Goal: Information Seeking & Learning: Learn about a topic

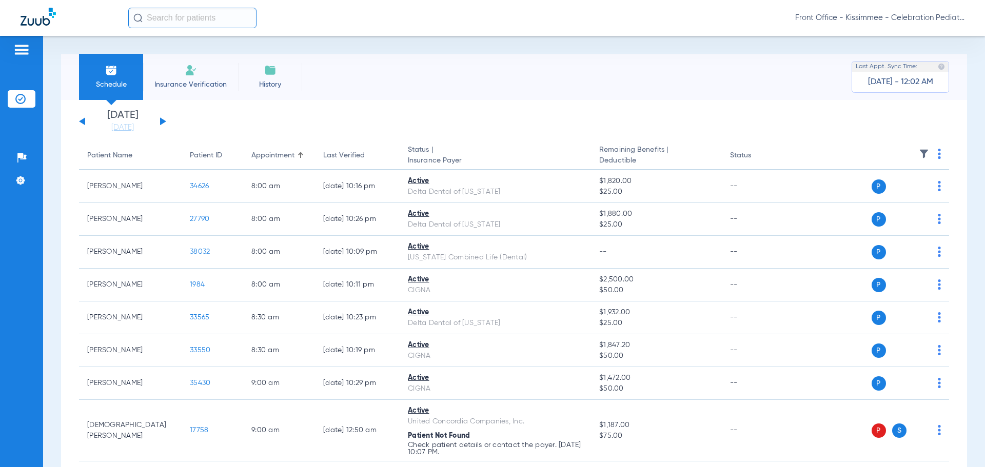
click at [164, 118] on div "[DATE] [DATE] [DATE] [DATE] [DATE] [DATE] [DATE] [DATE] [DATE] [DATE] [DATE] [D…" at bounding box center [122, 121] width 87 height 23
click at [163, 121] on button at bounding box center [163, 122] width 6 height 8
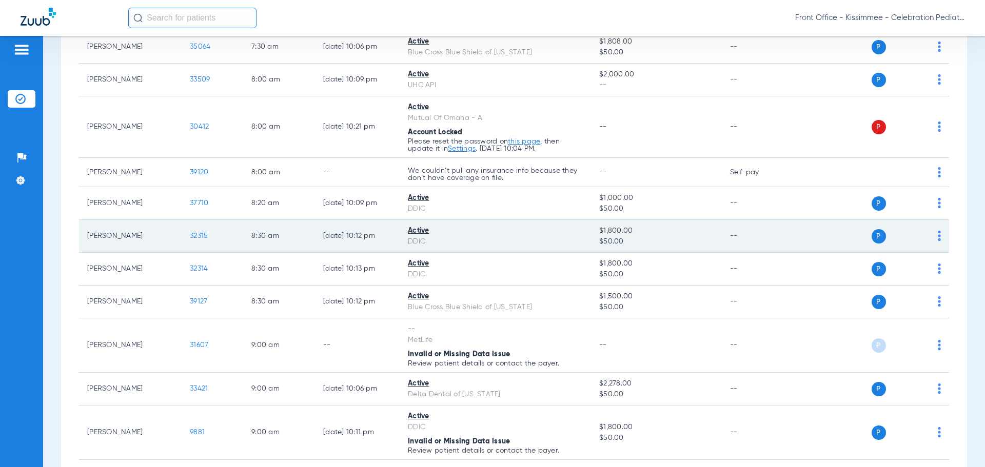
scroll to position [154, 0]
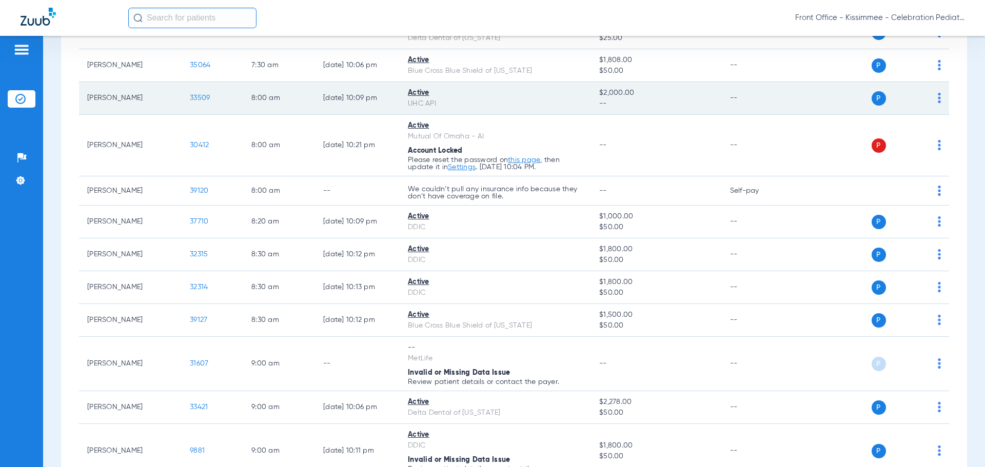
click at [201, 98] on span "33509" at bounding box center [200, 97] width 20 height 7
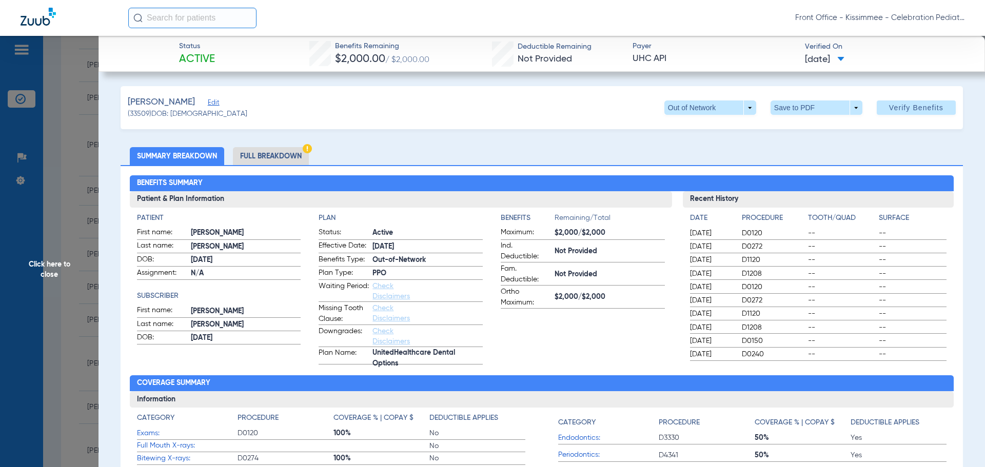
click at [270, 159] on li "Full Breakdown" at bounding box center [271, 156] width 76 height 18
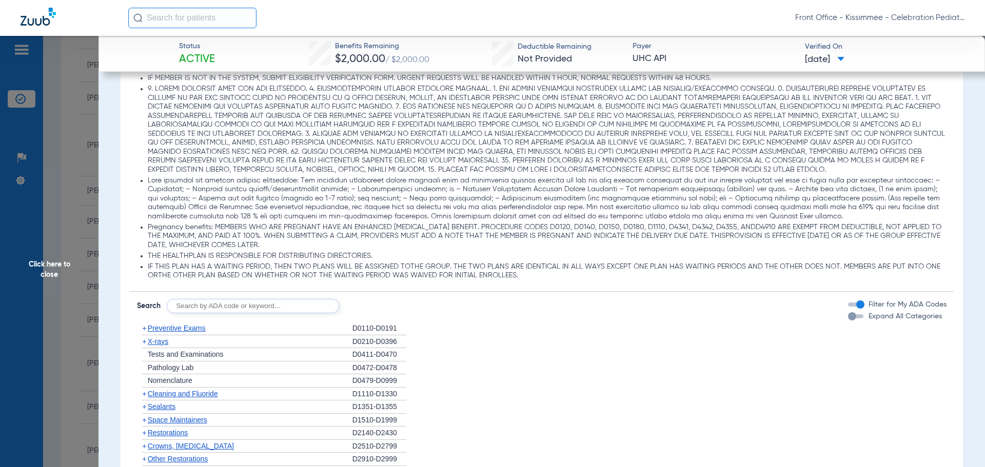
scroll to position [975, 0]
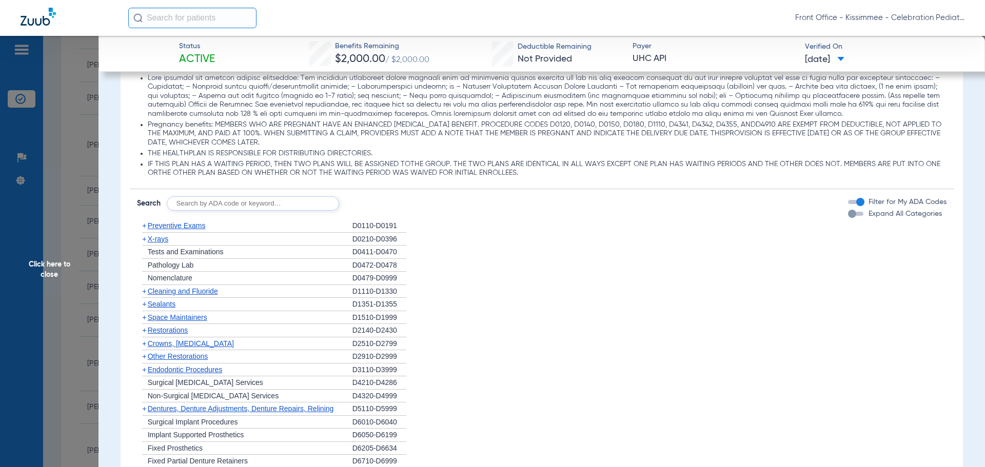
click at [848, 213] on div "button" at bounding box center [852, 214] width 8 height 8
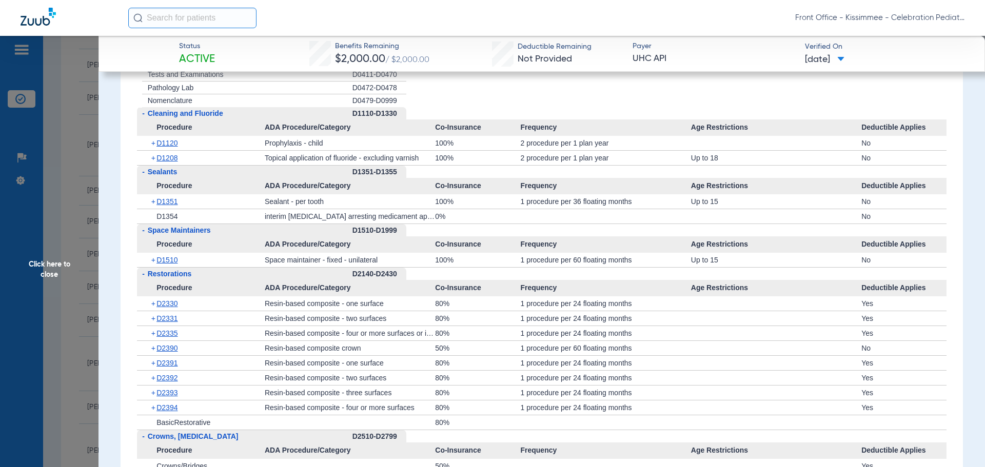
scroll to position [1334, 0]
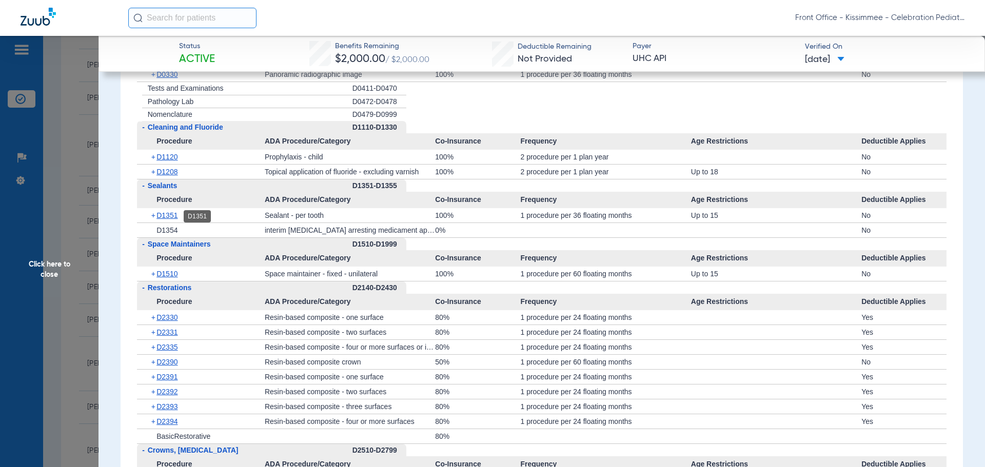
click at [162, 216] on span "D1351" at bounding box center [167, 215] width 21 height 8
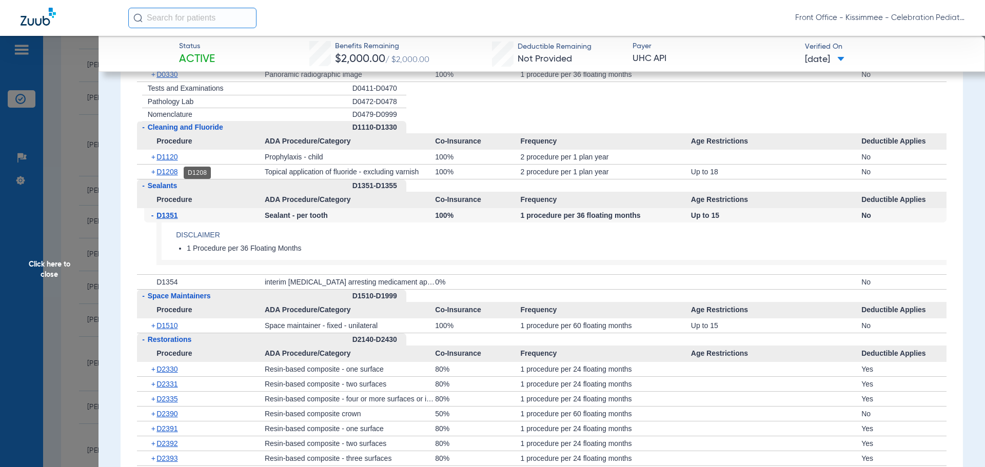
click at [166, 173] on span "D1208" at bounding box center [167, 172] width 21 height 8
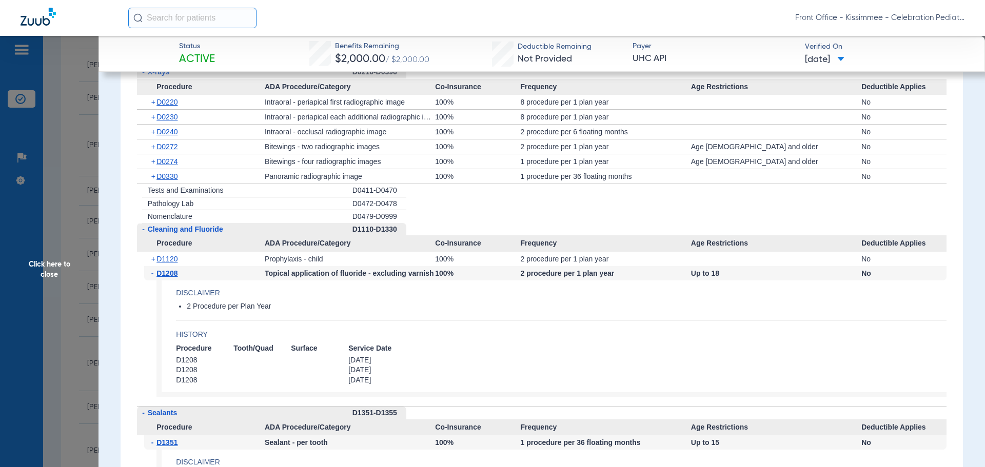
scroll to position [1232, 0]
click at [159, 177] on span "D0330" at bounding box center [167, 177] width 21 height 8
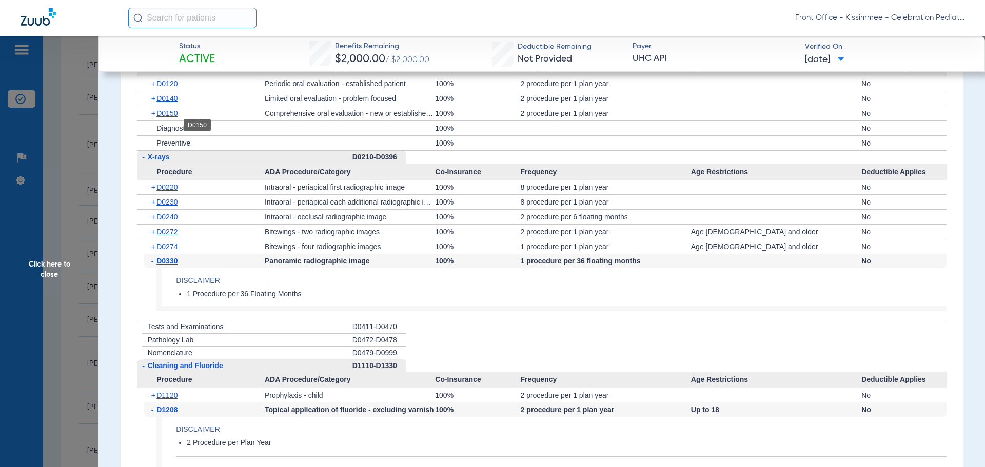
scroll to position [1129, 0]
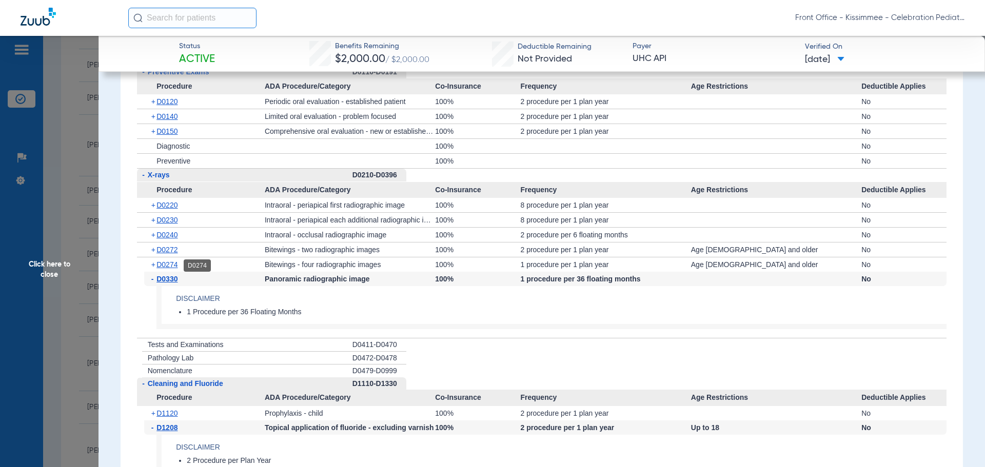
click at [162, 265] on span "D0274" at bounding box center [167, 265] width 21 height 8
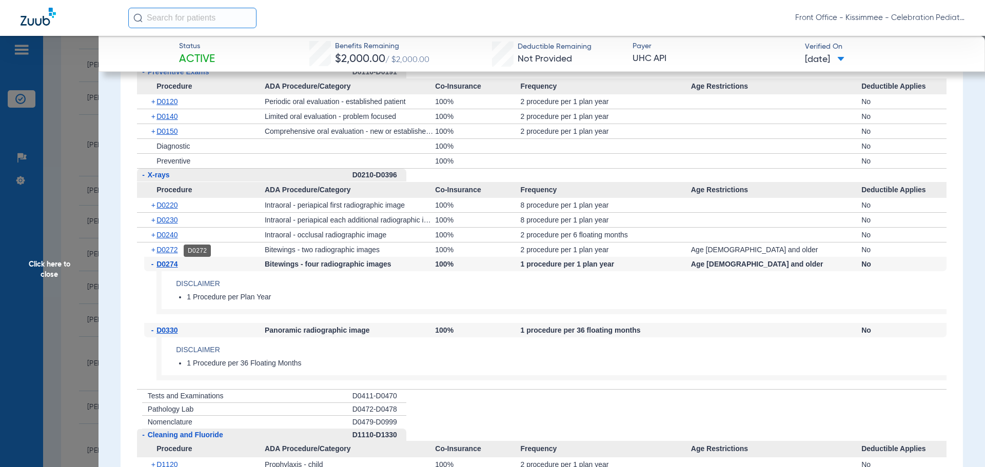
click at [164, 252] on span "D0272" at bounding box center [167, 250] width 21 height 8
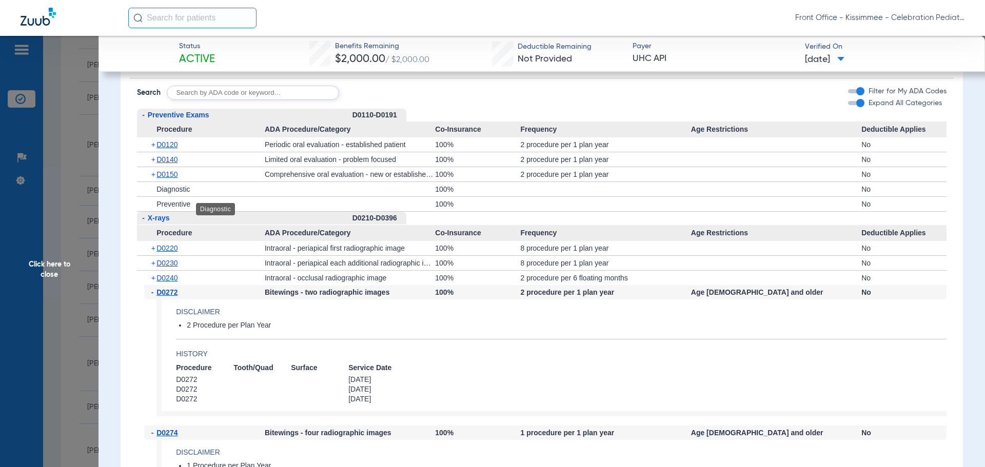
scroll to position [1026, 0]
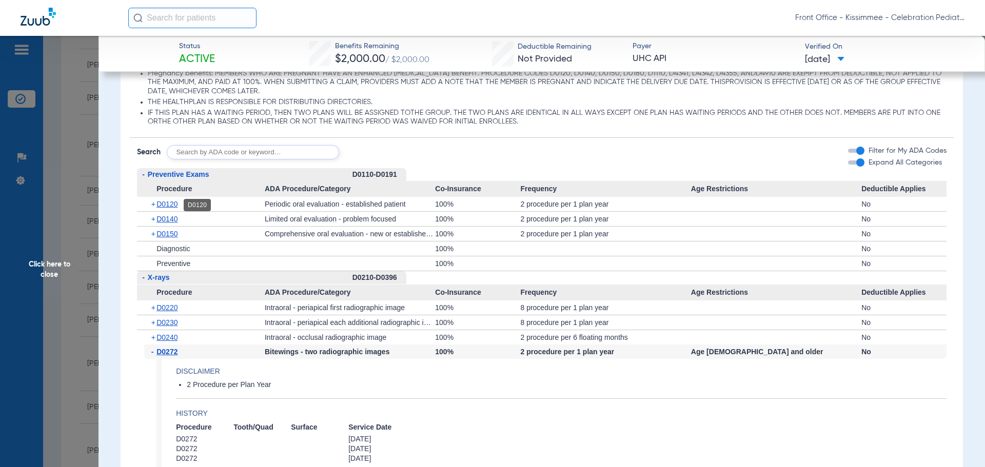
click at [166, 206] on span "D0120" at bounding box center [167, 204] width 21 height 8
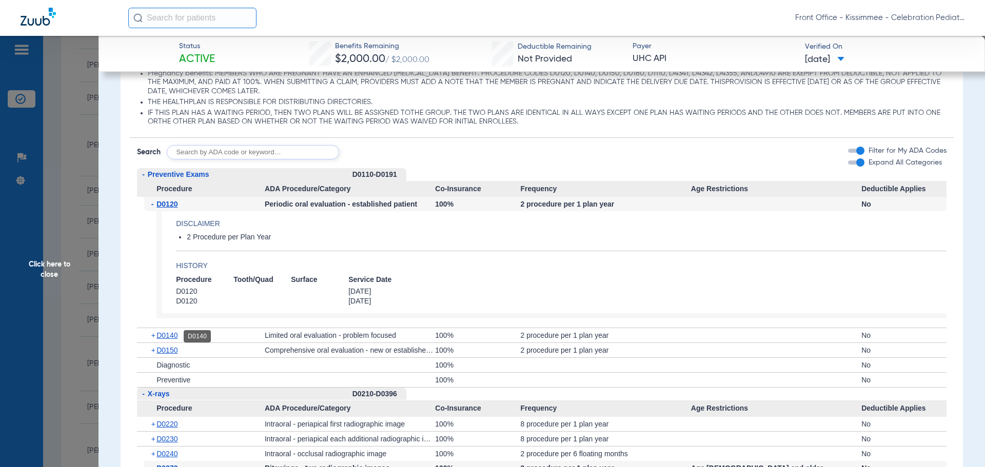
click at [170, 338] on span "D0140" at bounding box center [167, 336] width 21 height 8
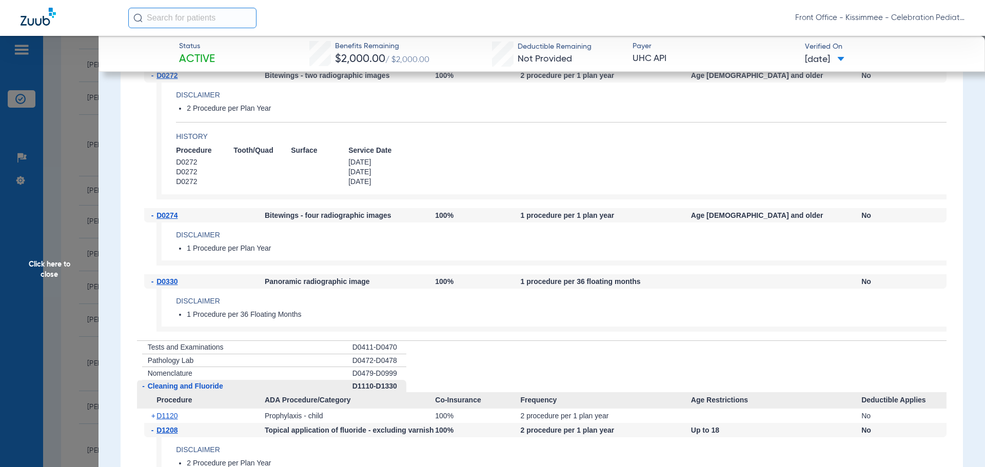
scroll to position [1488, 0]
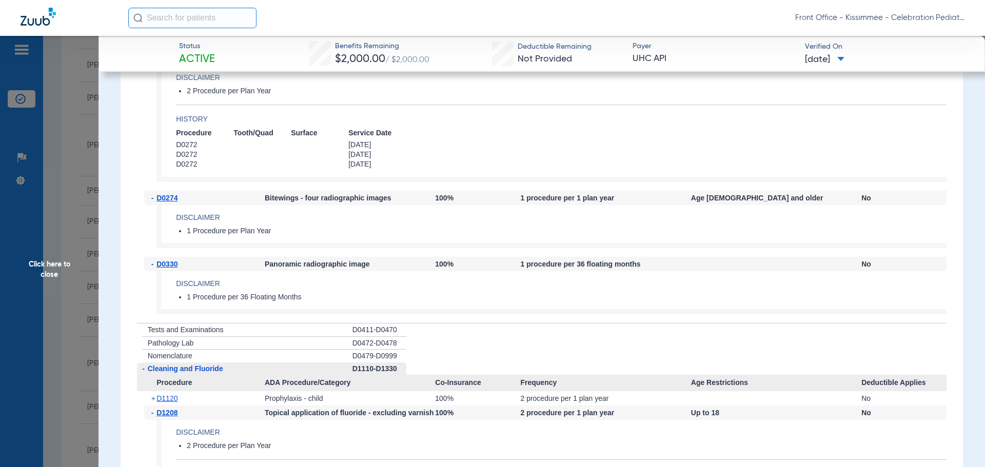
click at [423, 312] on app-benefits-detail "Disclaimer 1 Procedure per 36 Floating Months" at bounding box center [552, 292] width 790 height 43
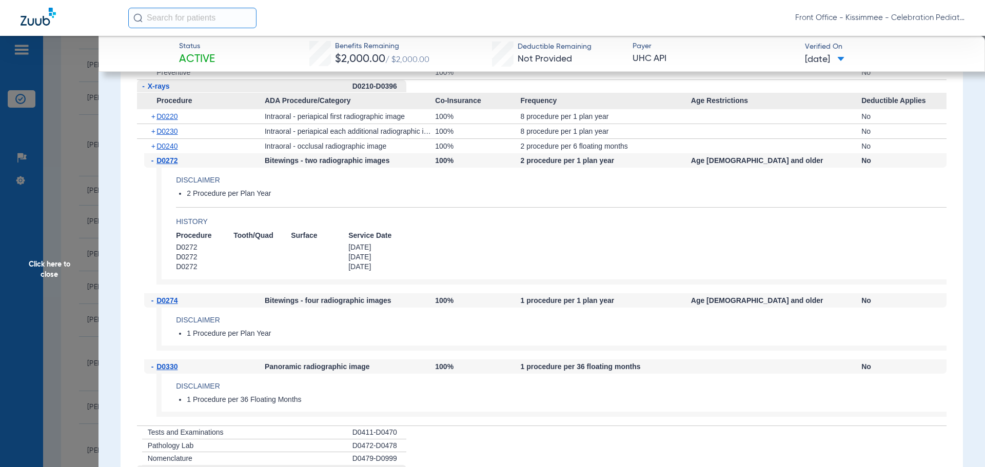
scroll to position [1334, 0]
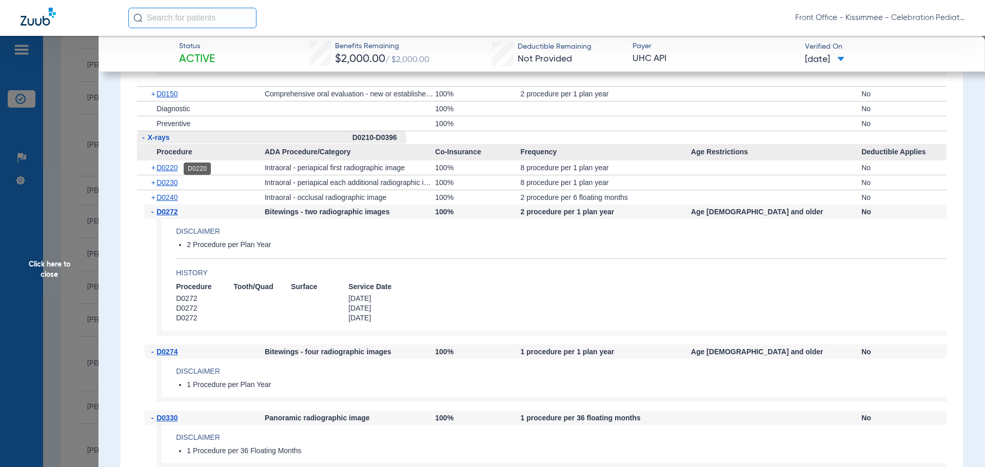
click at [173, 169] on span "D0220" at bounding box center [167, 168] width 21 height 8
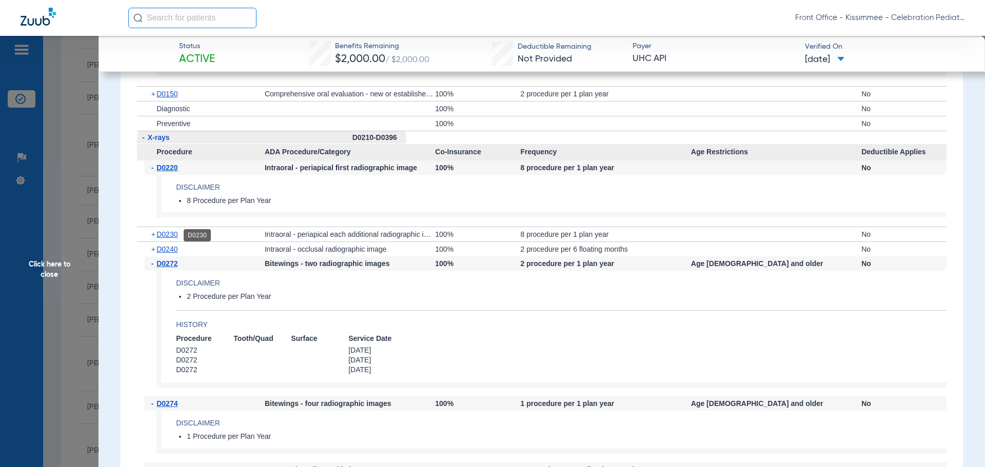
click at [169, 236] on span "D0230" at bounding box center [167, 234] width 21 height 8
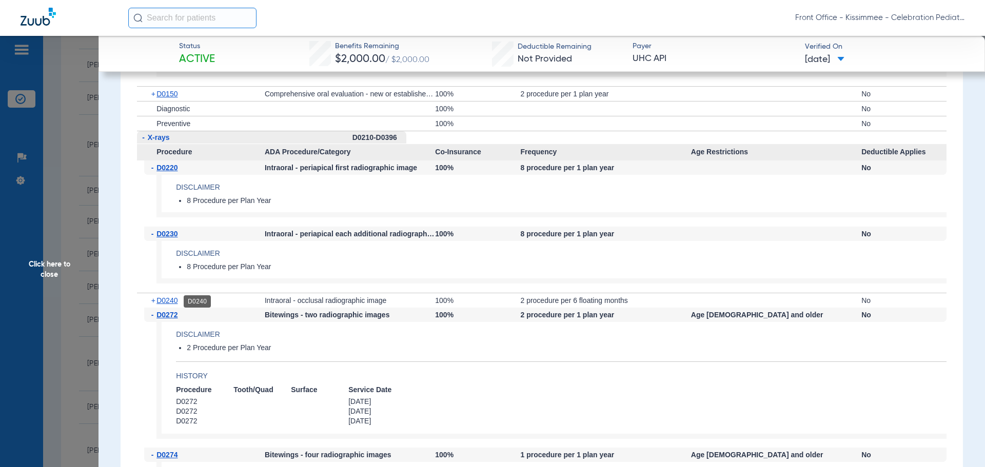
click at [168, 304] on span "D0240" at bounding box center [167, 301] width 21 height 8
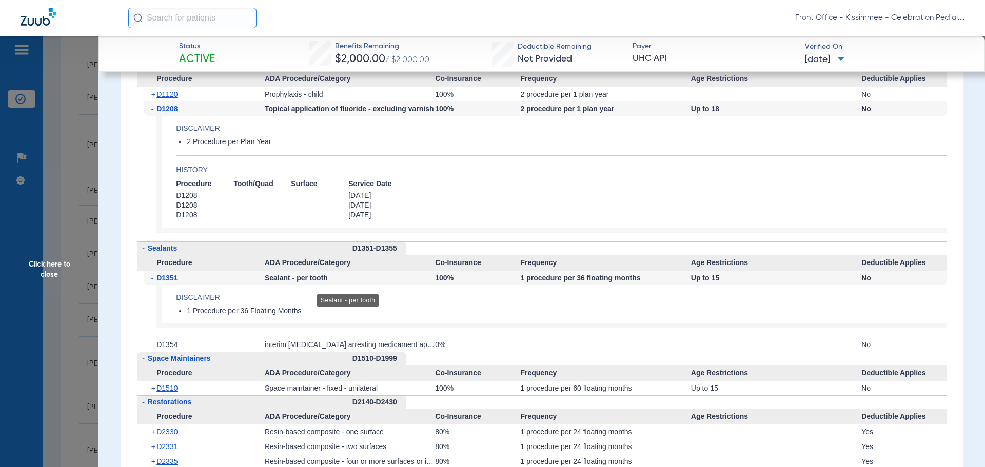
scroll to position [2053, 0]
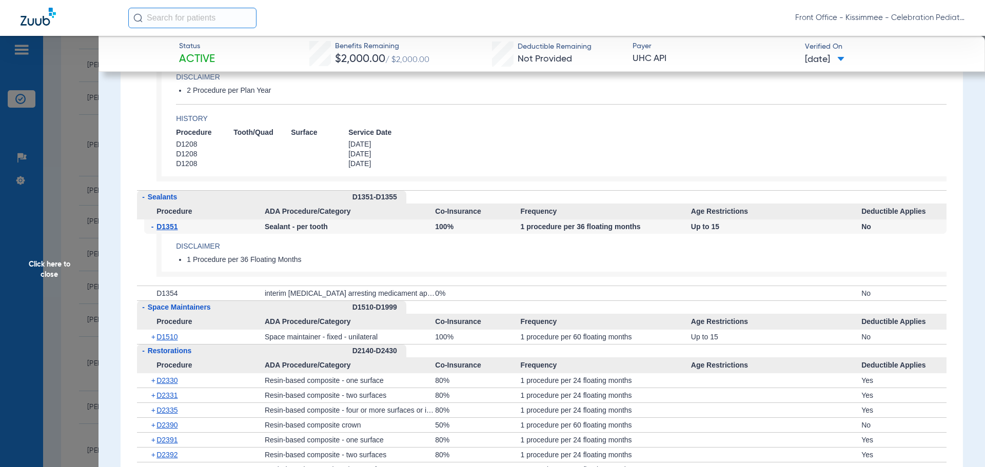
click at [64, 243] on span "Click here to close" at bounding box center [49, 269] width 99 height 467
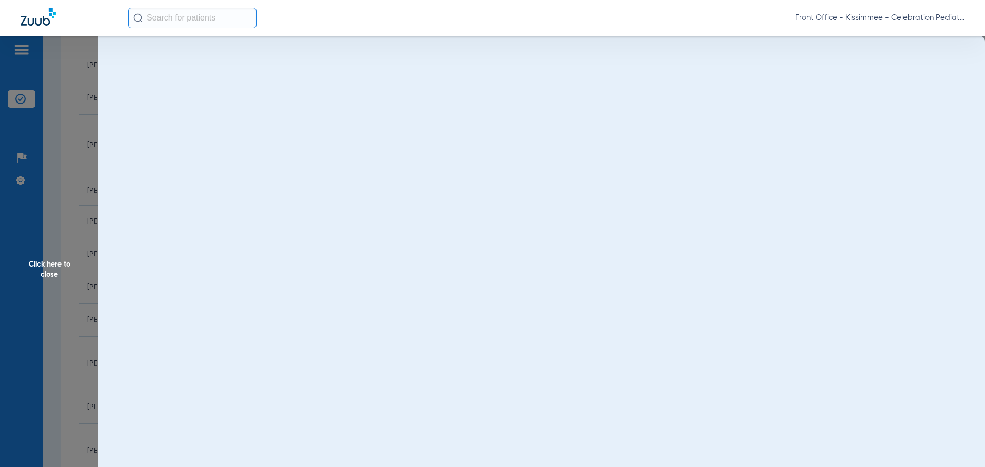
scroll to position [0, 0]
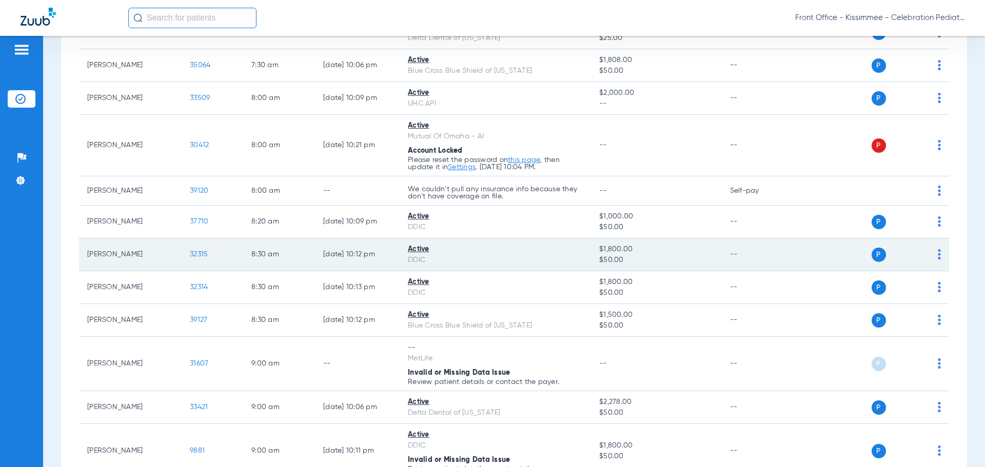
click at [201, 251] on span "32315" at bounding box center [199, 254] width 18 height 7
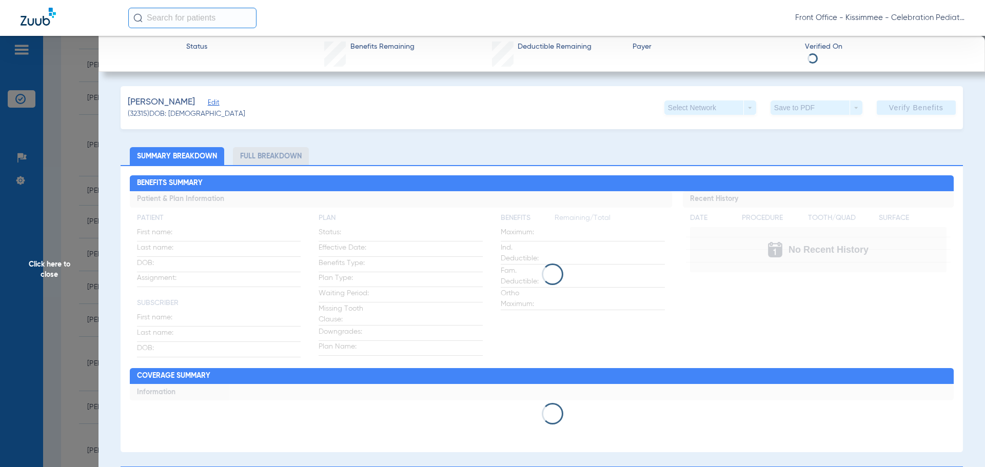
click at [276, 155] on li "Full Breakdown" at bounding box center [271, 156] width 76 height 18
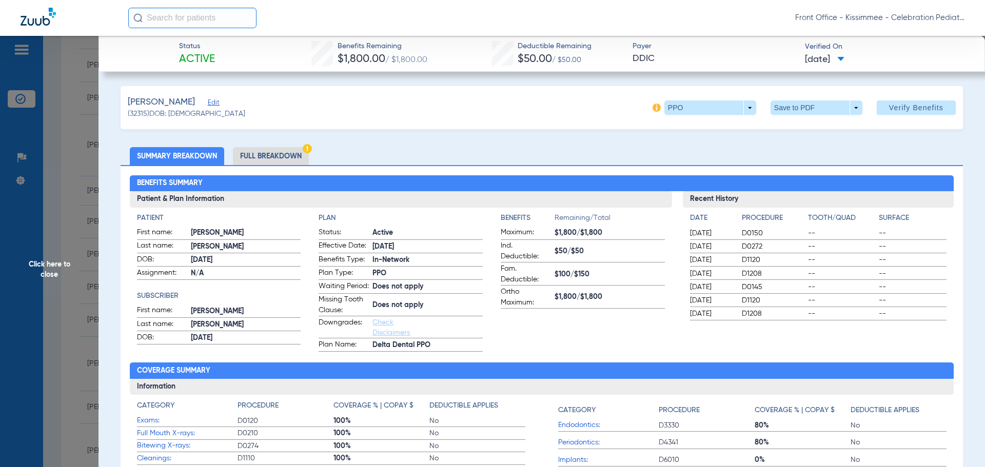
click at [269, 161] on li "Full Breakdown" at bounding box center [271, 156] width 76 height 18
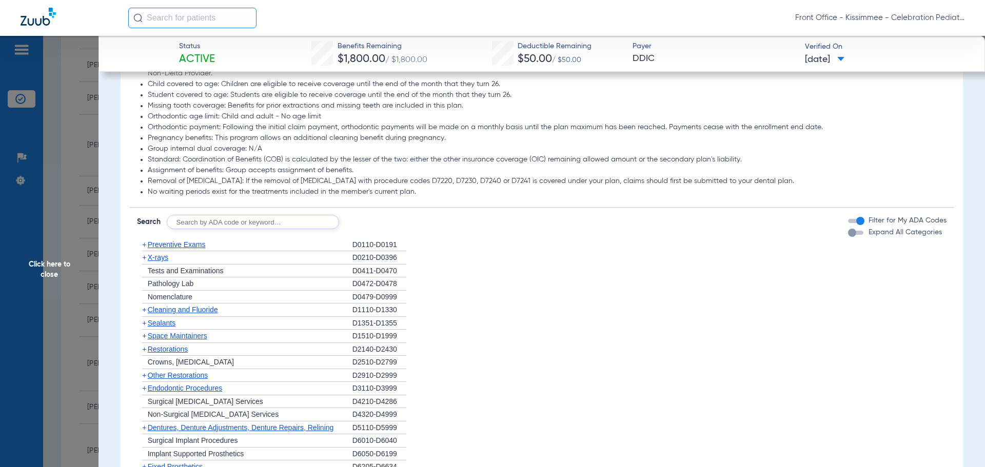
scroll to position [871, 0]
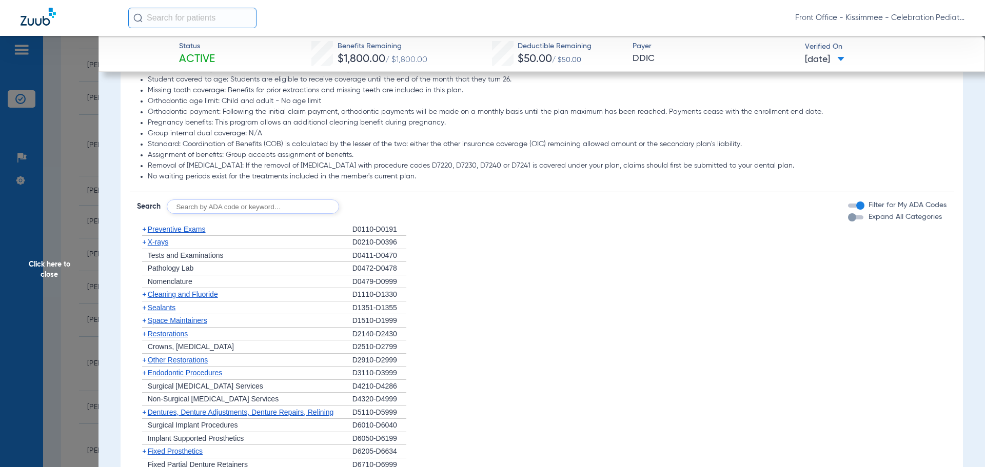
click at [848, 222] on div "button" at bounding box center [852, 217] width 8 height 8
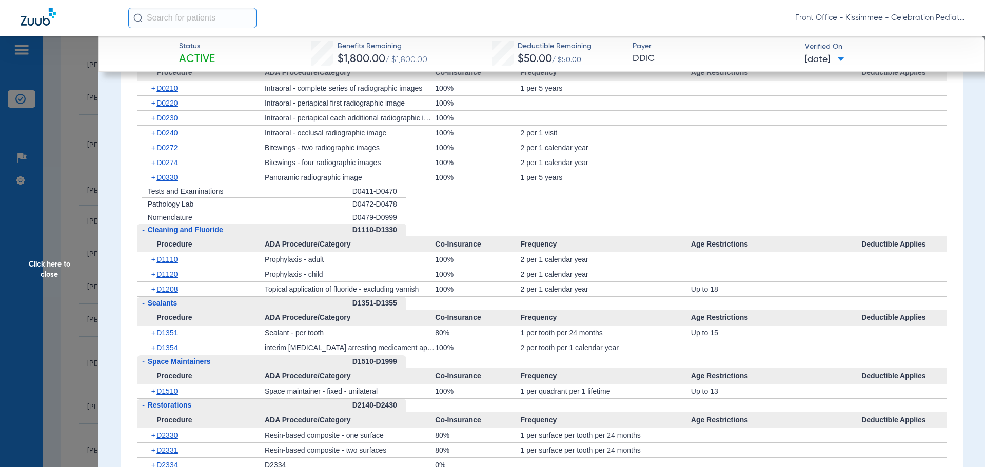
scroll to position [1179, 0]
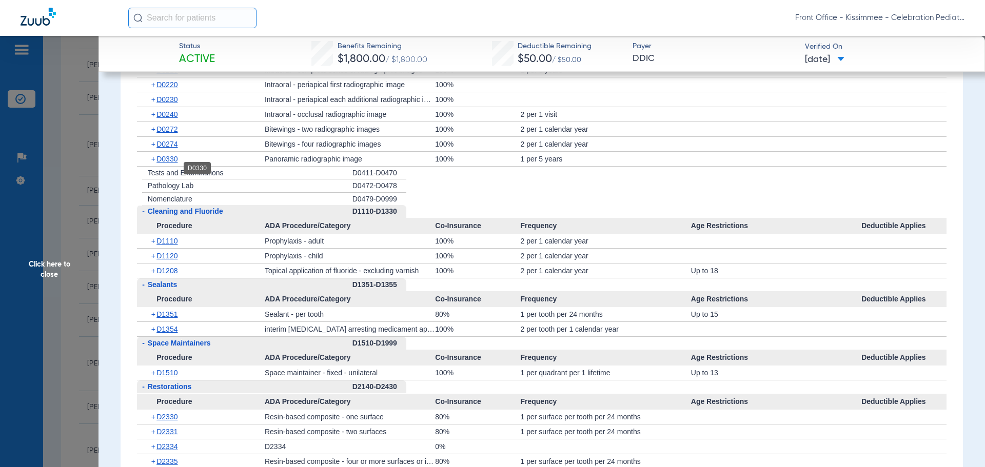
click at [170, 163] on span "D0330" at bounding box center [167, 159] width 21 height 8
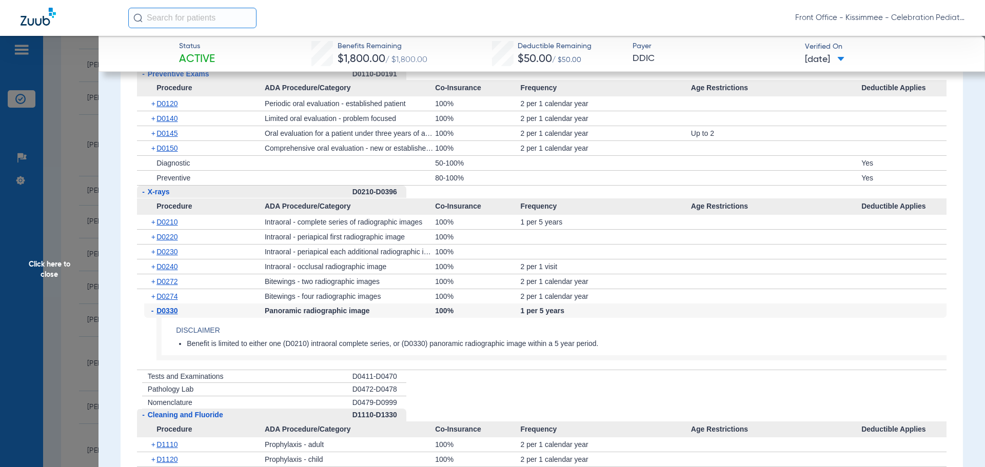
scroll to position [1025, 0]
click at [167, 228] on span "D0210" at bounding box center [167, 224] width 21 height 8
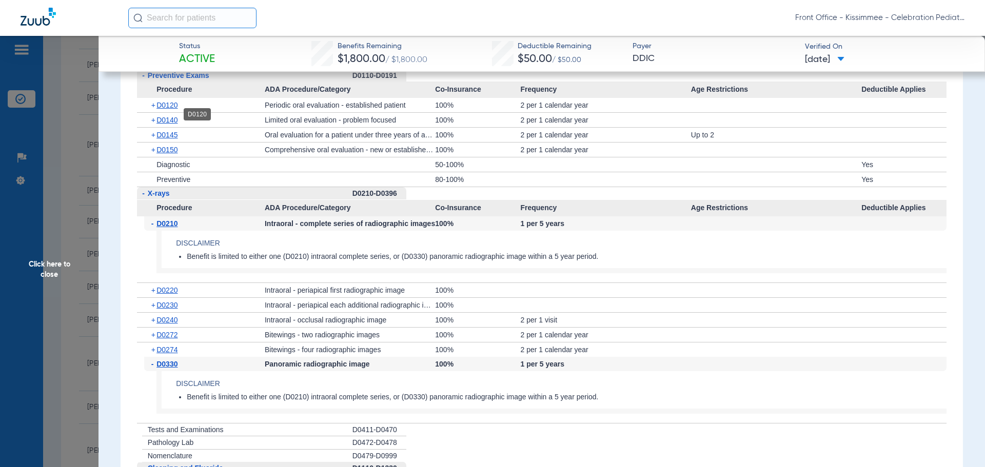
click at [168, 109] on span "D0120" at bounding box center [167, 105] width 21 height 8
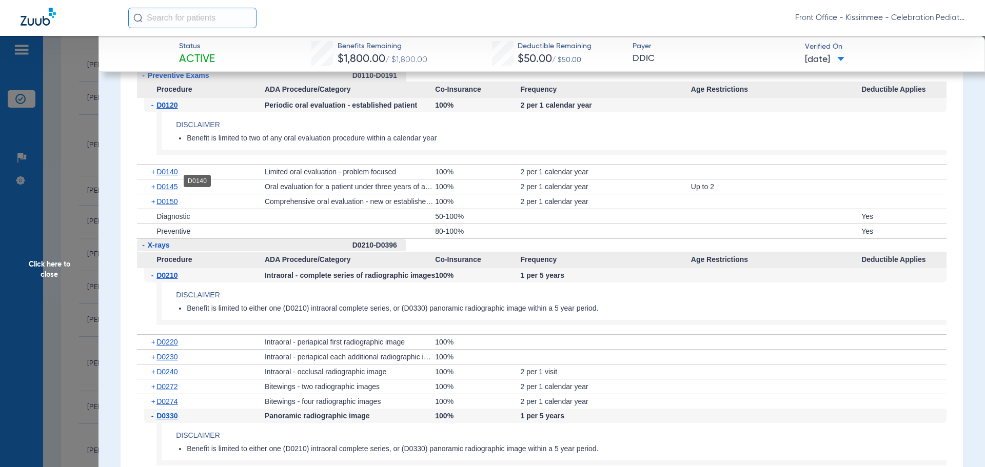
click at [173, 176] on span "D0140" at bounding box center [167, 172] width 21 height 8
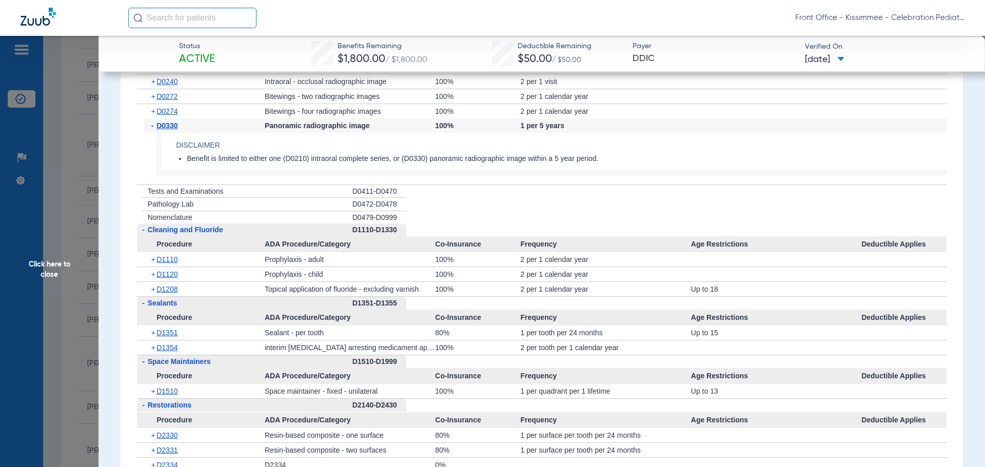
scroll to position [1384, 0]
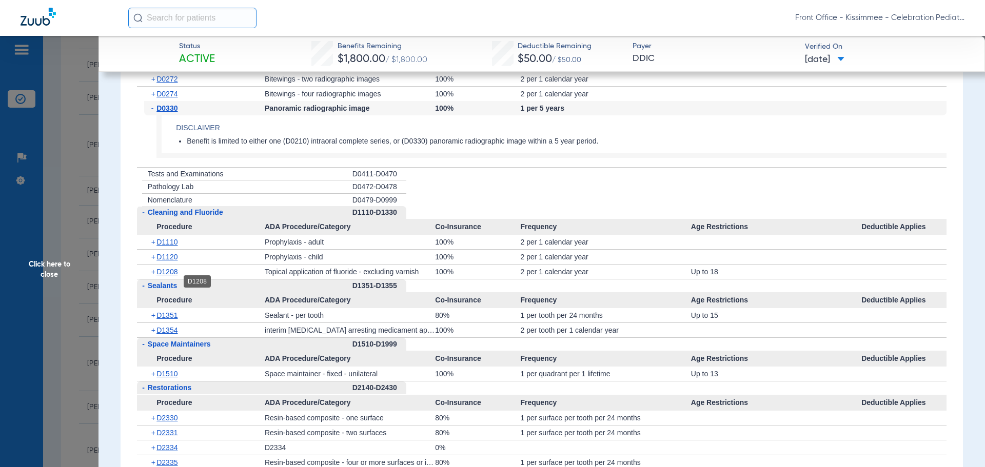
click at [177, 276] on span "D1208" at bounding box center [167, 272] width 21 height 8
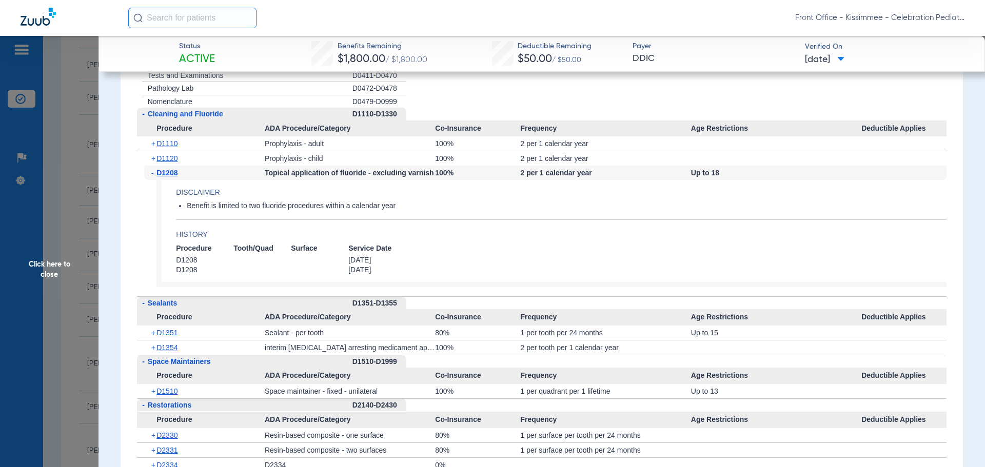
scroll to position [1487, 0]
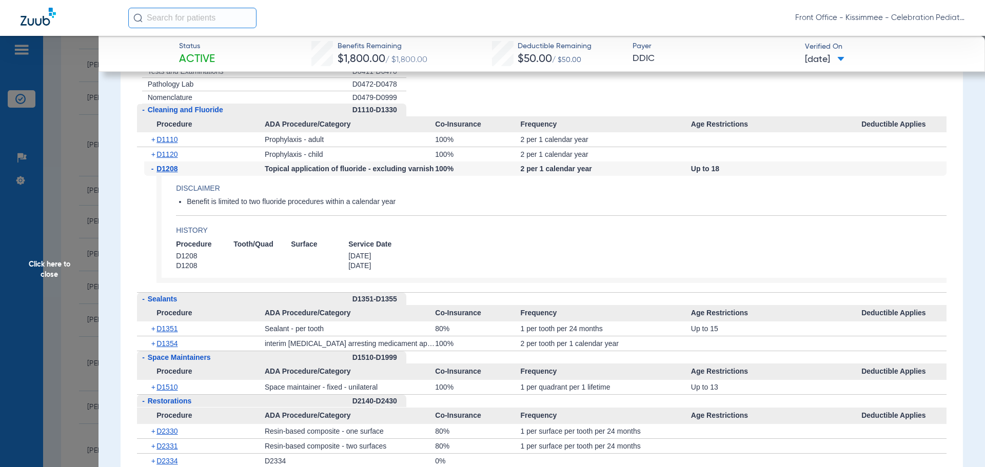
click at [165, 336] on div "+ D1351" at bounding box center [204, 329] width 121 height 14
click at [168, 333] on span "D1351" at bounding box center [167, 329] width 21 height 8
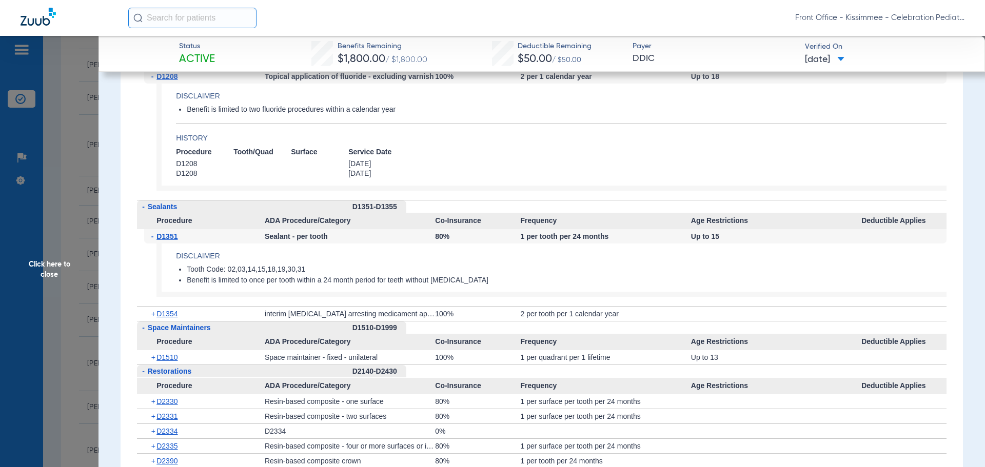
scroll to position [1589, 0]
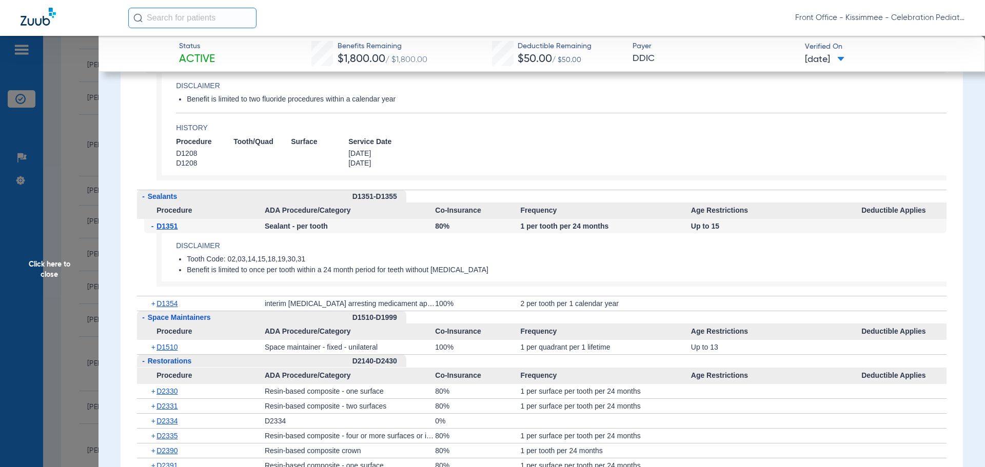
click at [168, 308] on span "D1354" at bounding box center [167, 304] width 21 height 8
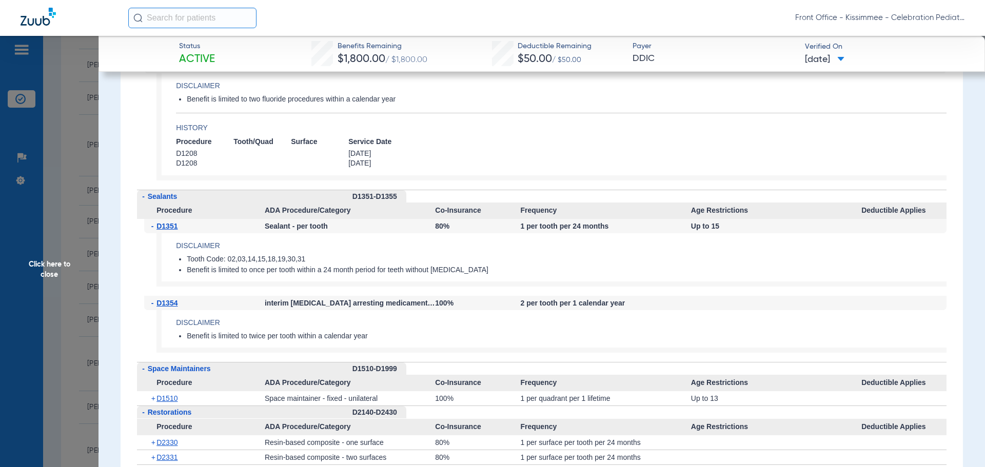
click at [45, 270] on span "Click here to close" at bounding box center [49, 269] width 99 height 467
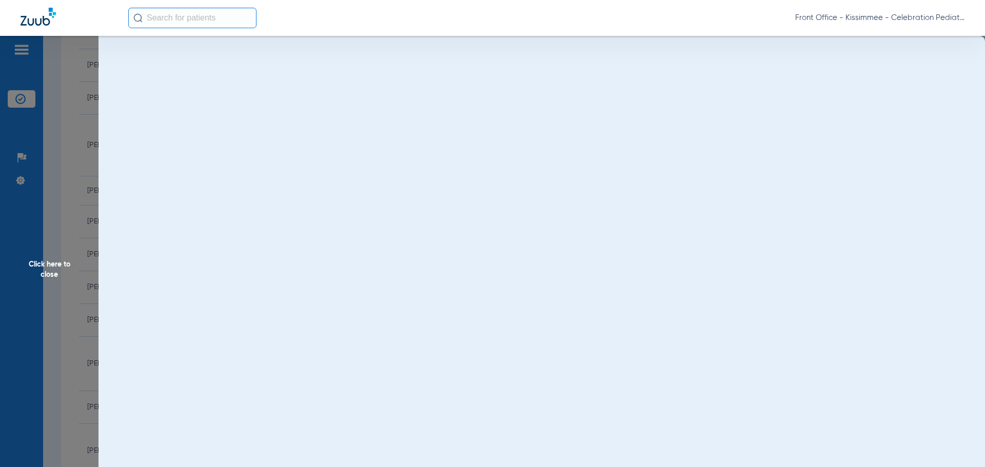
scroll to position [0, 0]
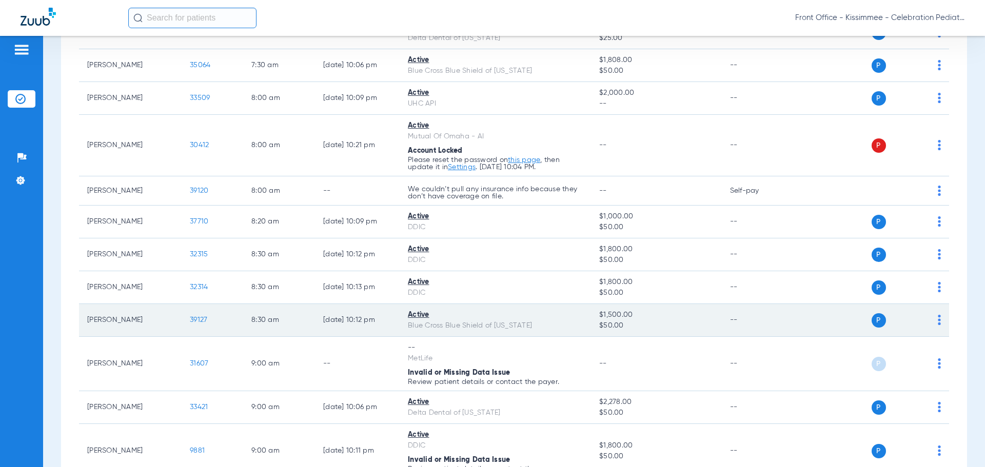
click at [198, 319] on span "39127" at bounding box center [198, 320] width 17 height 7
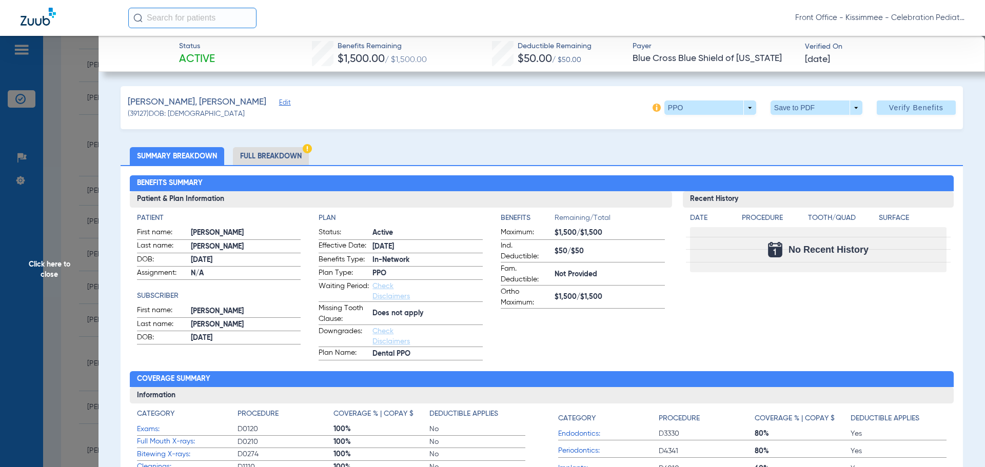
click at [286, 153] on li "Full Breakdown" at bounding box center [271, 156] width 76 height 18
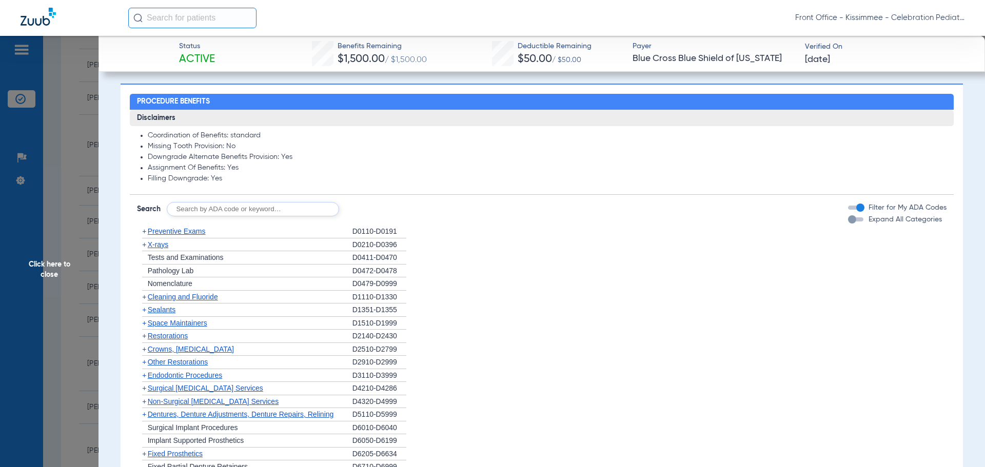
scroll to position [872, 0]
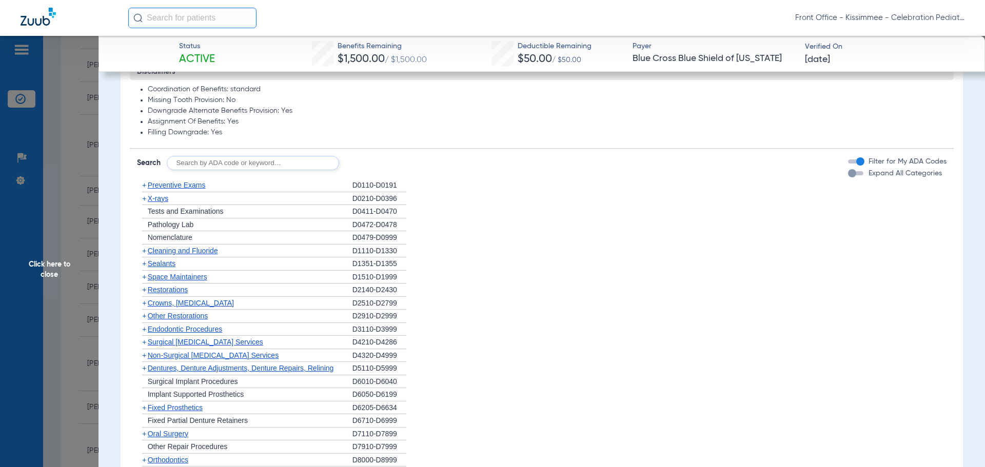
click at [850, 176] on div "button" at bounding box center [855, 173] width 15 height 4
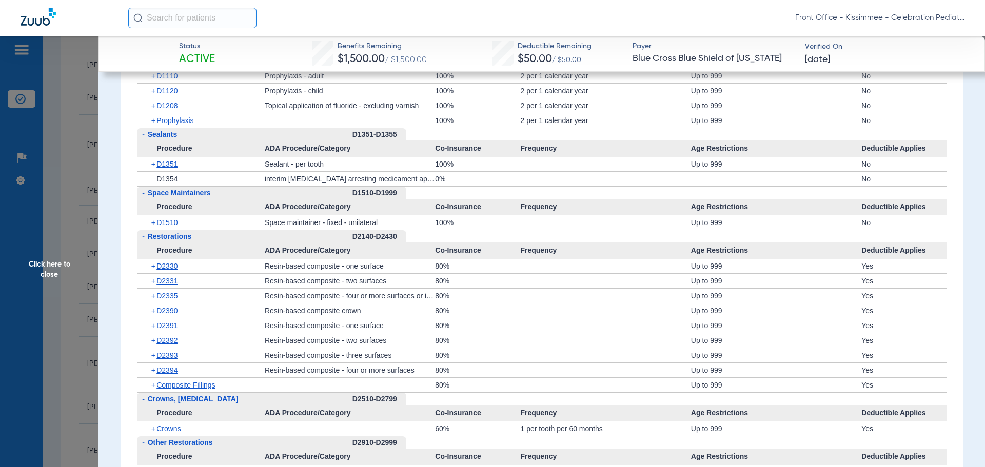
scroll to position [1283, 0]
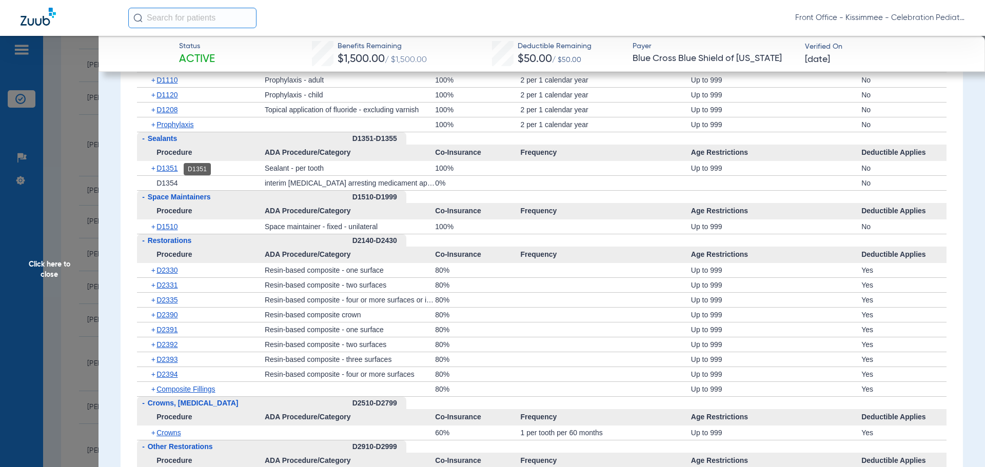
click at [166, 167] on span "D1351" at bounding box center [167, 168] width 21 height 8
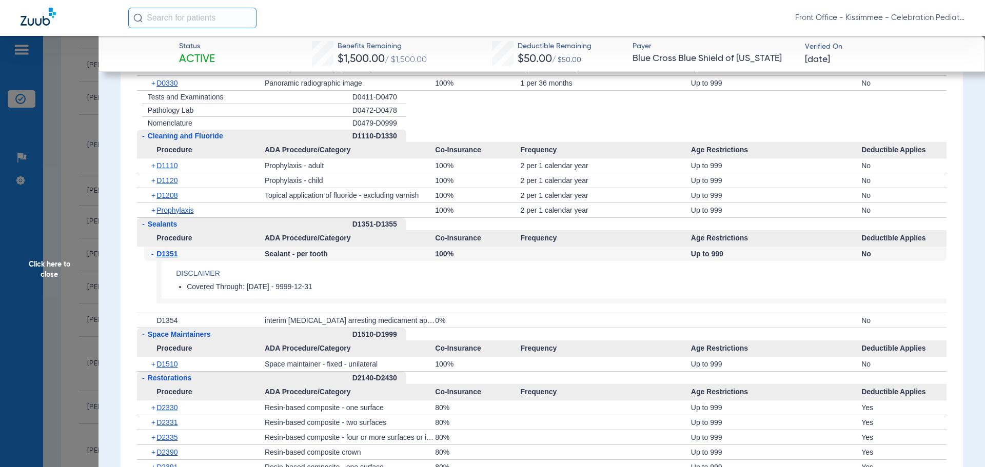
scroll to position [1180, 0]
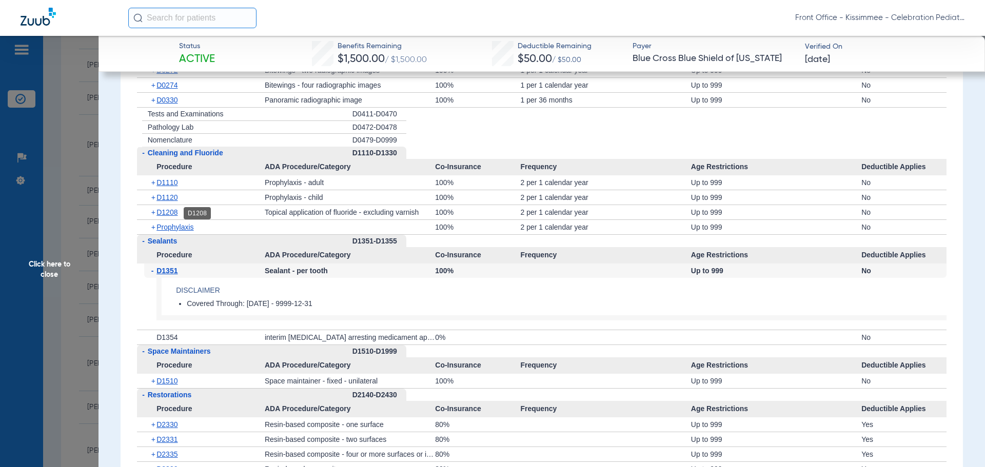
click at [164, 216] on span "D1208" at bounding box center [167, 212] width 21 height 8
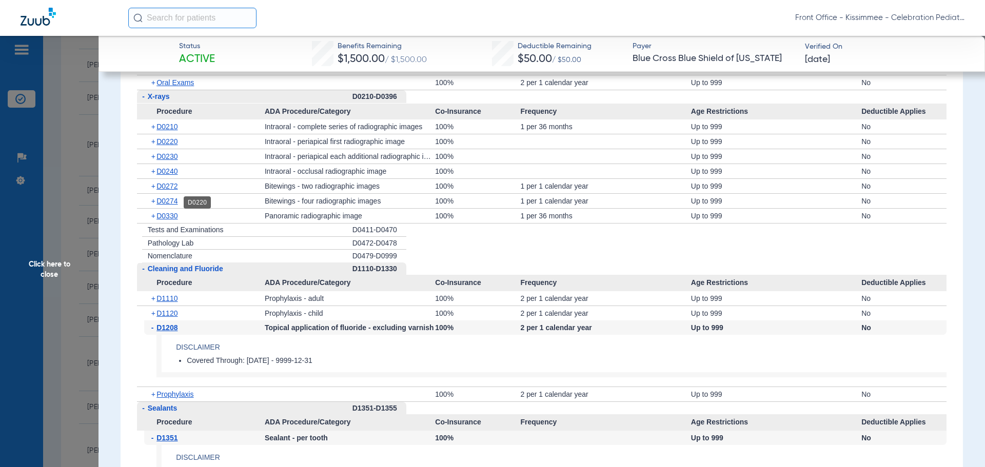
scroll to position [975, 0]
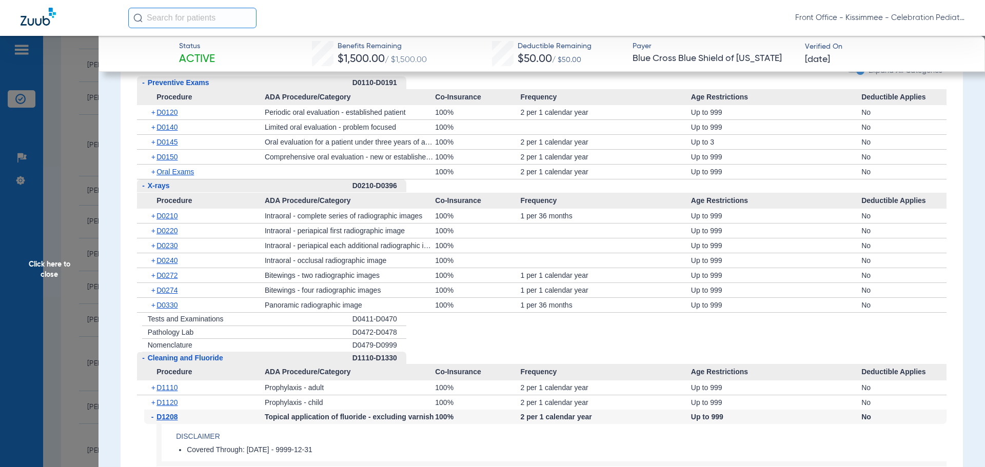
click at [161, 141] on span "D0145" at bounding box center [167, 142] width 21 height 8
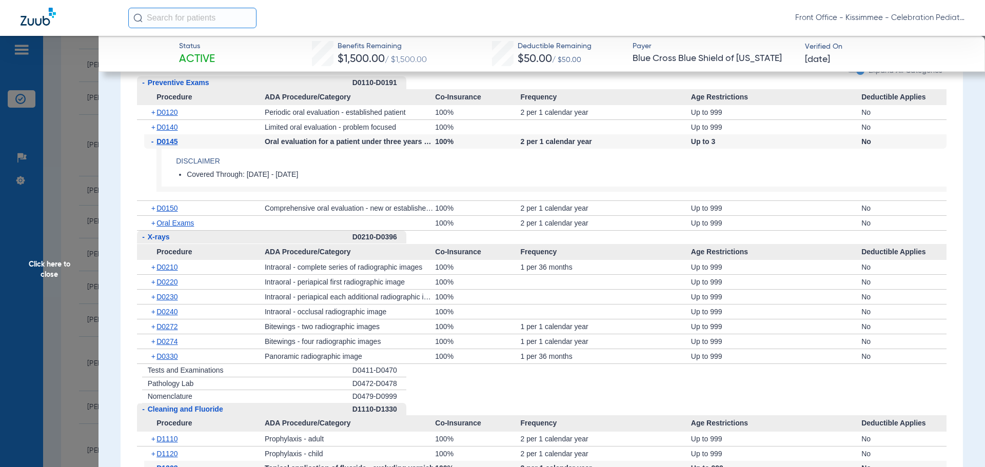
click at [53, 290] on span "Click here to close" at bounding box center [49, 269] width 99 height 467
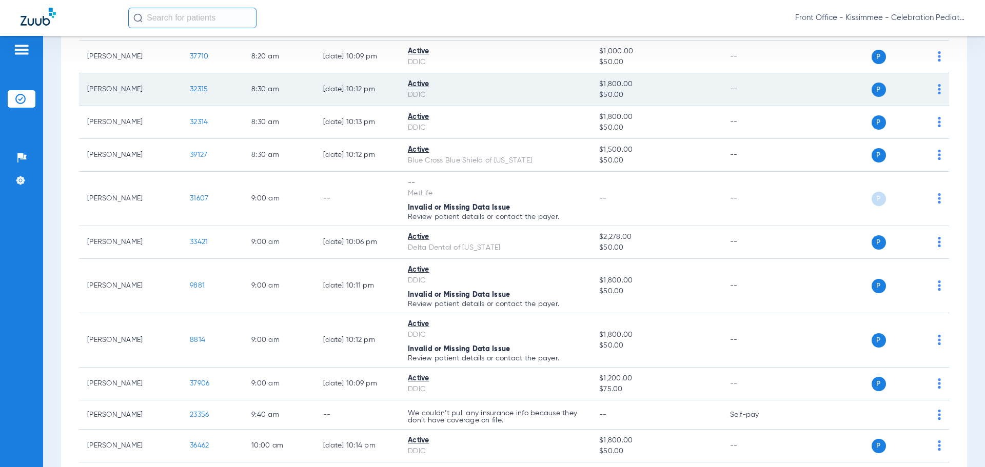
scroll to position [359, 0]
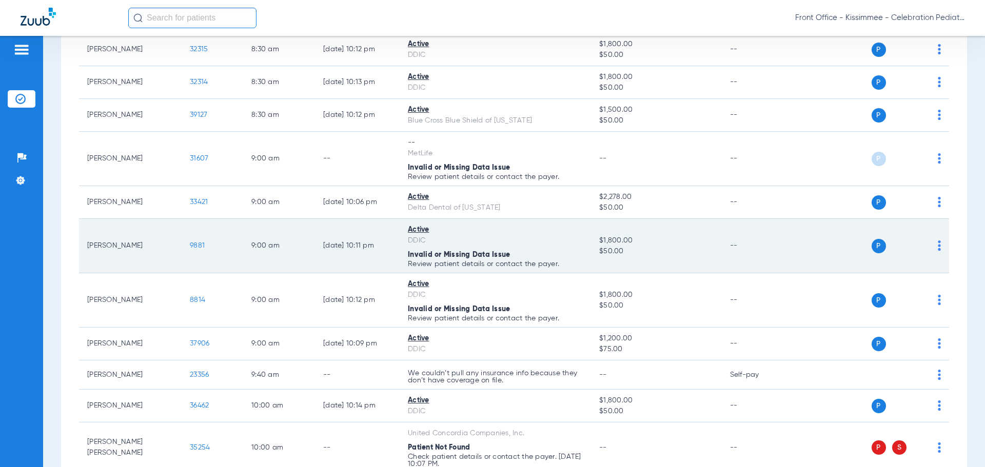
click at [198, 241] on td "9881" at bounding box center [213, 246] width 62 height 54
click at [194, 246] on span "9881" at bounding box center [197, 245] width 15 height 7
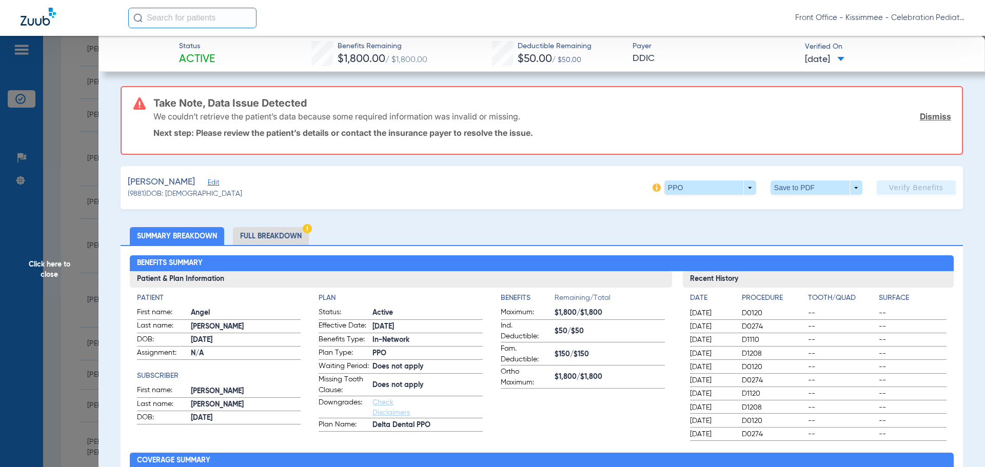
click at [274, 233] on li "Full Breakdown" at bounding box center [271, 236] width 76 height 18
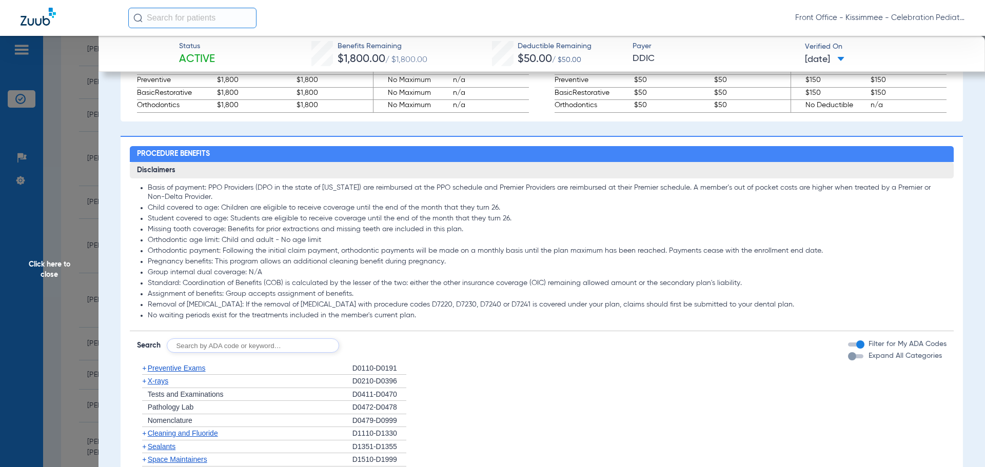
scroll to position [821, 0]
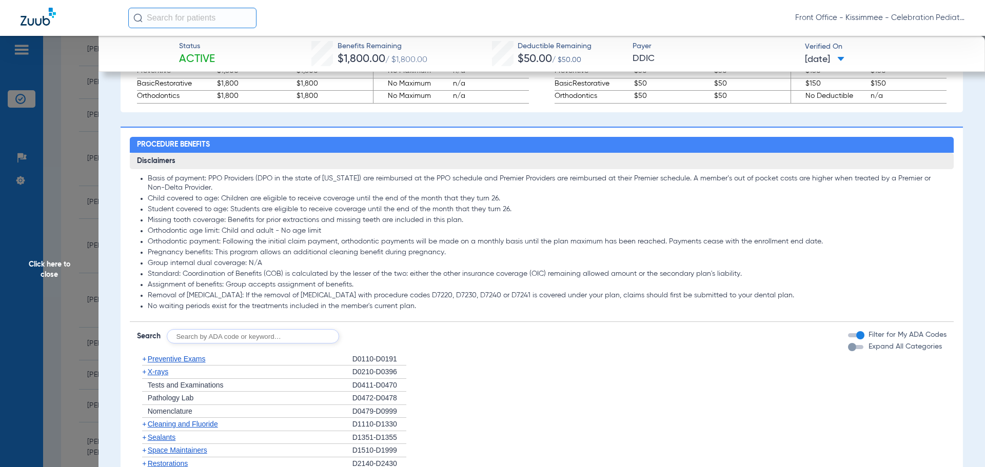
click at [848, 352] on div "button" at bounding box center [852, 347] width 8 height 8
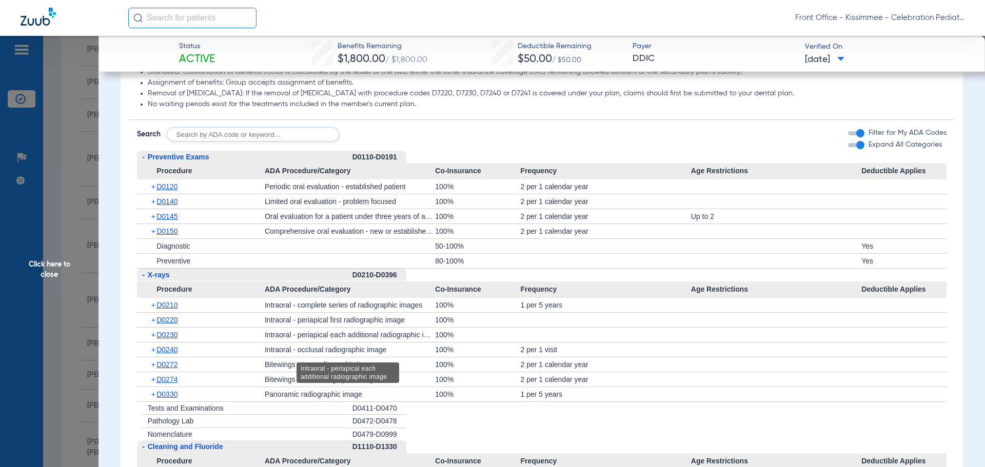
scroll to position [1026, 0]
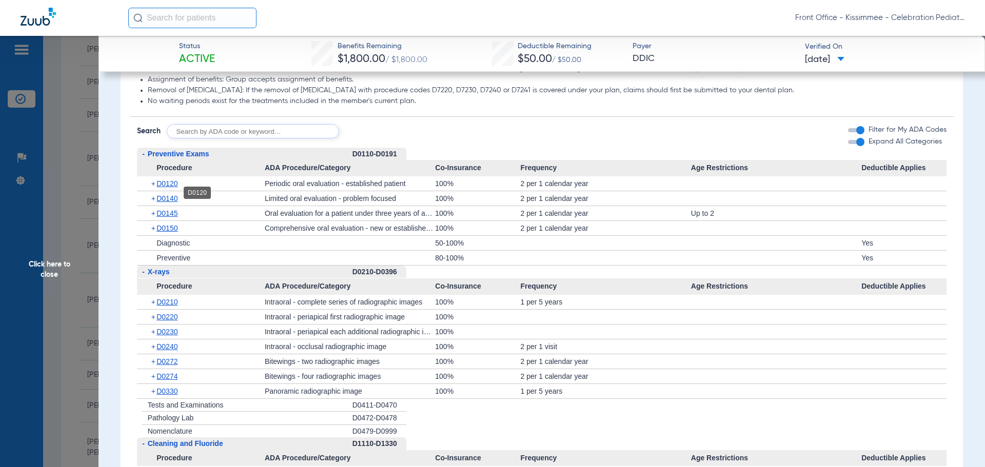
click at [167, 188] on span "D0120" at bounding box center [167, 184] width 21 height 8
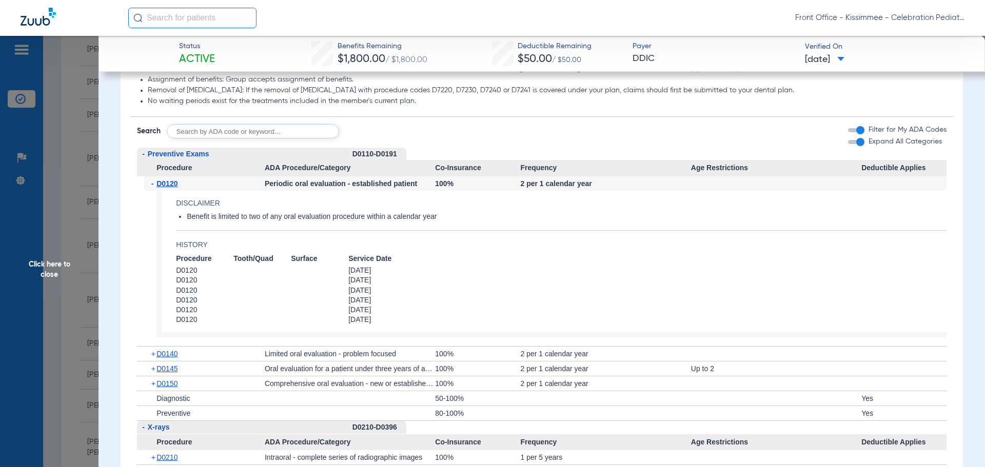
click at [166, 188] on span "D0120" at bounding box center [167, 184] width 21 height 8
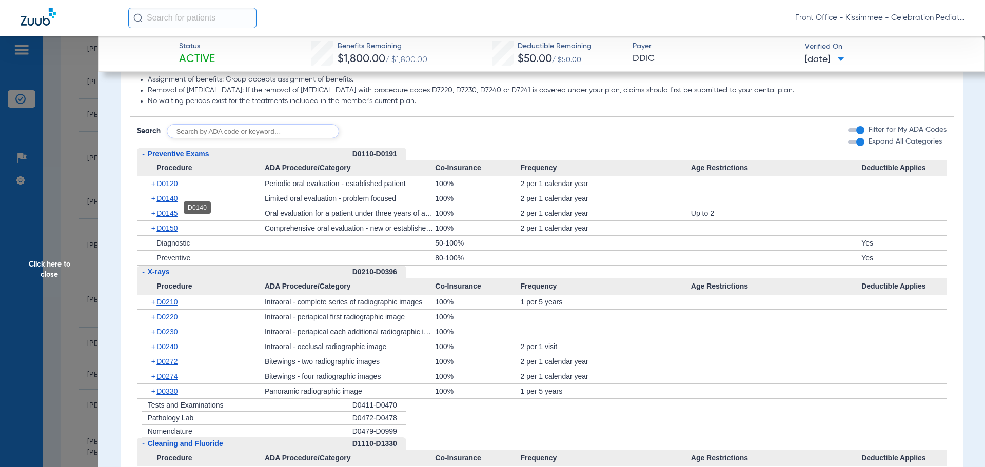
click at [166, 203] on span "D0140" at bounding box center [167, 198] width 21 height 8
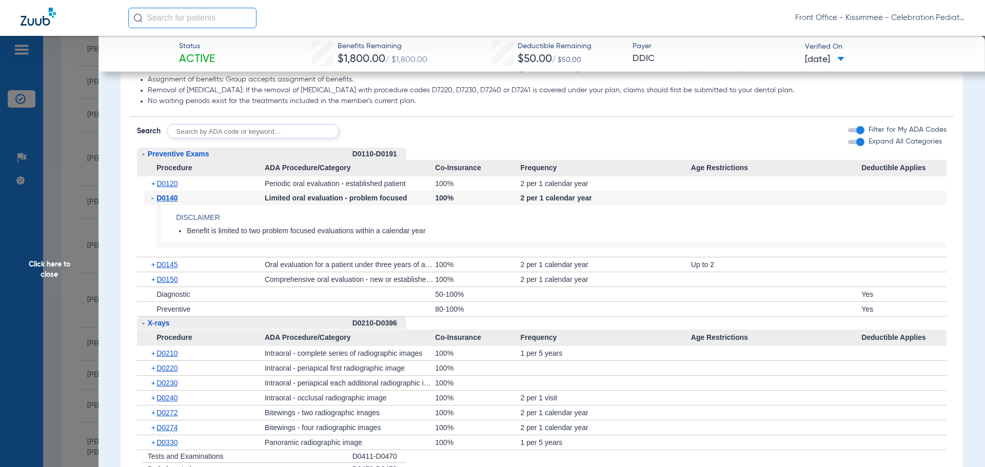
click at [166, 202] on span "D0140" at bounding box center [167, 198] width 21 height 8
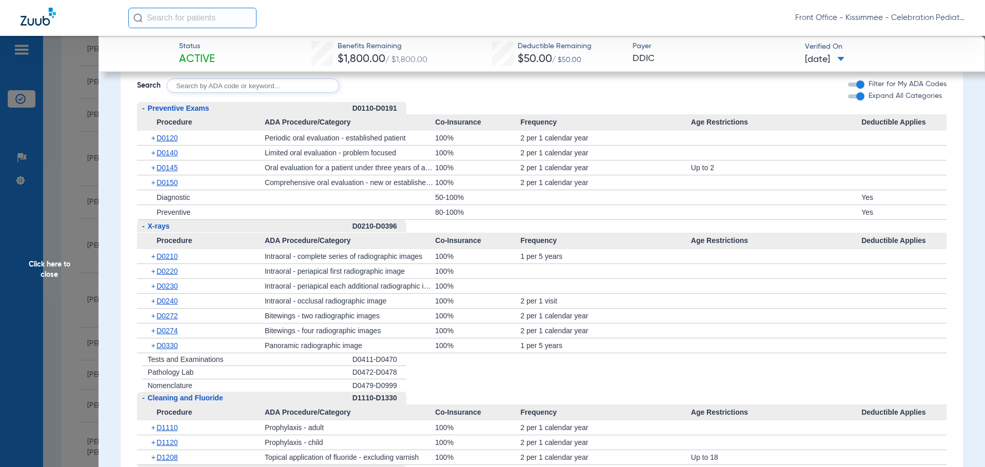
scroll to position [1129, 0]
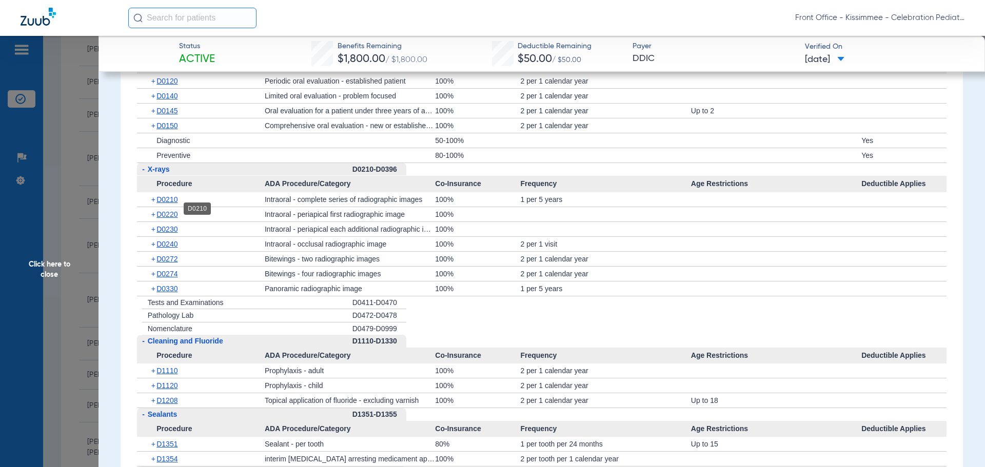
click at [174, 204] on span "D0210" at bounding box center [167, 200] width 21 height 8
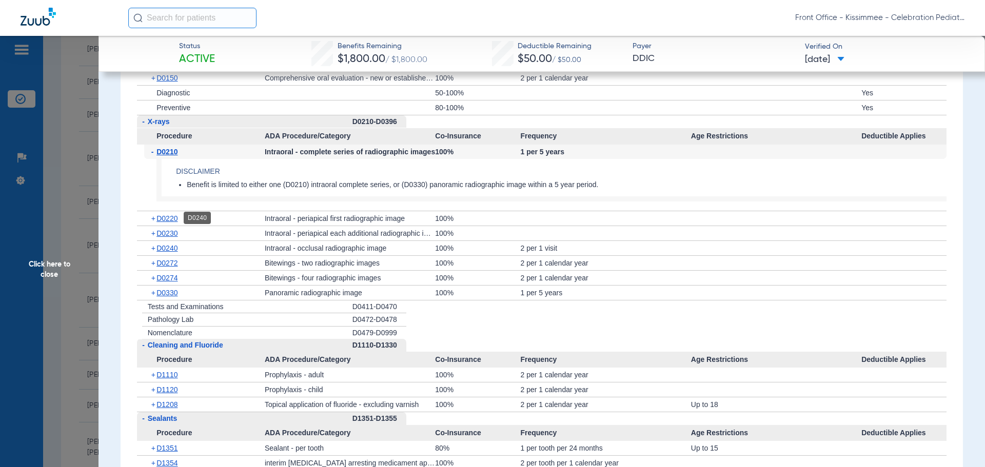
scroll to position [1232, 0]
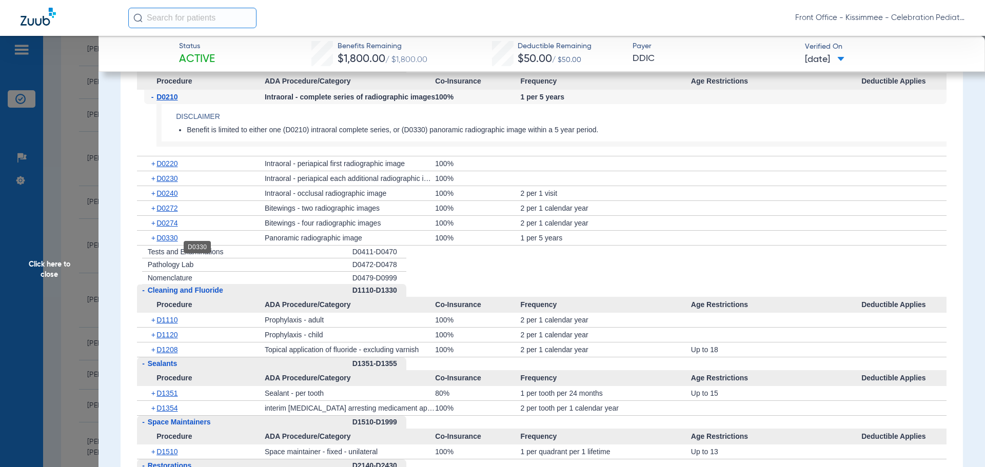
click at [166, 242] on span "D0330" at bounding box center [167, 238] width 21 height 8
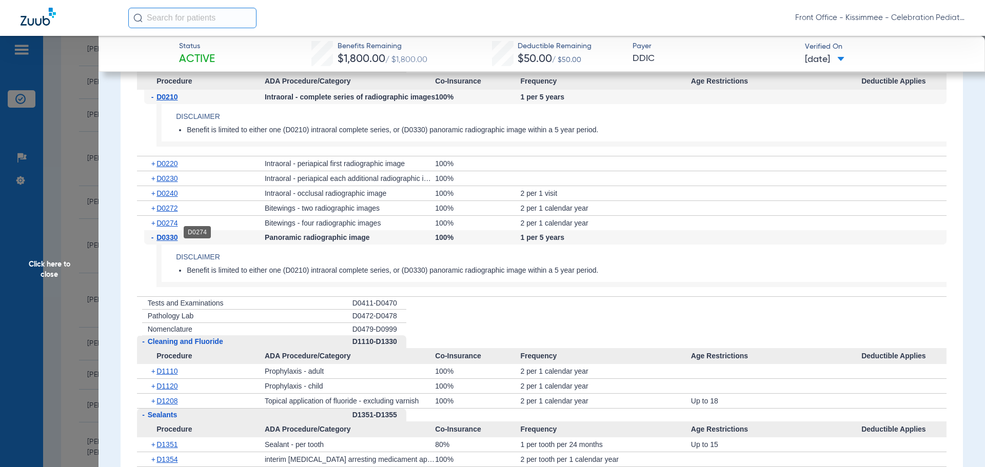
click at [167, 227] on span "D0274" at bounding box center [167, 223] width 21 height 8
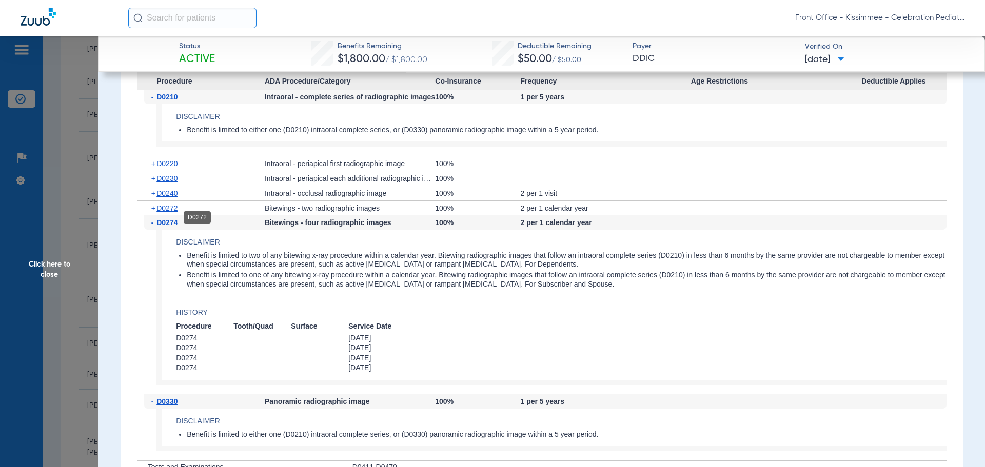
click at [173, 212] on span "D0272" at bounding box center [167, 208] width 21 height 8
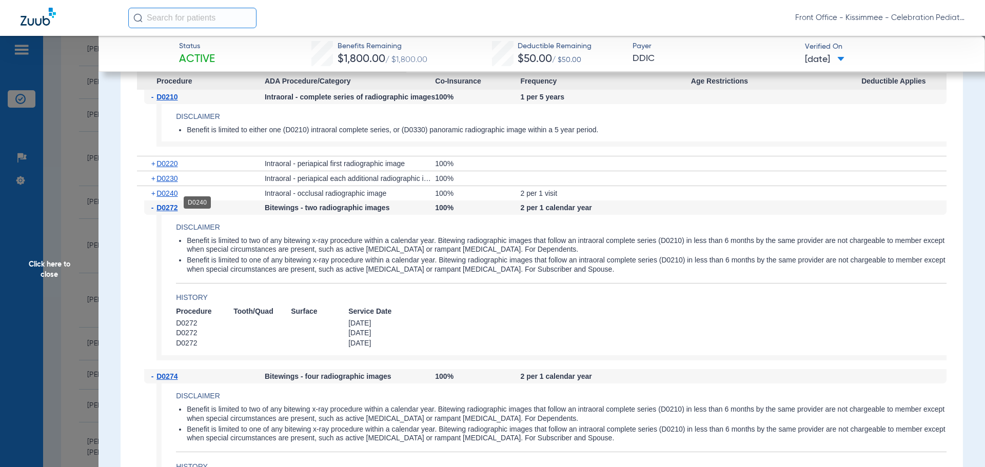
click at [168, 198] on span "D0240" at bounding box center [167, 193] width 21 height 8
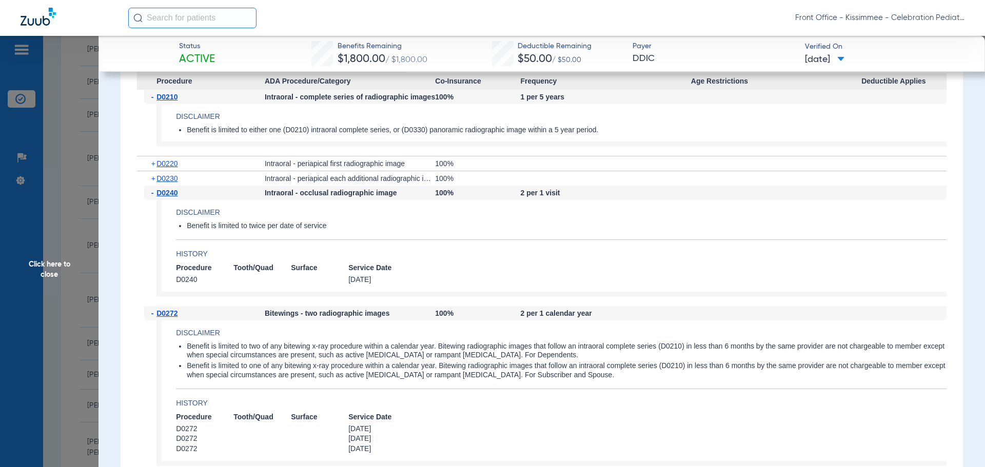
click at [168, 197] on span "D0240" at bounding box center [167, 193] width 21 height 8
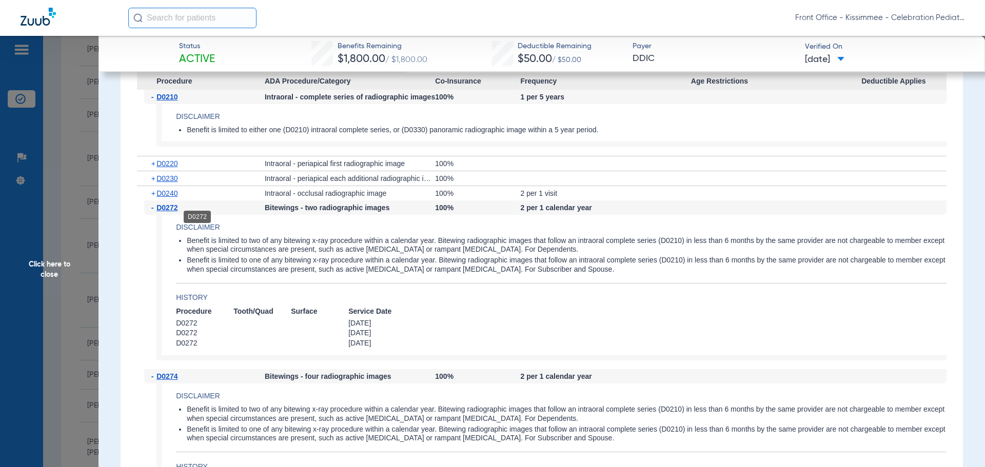
click at [166, 212] on span "D0272" at bounding box center [167, 208] width 21 height 8
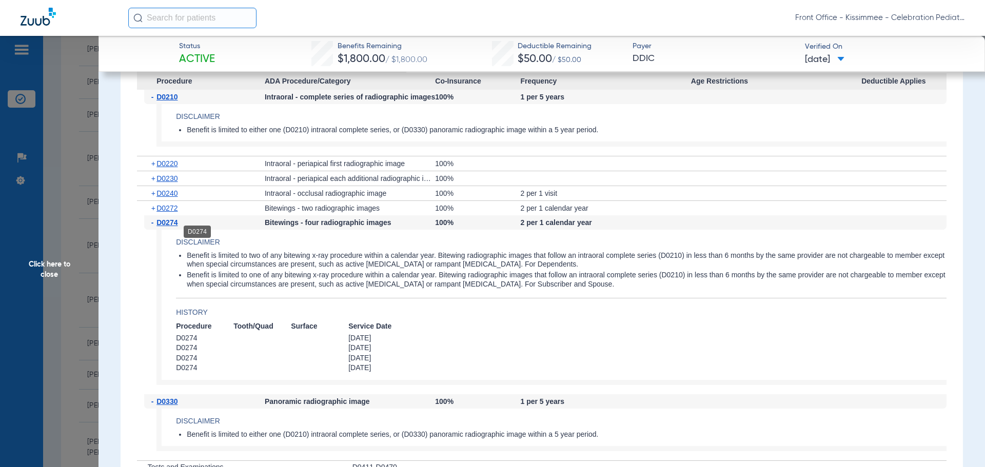
click at [166, 227] on span "D0274" at bounding box center [167, 223] width 21 height 8
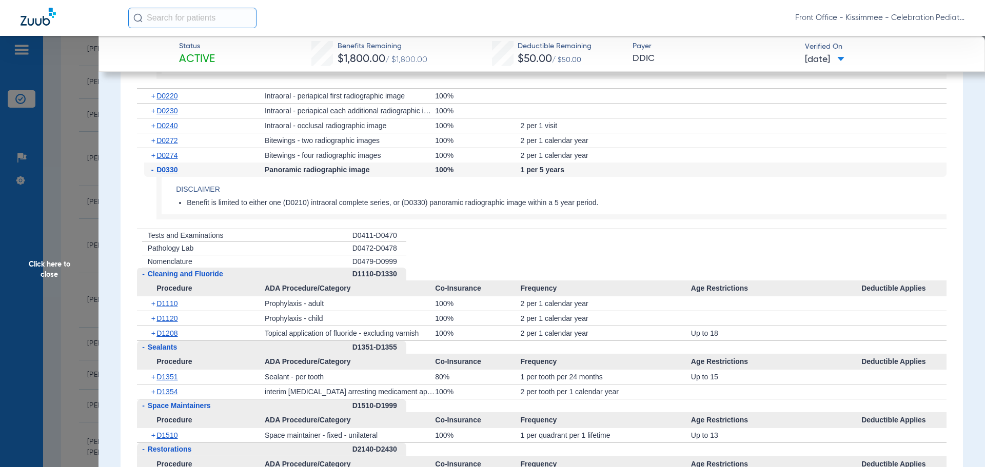
scroll to position [1334, 0]
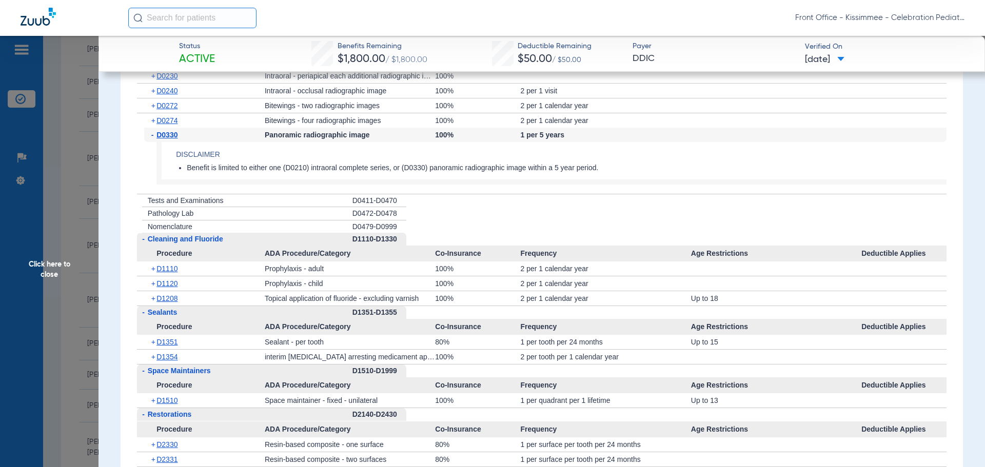
click at [163, 303] on div "+ D1208" at bounding box center [204, 298] width 121 height 14
click at [163, 303] on span "D1208" at bounding box center [167, 299] width 21 height 8
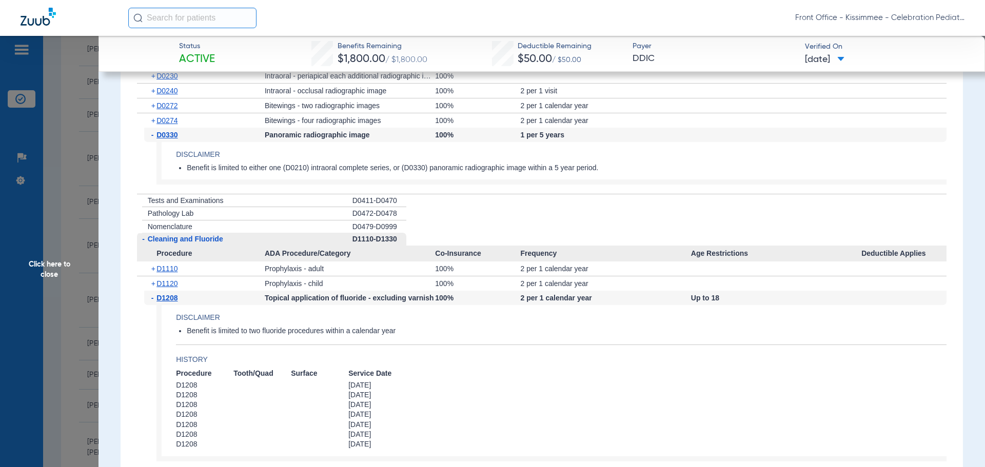
click at [163, 302] on span "D1208" at bounding box center [167, 298] width 21 height 8
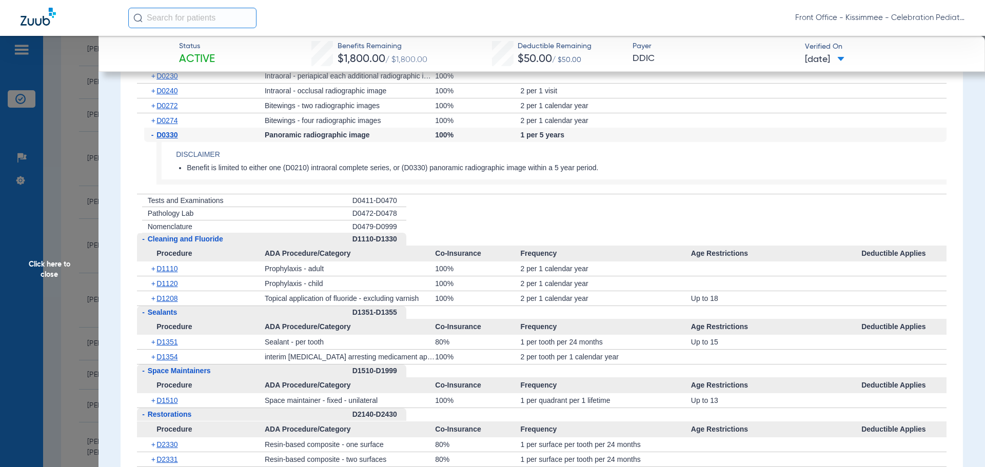
click at [171, 349] on div "+ D1351" at bounding box center [204, 342] width 121 height 14
click at [169, 346] on span "D1351" at bounding box center [167, 342] width 21 height 8
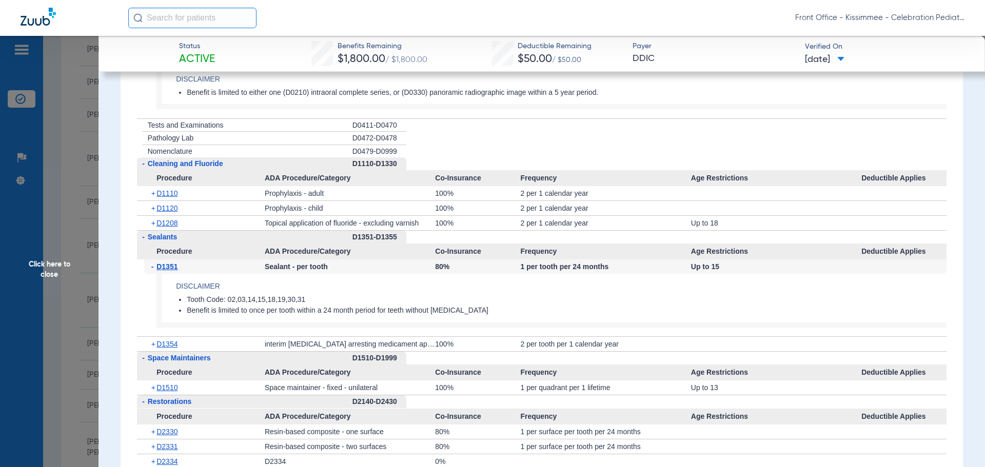
scroll to position [1437, 0]
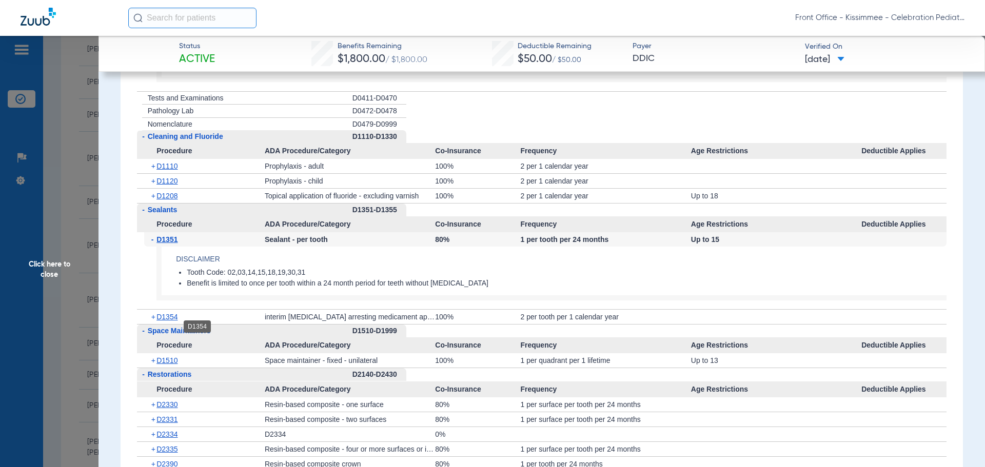
click at [168, 321] on span "D1354" at bounding box center [167, 317] width 21 height 8
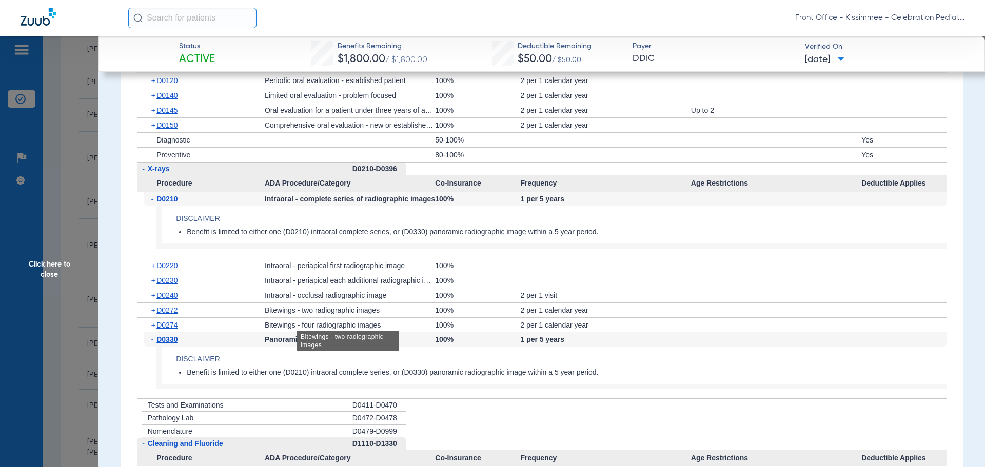
scroll to position [1129, 0]
click at [766, 426] on li "+ Pathology Lab D0472-D0478" at bounding box center [542, 419] width 810 height 13
click at [81, 327] on span "Click here to close" at bounding box center [49, 269] width 99 height 467
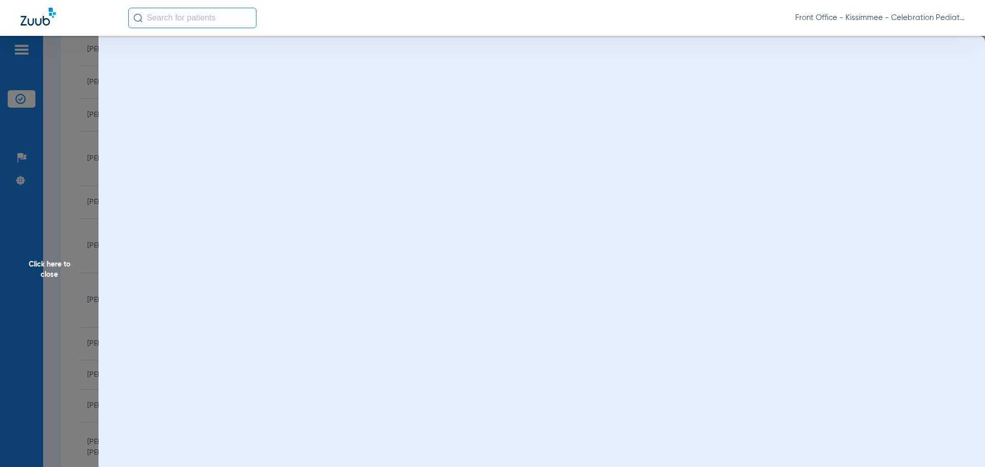
scroll to position [0, 0]
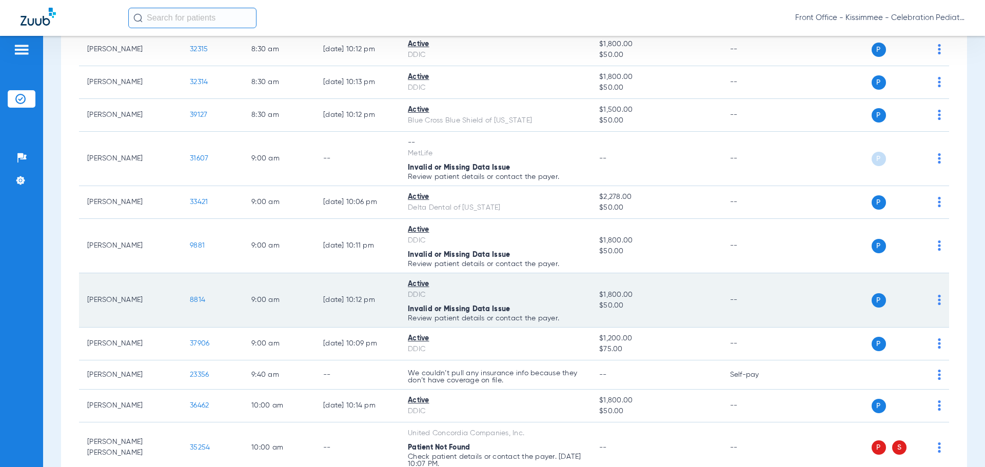
click at [197, 298] on span "8814" at bounding box center [197, 300] width 15 height 7
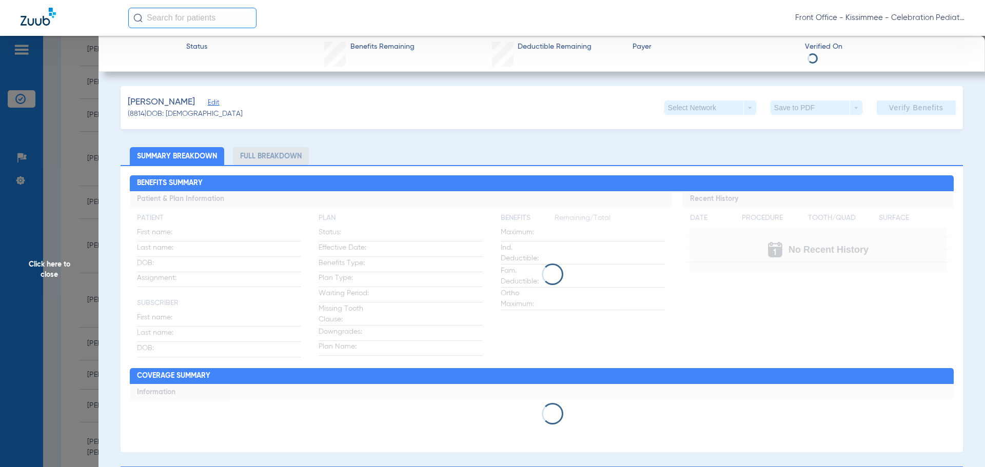
click at [261, 157] on li "Full Breakdown" at bounding box center [271, 156] width 76 height 18
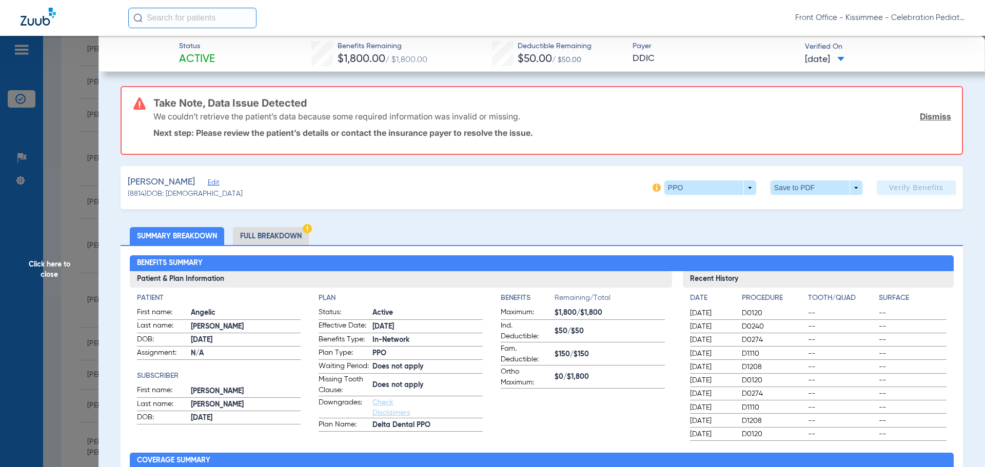
click at [272, 232] on li "Full Breakdown" at bounding box center [271, 236] width 76 height 18
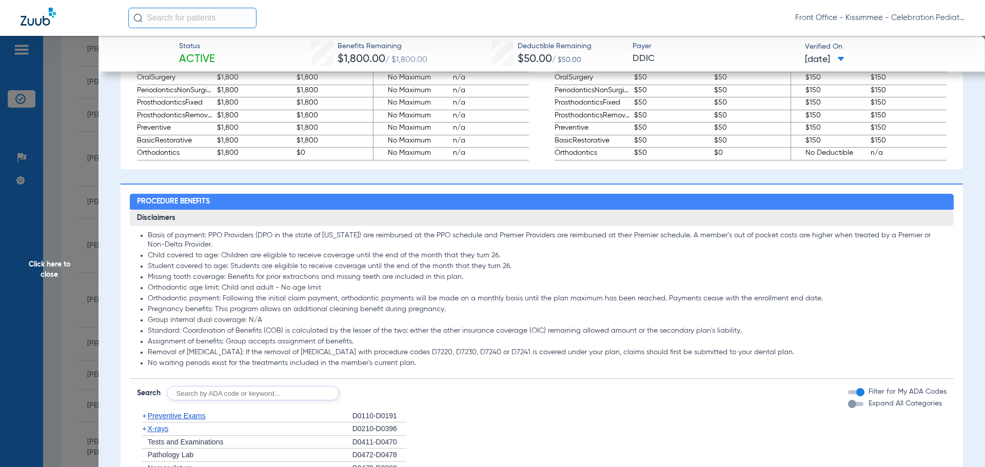
scroll to position [770, 0]
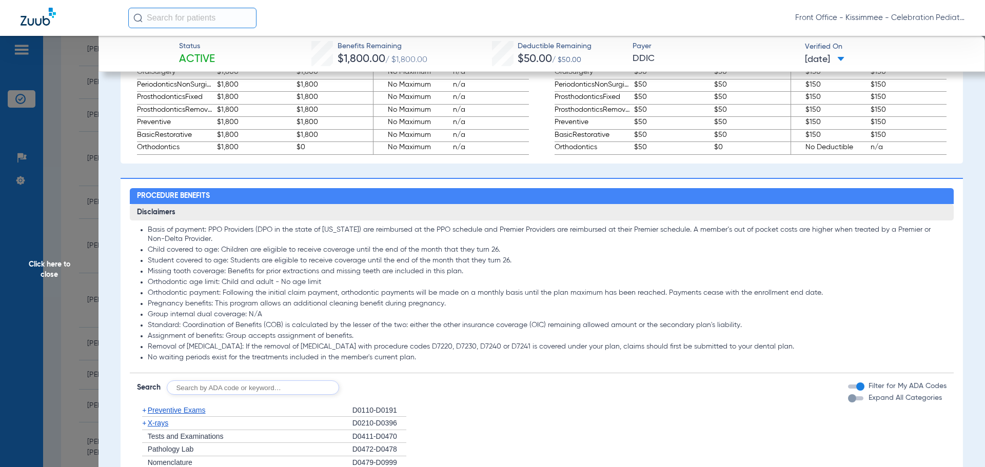
click at [848, 403] on div "button" at bounding box center [852, 399] width 8 height 8
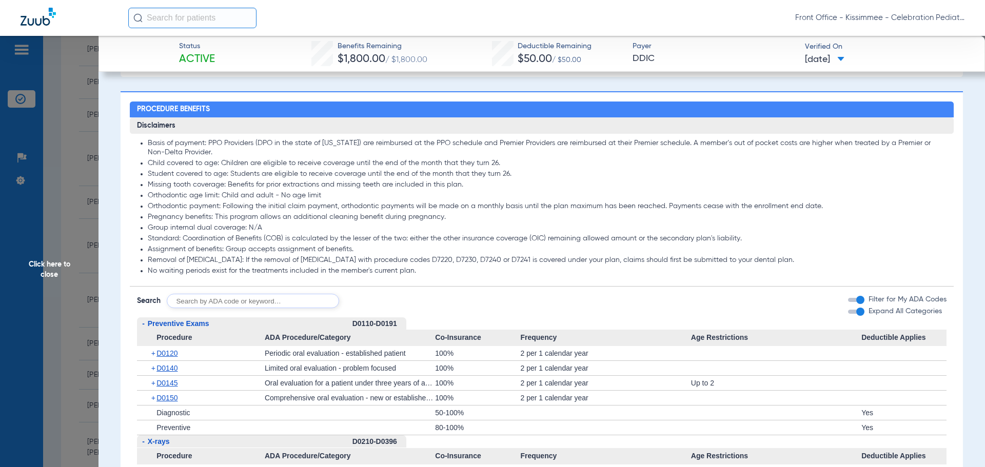
scroll to position [975, 0]
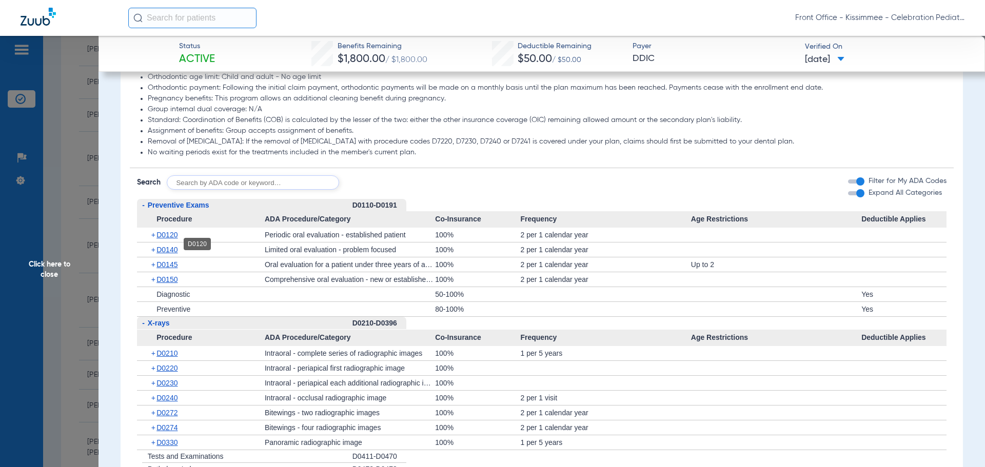
click at [174, 239] on span "D0120" at bounding box center [167, 235] width 21 height 8
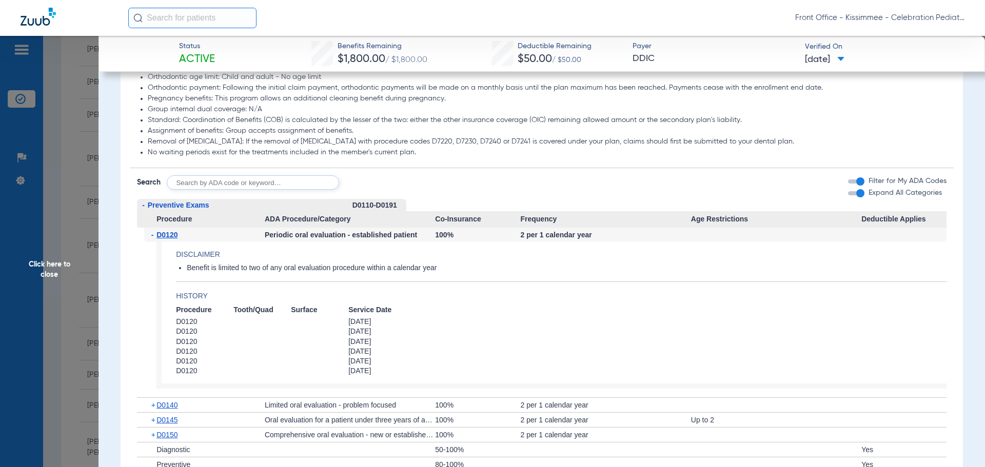
click at [174, 239] on span "D0120" at bounding box center [167, 235] width 21 height 8
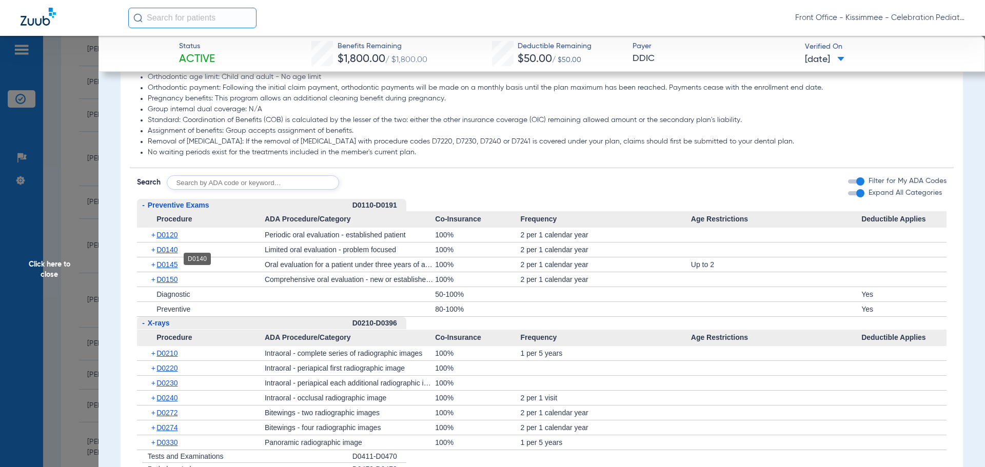
click at [167, 254] on span "D0140" at bounding box center [167, 250] width 21 height 8
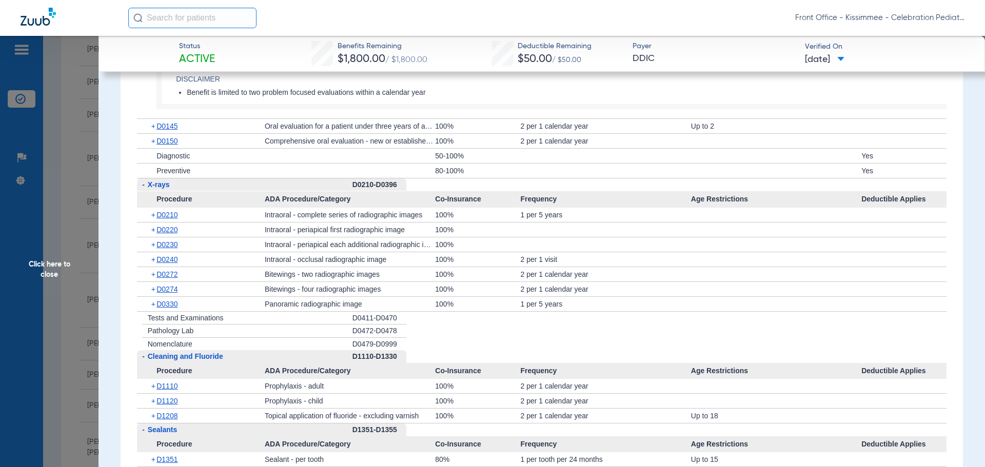
scroll to position [1180, 0]
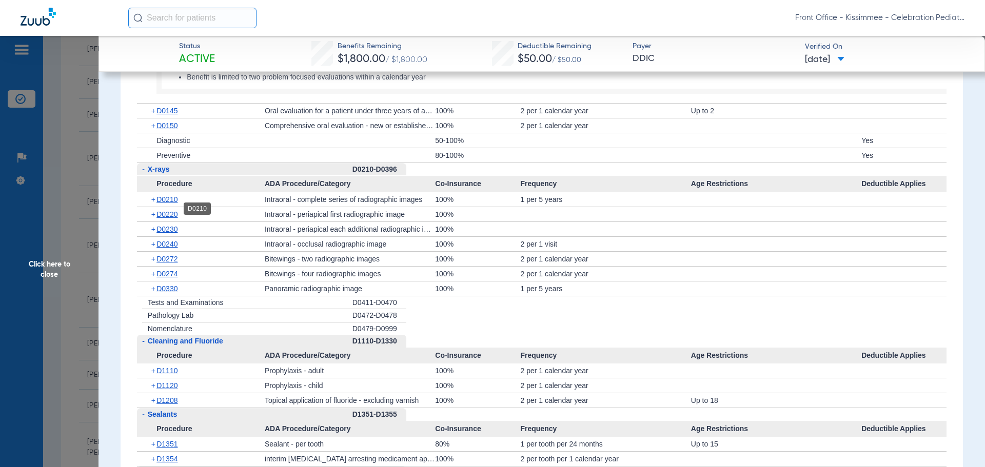
click at [164, 204] on span "D0210" at bounding box center [167, 200] width 21 height 8
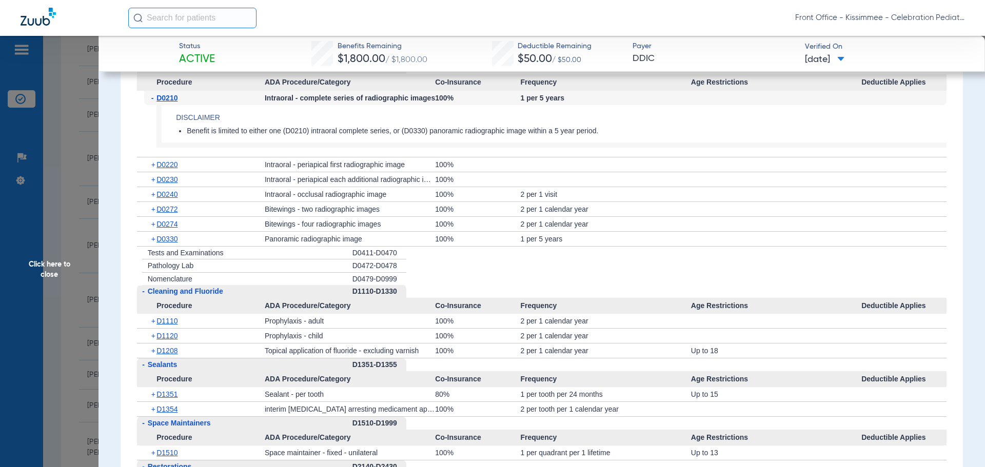
scroll to position [1283, 0]
click at [159, 242] on span "D0330" at bounding box center [167, 238] width 21 height 8
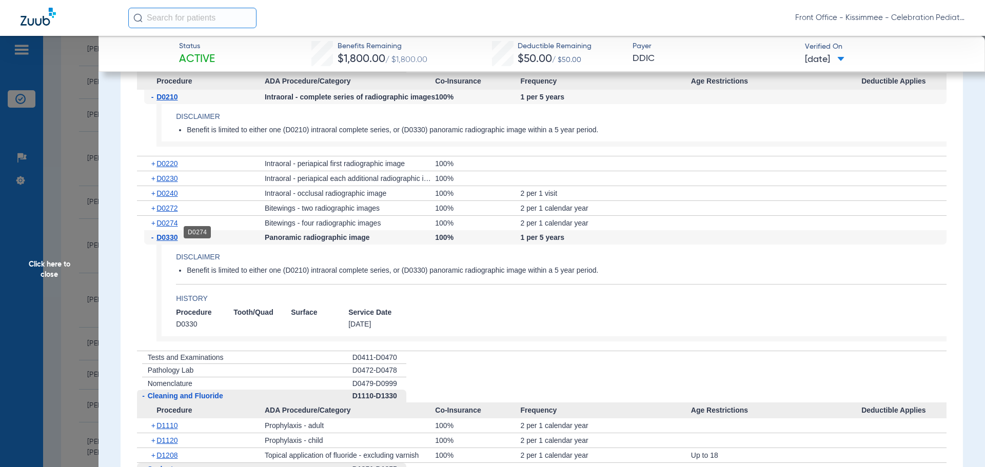
click at [160, 227] on span "D0274" at bounding box center [167, 223] width 21 height 8
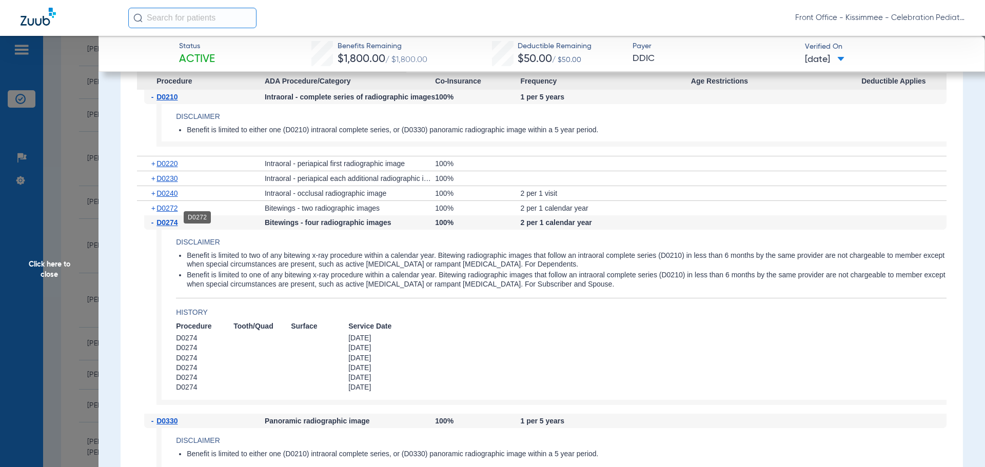
click at [168, 212] on span "D0272" at bounding box center [167, 208] width 21 height 8
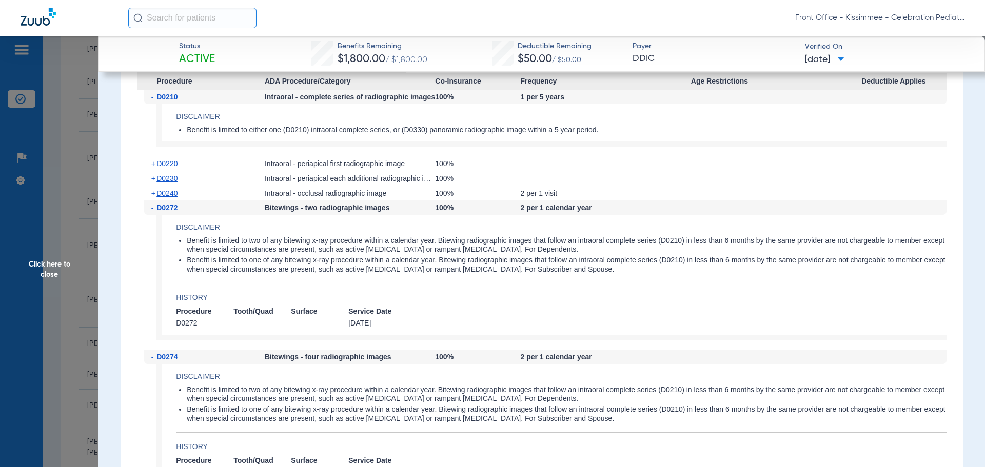
click at [168, 212] on span "D0272" at bounding box center [167, 208] width 21 height 8
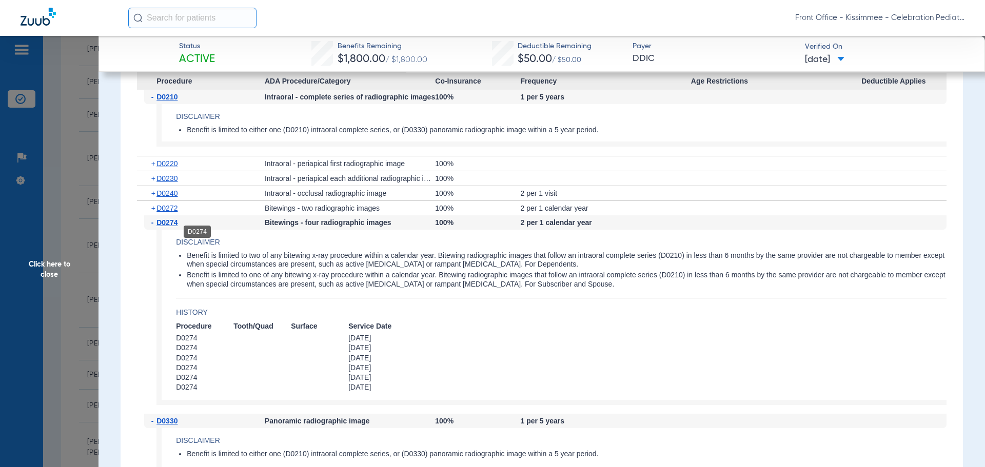
click at [167, 227] on span "D0274" at bounding box center [167, 223] width 21 height 8
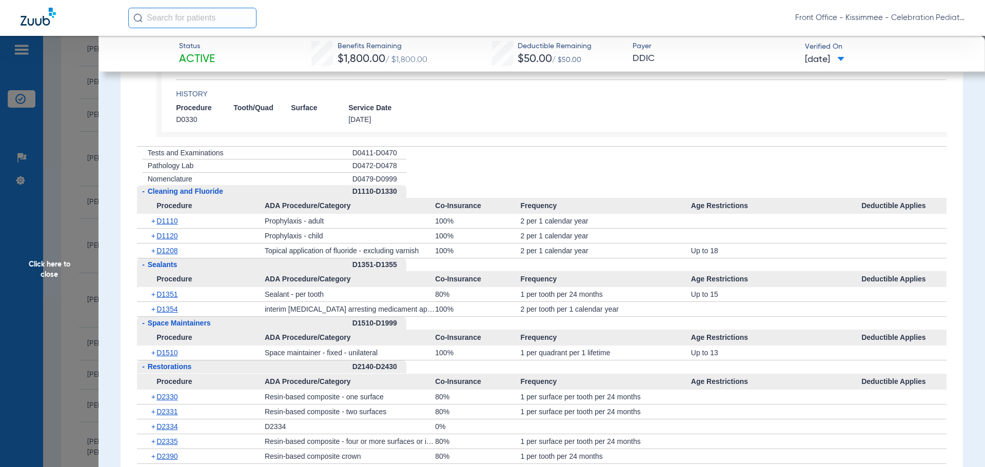
scroll to position [1488, 0]
click at [159, 255] on span "D1208" at bounding box center [167, 250] width 21 height 8
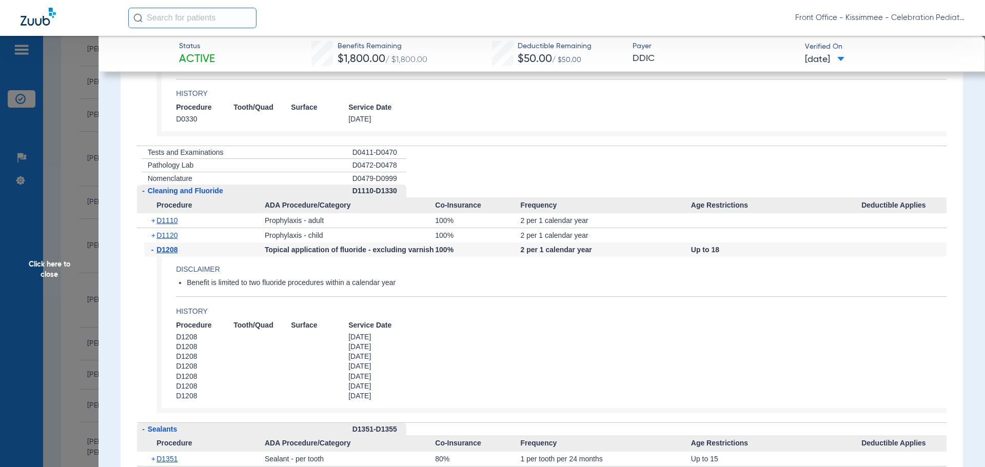
click at [159, 254] on span "D1208" at bounding box center [167, 250] width 21 height 8
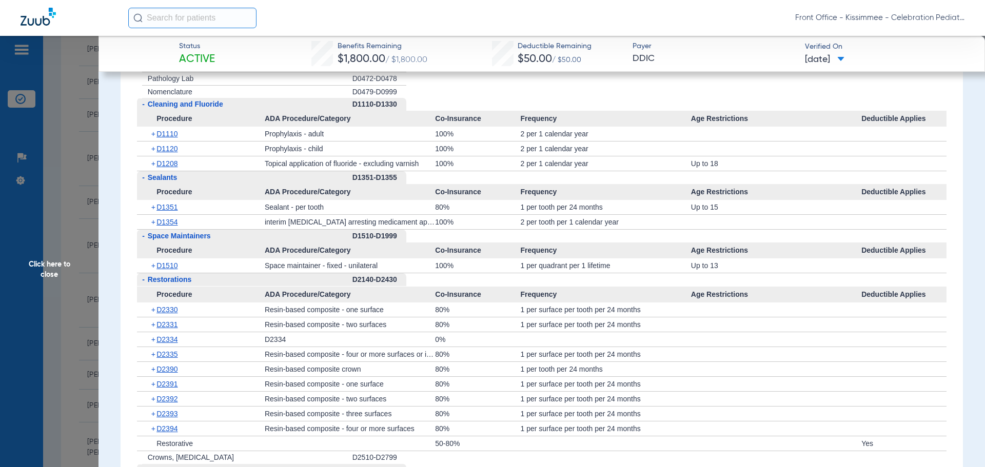
scroll to position [1591, 0]
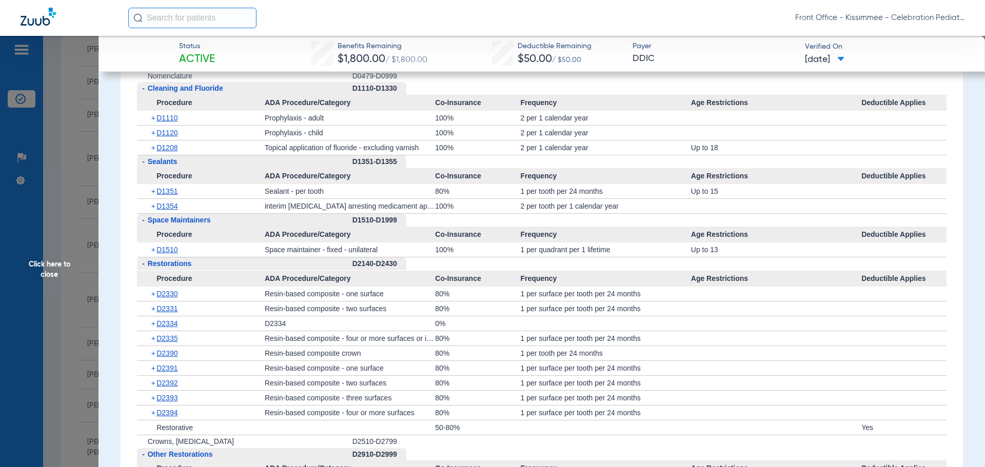
click at [884, 449] on li "+ Crowns, [MEDICAL_DATA] D2510-D2799" at bounding box center [542, 442] width 810 height 13
click at [168, 210] on span "D1354" at bounding box center [167, 206] width 21 height 8
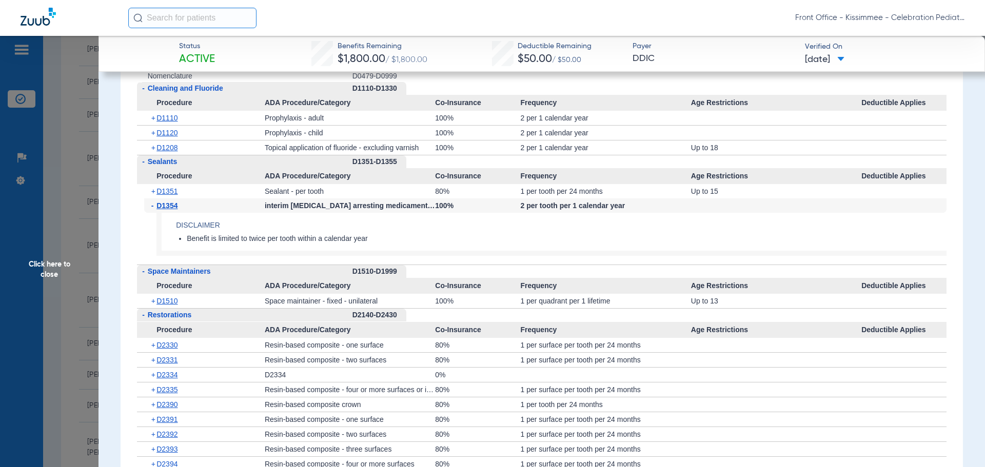
click at [59, 275] on span "Click here to close" at bounding box center [49, 269] width 99 height 467
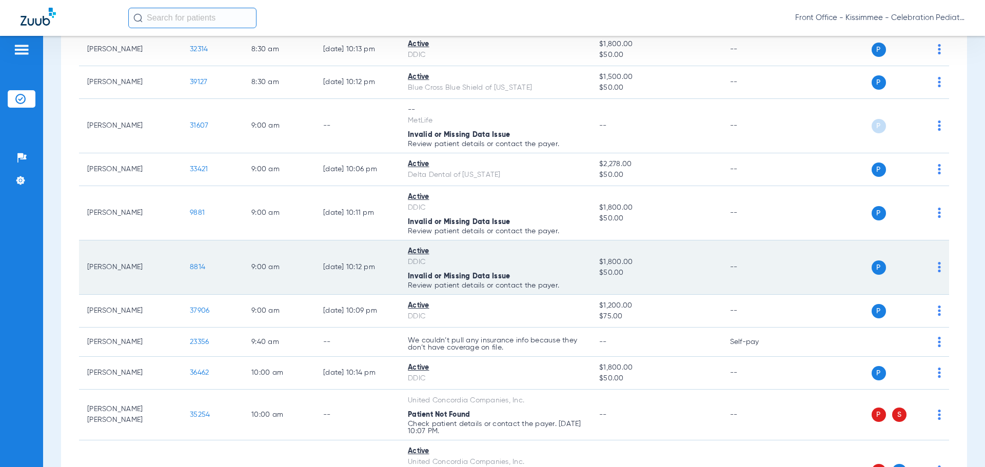
scroll to position [411, 0]
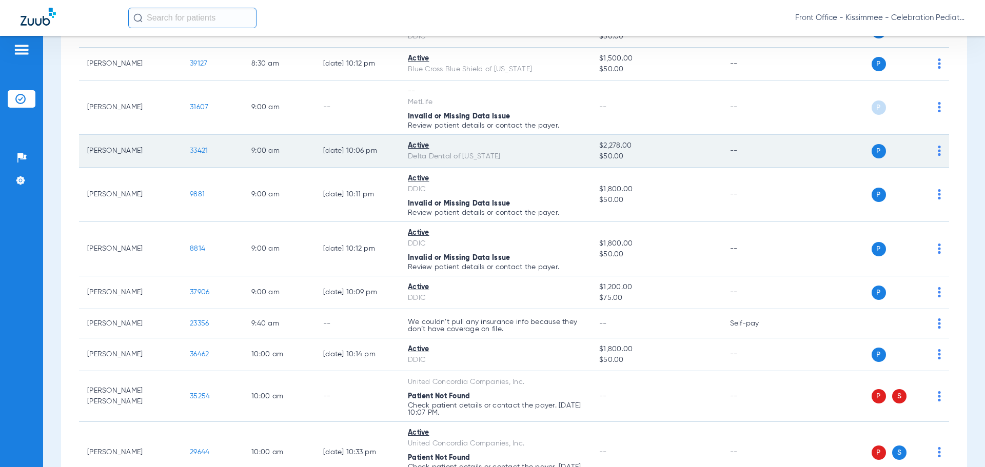
click at [206, 154] on span "33421" at bounding box center [199, 150] width 18 height 7
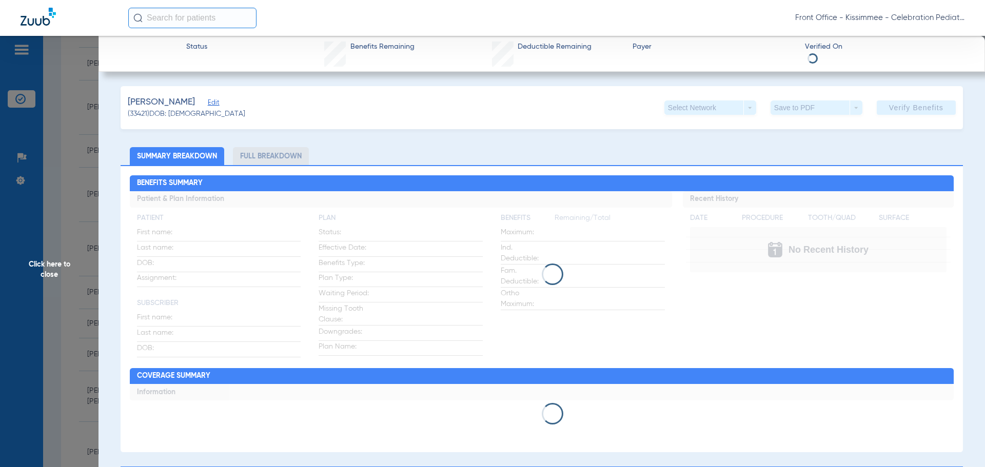
click at [264, 163] on li "Full Breakdown" at bounding box center [271, 156] width 76 height 18
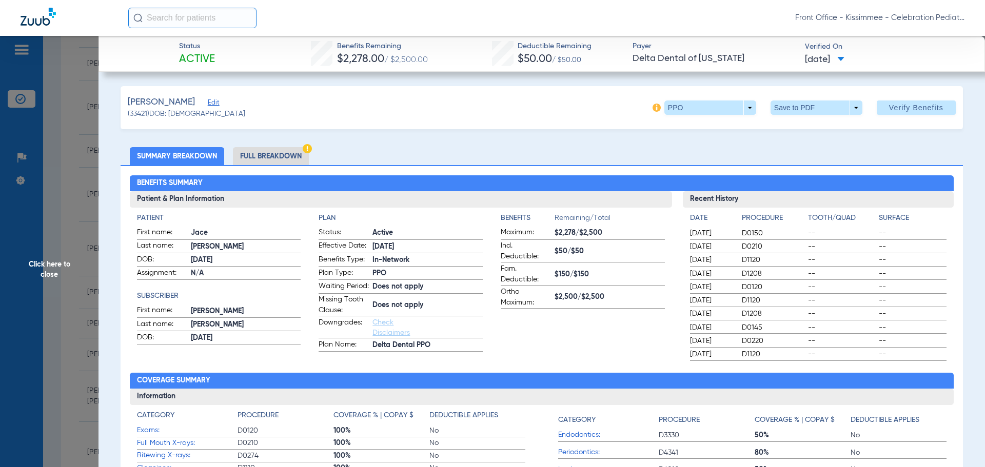
click at [268, 151] on li "Full Breakdown" at bounding box center [271, 156] width 76 height 18
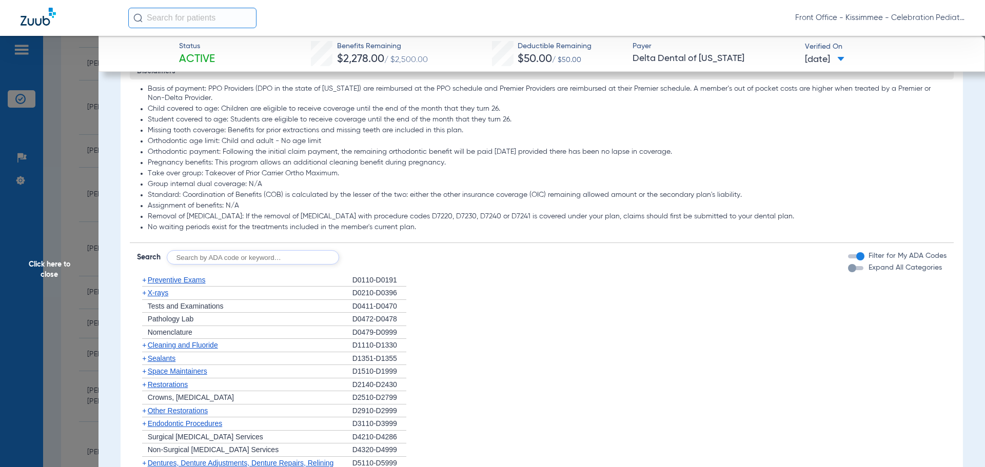
scroll to position [872, 0]
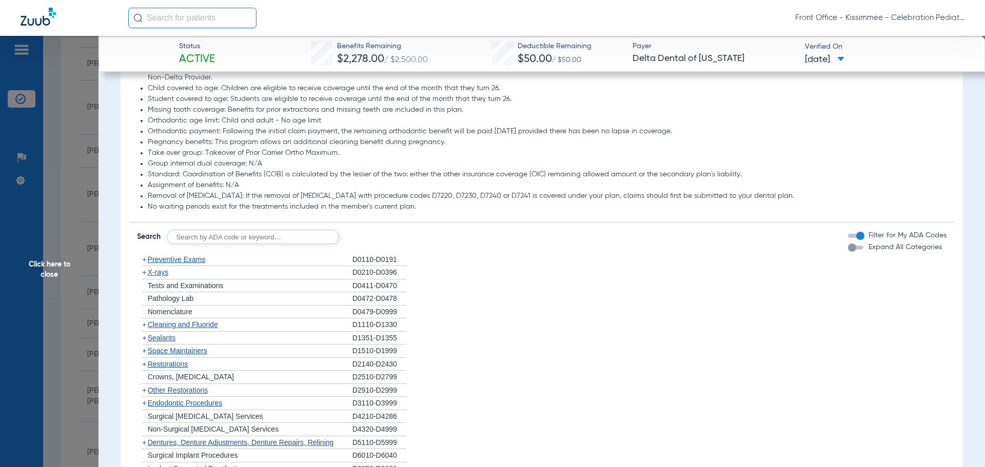
click at [848, 252] on div "button" at bounding box center [852, 248] width 8 height 8
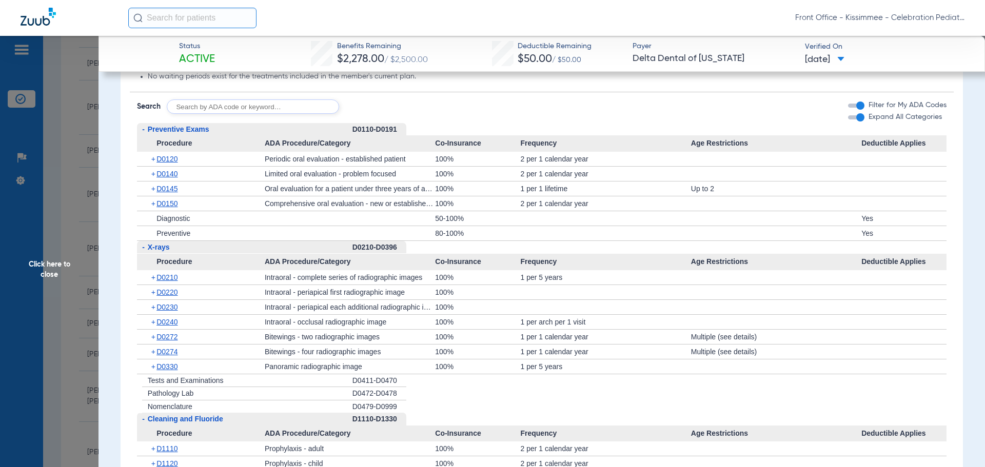
scroll to position [1026, 0]
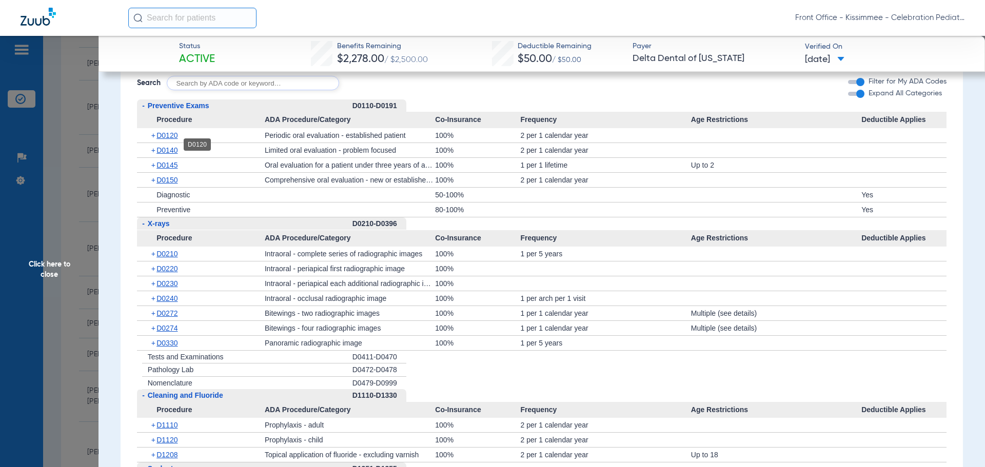
click at [173, 140] on span "D0120" at bounding box center [167, 135] width 21 height 8
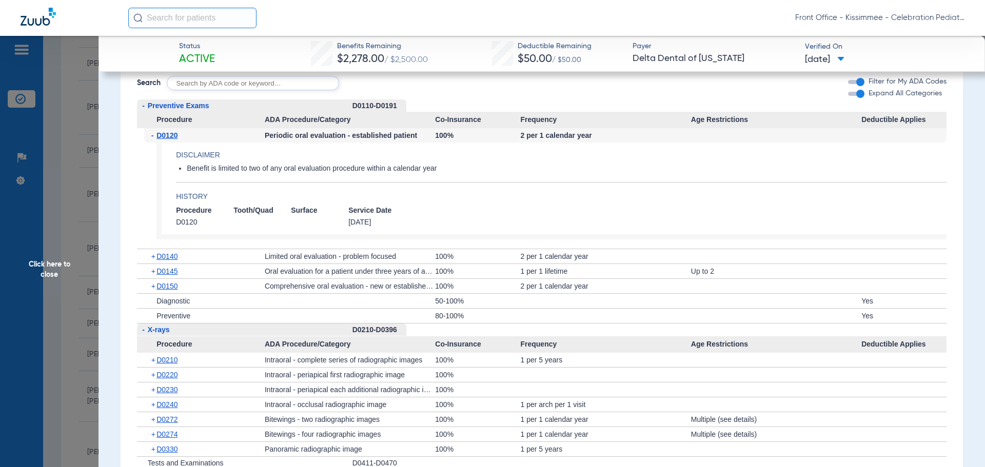
click at [173, 140] on span "D0120" at bounding box center [167, 135] width 21 height 8
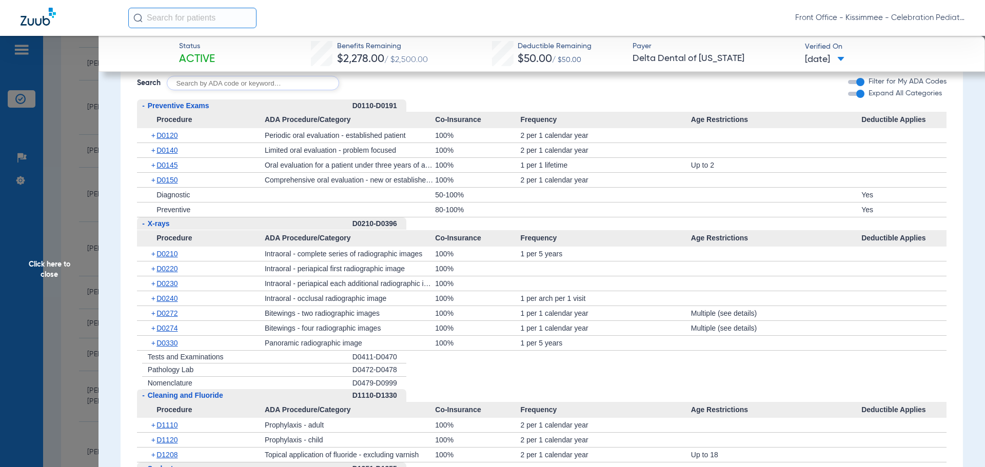
click at [173, 143] on div "+ D0120" at bounding box center [204, 135] width 121 height 14
click at [173, 154] on span "D0140" at bounding box center [167, 150] width 21 height 8
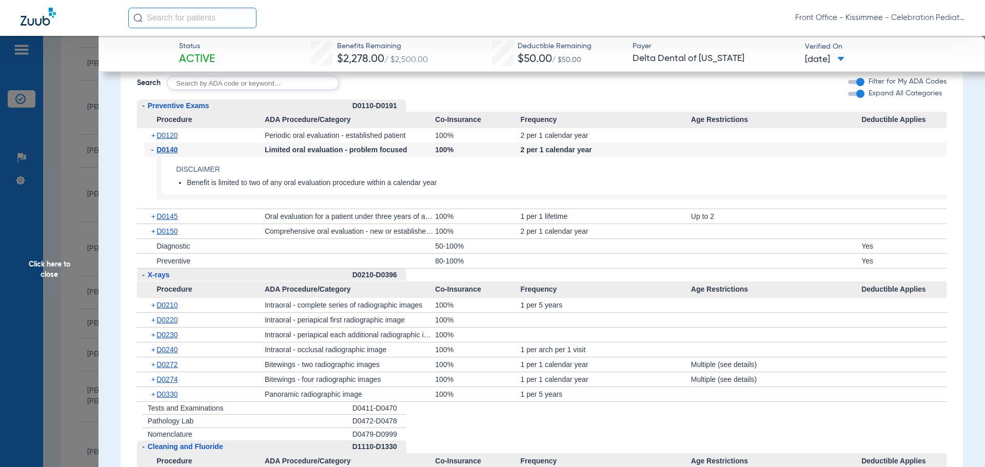
click at [173, 154] on span "D0140" at bounding box center [167, 150] width 21 height 8
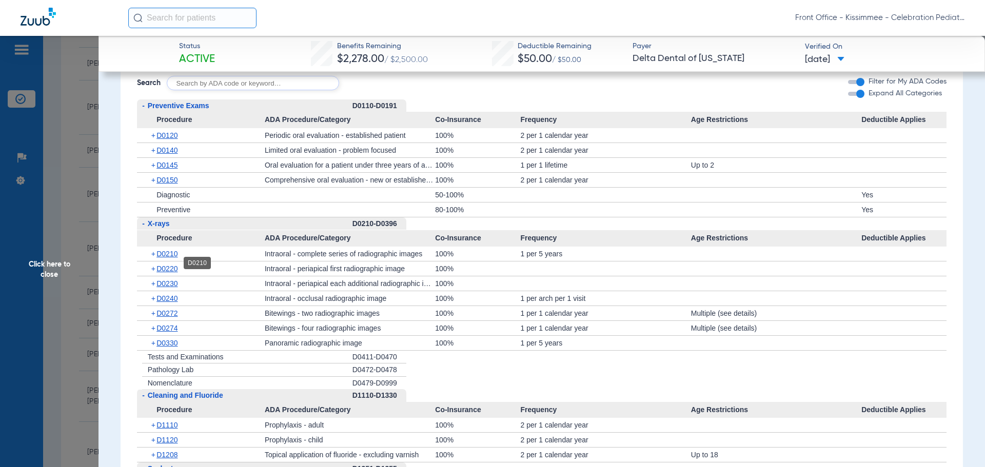
click at [170, 258] on span "D0210" at bounding box center [167, 254] width 21 height 8
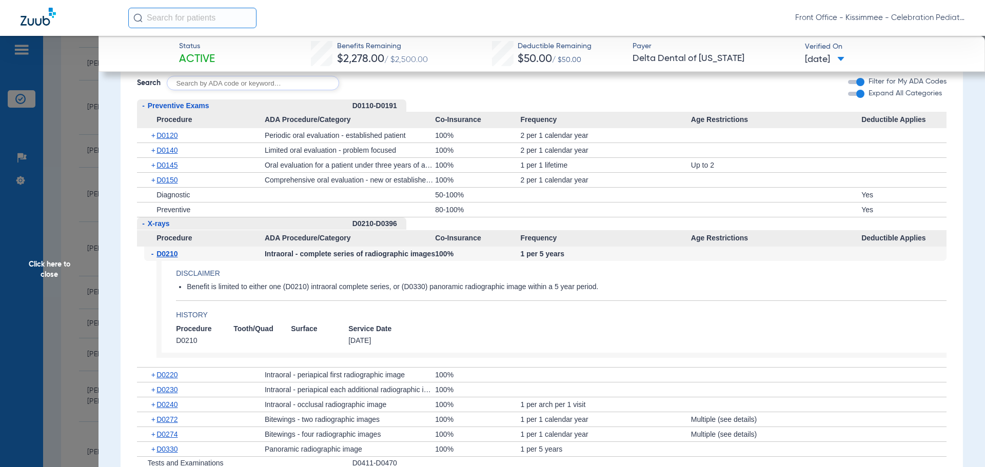
scroll to position [1180, 0]
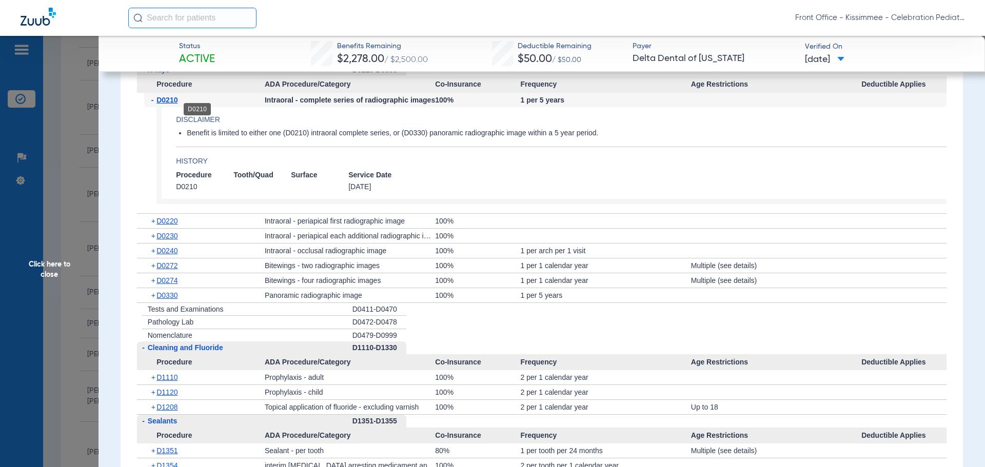
click at [162, 105] on div "- D0210" at bounding box center [204, 100] width 121 height 14
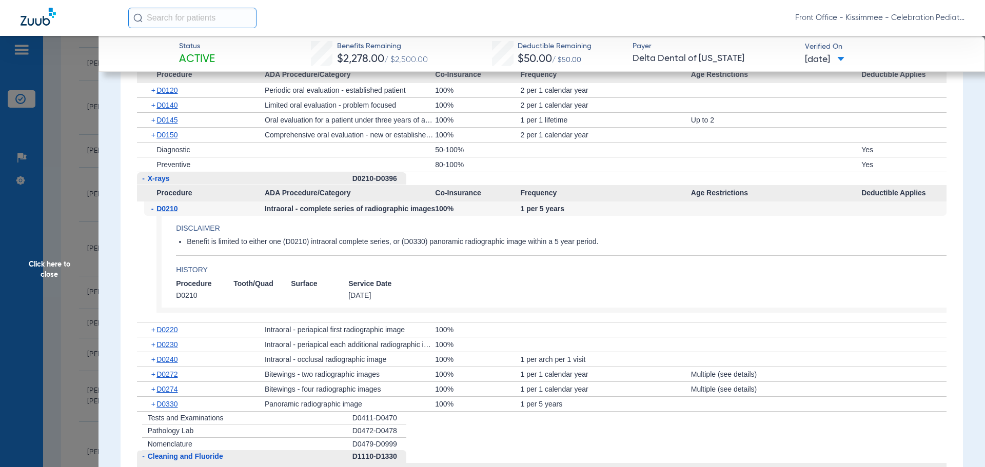
scroll to position [1129, 0]
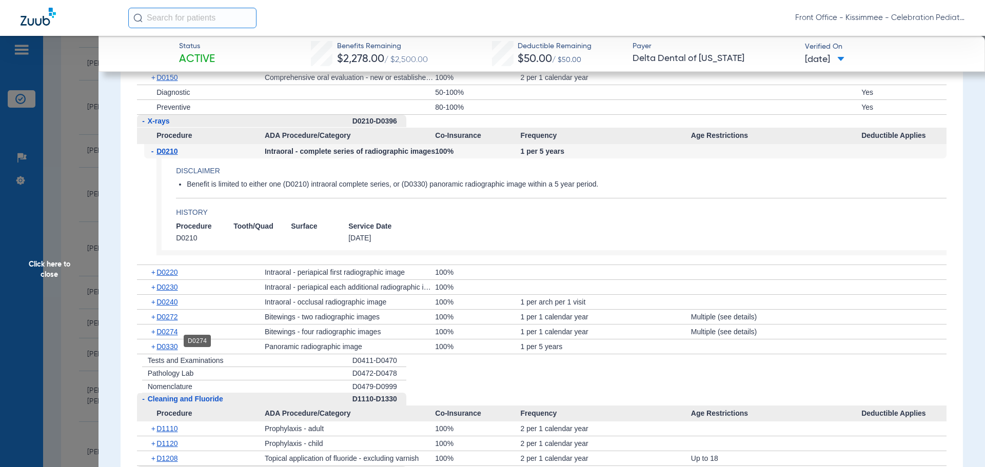
click at [164, 336] on span "D0274" at bounding box center [167, 332] width 21 height 8
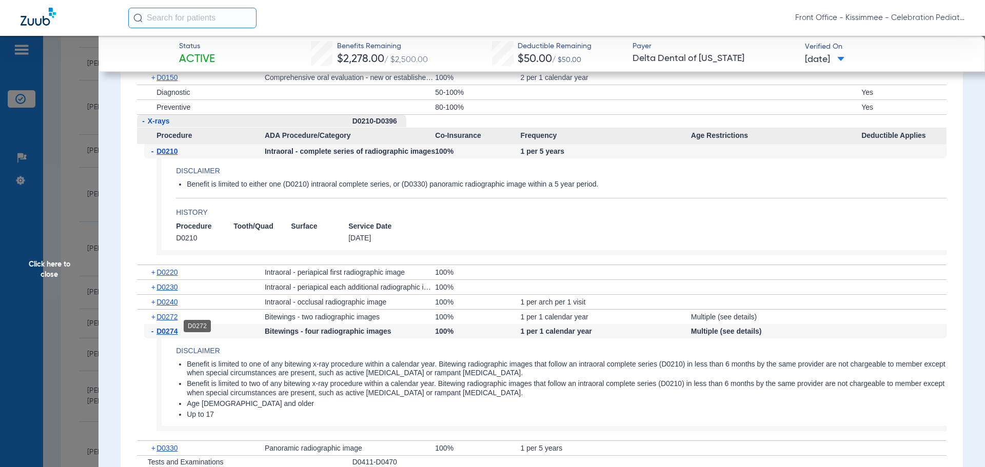
click at [163, 321] on span "D0272" at bounding box center [167, 317] width 21 height 8
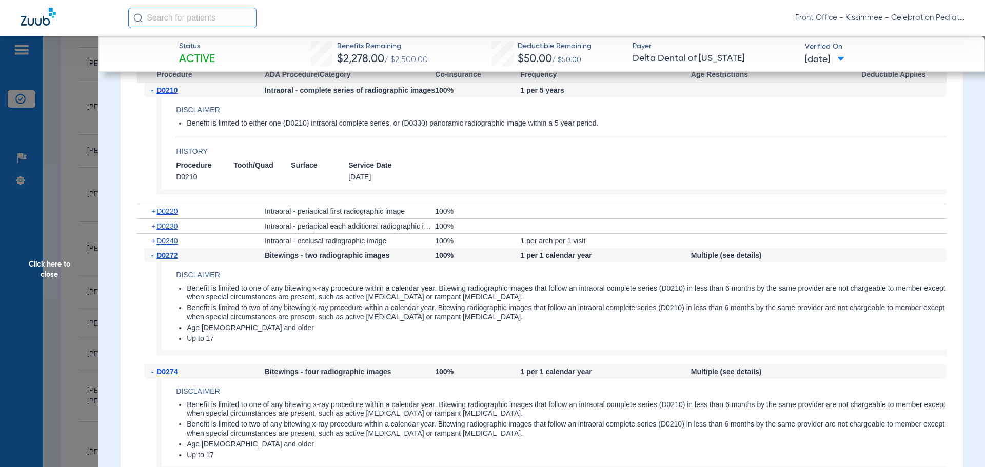
scroll to position [1232, 0]
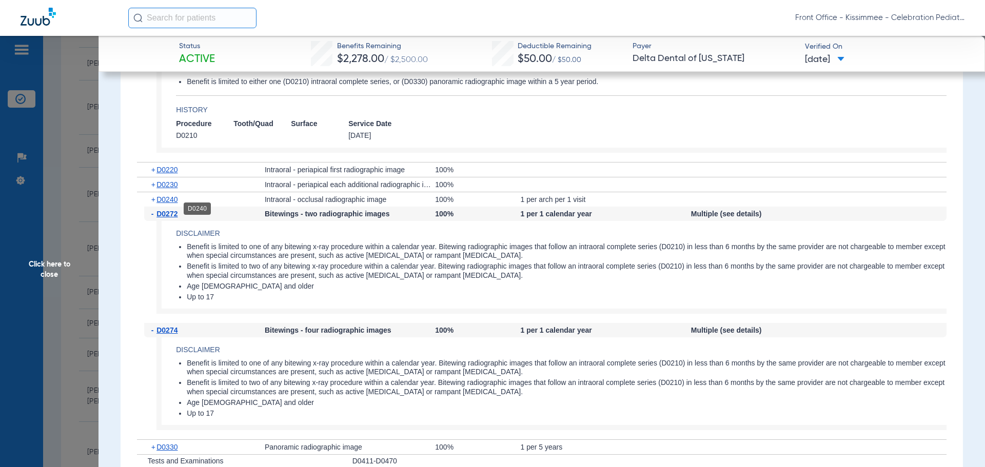
click at [168, 204] on span "D0240" at bounding box center [167, 200] width 21 height 8
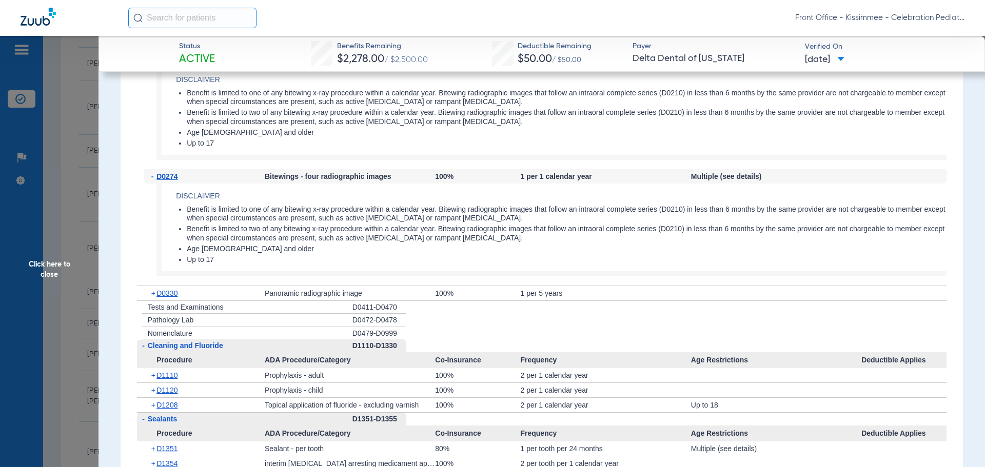
scroll to position [1540, 0]
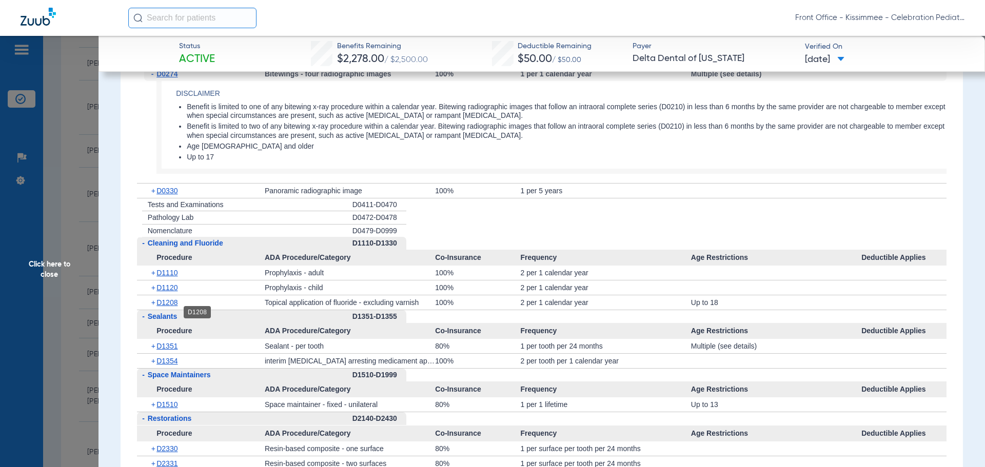
click at [166, 307] on span "D1208" at bounding box center [167, 303] width 21 height 8
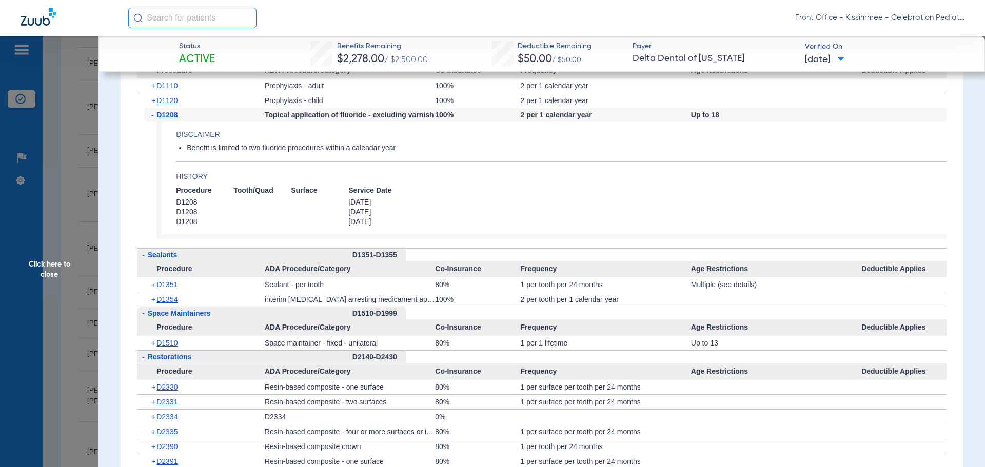
scroll to position [1745, 0]
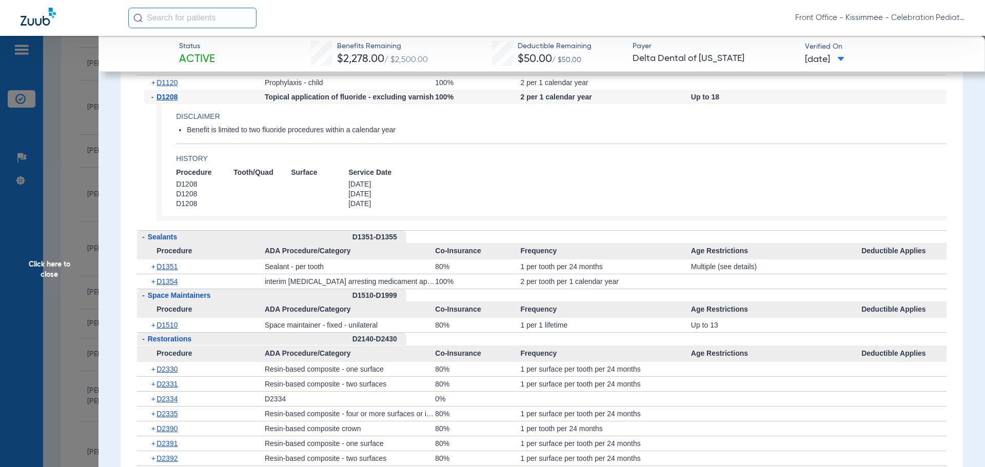
click at [162, 269] on div "+ D1351" at bounding box center [204, 267] width 121 height 14
click at [160, 271] on span "D1351" at bounding box center [167, 267] width 21 height 8
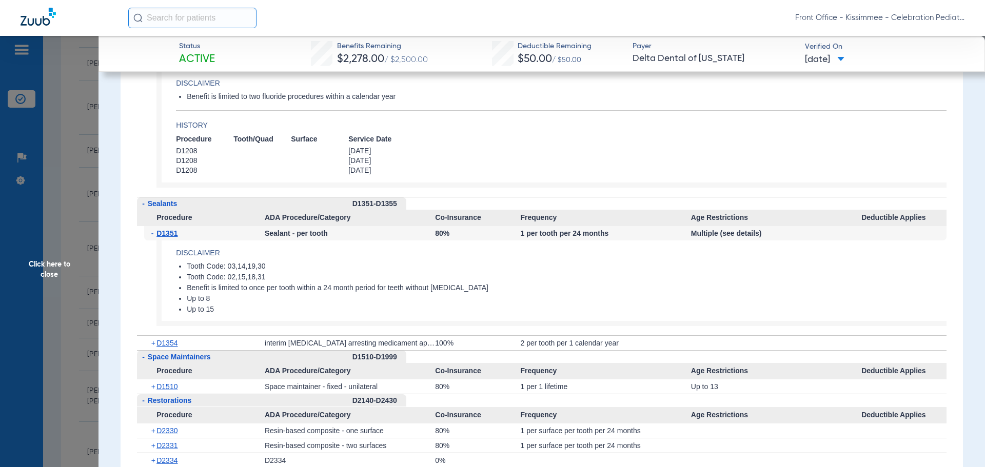
scroll to position [1796, 0]
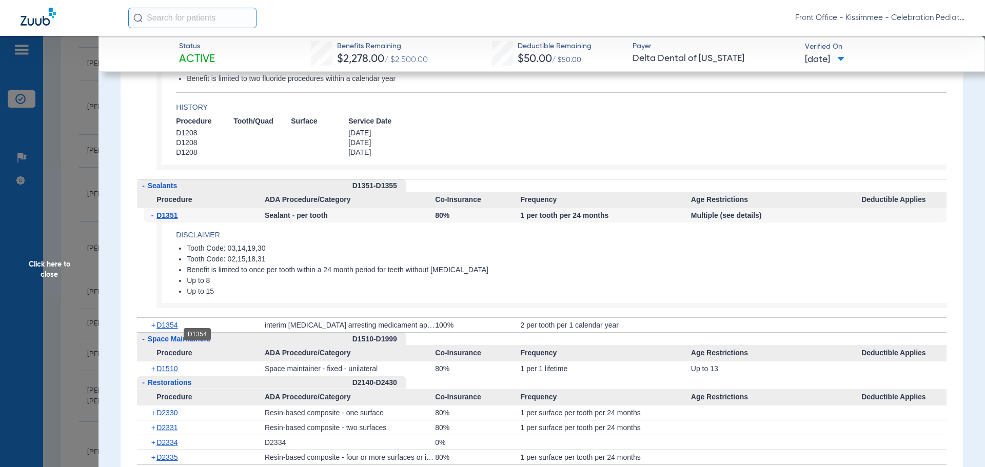
click at [164, 329] on span "D1354" at bounding box center [167, 325] width 21 height 8
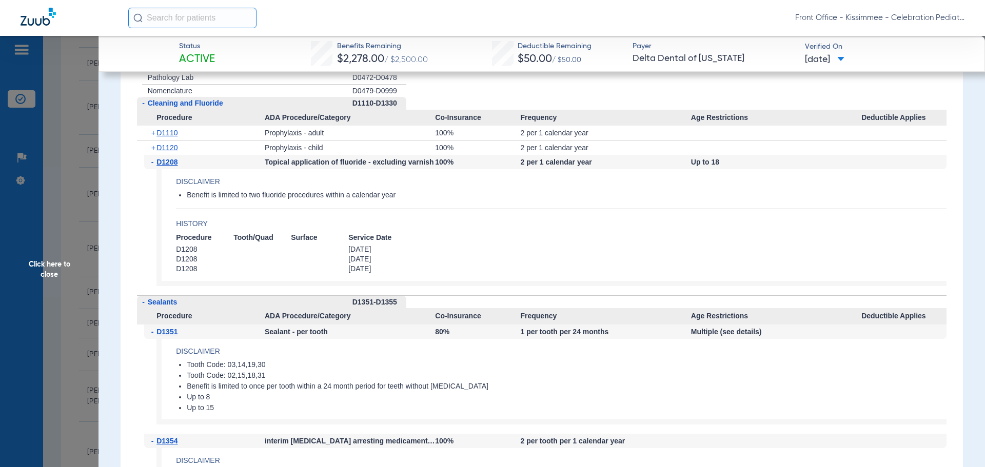
scroll to position [1642, 0]
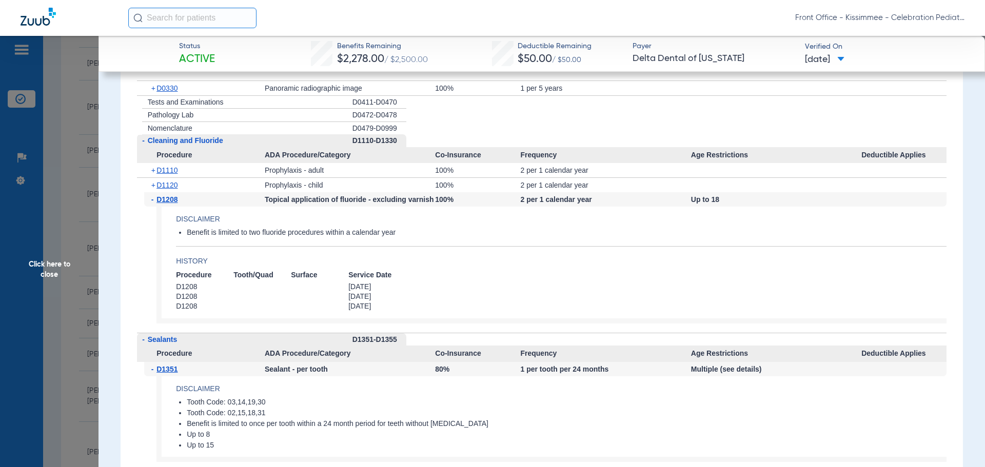
click at [43, 292] on span "Click here to close" at bounding box center [49, 269] width 99 height 467
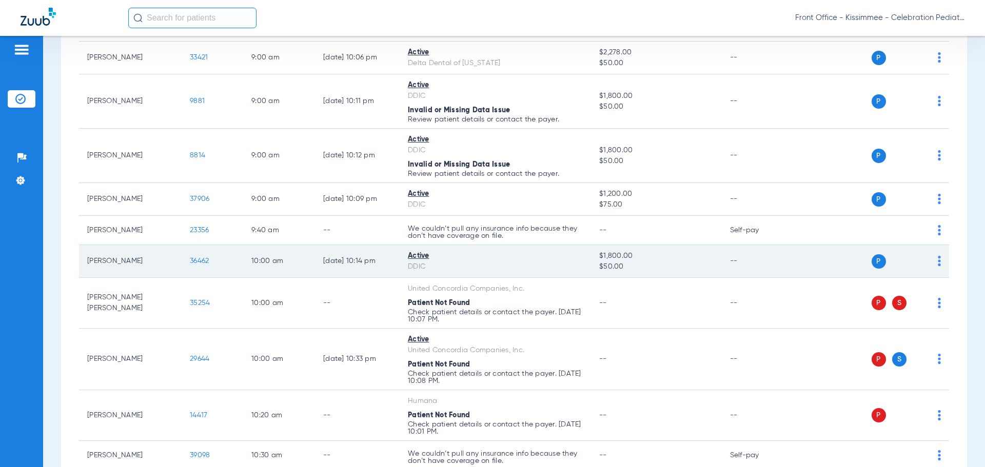
scroll to position [513, 0]
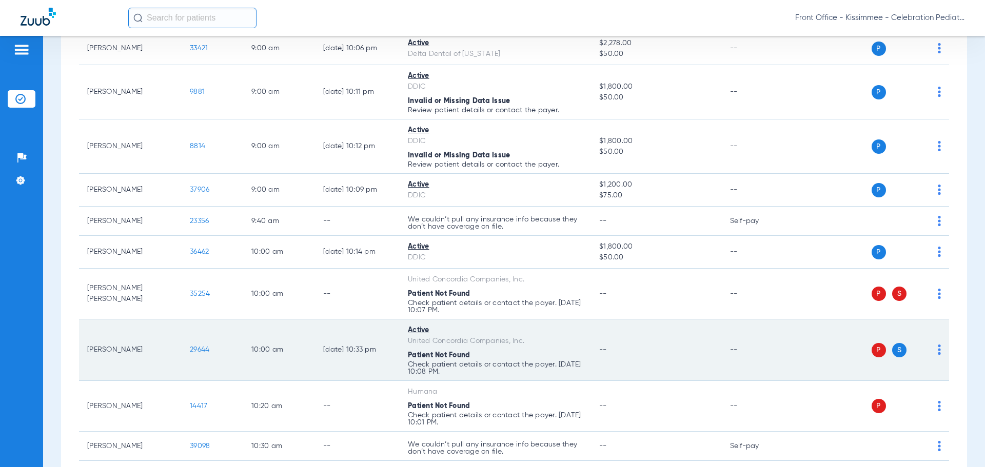
click at [206, 352] on span "29644" at bounding box center [200, 349] width 20 height 7
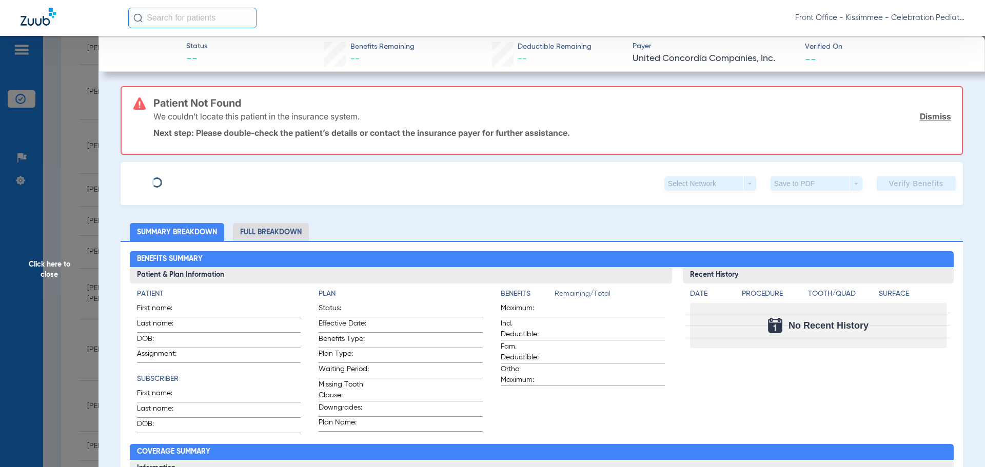
click at [269, 227] on li "Full Breakdown" at bounding box center [271, 232] width 76 height 18
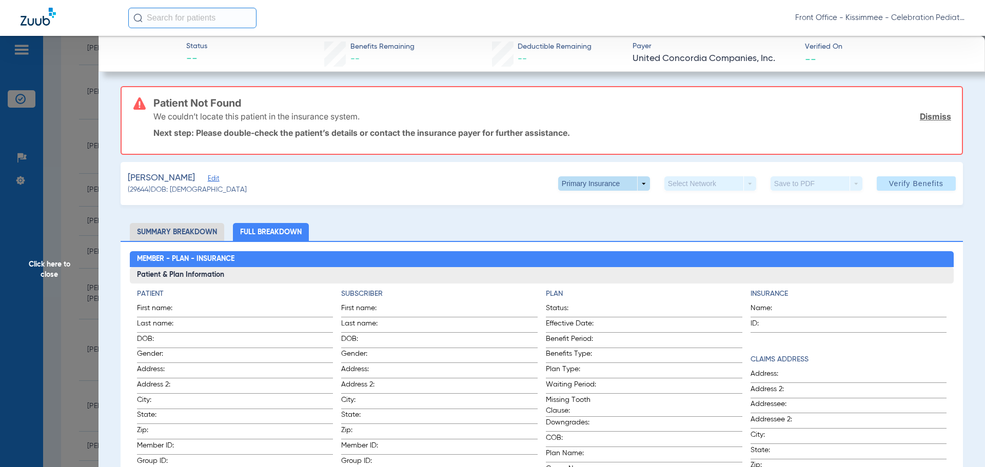
click at [639, 185] on span at bounding box center [604, 184] width 92 height 14
click at [624, 221] on button "Secondary Insurance" at bounding box center [593, 225] width 84 height 21
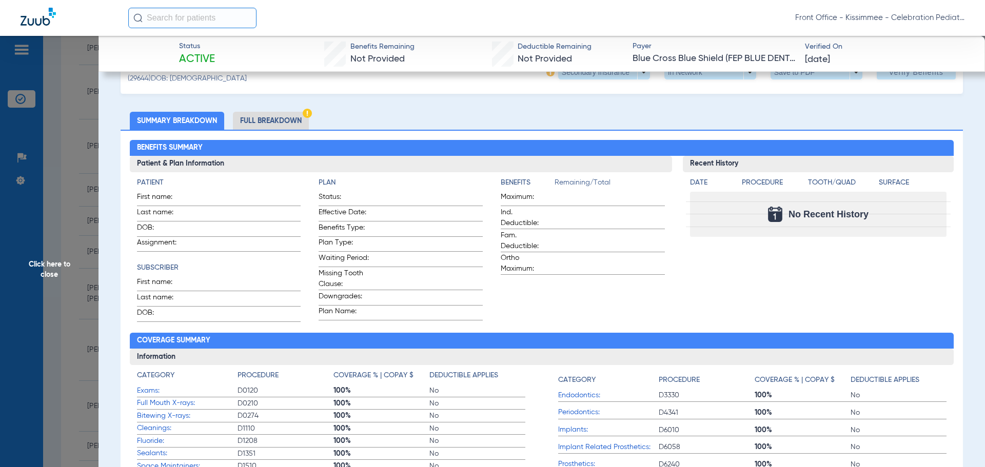
scroll to position [51, 0]
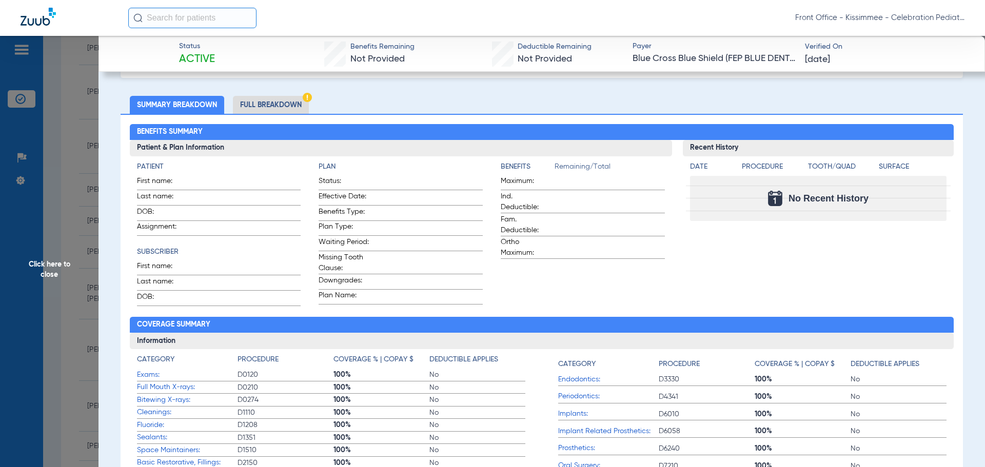
click at [269, 107] on li "Full Breakdown" at bounding box center [271, 105] width 76 height 18
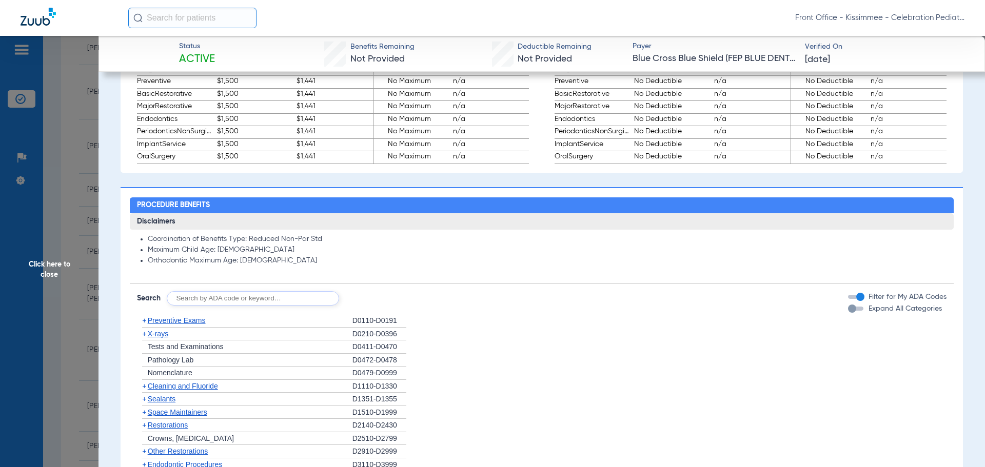
scroll to position [667, 0]
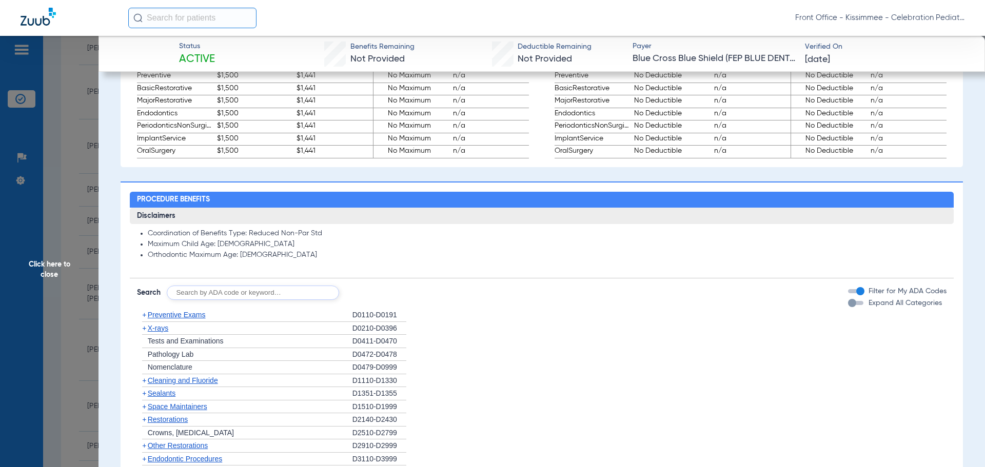
click at [840, 306] on div "Disclaimers Coordination of Benefits Type: Reduced Non-Par Std Maximum Child Ag…" at bounding box center [542, 432] width 825 height 449
click at [849, 298] on mat-slide-toggle "Expand All Categories" at bounding box center [895, 304] width 94 height 12
click at [850, 305] on div "button" at bounding box center [855, 303] width 15 height 4
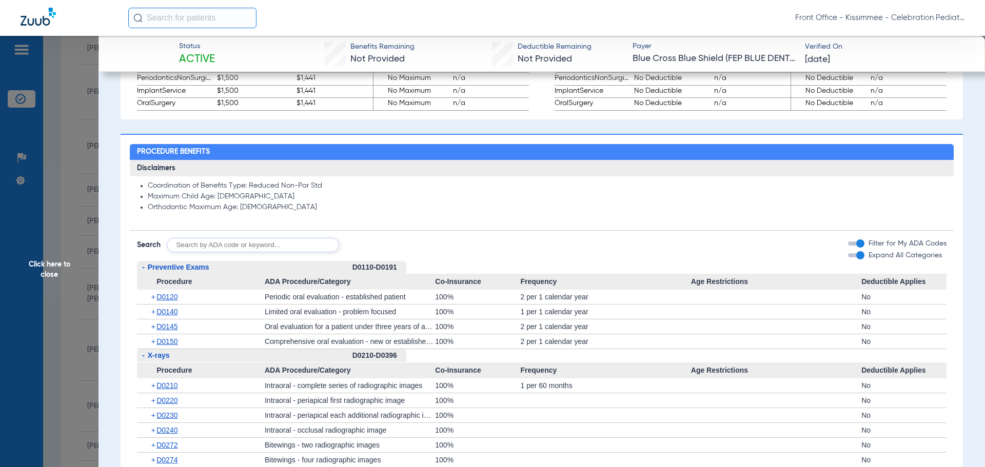
scroll to position [770, 0]
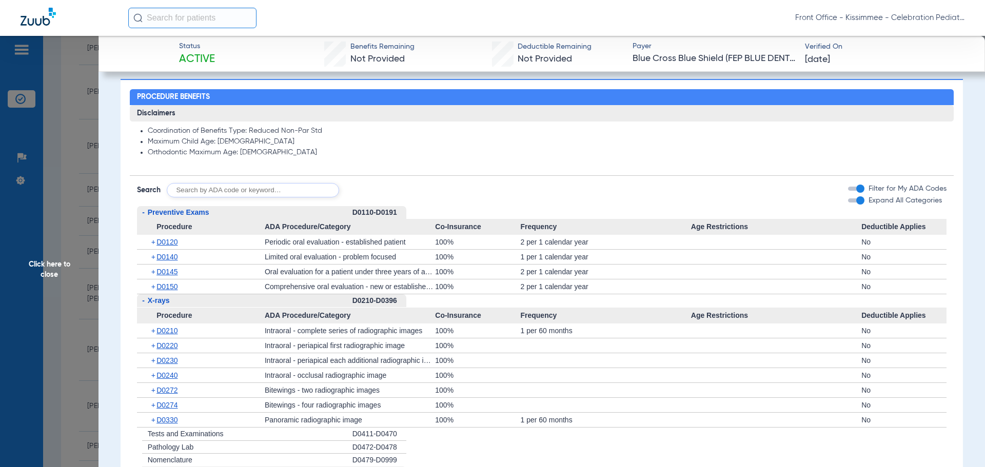
click at [160, 238] on div "+ D0120" at bounding box center [204, 242] width 121 height 14
click at [163, 246] on span "D0120" at bounding box center [167, 242] width 21 height 8
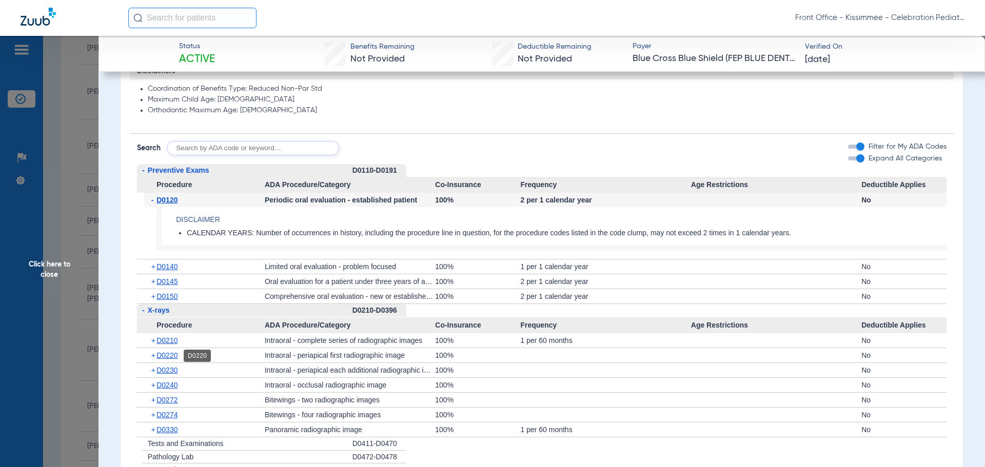
scroll to position [821, 0]
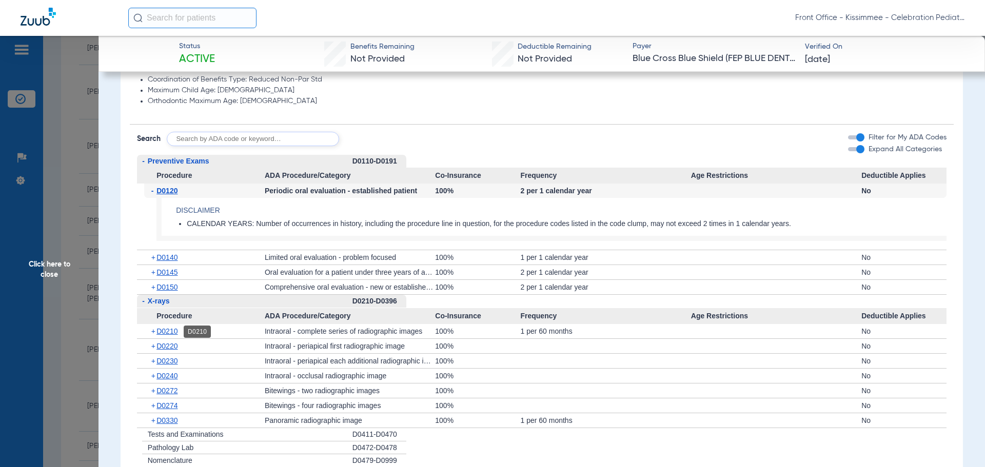
click at [168, 335] on span "D0210" at bounding box center [167, 331] width 21 height 8
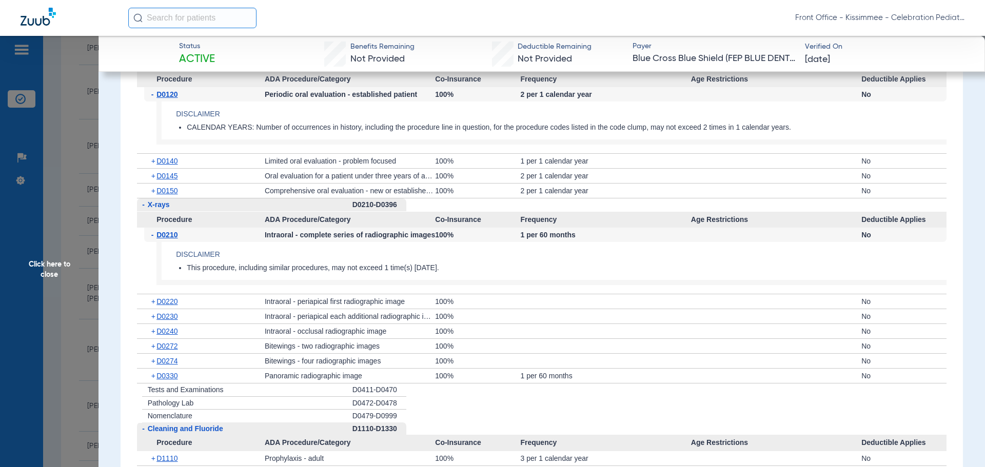
scroll to position [975, 0]
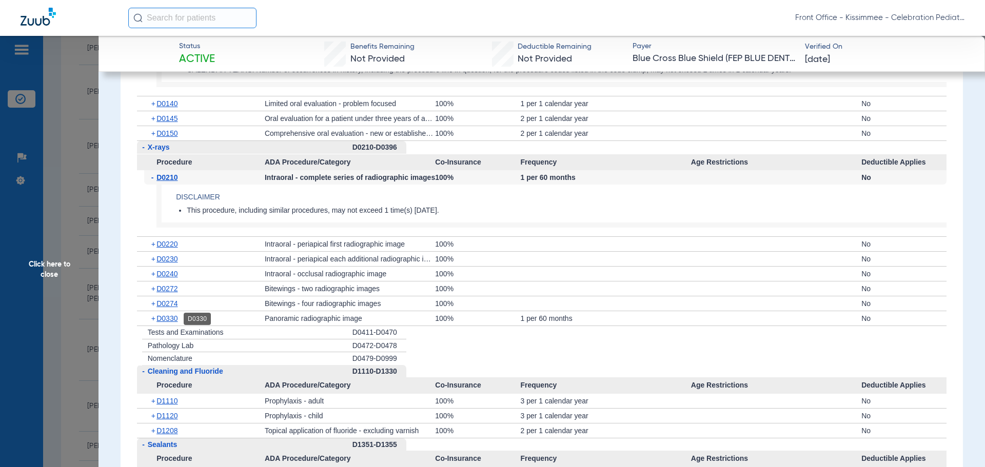
click at [168, 321] on span "D0330" at bounding box center [167, 319] width 21 height 8
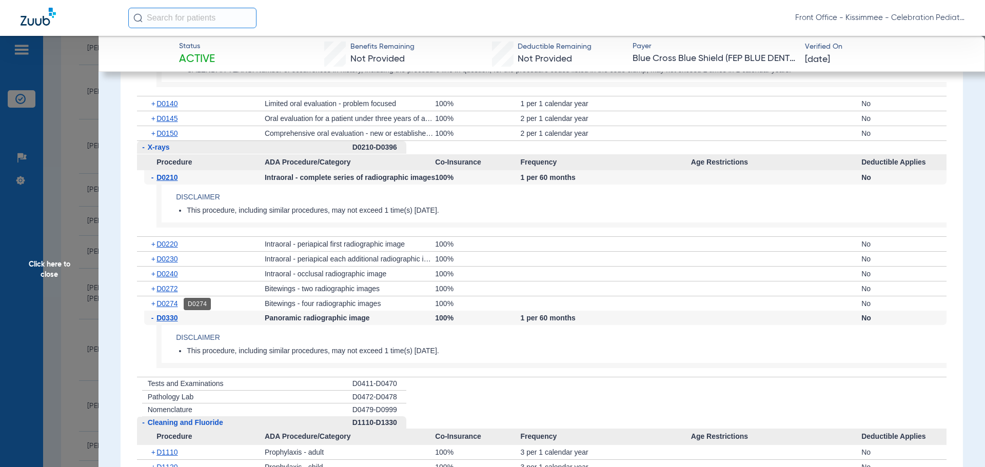
click at [170, 305] on span "D0274" at bounding box center [167, 304] width 21 height 8
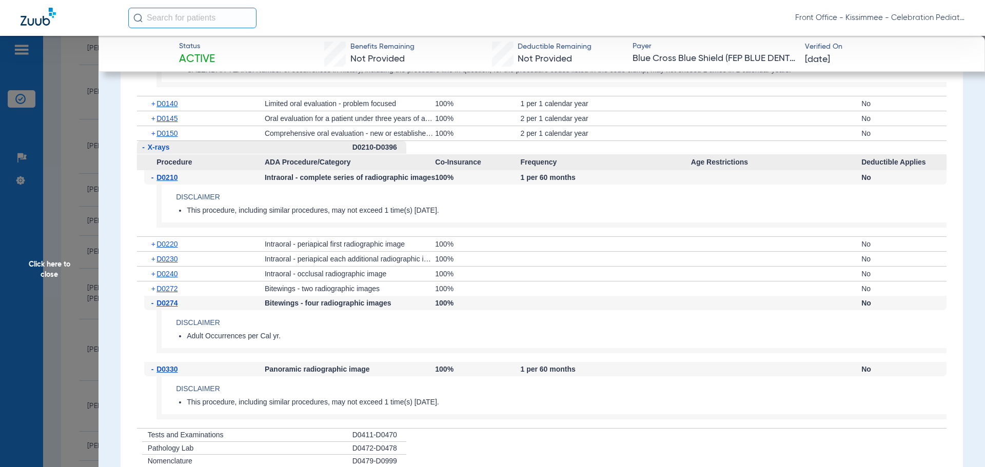
click at [170, 305] on span "D0274" at bounding box center [167, 303] width 21 height 8
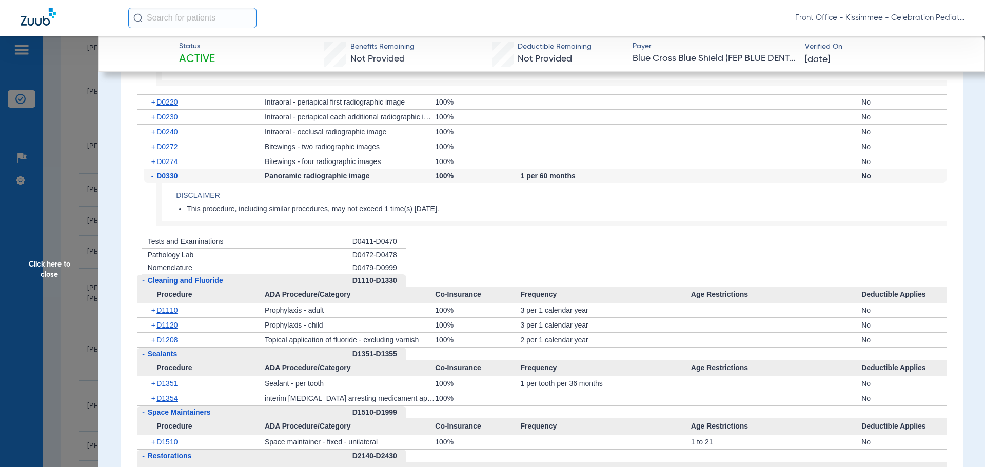
scroll to position [1129, 0]
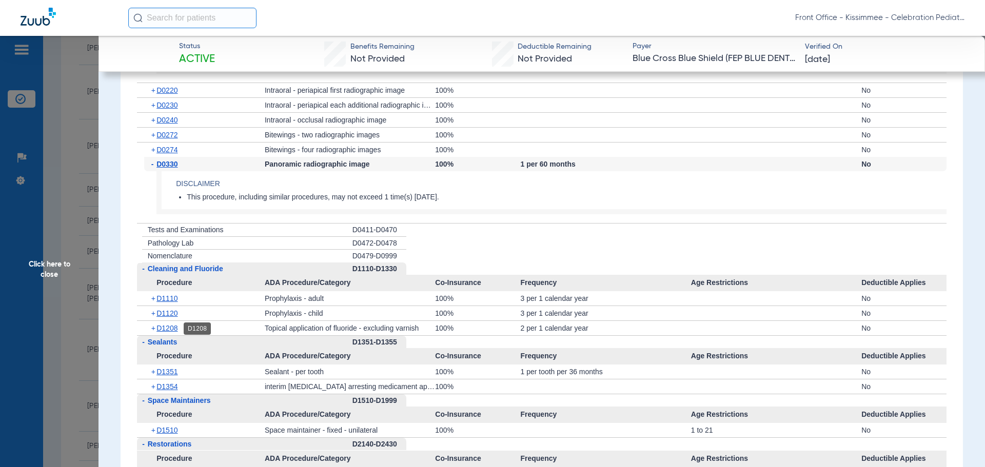
click at [172, 327] on span "D1208" at bounding box center [167, 328] width 21 height 8
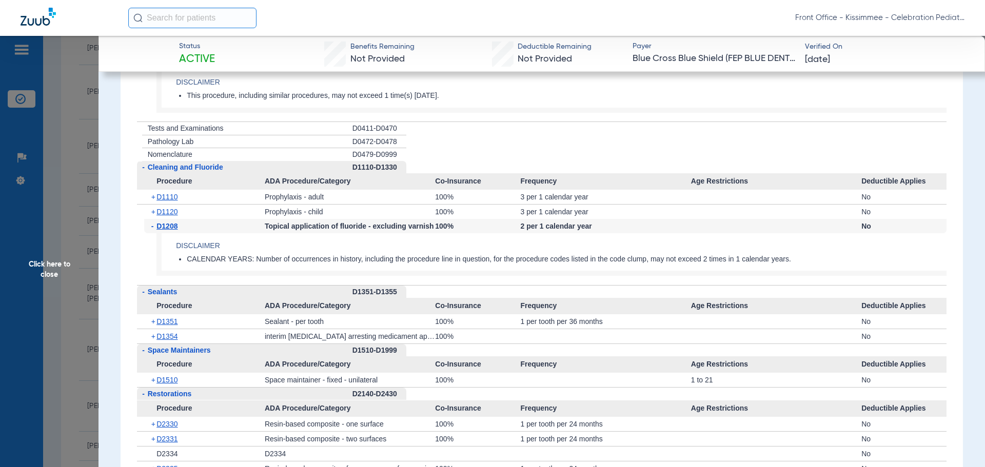
scroll to position [1232, 0]
click at [172, 322] on span "D1351" at bounding box center [167, 321] width 21 height 8
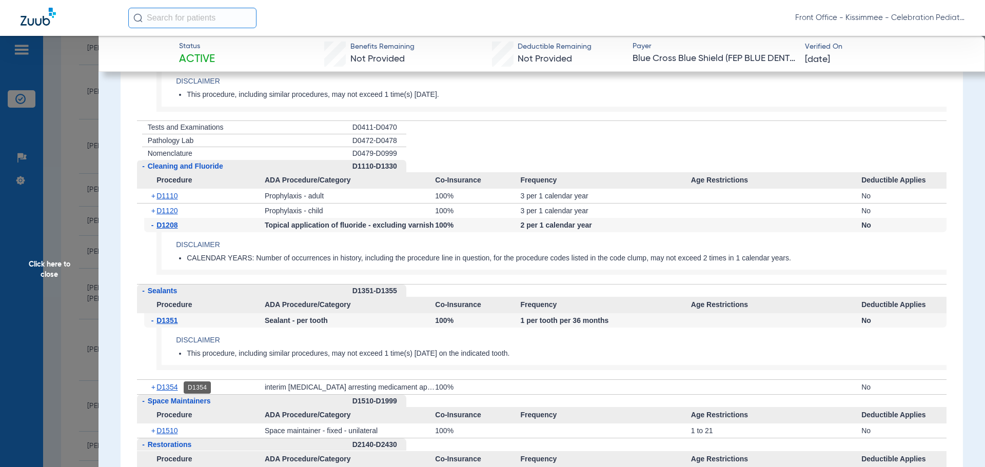
click at [171, 388] on span "D1354" at bounding box center [167, 387] width 21 height 8
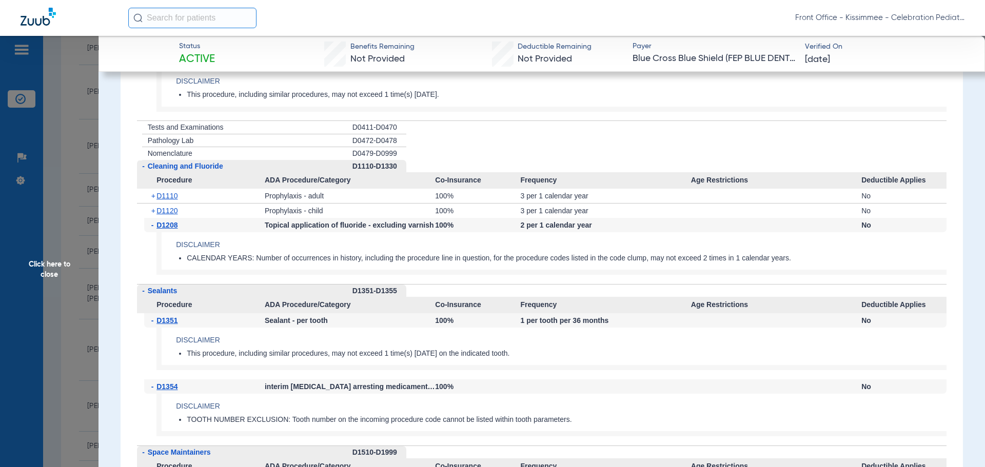
click at [38, 276] on span "Click here to close" at bounding box center [49, 269] width 99 height 467
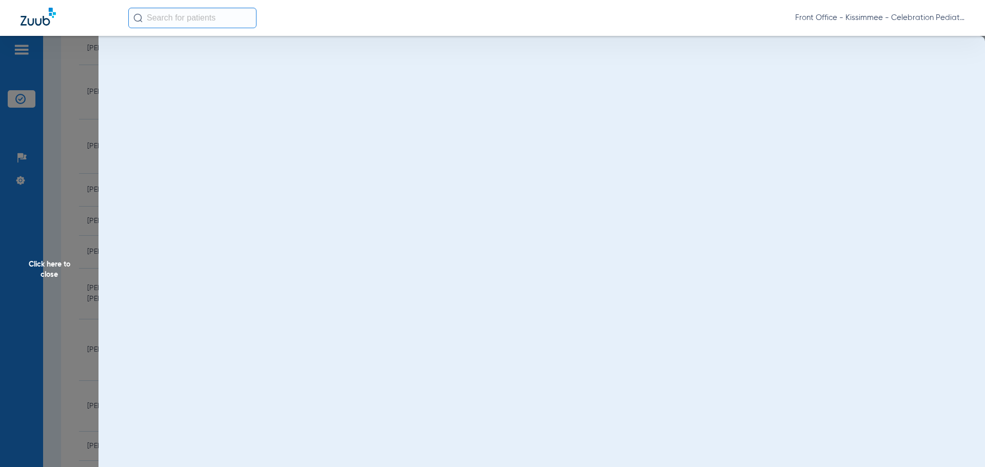
scroll to position [0, 0]
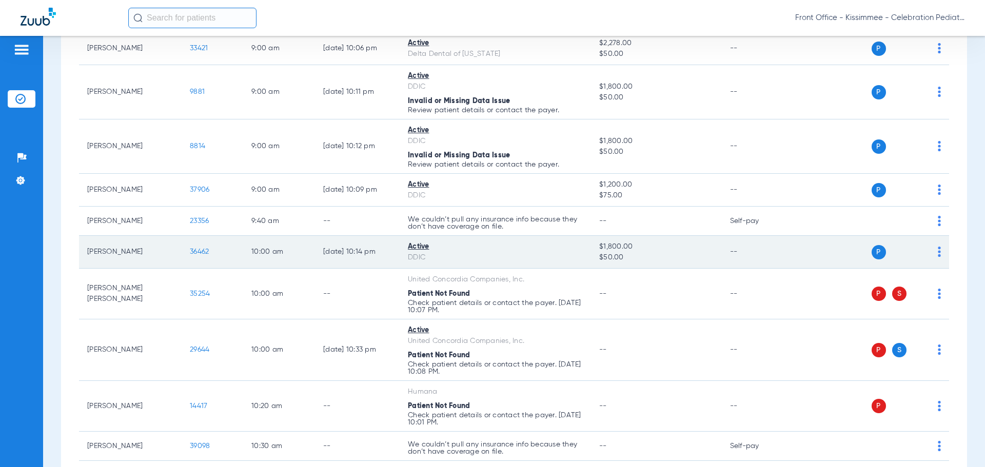
click at [194, 251] on span "36462" at bounding box center [199, 251] width 19 height 7
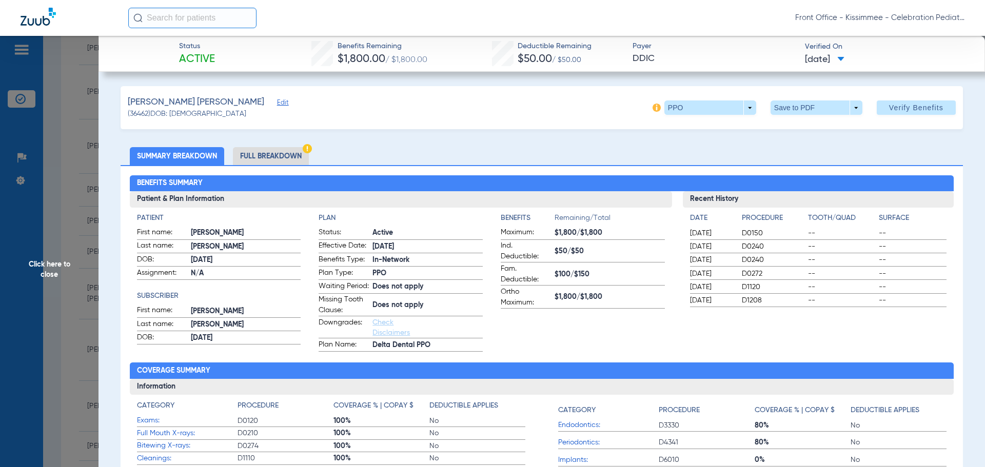
click at [285, 150] on li "Full Breakdown" at bounding box center [271, 156] width 76 height 18
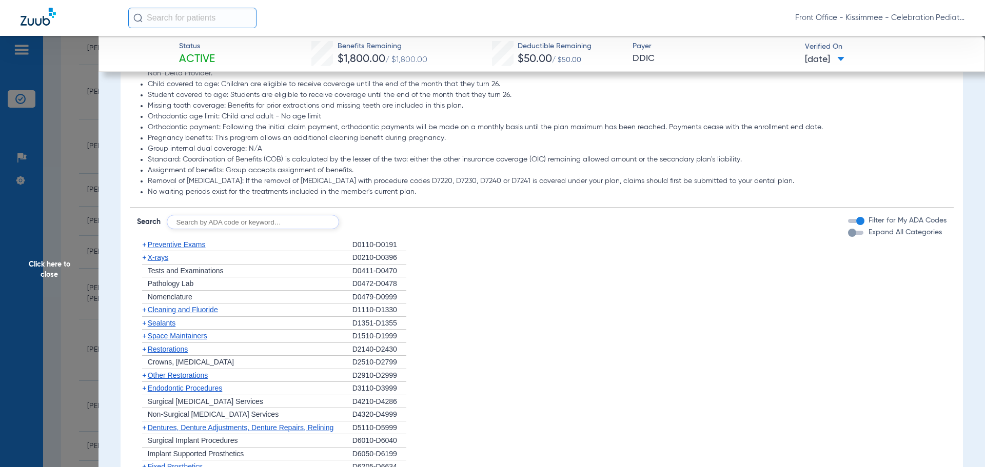
scroll to position [872, 0]
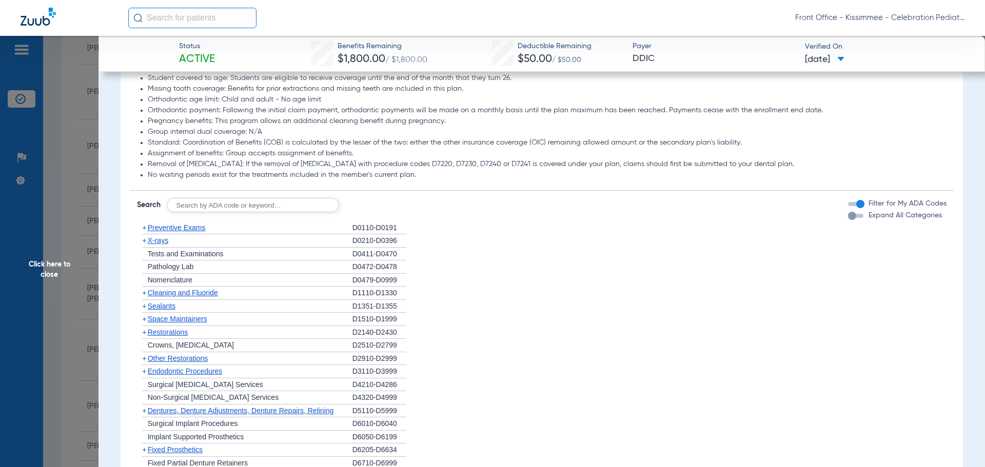
click at [848, 220] on div "button" at bounding box center [852, 216] width 8 height 8
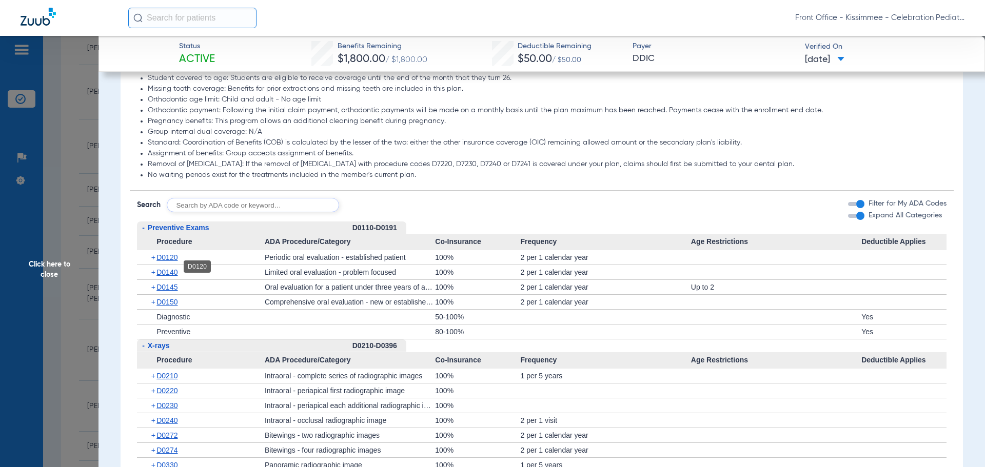
click at [170, 262] on span "D0120" at bounding box center [167, 258] width 21 height 8
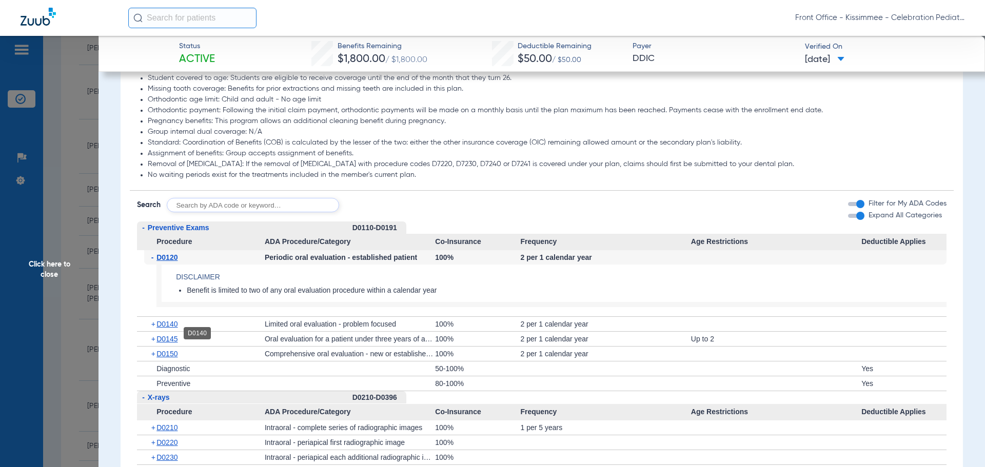
click at [165, 328] on span "D0140" at bounding box center [167, 324] width 21 height 8
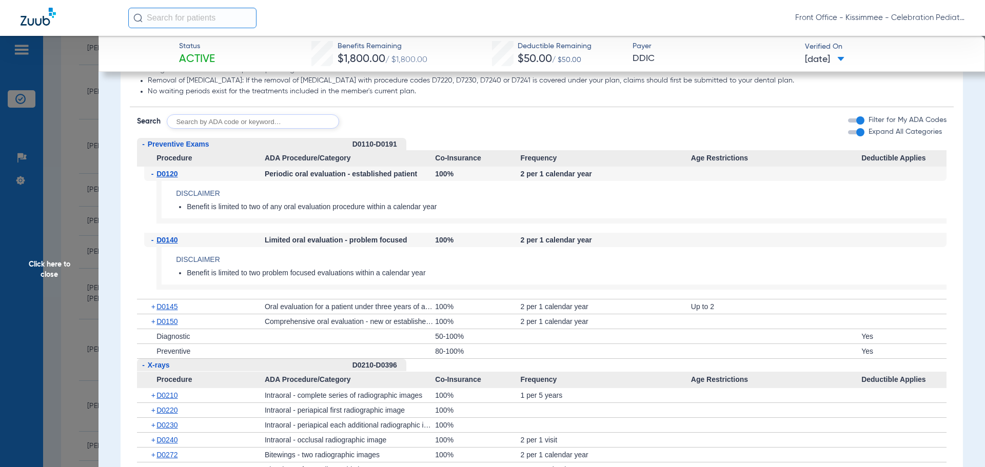
scroll to position [975, 0]
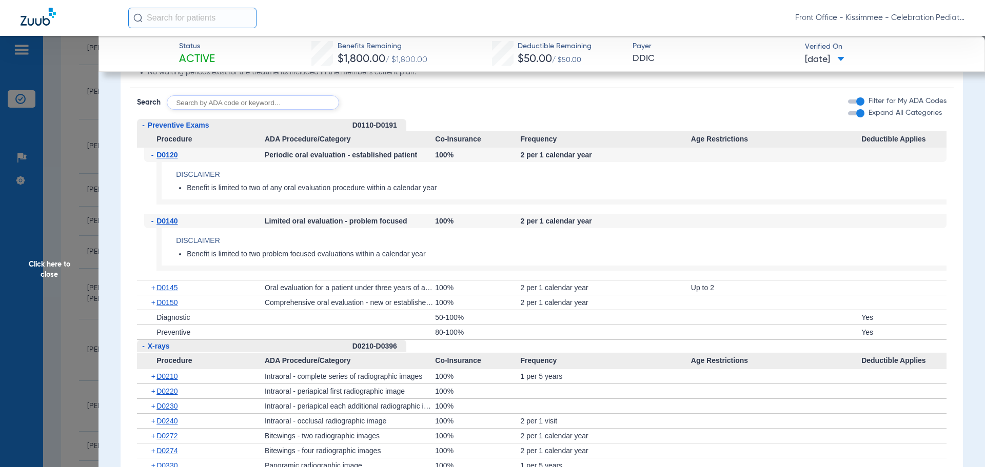
click at [164, 382] on div "+ D0210" at bounding box center [204, 376] width 121 height 14
click at [164, 381] on span "D0210" at bounding box center [167, 377] width 21 height 8
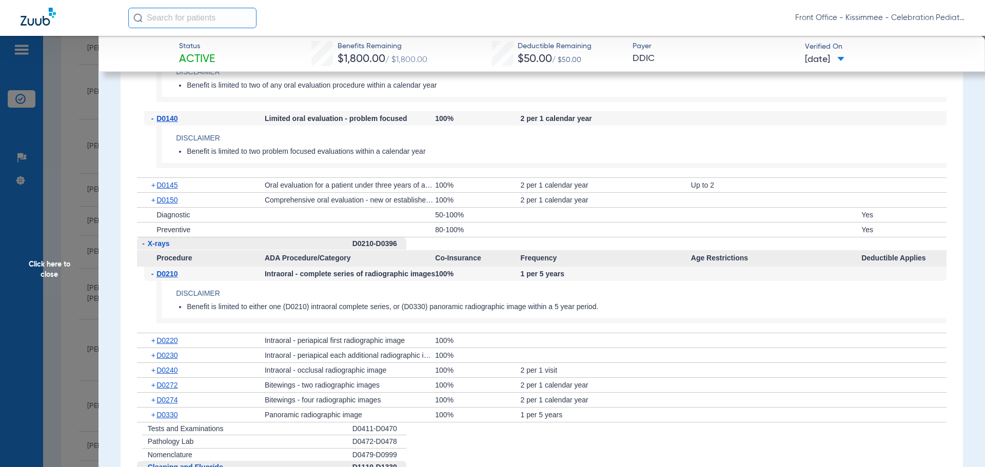
scroll to position [1180, 0]
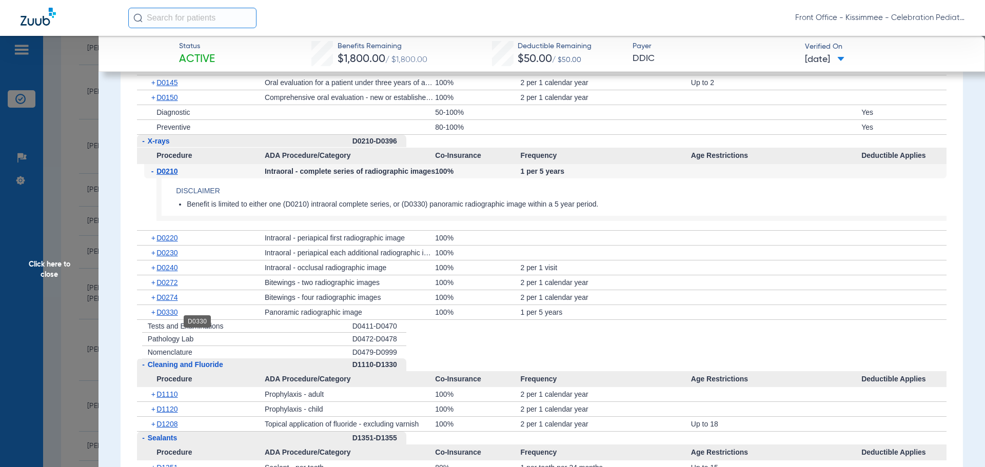
click at [163, 317] on span "D0330" at bounding box center [167, 312] width 21 height 8
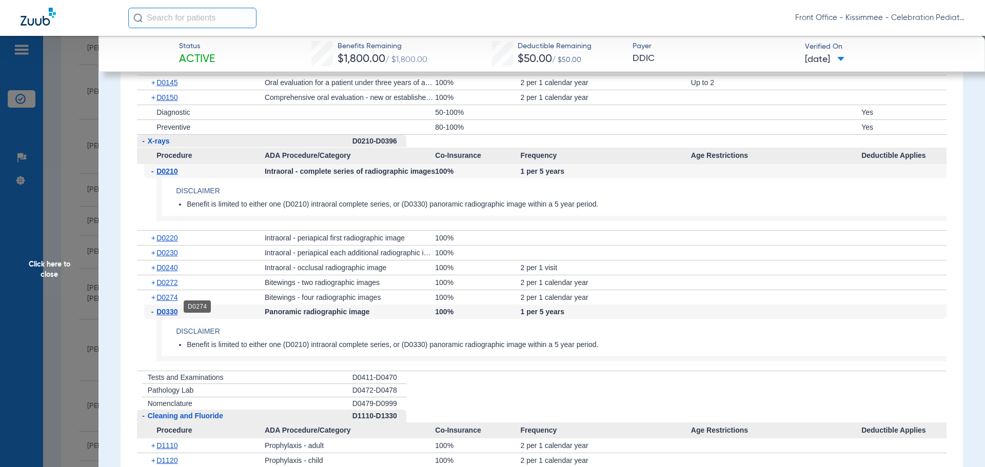
click at [169, 302] on span "D0274" at bounding box center [167, 298] width 21 height 8
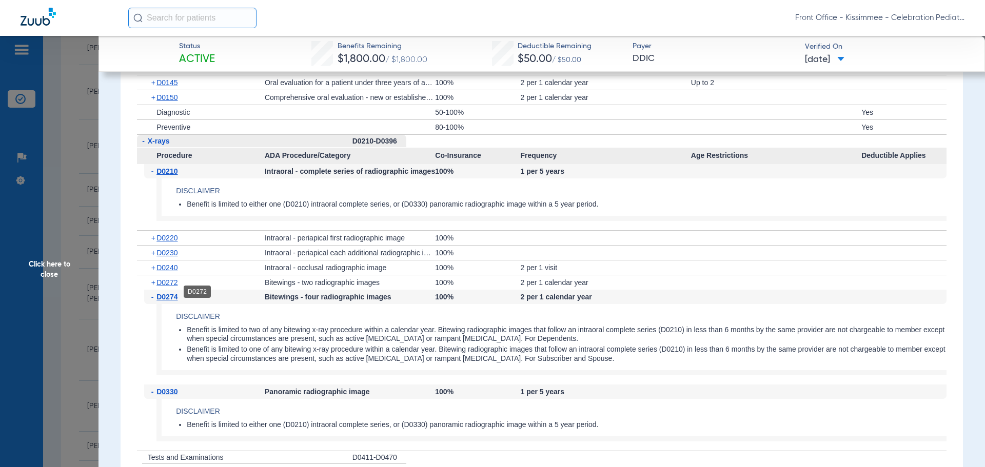
click at [170, 287] on span "D0272" at bounding box center [167, 283] width 21 height 8
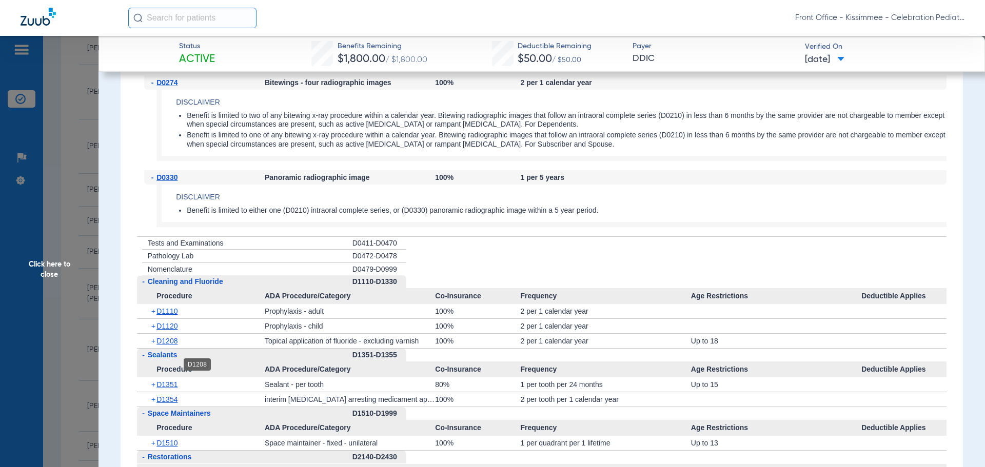
scroll to position [1540, 0]
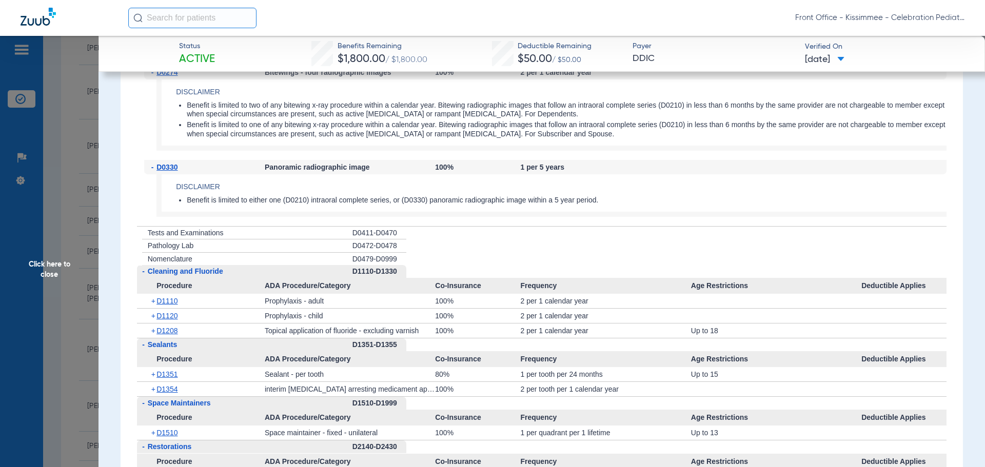
click at [164, 338] on div "+ D1208" at bounding box center [204, 331] width 121 height 14
click at [164, 335] on span "D1208" at bounding box center [167, 331] width 21 height 8
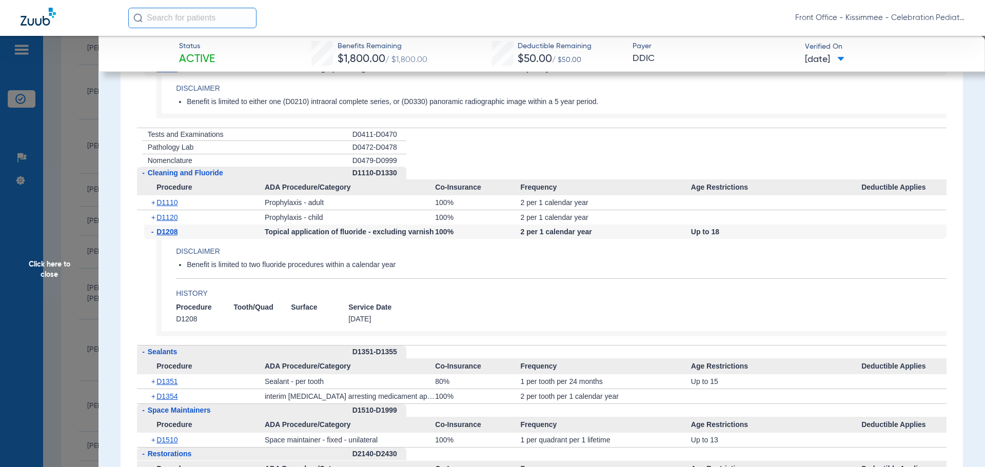
scroll to position [1642, 0]
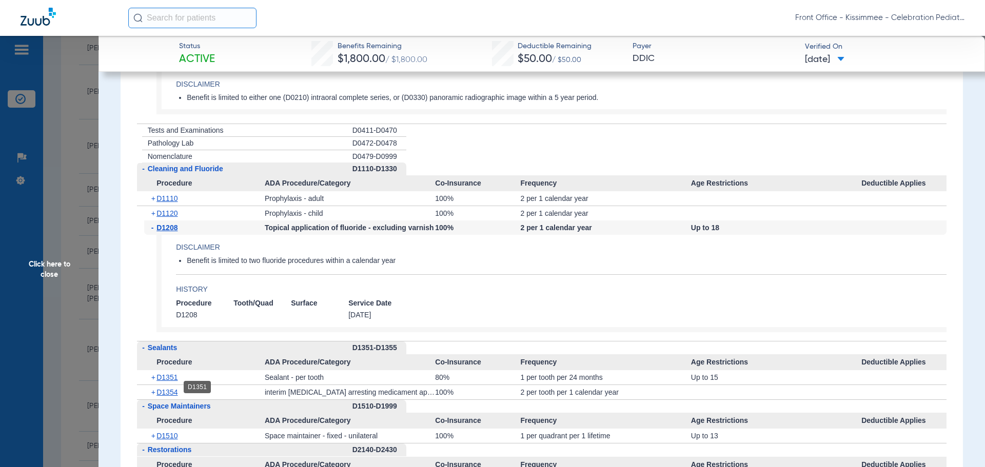
click at [170, 382] on span "D1351" at bounding box center [167, 378] width 21 height 8
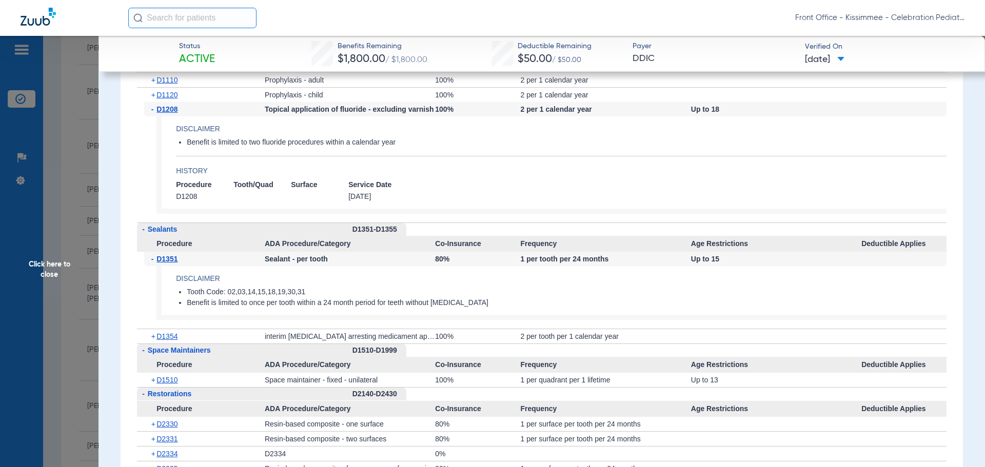
scroll to position [1796, 0]
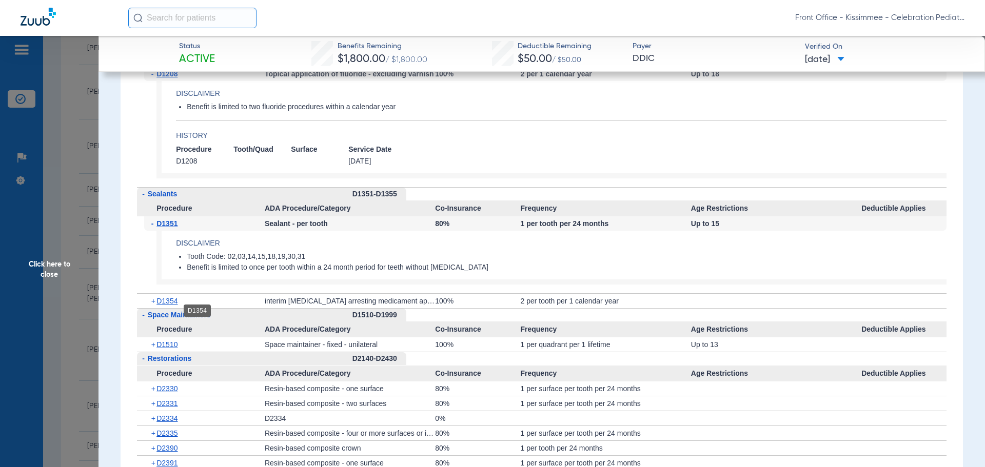
click at [164, 305] on span "D1354" at bounding box center [167, 301] width 21 height 8
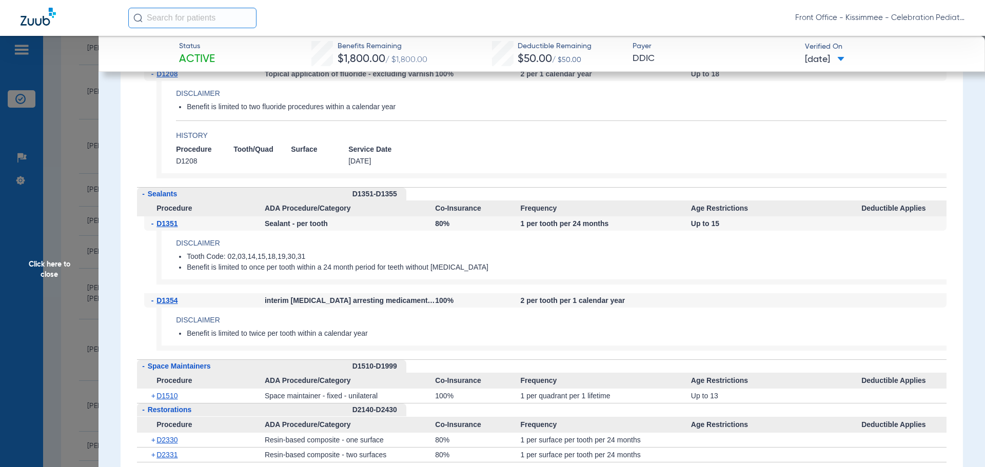
click at [32, 284] on span "Click here to close" at bounding box center [49, 269] width 99 height 467
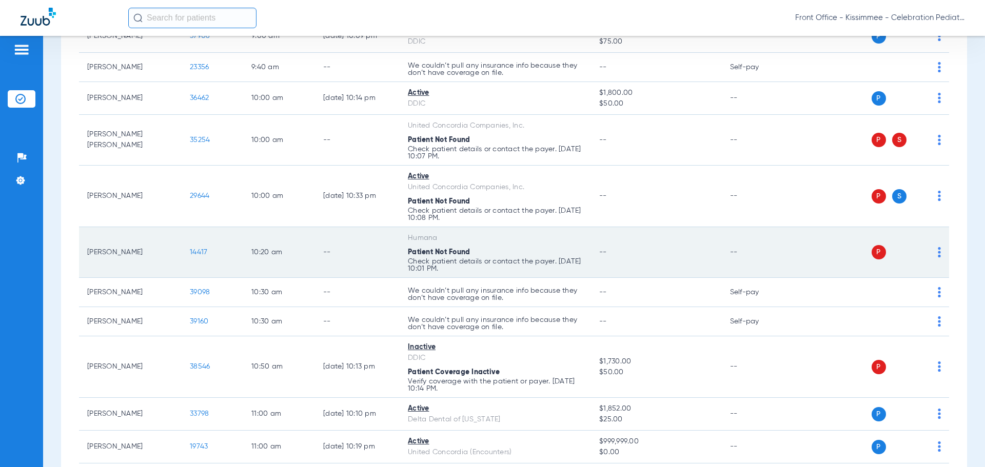
scroll to position [718, 0]
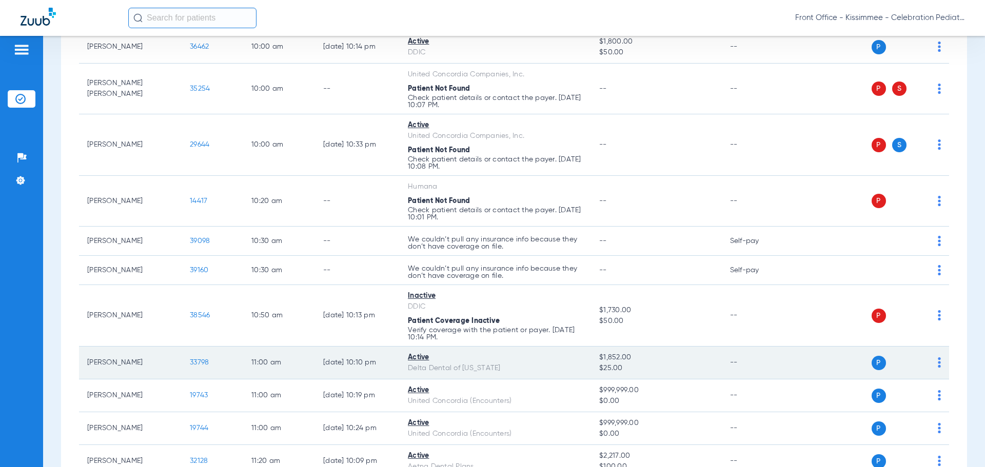
click at [199, 364] on span "33798" at bounding box center [199, 362] width 19 height 7
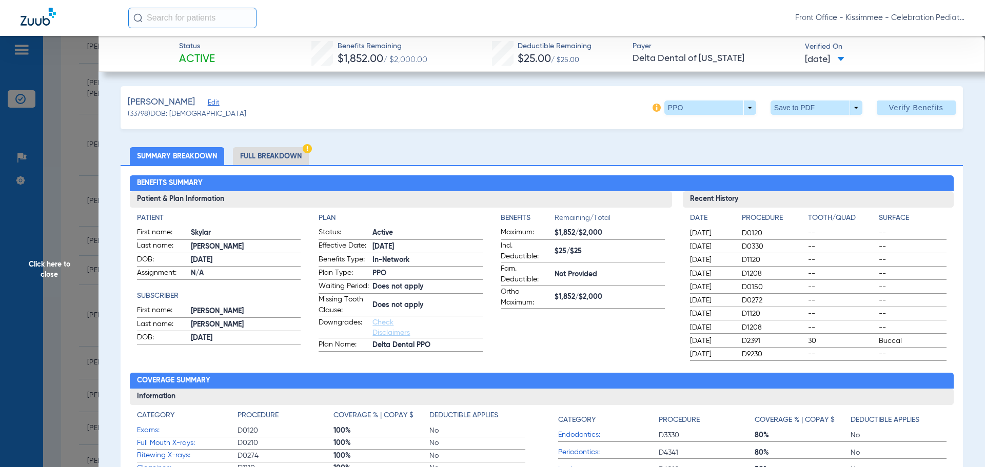
click at [276, 157] on li "Full Breakdown" at bounding box center [271, 156] width 76 height 18
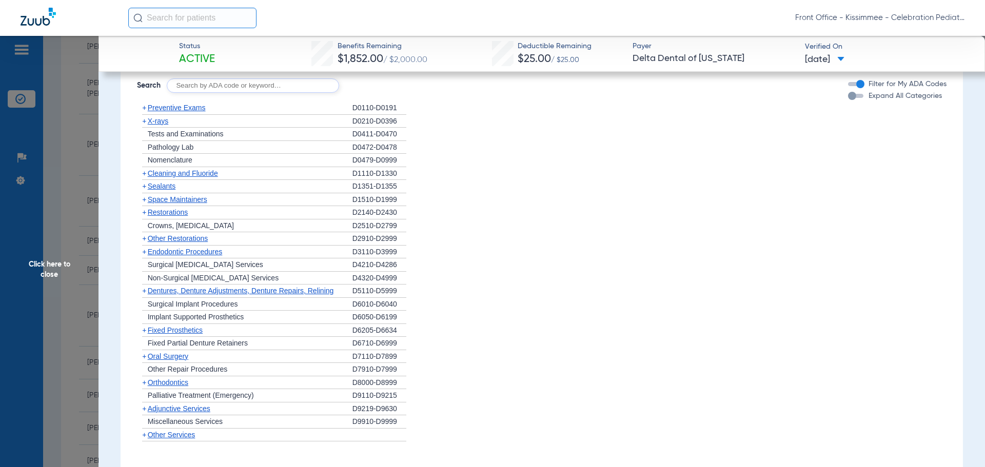
scroll to position [1026, 0]
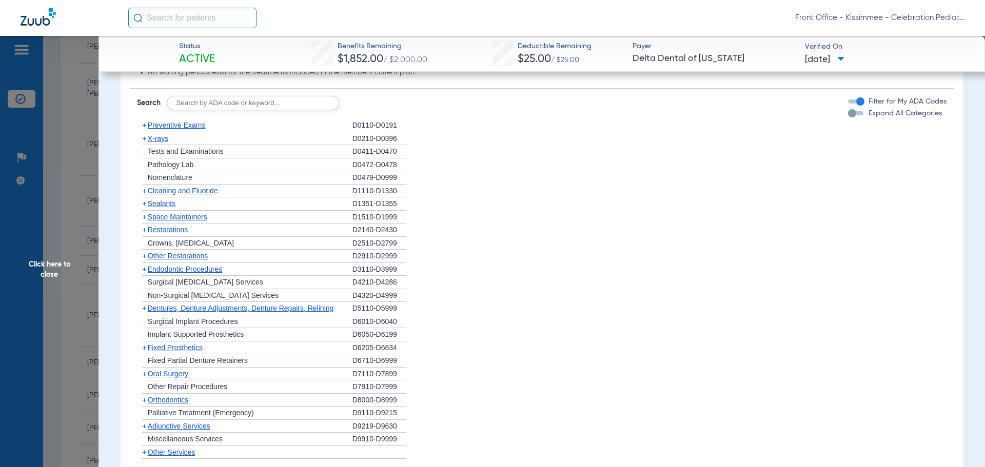
drag, startPoint x: 845, startPoint y: 122, endPoint x: 835, endPoint y: 124, distance: 10.1
click at [848, 118] on div "button" at bounding box center [852, 113] width 8 height 8
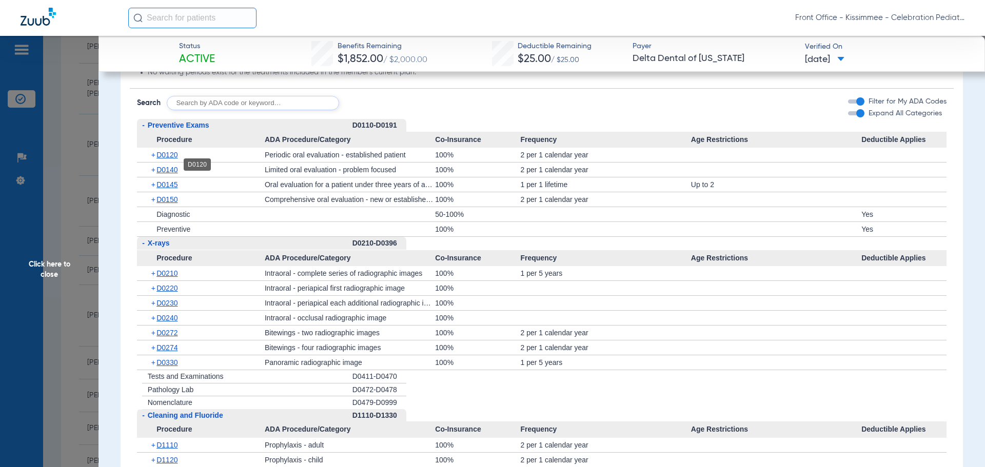
click at [173, 159] on span "D0120" at bounding box center [167, 155] width 21 height 8
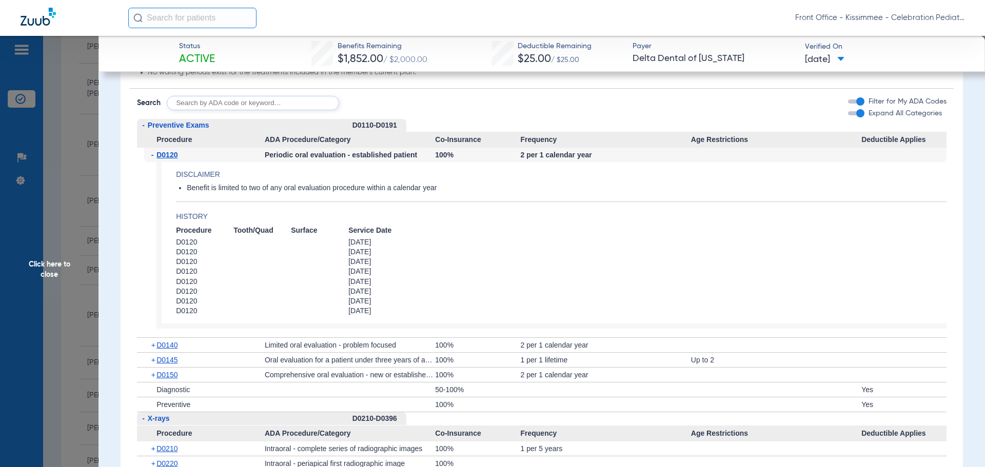
click at [165, 353] on div "+ D0140" at bounding box center [204, 345] width 121 height 14
click at [165, 349] on span "D0140" at bounding box center [167, 345] width 21 height 8
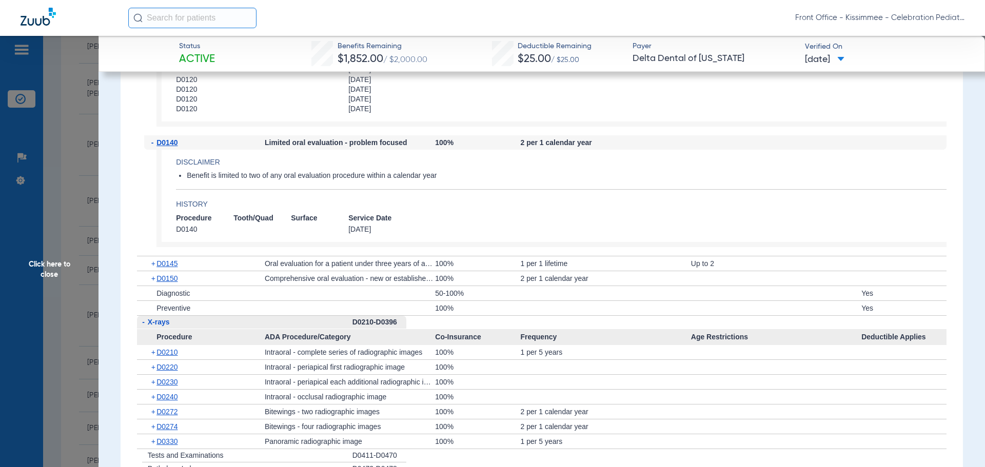
scroll to position [1232, 0]
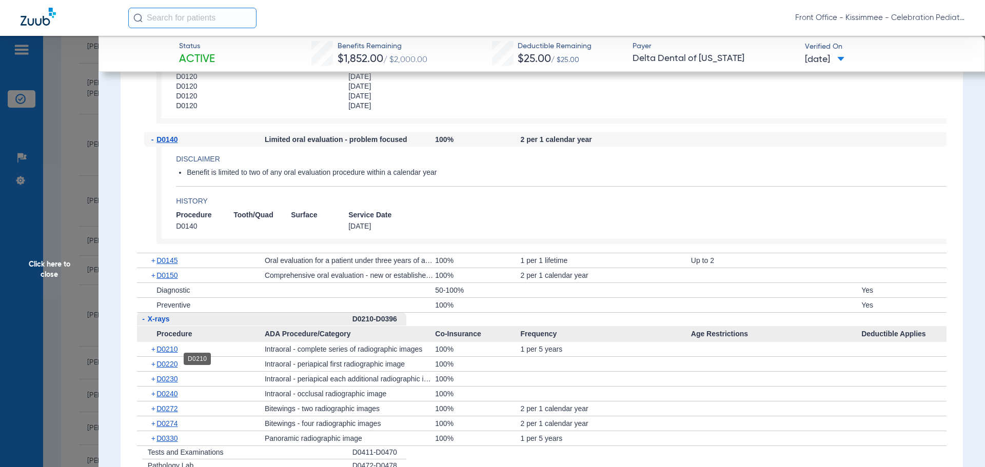
click at [165, 354] on span "D0210" at bounding box center [167, 349] width 21 height 8
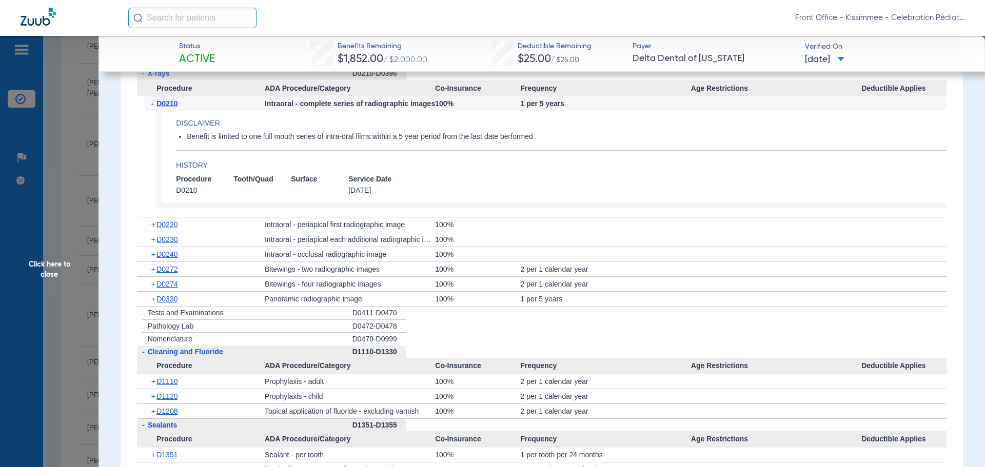
scroll to position [1488, 0]
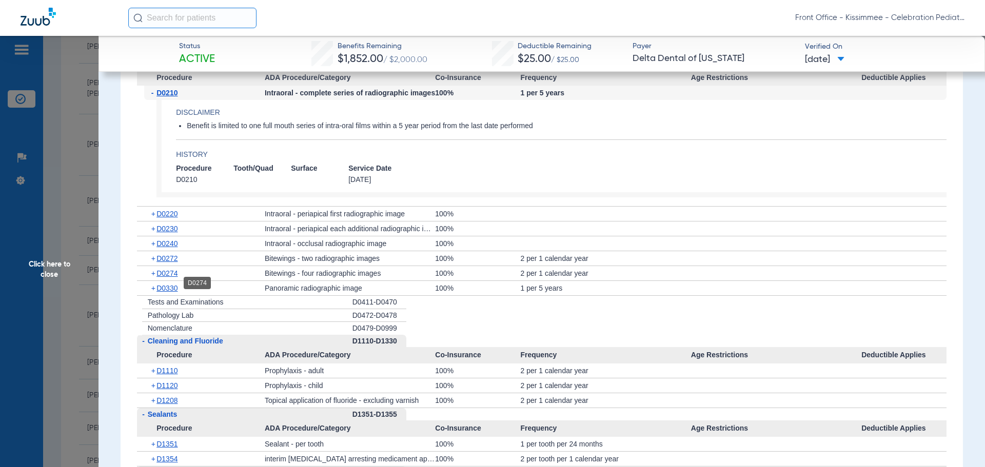
click at [169, 278] on span "D0274" at bounding box center [167, 273] width 21 height 8
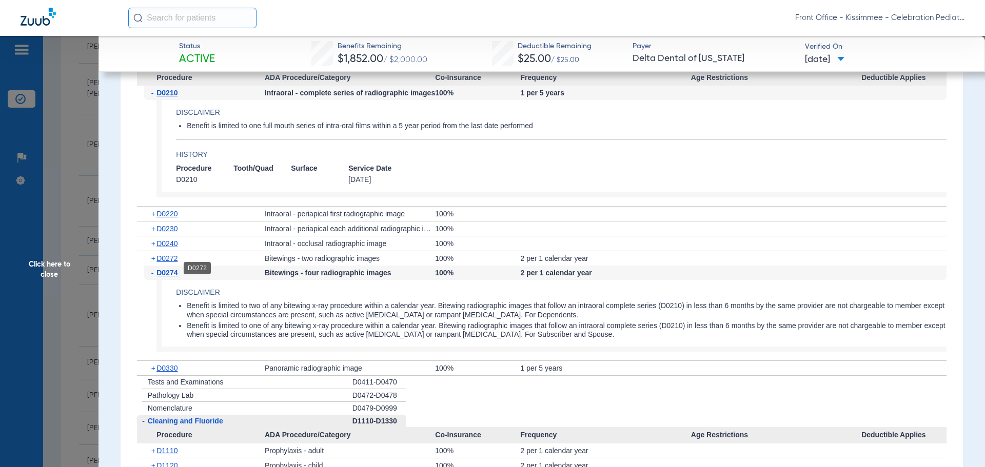
click at [170, 263] on span "D0272" at bounding box center [167, 259] width 21 height 8
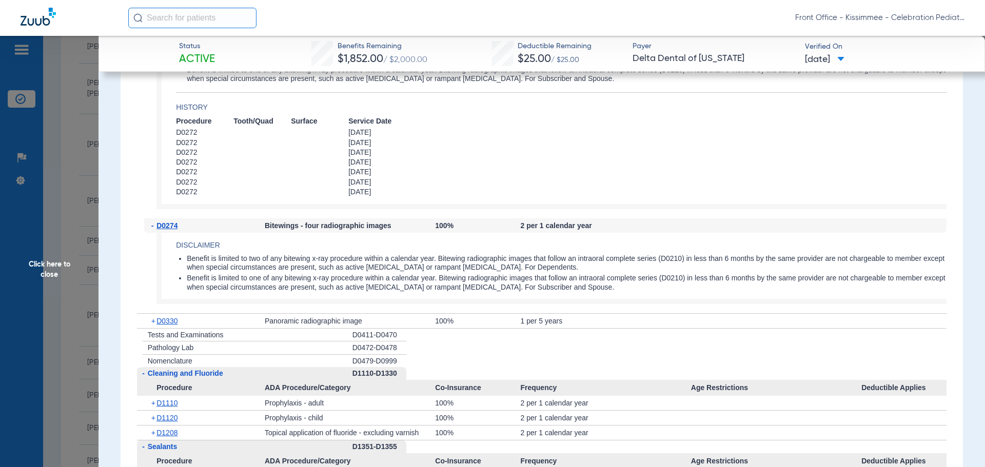
scroll to position [1745, 0]
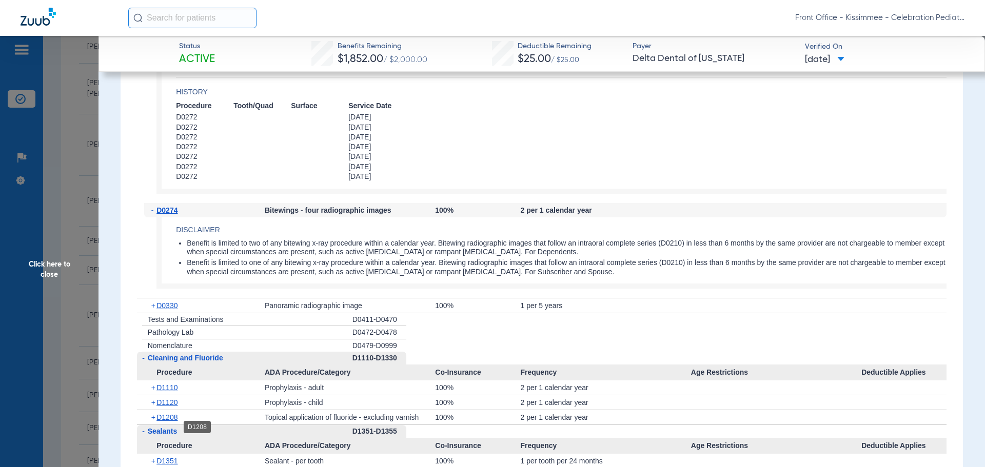
click at [171, 422] on span "D1208" at bounding box center [167, 418] width 21 height 8
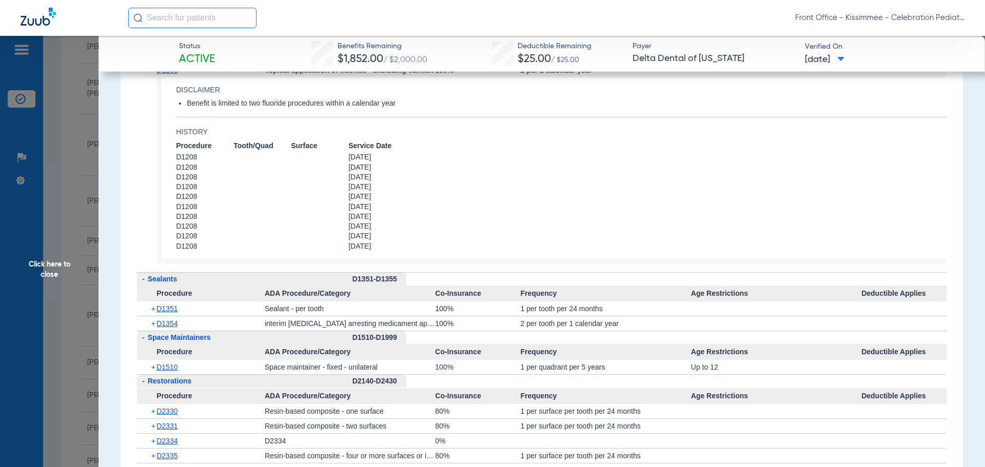
scroll to position [2104, 0]
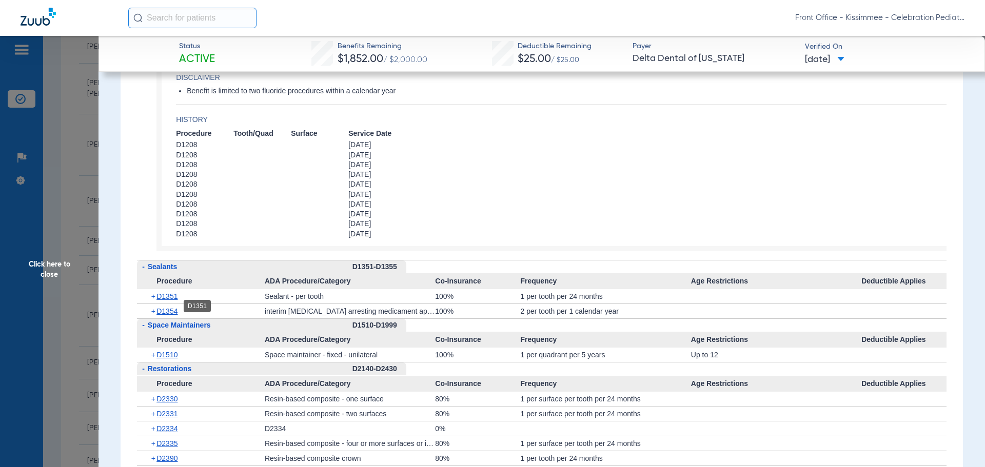
click at [158, 301] on span "D1351" at bounding box center [167, 297] width 21 height 8
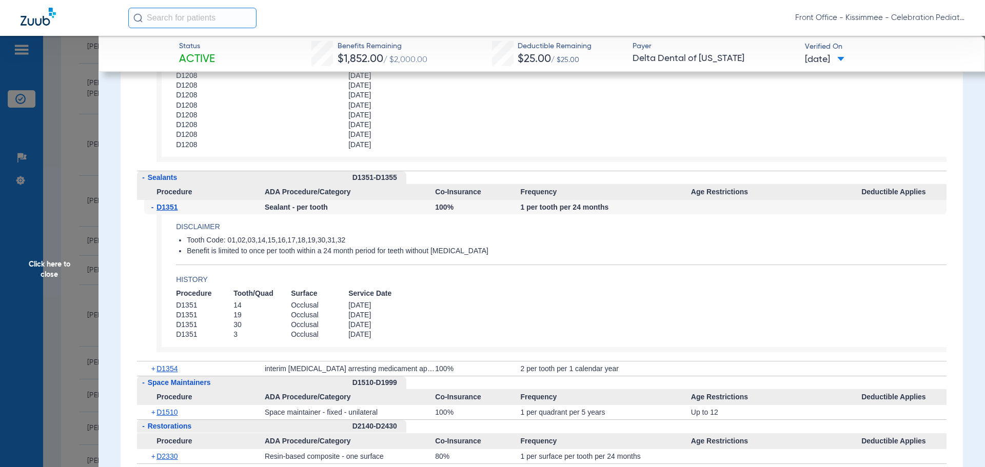
scroll to position [2207, 0]
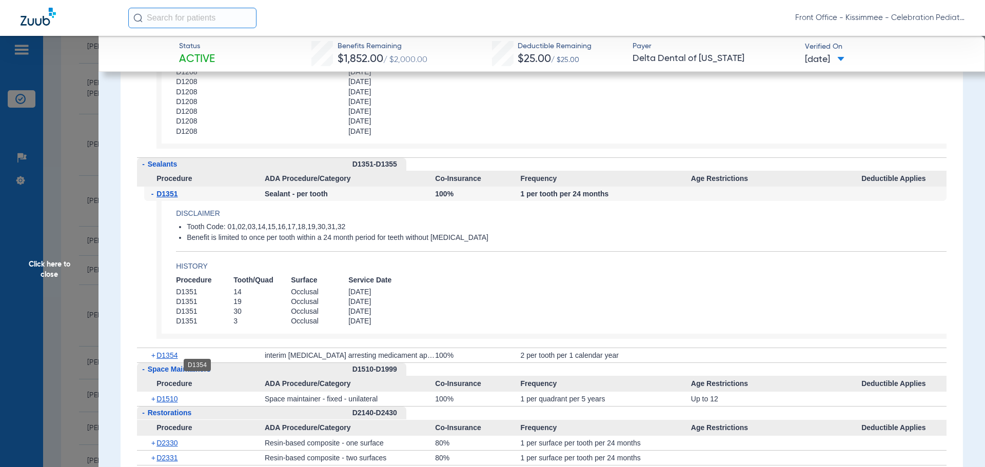
click at [164, 360] on span "D1354" at bounding box center [167, 356] width 21 height 8
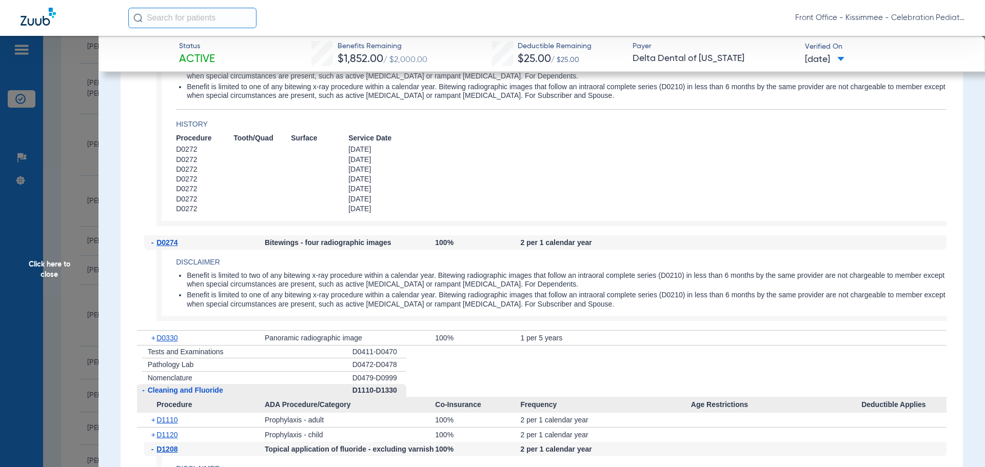
scroll to position [1693, 0]
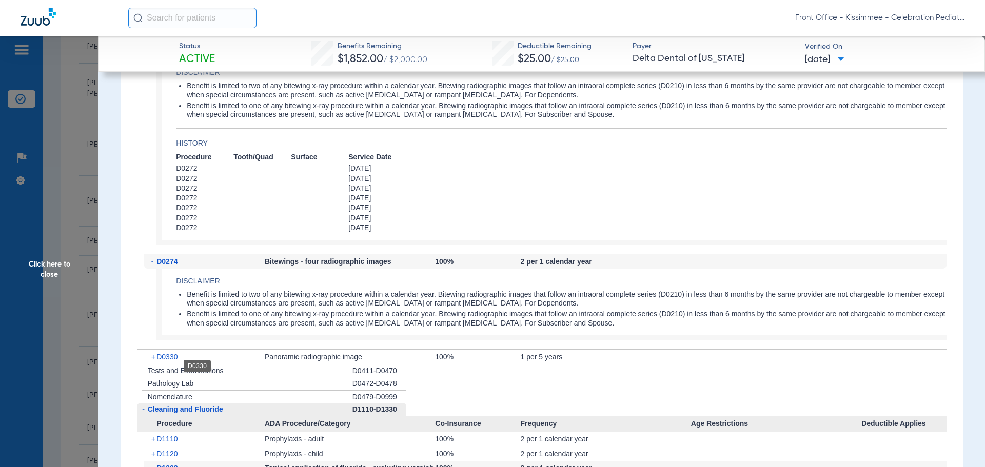
click at [175, 361] on span "D0330" at bounding box center [167, 357] width 21 height 8
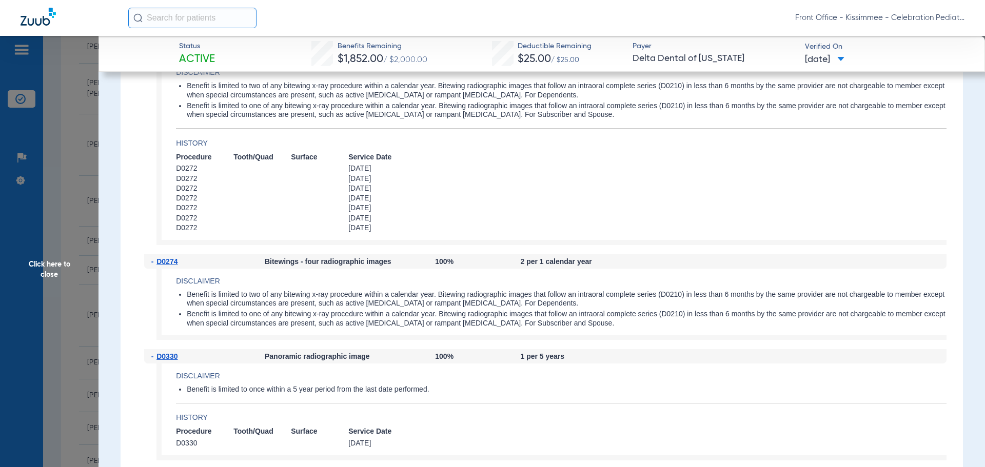
click at [536, 441] on app-history "Procedure Tooth/Quad Surface Service Date D0330 [DATE]" at bounding box center [561, 438] width 771 height 22
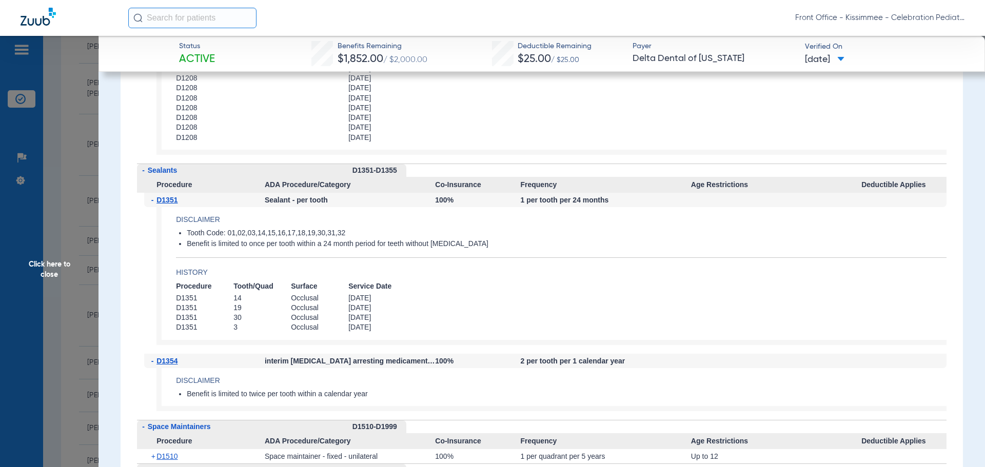
scroll to position [2309, 0]
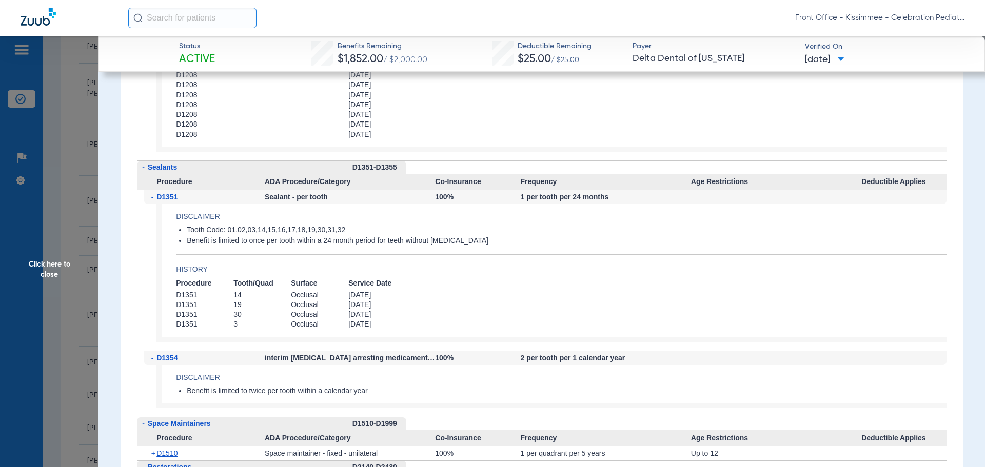
click at [54, 276] on span "Click here to close" at bounding box center [49, 269] width 99 height 467
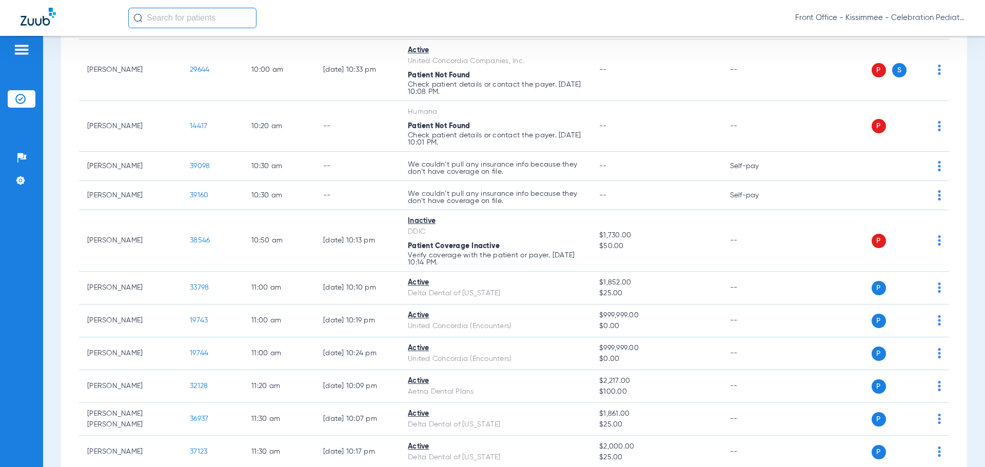
scroll to position [821, 0]
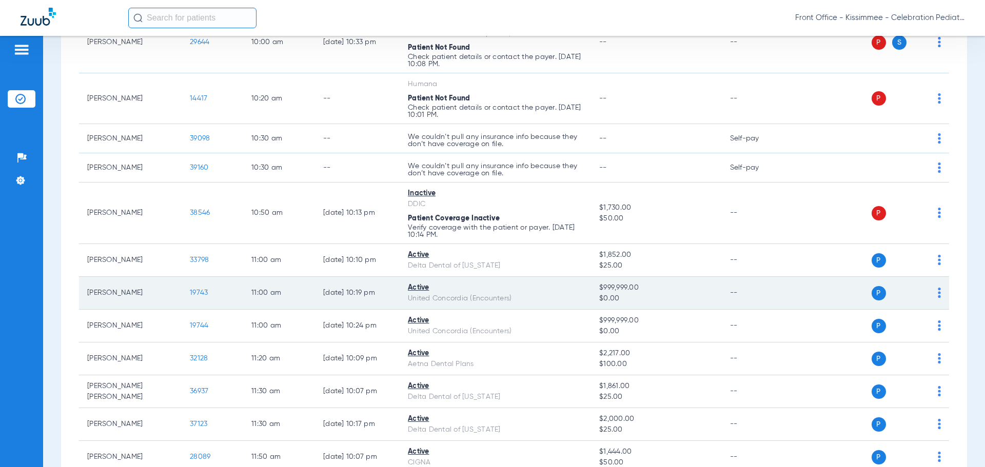
click at [204, 292] on span "19743" at bounding box center [199, 292] width 18 height 7
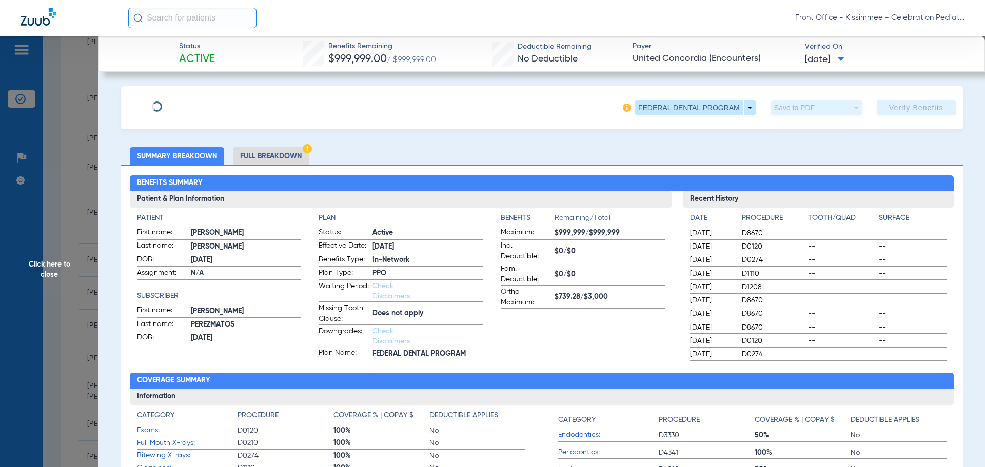
click at [282, 155] on li "Full Breakdown" at bounding box center [271, 156] width 76 height 18
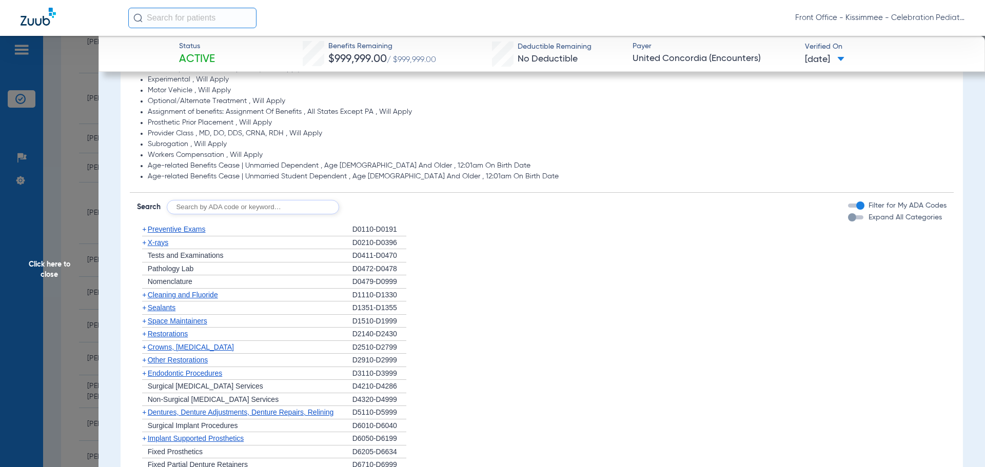
click at [848, 222] on div "button" at bounding box center [852, 217] width 8 height 8
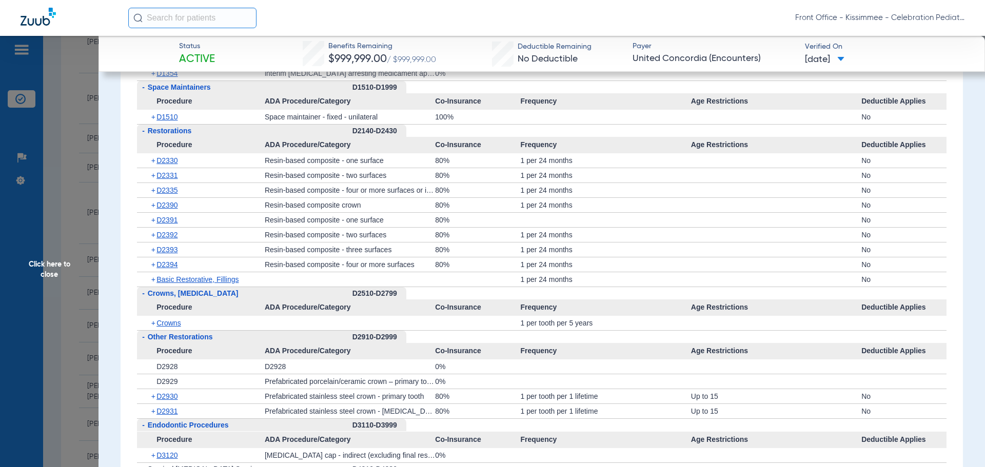
scroll to position [1334, 0]
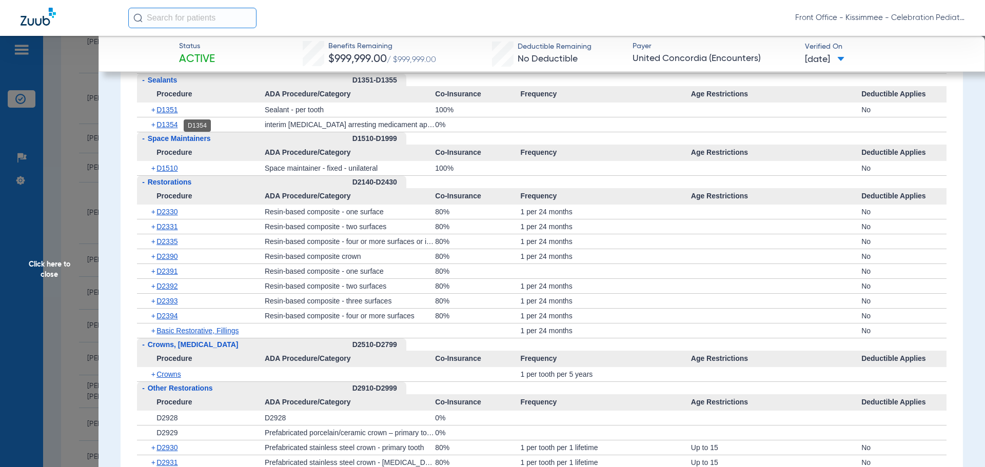
click at [164, 124] on span "D1354" at bounding box center [167, 125] width 21 height 8
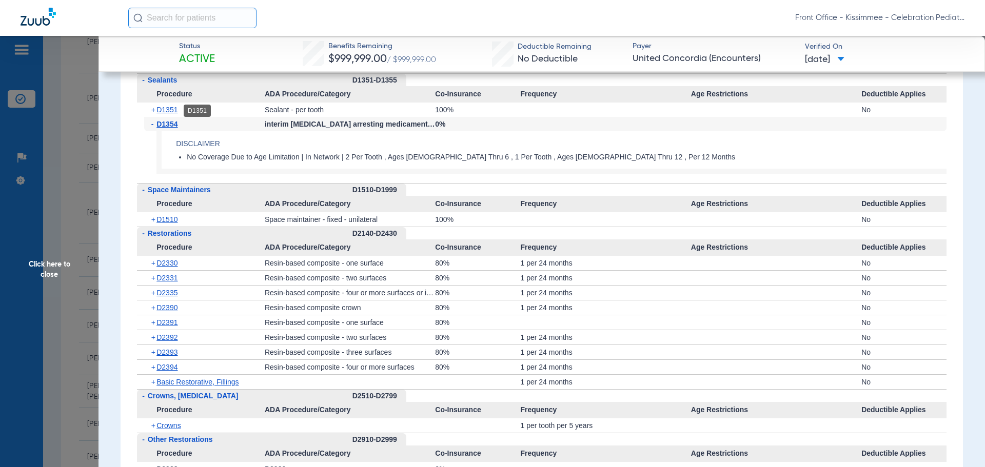
click at [168, 112] on span "D1351" at bounding box center [167, 110] width 21 height 8
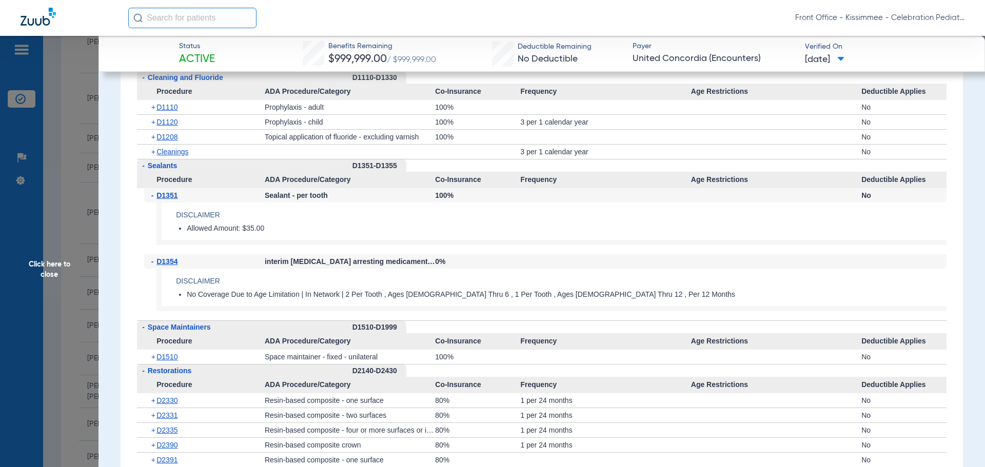
scroll to position [1232, 0]
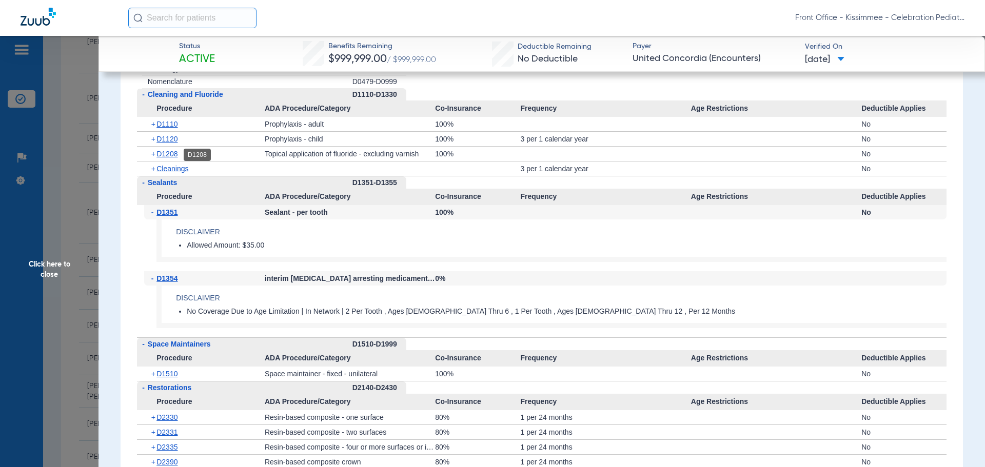
click at [168, 154] on span "D1208" at bounding box center [167, 154] width 21 height 8
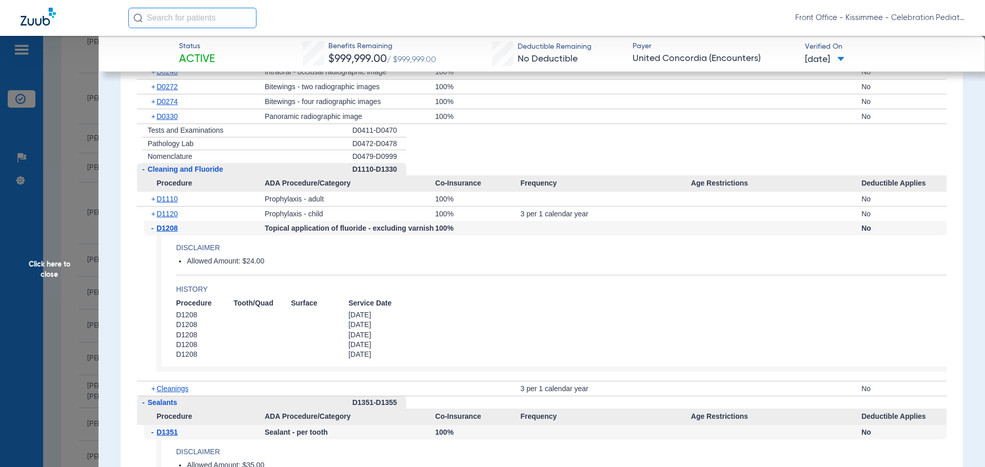
scroll to position [1129, 0]
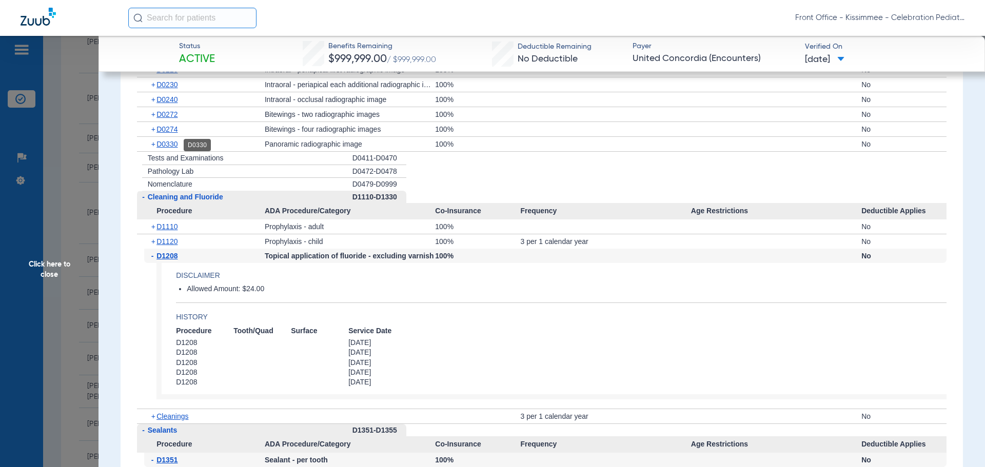
click at [167, 148] on span "D0330" at bounding box center [167, 144] width 21 height 8
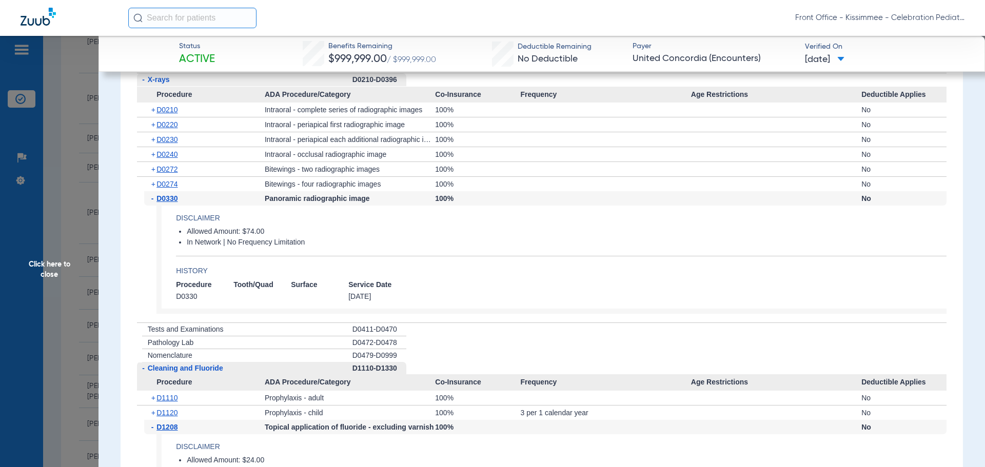
scroll to position [1026, 0]
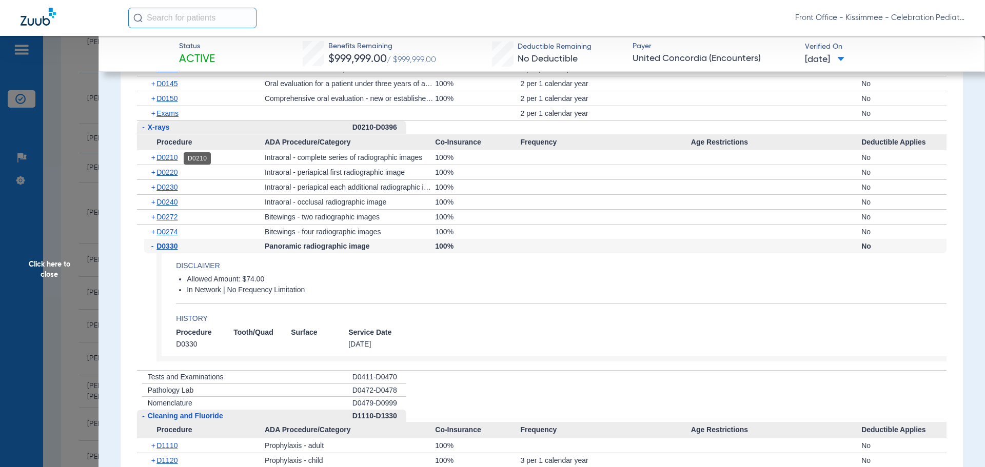
click at [167, 160] on span "D0210" at bounding box center [167, 157] width 21 height 8
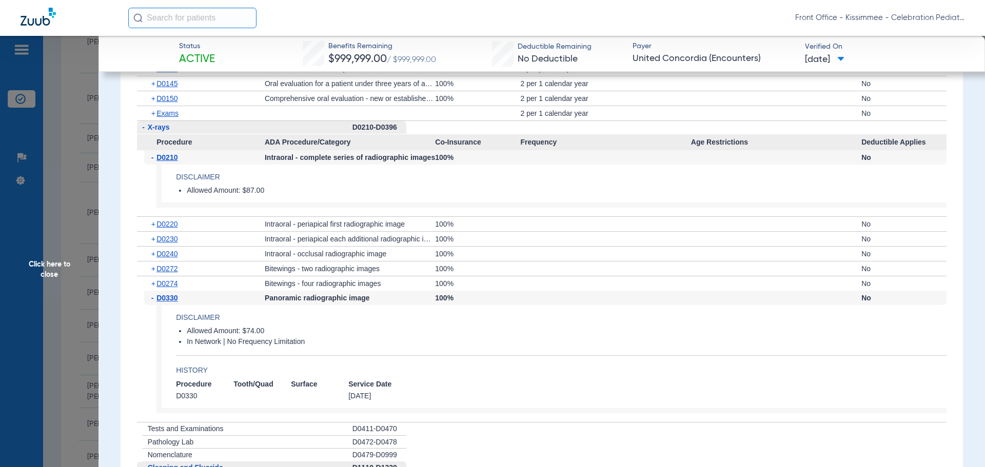
scroll to position [975, 0]
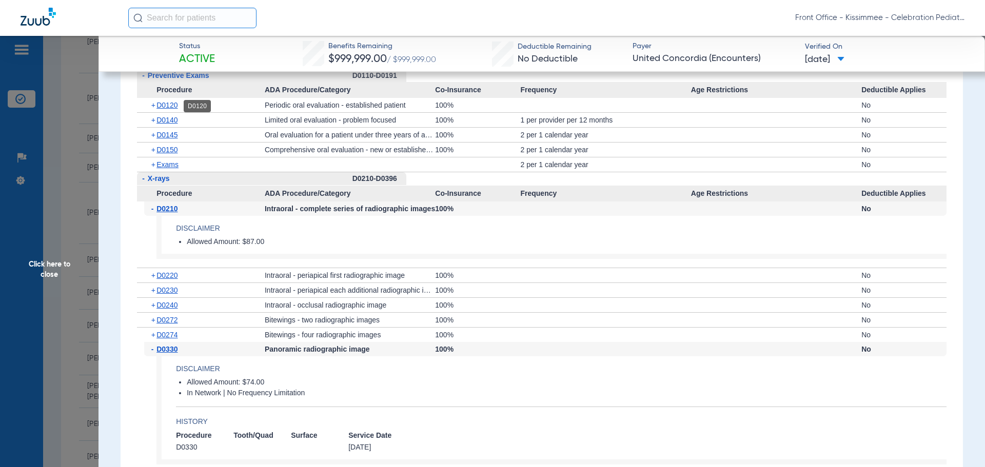
click at [166, 106] on span "D0120" at bounding box center [167, 105] width 21 height 8
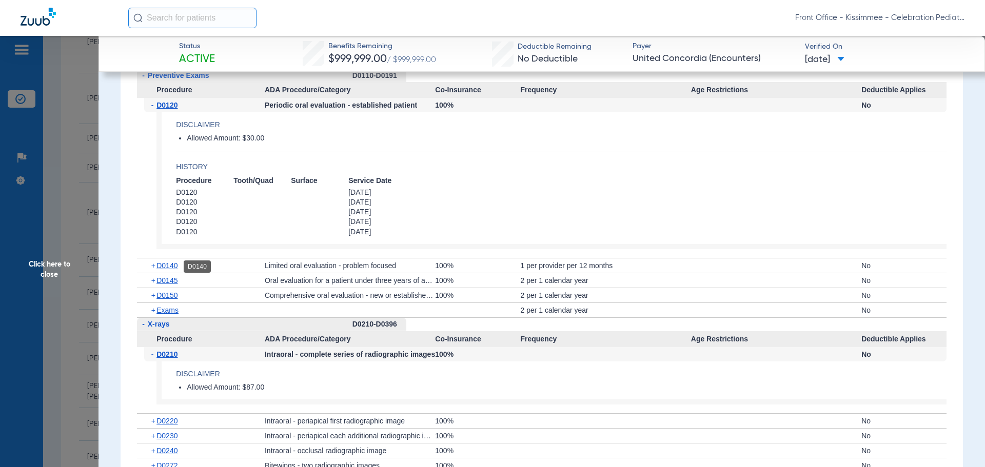
click at [165, 265] on span "D0140" at bounding box center [167, 266] width 21 height 8
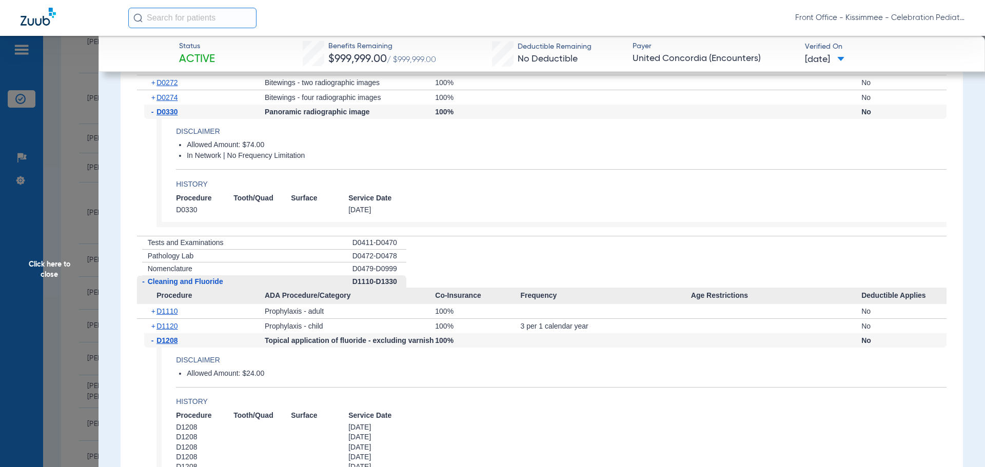
scroll to position [1488, 0]
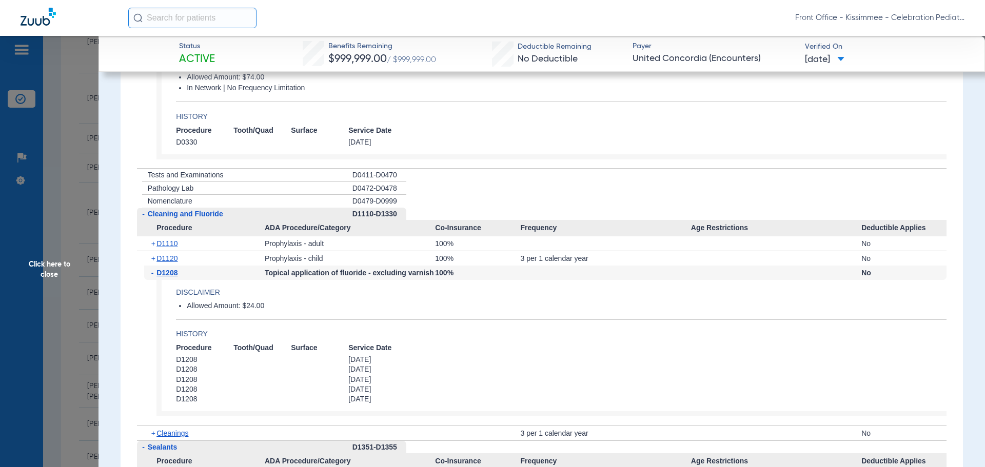
click at [38, 279] on span "Click here to close" at bounding box center [49, 269] width 99 height 467
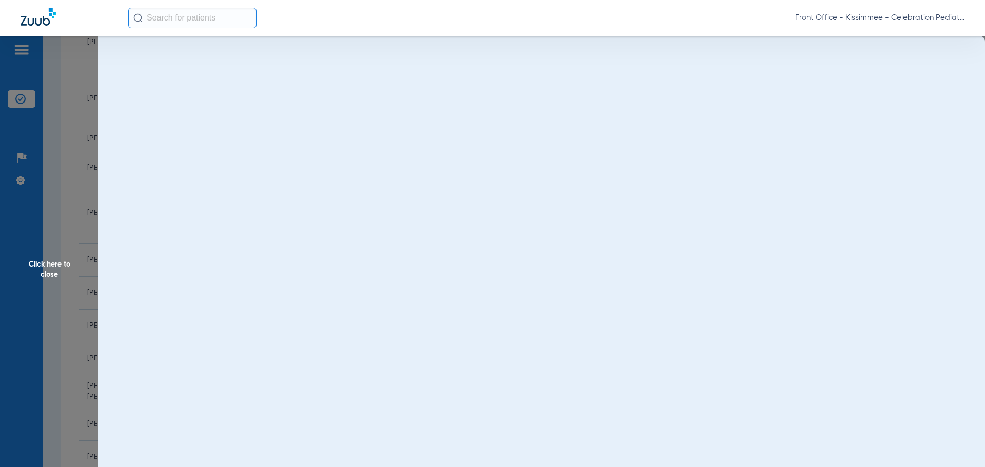
scroll to position [0, 0]
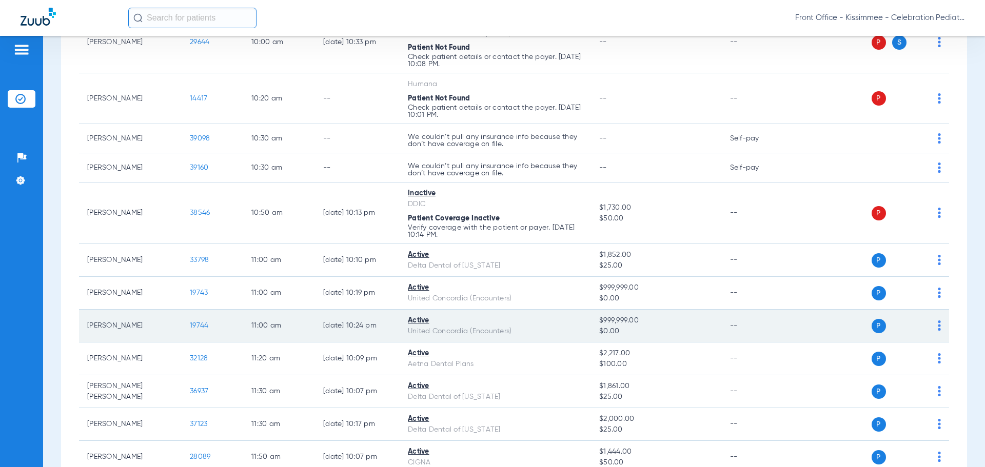
click at [194, 324] on span "19744" at bounding box center [199, 325] width 18 height 7
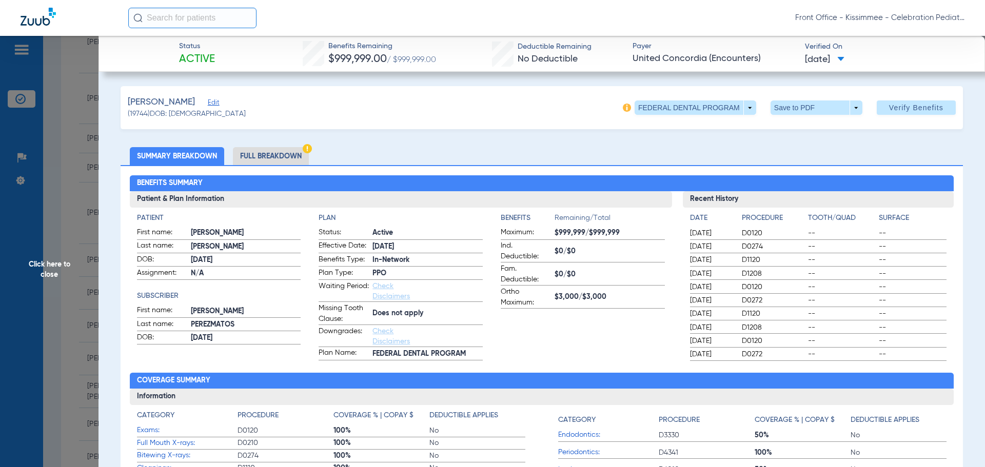
click at [267, 157] on li "Full Breakdown" at bounding box center [271, 156] width 76 height 18
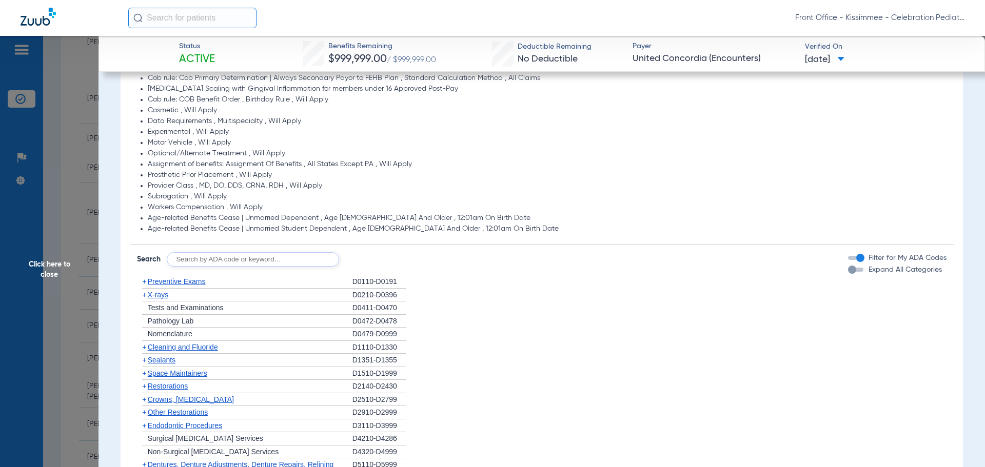
scroll to position [770, 0]
click at [848, 269] on div "button" at bounding box center [852, 269] width 8 height 8
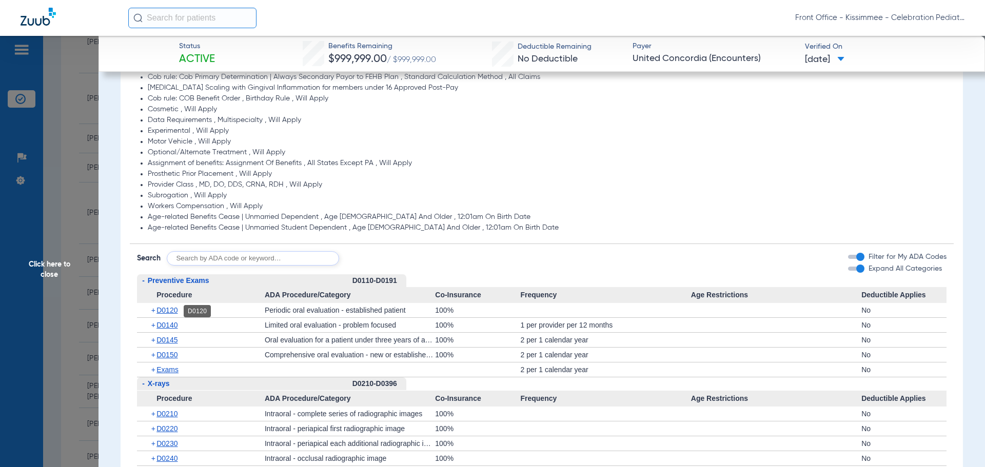
click at [167, 312] on span "D0120" at bounding box center [167, 310] width 21 height 8
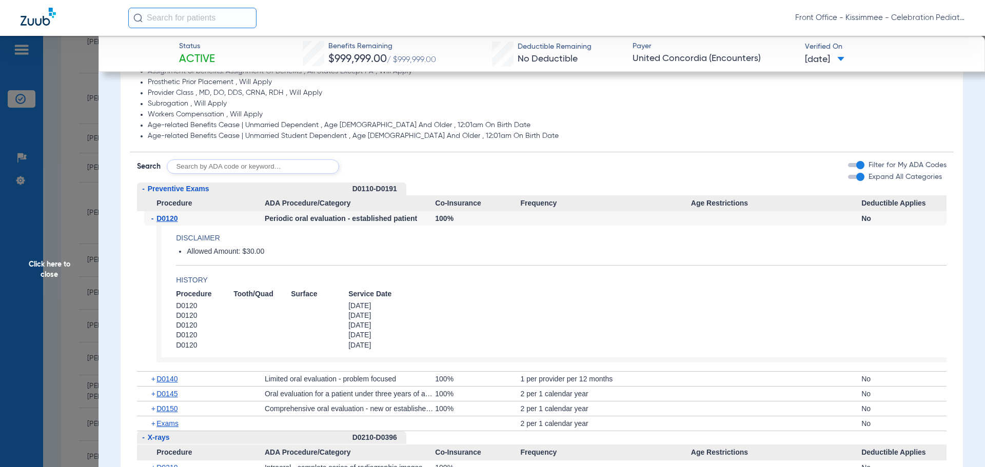
scroll to position [872, 0]
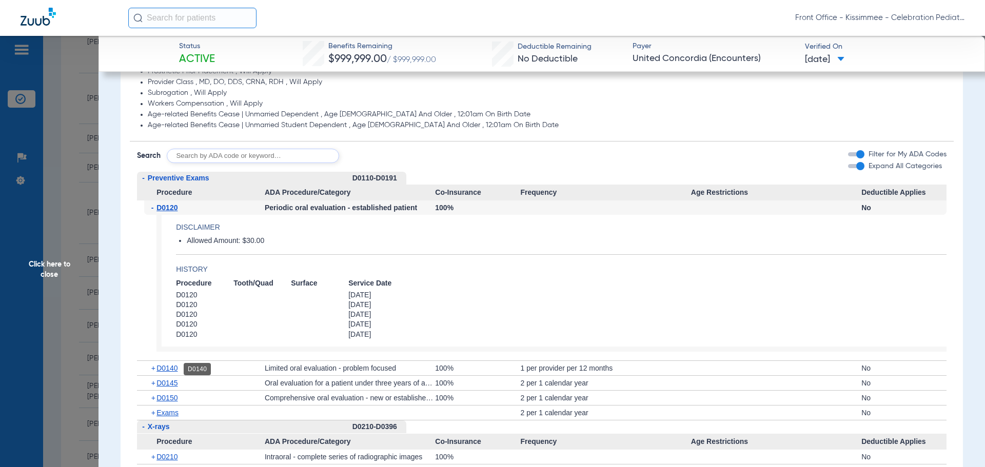
click at [167, 369] on span "D0140" at bounding box center [167, 368] width 21 height 8
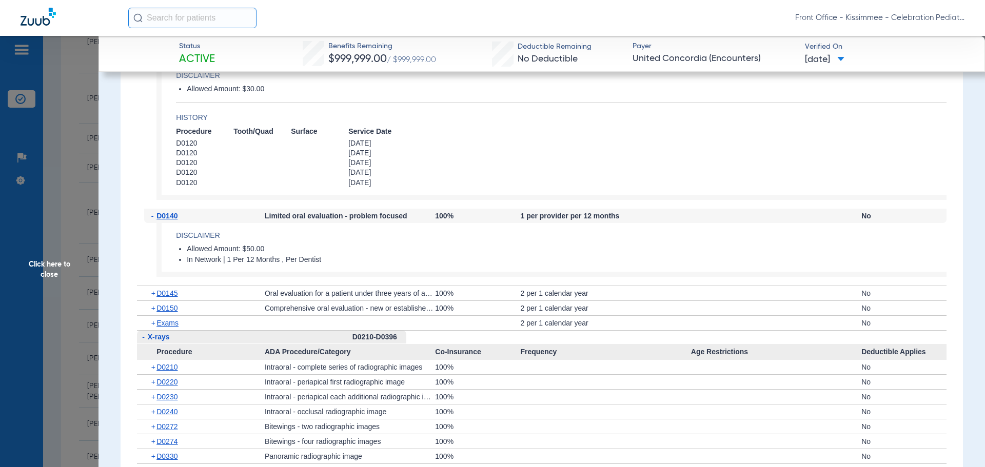
scroll to position [1026, 0]
click at [162, 369] on span "D0210" at bounding box center [167, 365] width 21 height 8
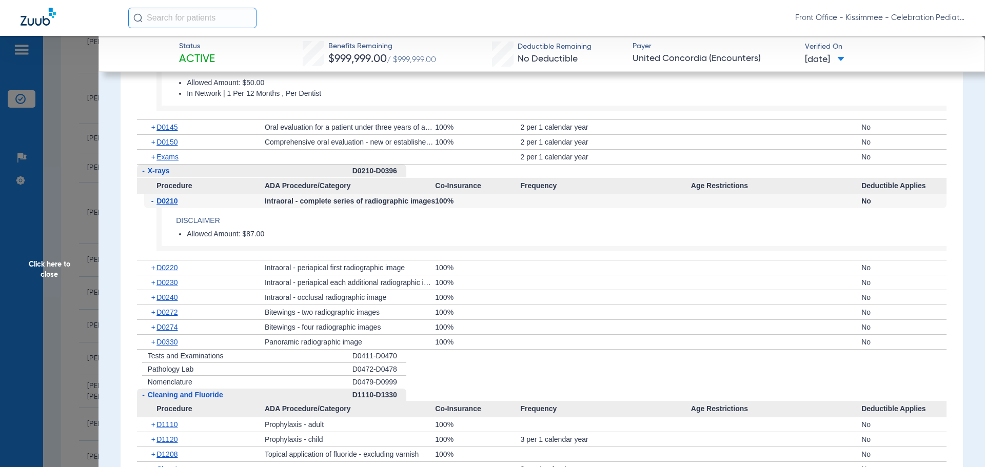
scroll to position [1232, 0]
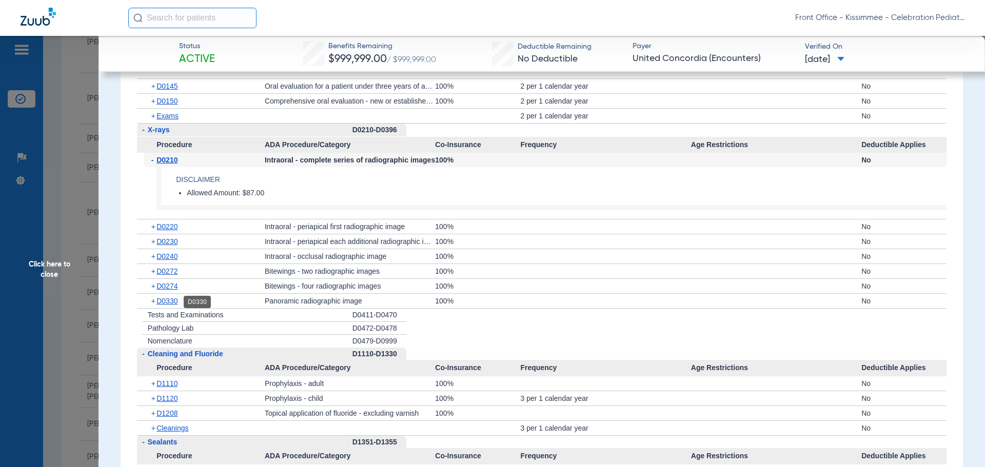
click at [164, 303] on span "D0330" at bounding box center [167, 301] width 21 height 8
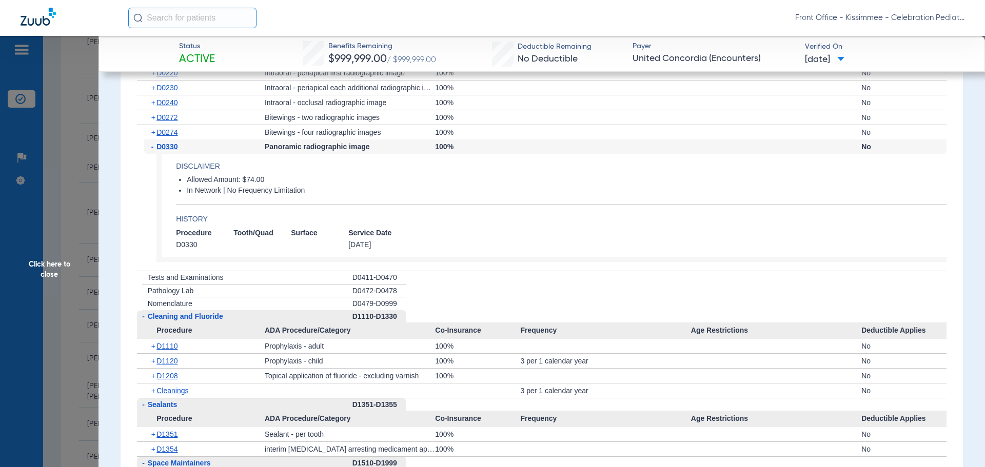
scroll to position [1488, 0]
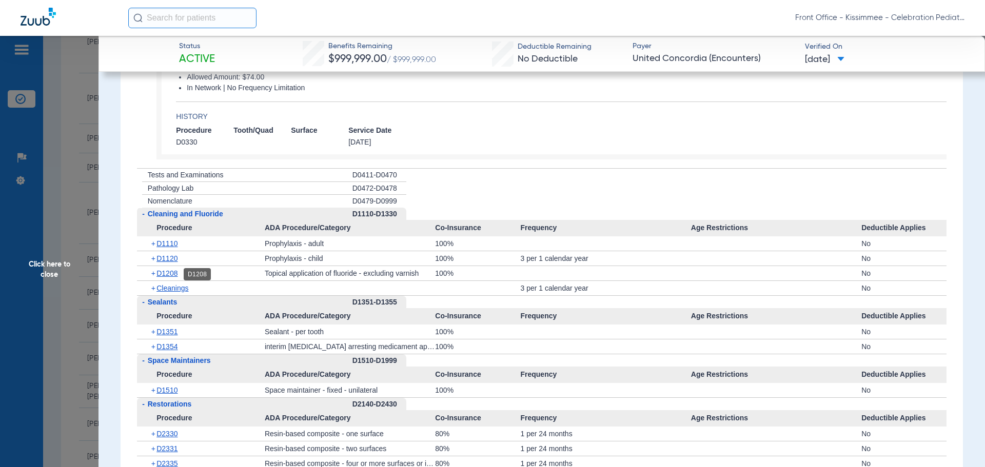
click at [163, 274] on span "D1208" at bounding box center [167, 273] width 21 height 8
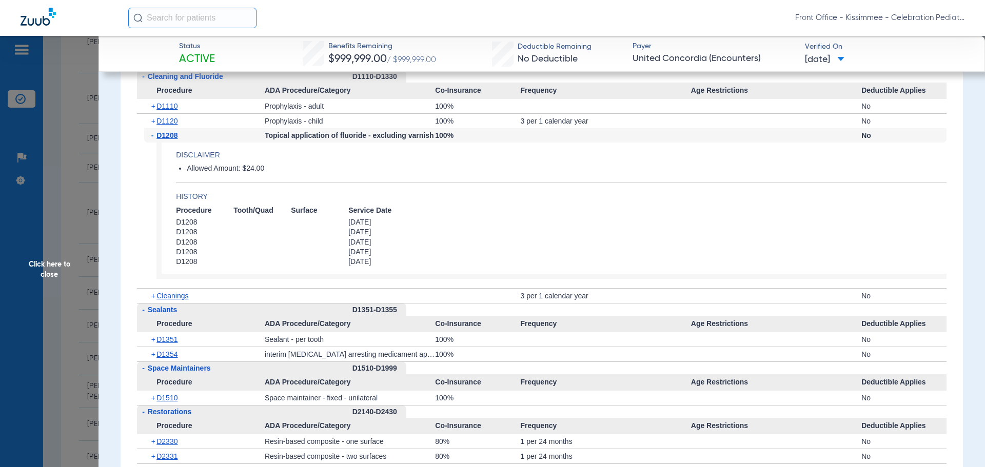
scroll to position [1642, 0]
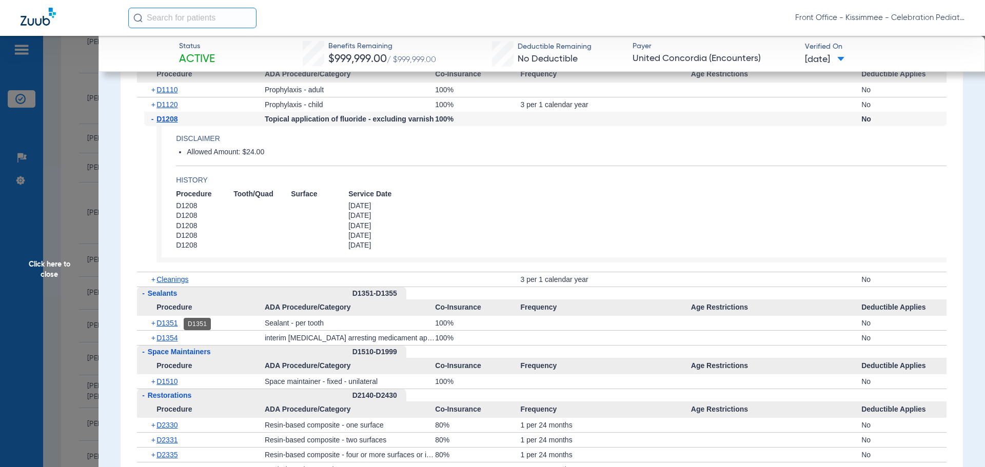
click at [175, 326] on span "D1351" at bounding box center [167, 323] width 21 height 8
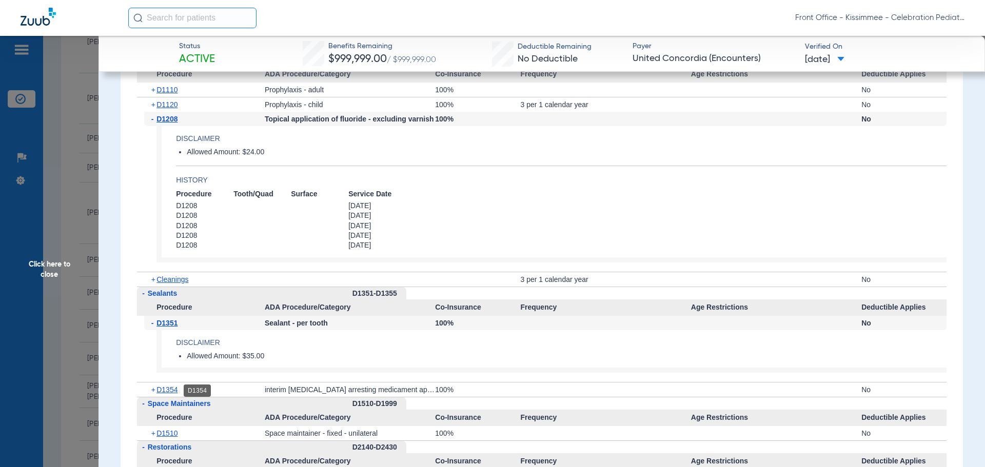
click at [167, 393] on span "D1354" at bounding box center [167, 390] width 21 height 8
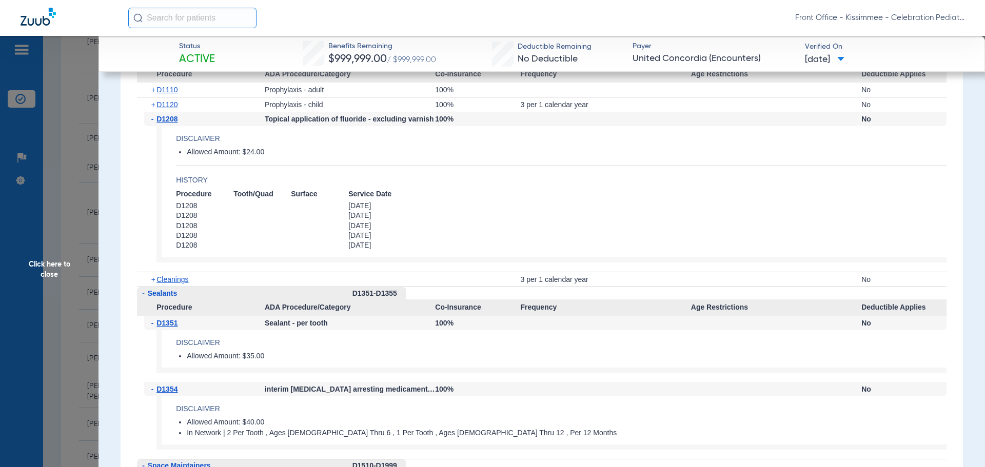
click at [625, 368] on app-benefits-detail "Disclaimer Allowed Amount: $35.00" at bounding box center [552, 351] width 790 height 43
click at [74, 282] on span "Click here to close" at bounding box center [49, 269] width 99 height 467
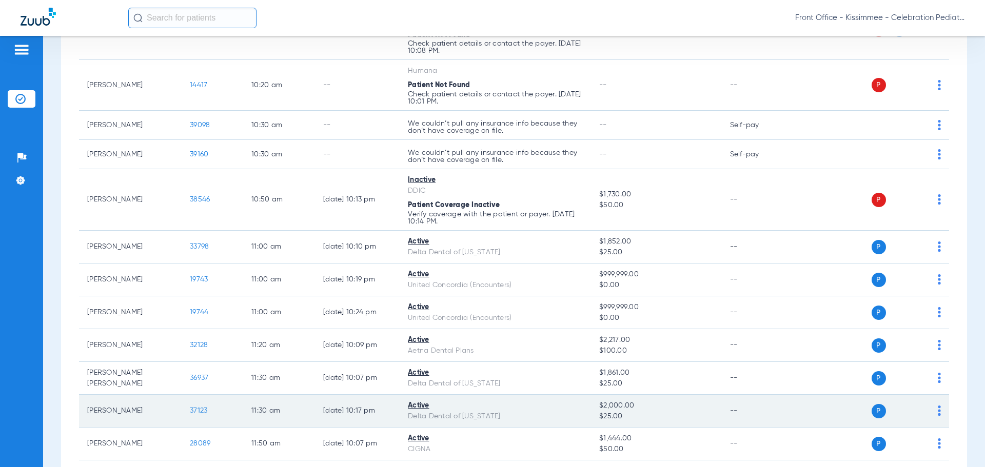
scroll to position [872, 0]
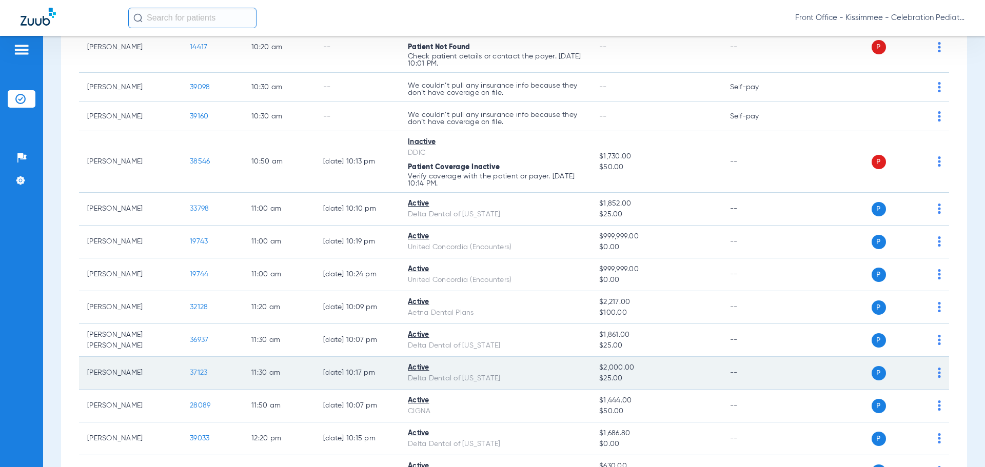
click at [196, 374] on span "37123" at bounding box center [198, 372] width 17 height 7
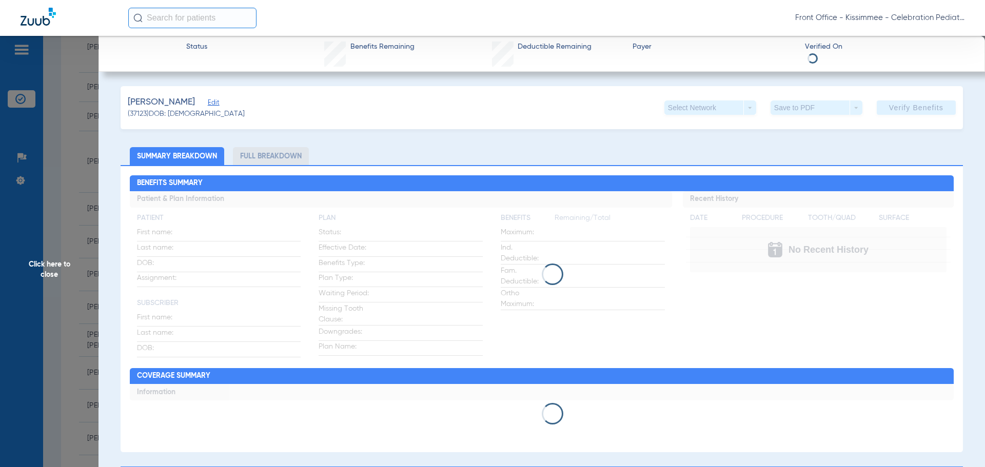
click at [278, 162] on li "Full Breakdown" at bounding box center [271, 156] width 76 height 18
click at [279, 157] on li "Full Breakdown" at bounding box center [271, 156] width 76 height 18
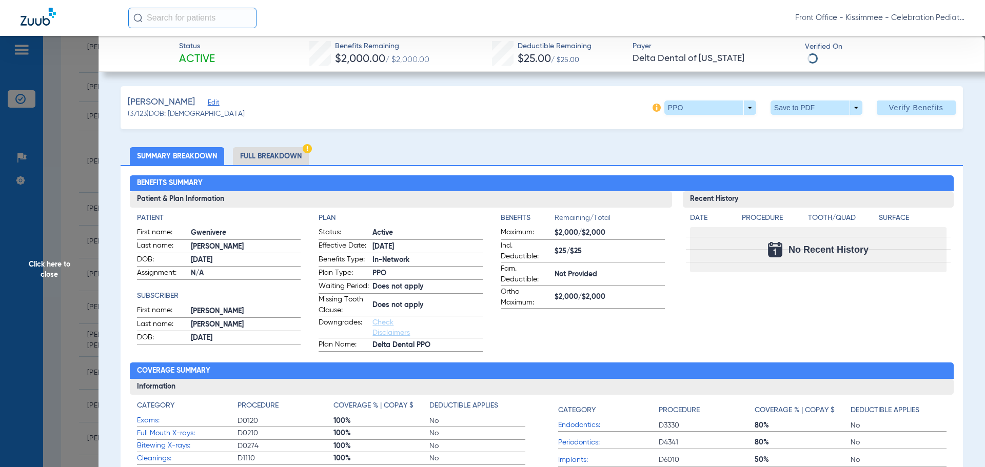
click at [279, 159] on li "Full Breakdown" at bounding box center [271, 156] width 76 height 18
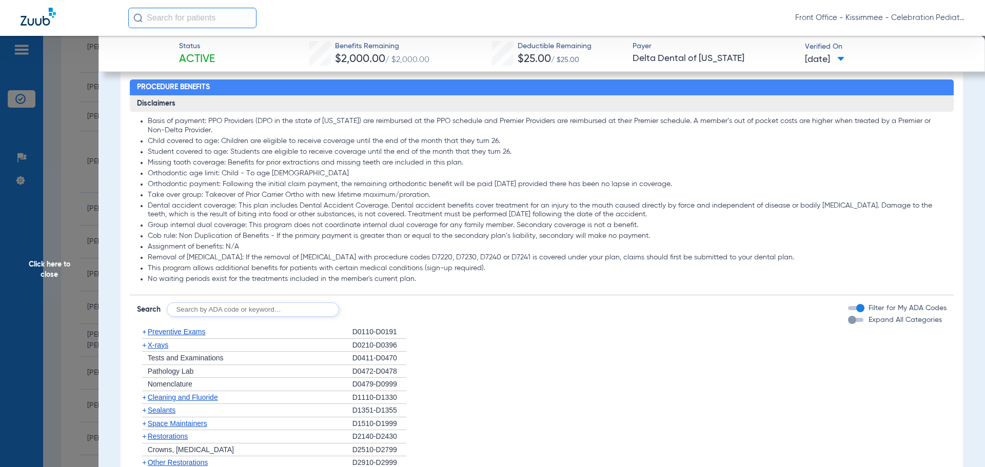
scroll to position [821, 0]
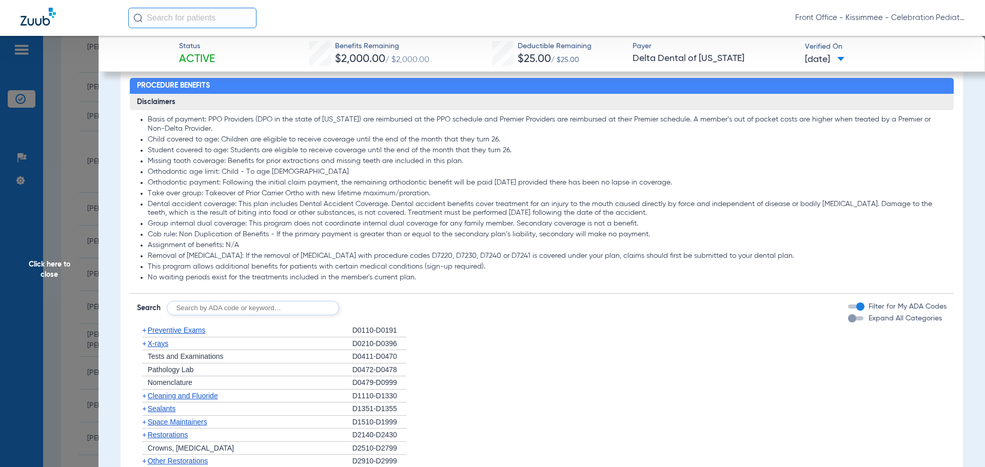
click at [848, 323] on div "button" at bounding box center [852, 319] width 8 height 8
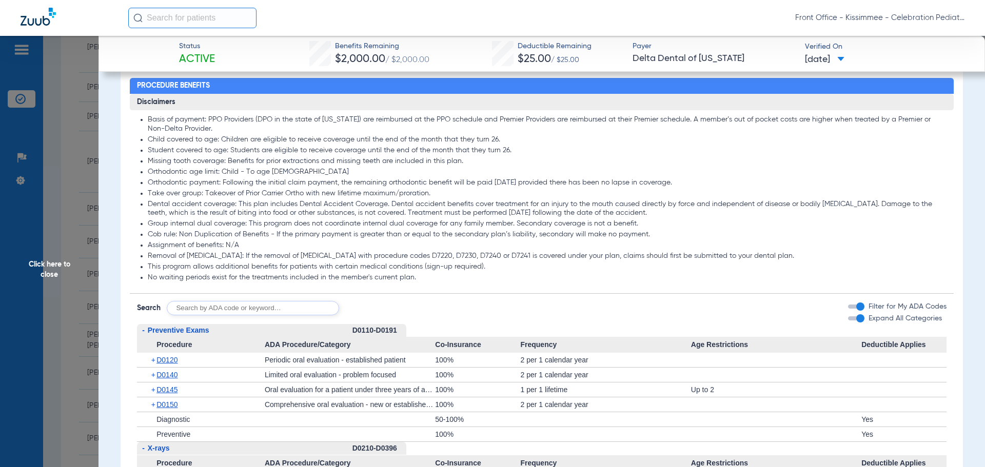
scroll to position [975, 0]
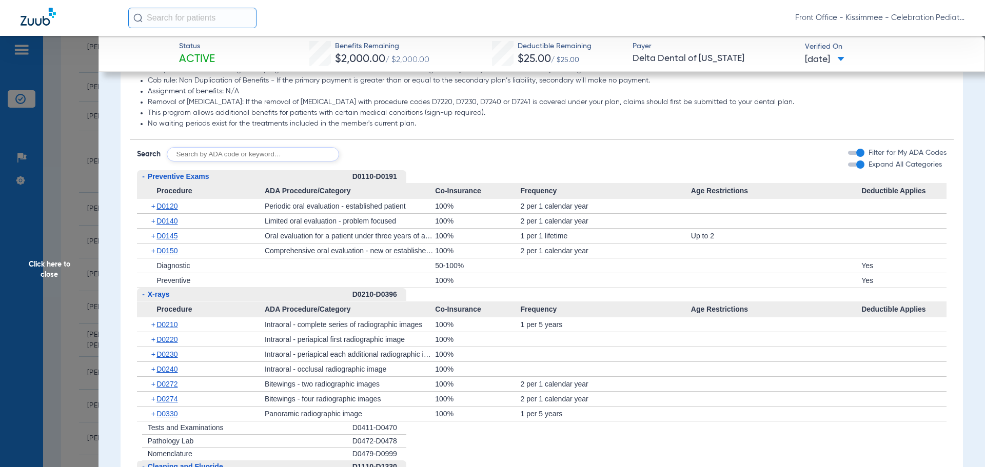
click at [165, 200] on span "Procedure" at bounding box center [201, 191] width 128 height 16
click at [160, 210] on span "D0120" at bounding box center [167, 206] width 21 height 8
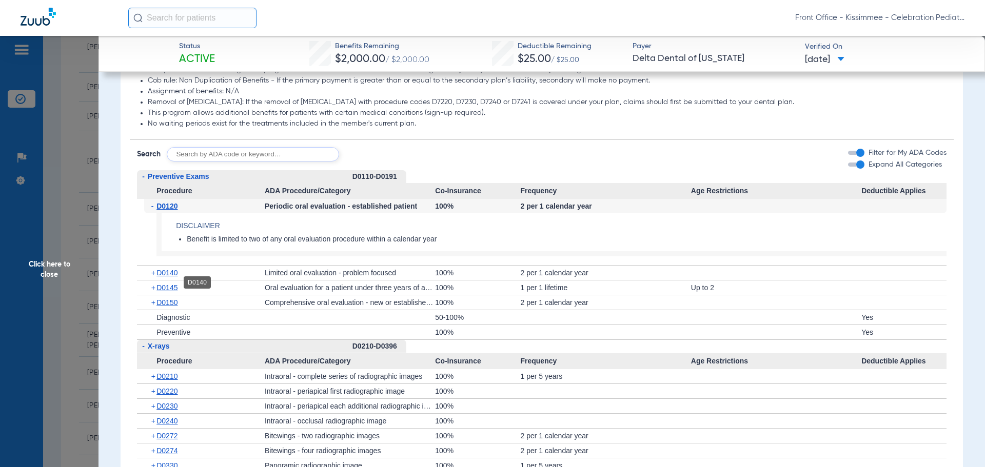
click at [157, 277] on span "D0140" at bounding box center [167, 273] width 21 height 8
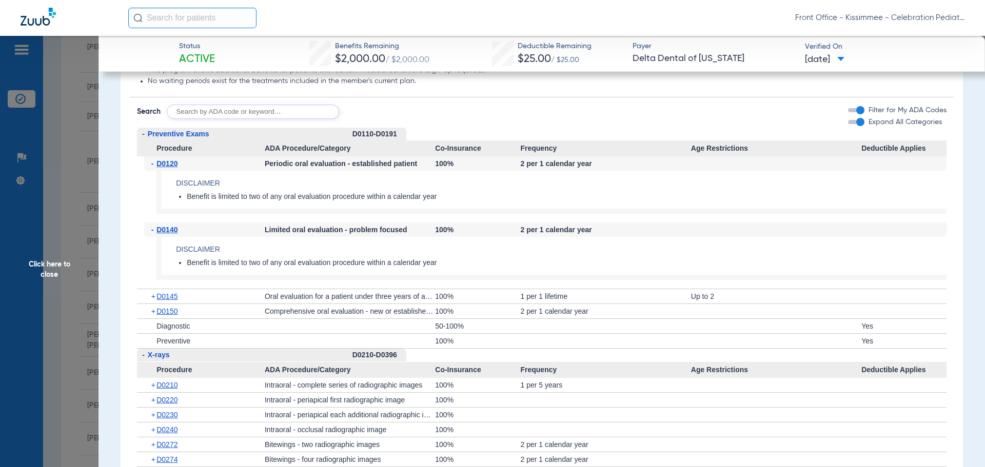
scroll to position [1129, 0]
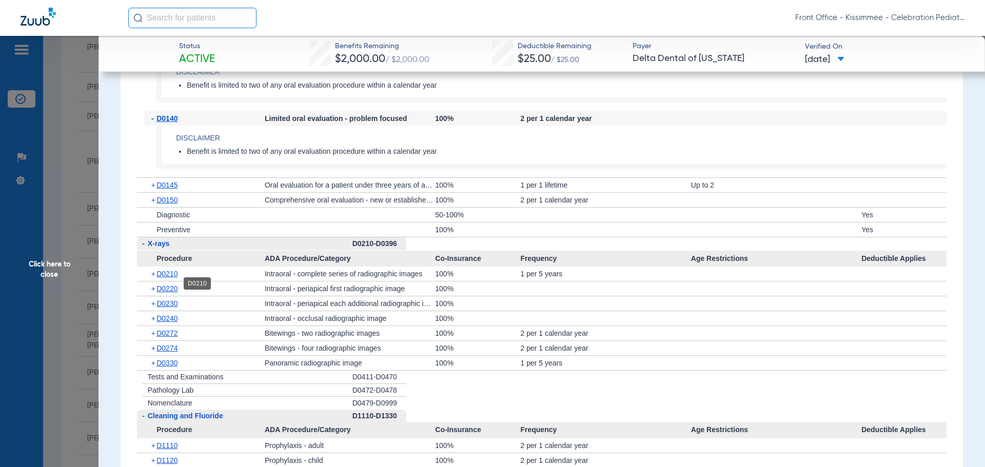
click at [160, 278] on span "D0210" at bounding box center [167, 274] width 21 height 8
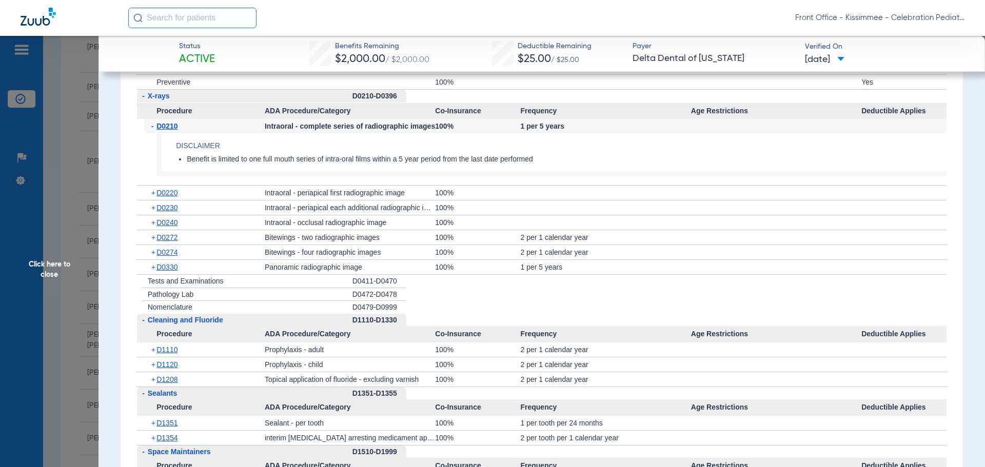
scroll to position [1283, 0]
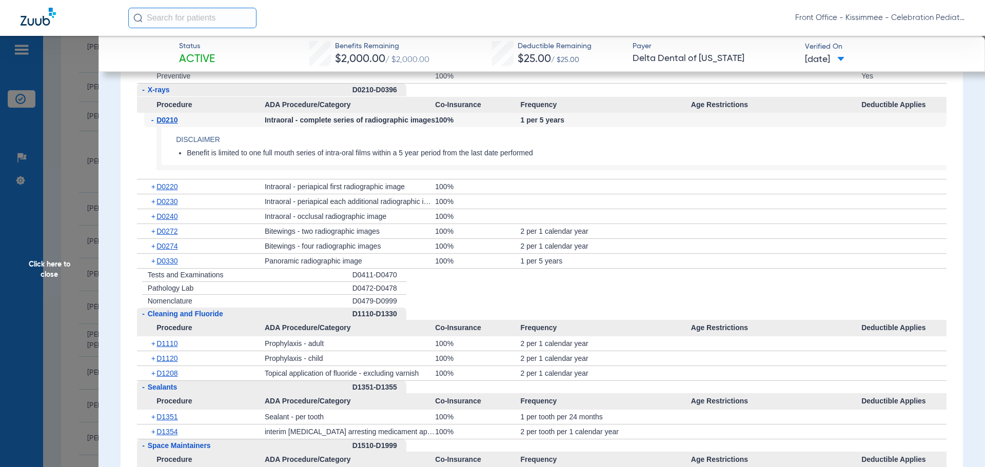
click at [167, 265] on div "+ D0330" at bounding box center [204, 261] width 121 height 14
click at [164, 265] on span "D0330" at bounding box center [167, 261] width 21 height 8
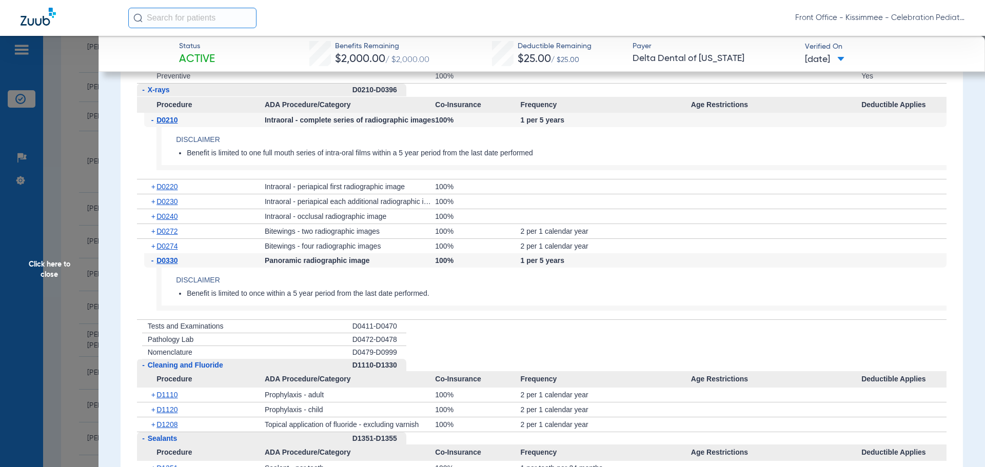
click at [40, 260] on span "Click here to close" at bounding box center [49, 269] width 99 height 467
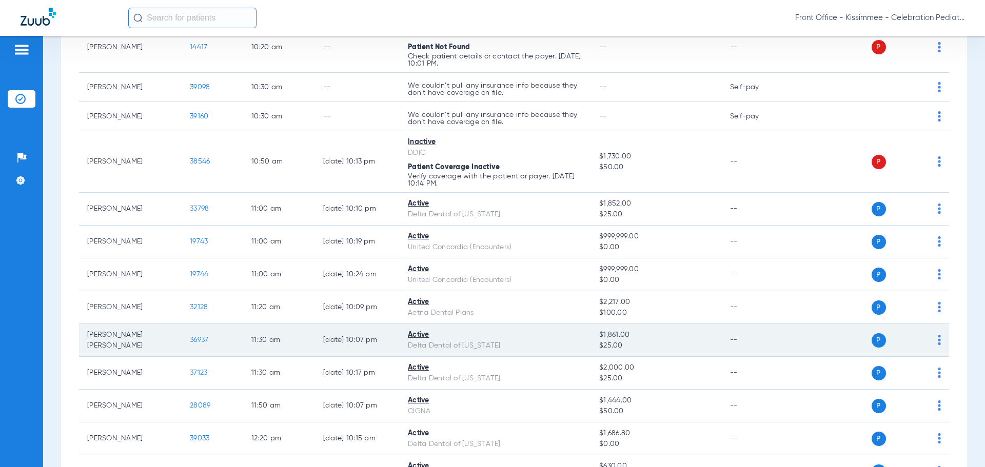
click at [204, 337] on span "36937" at bounding box center [199, 340] width 18 height 7
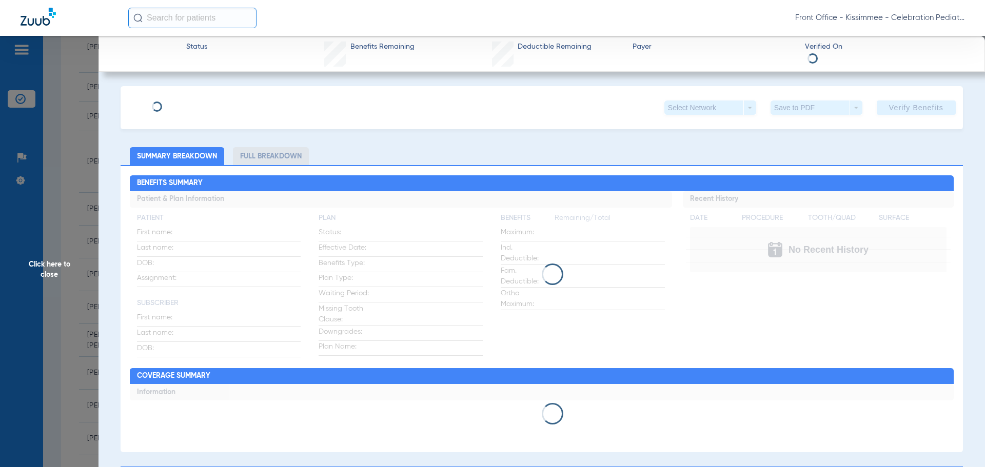
click at [254, 165] on li "Full Breakdown" at bounding box center [271, 156] width 76 height 18
click at [264, 158] on li "Full Breakdown" at bounding box center [271, 156] width 76 height 18
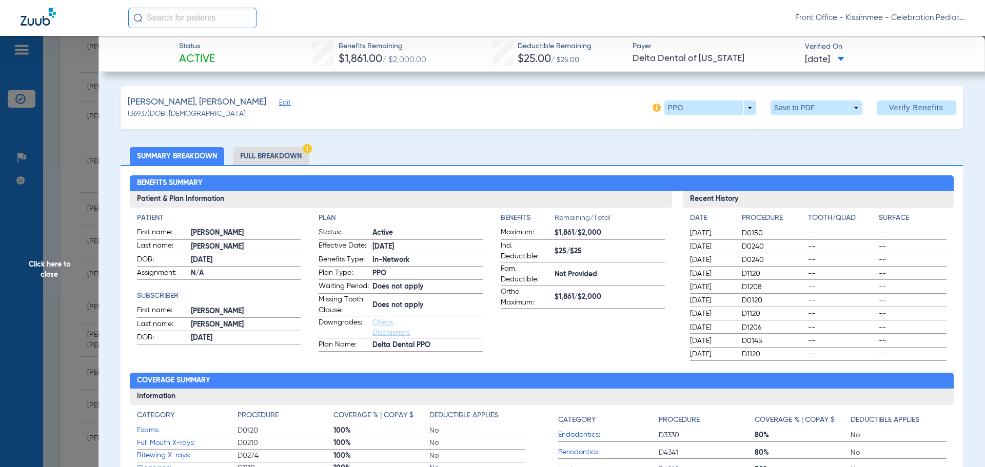
click at [285, 153] on li "Full Breakdown" at bounding box center [271, 156] width 76 height 18
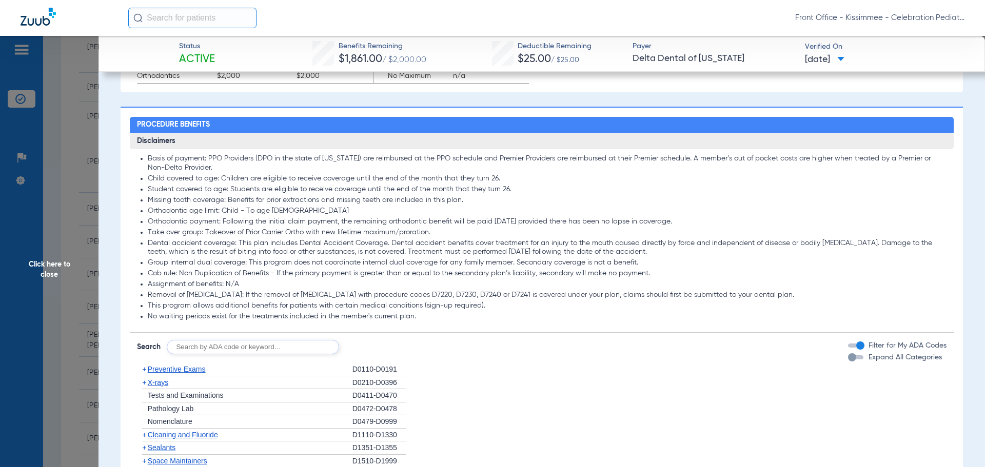
scroll to position [821, 0]
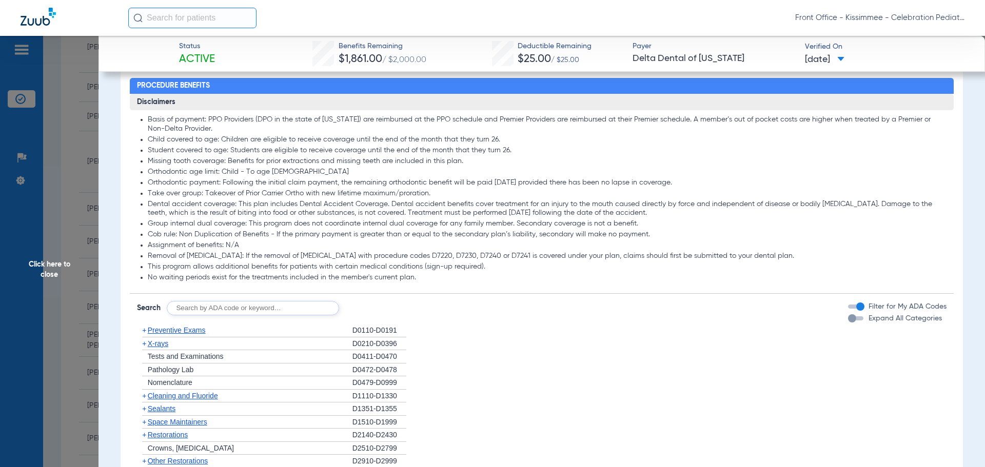
click at [848, 321] on div "button" at bounding box center [855, 319] width 15 height 4
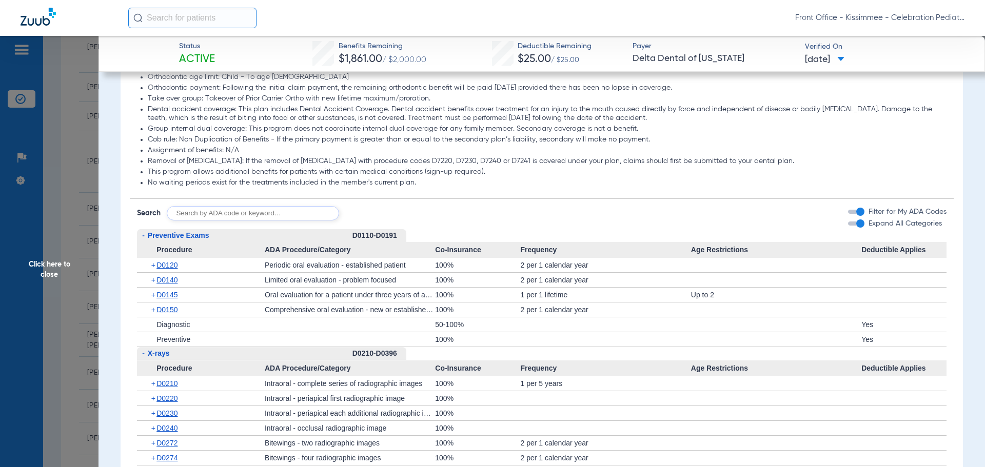
scroll to position [924, 0]
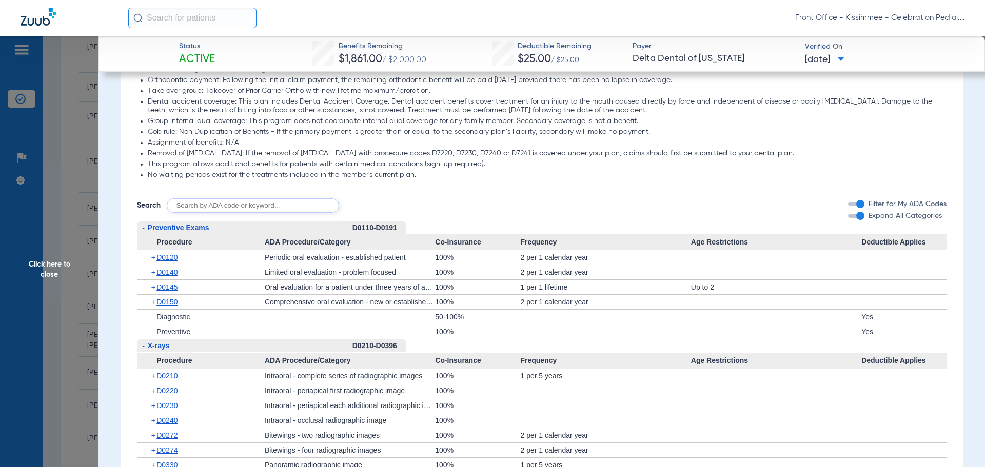
click at [159, 251] on span "Procedure" at bounding box center [201, 243] width 128 height 16
click at [159, 262] on span "D0120" at bounding box center [167, 258] width 21 height 8
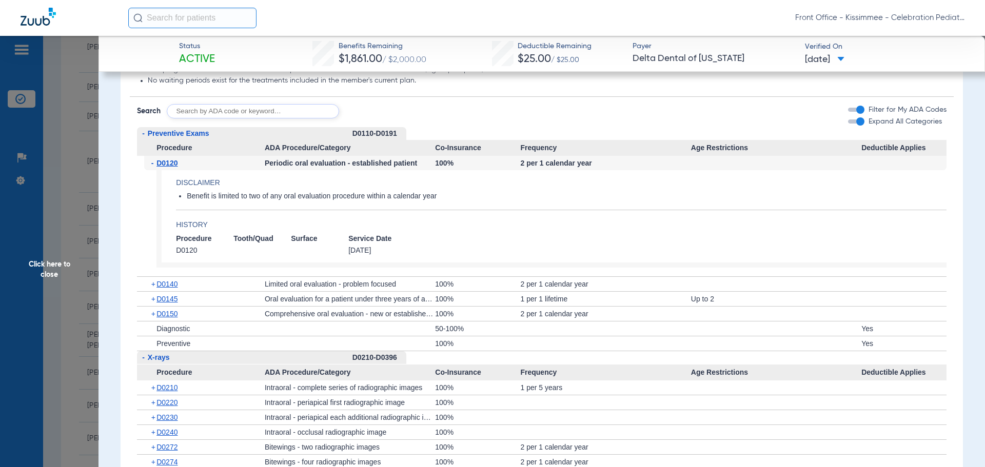
scroll to position [1026, 0]
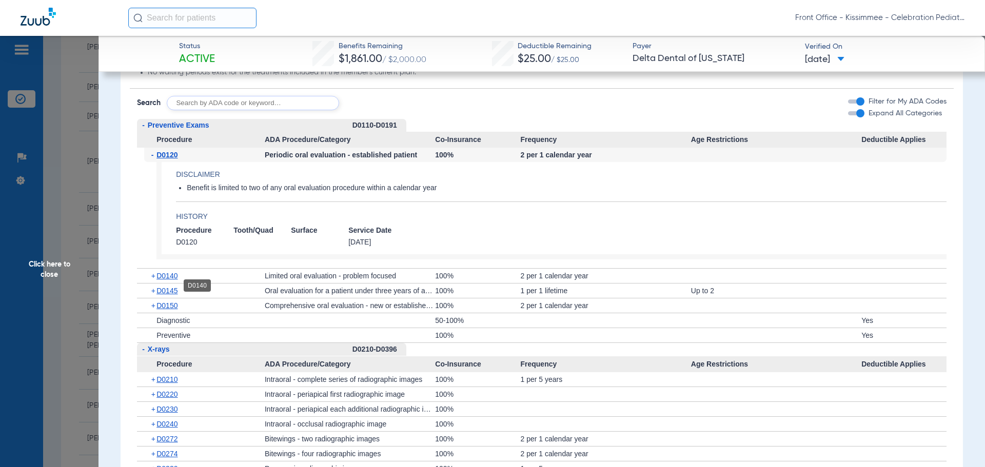
click at [166, 280] on span "D0140" at bounding box center [167, 276] width 21 height 8
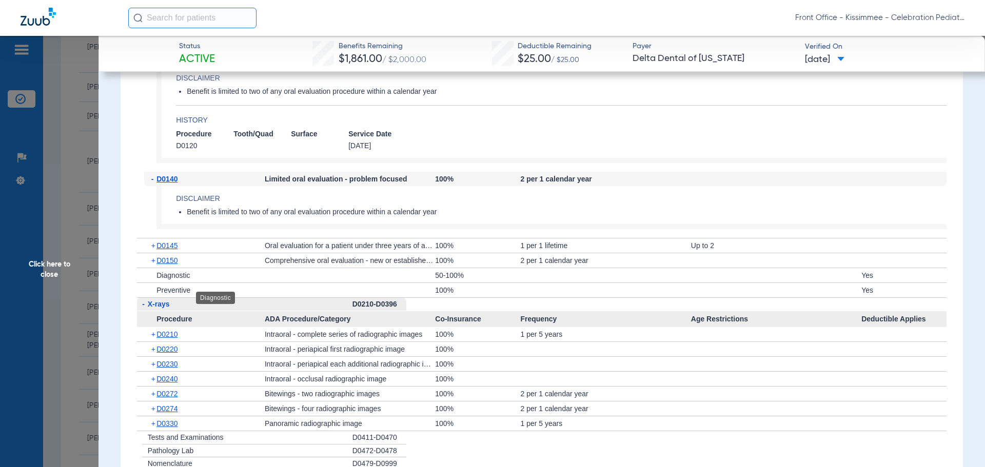
scroll to position [1129, 0]
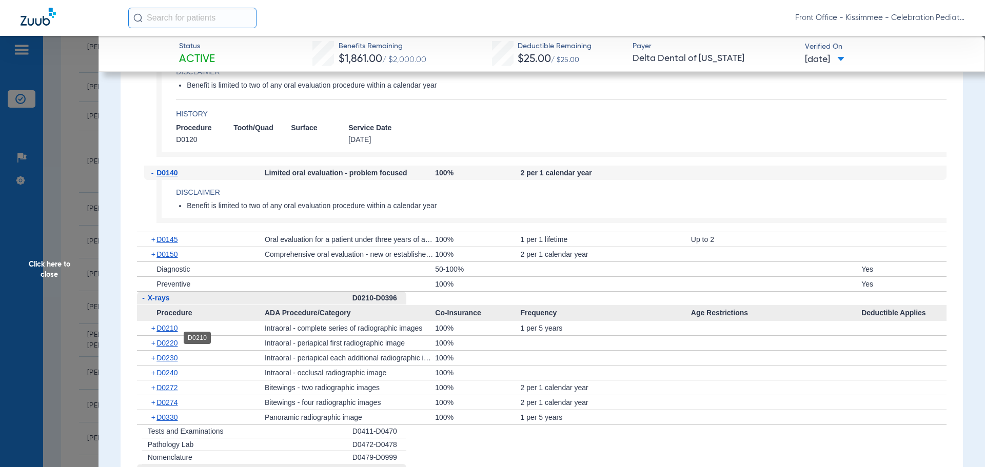
click at [157, 333] on span "D0210" at bounding box center [167, 328] width 21 height 8
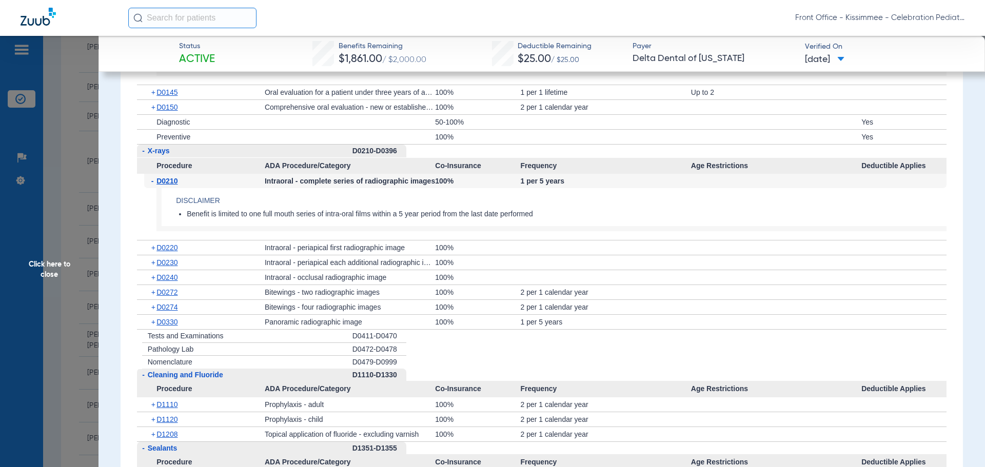
scroll to position [1283, 0]
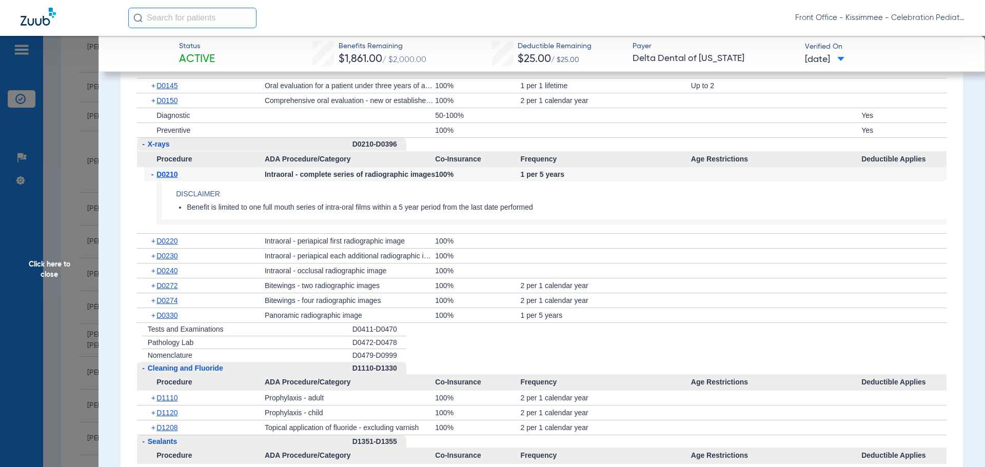
click at [163, 323] on div "+ D0330" at bounding box center [204, 315] width 121 height 14
click at [168, 320] on span "D0330" at bounding box center [167, 315] width 21 height 8
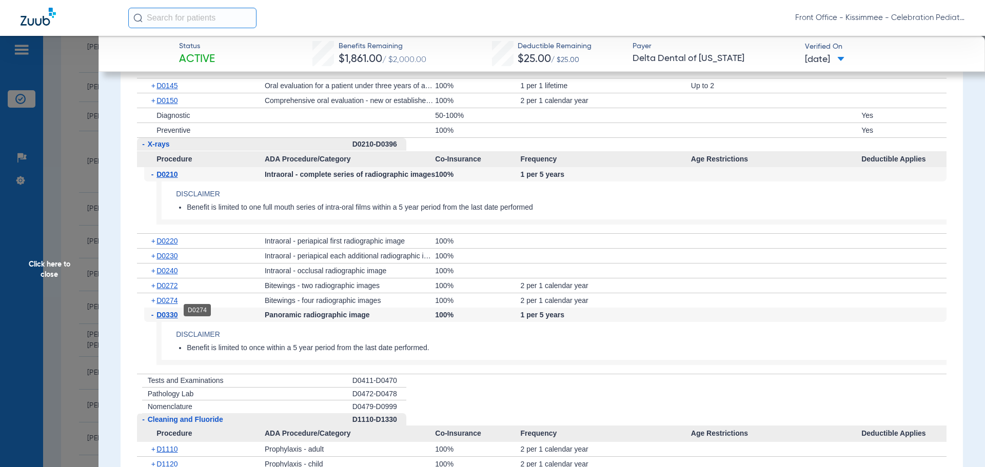
click at [168, 305] on span "D0274" at bounding box center [167, 301] width 21 height 8
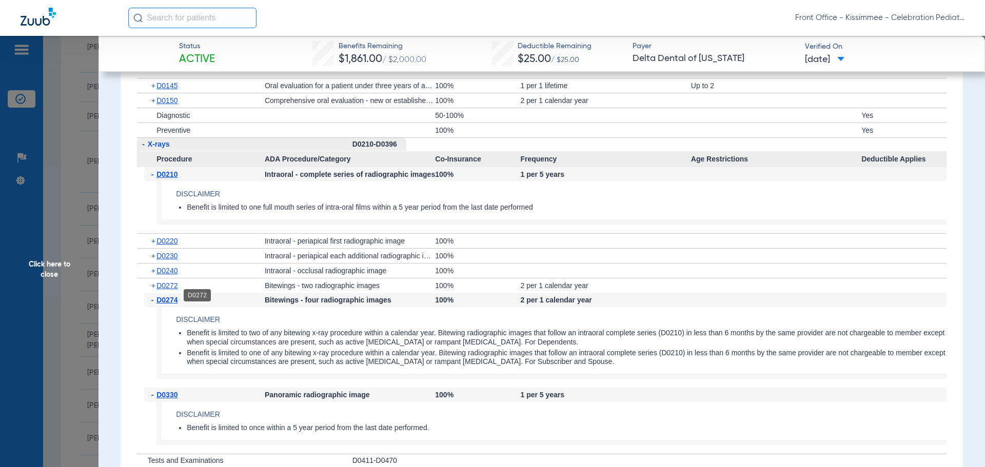
click at [168, 290] on span "D0272" at bounding box center [167, 286] width 21 height 8
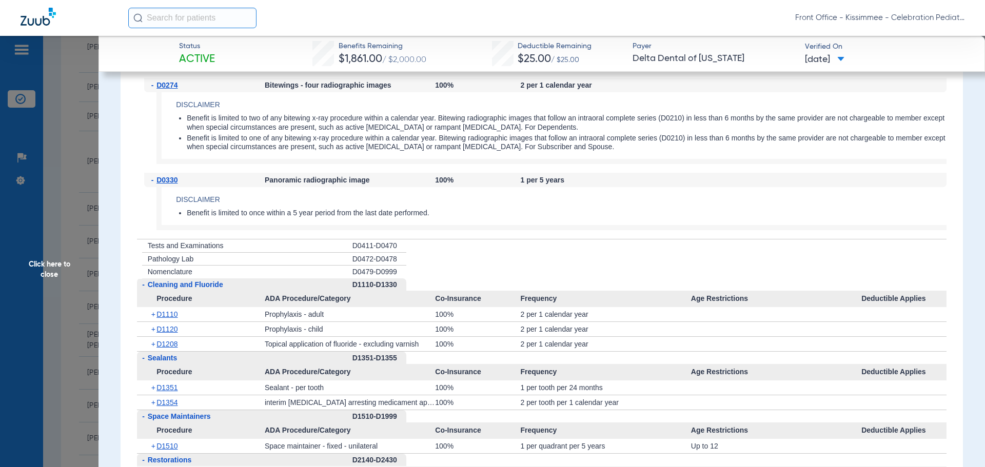
scroll to position [1591, 0]
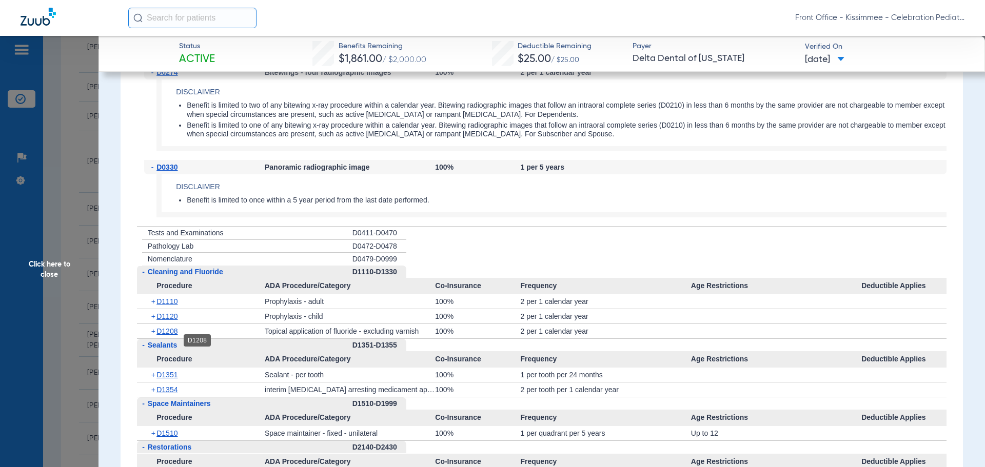
click at [163, 336] on span "D1208" at bounding box center [167, 331] width 21 height 8
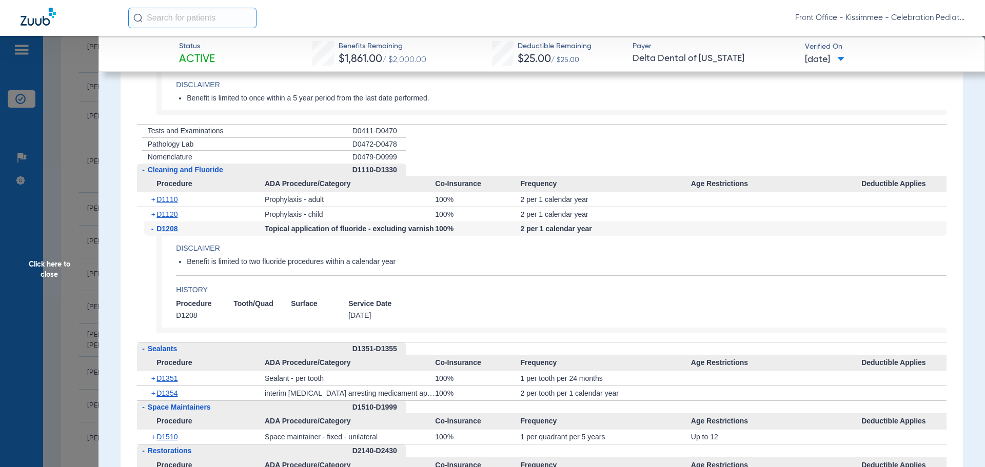
scroll to position [1693, 0]
click at [166, 382] on span "D1351" at bounding box center [167, 378] width 21 height 8
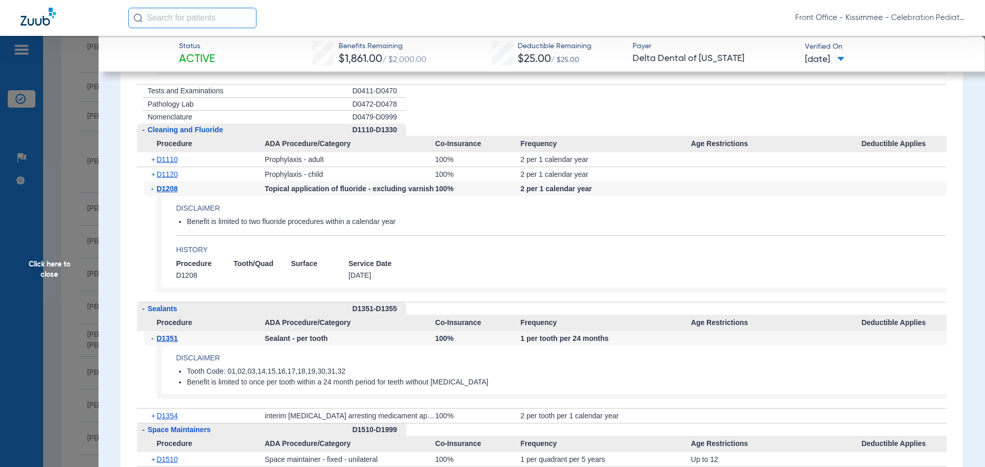
scroll to position [1745, 0]
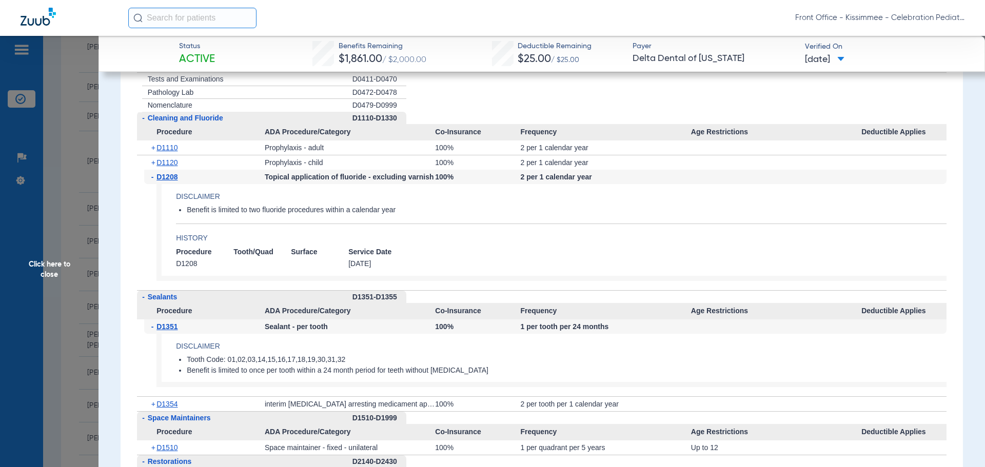
click at [166, 410] on div "+ D1354" at bounding box center [204, 404] width 121 height 14
click at [166, 408] on span "D1354" at bounding box center [167, 404] width 21 height 8
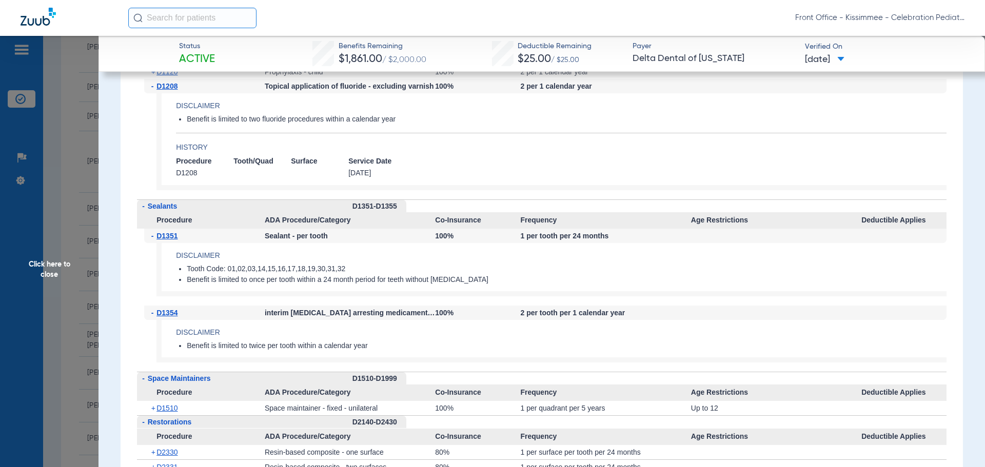
scroll to position [1847, 0]
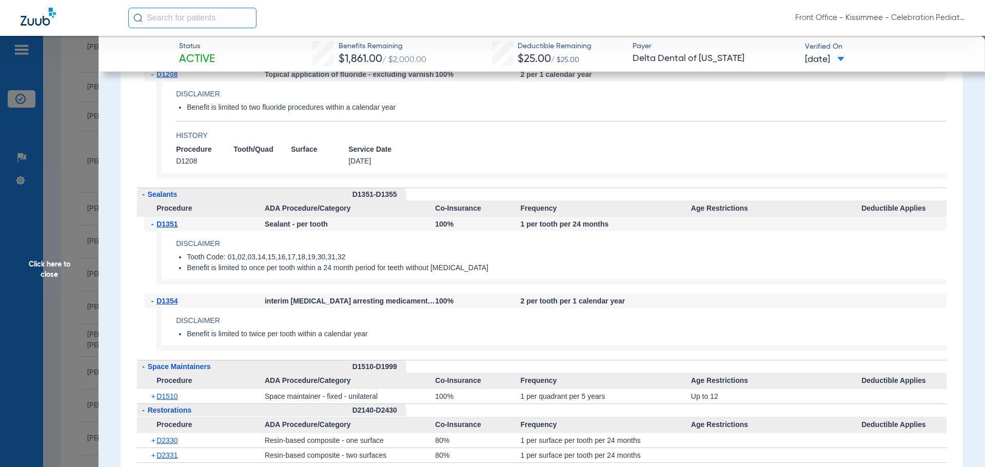
click at [2, 283] on span "Click here to close" at bounding box center [49, 269] width 99 height 467
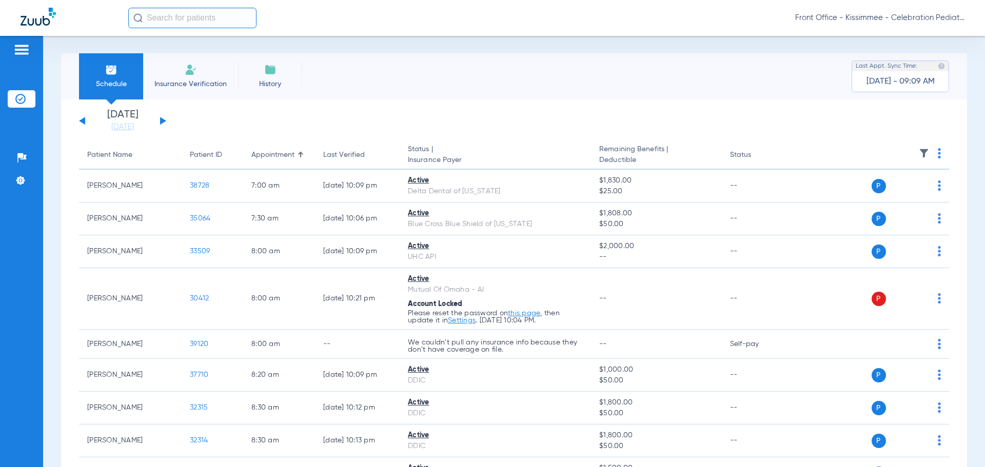
scroll to position [0, 0]
click at [81, 124] on div "[DATE] [DATE] [DATE] [DATE] [DATE] [DATE] [DATE] [DATE] [DATE] [DATE] [DATE] [D…" at bounding box center [122, 121] width 87 height 23
click at [80, 122] on button at bounding box center [82, 122] width 6 height 8
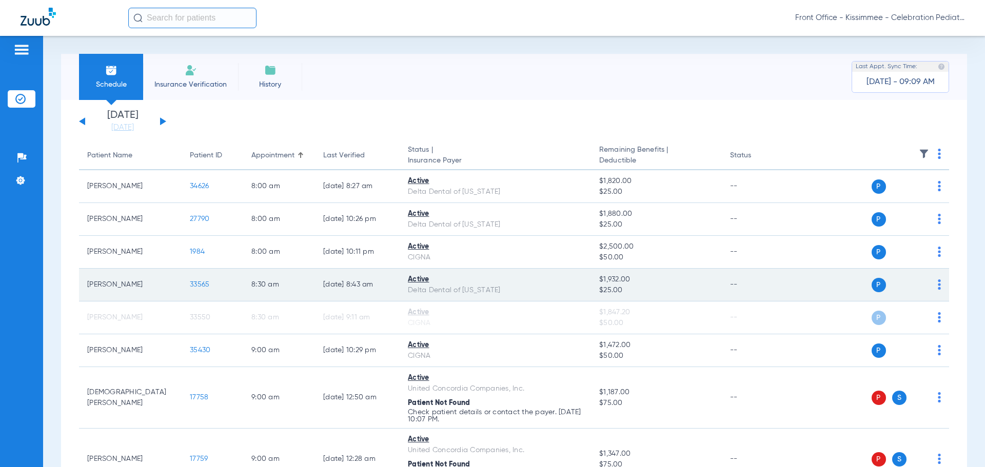
scroll to position [51, 0]
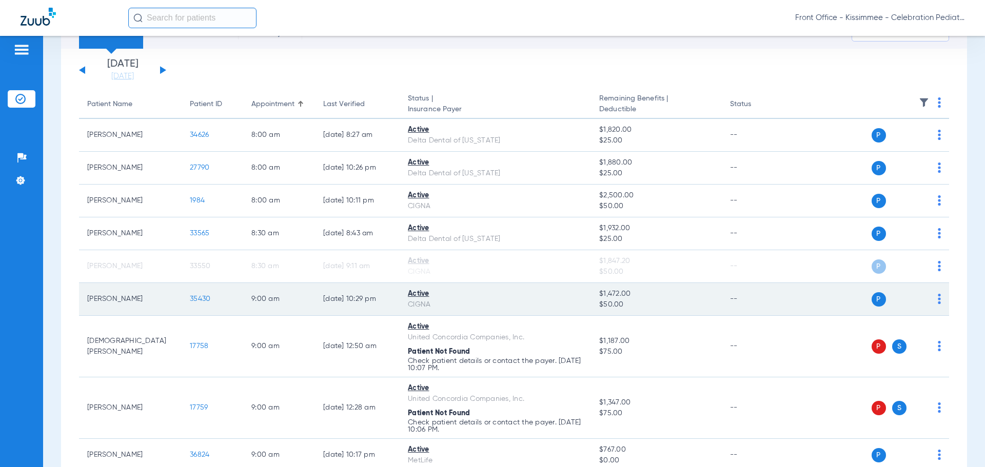
click at [204, 305] on td "35430" at bounding box center [213, 299] width 62 height 33
click at [210, 293] on td "35430" at bounding box center [213, 299] width 62 height 33
click at [205, 298] on span "35430" at bounding box center [200, 299] width 21 height 7
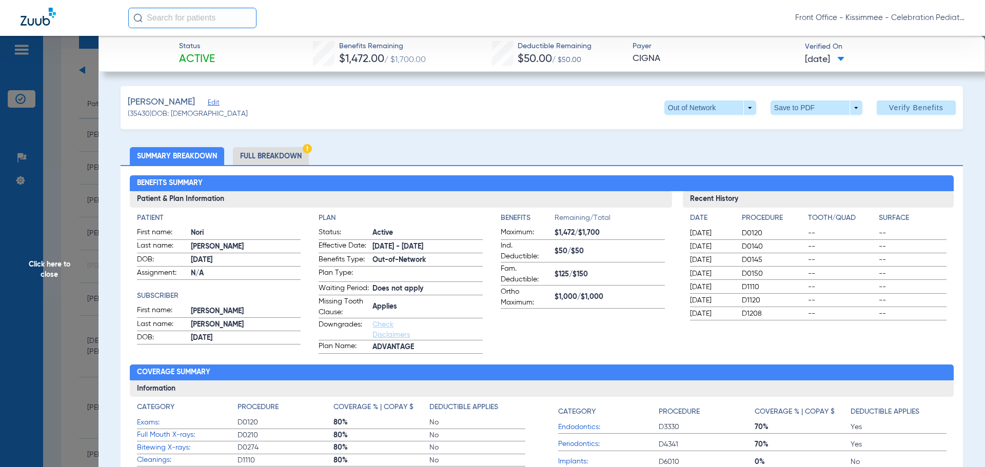
click at [288, 155] on li "Full Breakdown" at bounding box center [271, 156] width 76 height 18
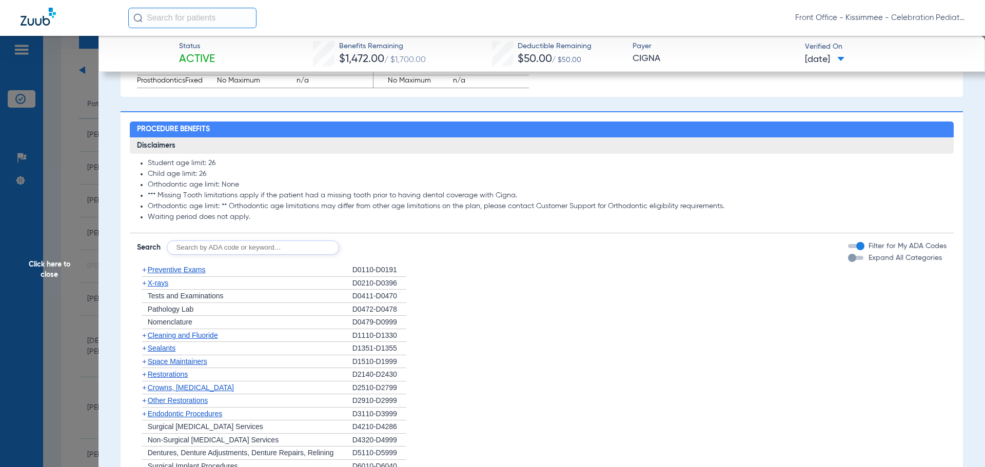
scroll to position [770, 0]
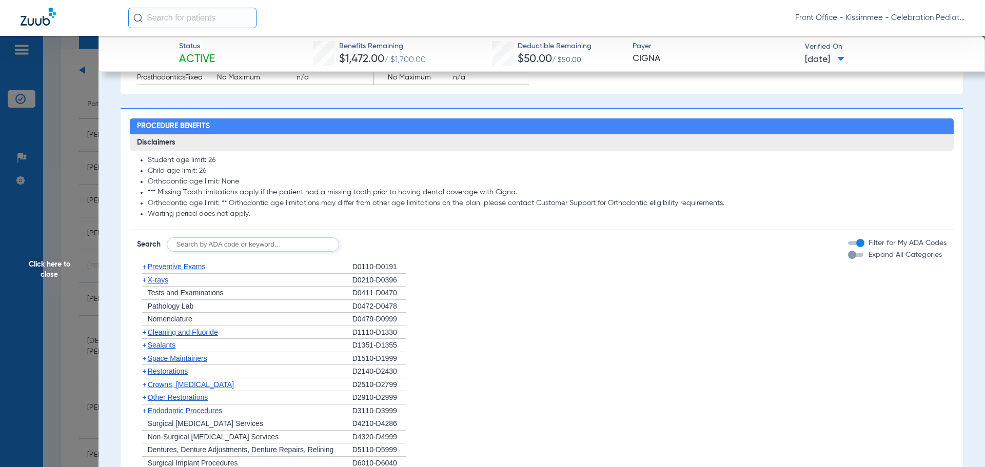
click at [848, 259] on div "button" at bounding box center [852, 255] width 8 height 8
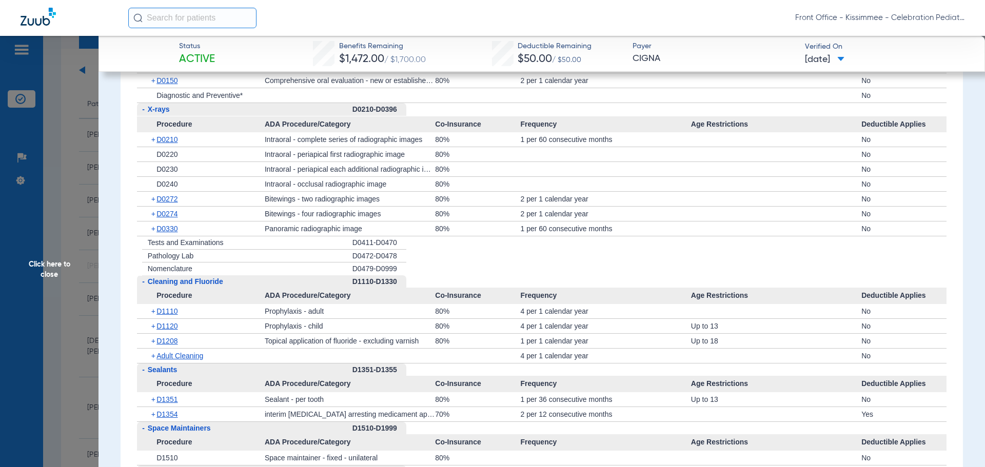
scroll to position [1026, 0]
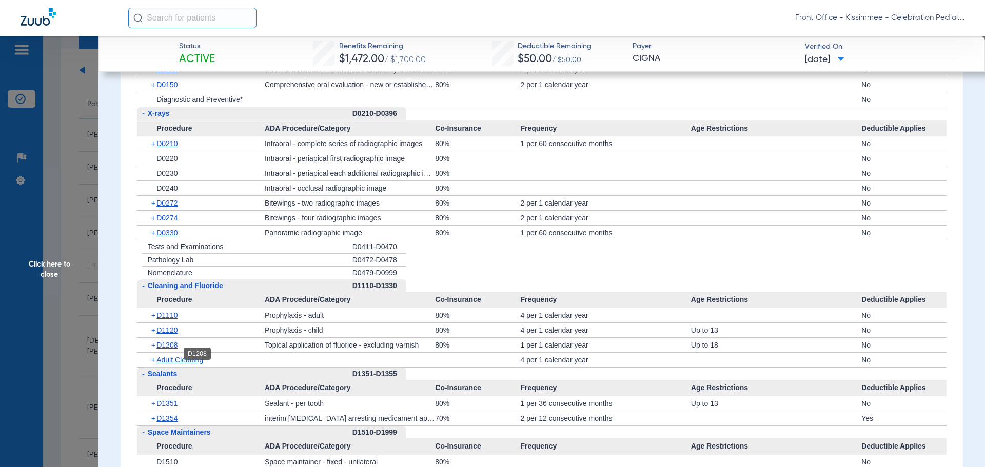
click at [165, 349] on span "D1208" at bounding box center [167, 345] width 21 height 8
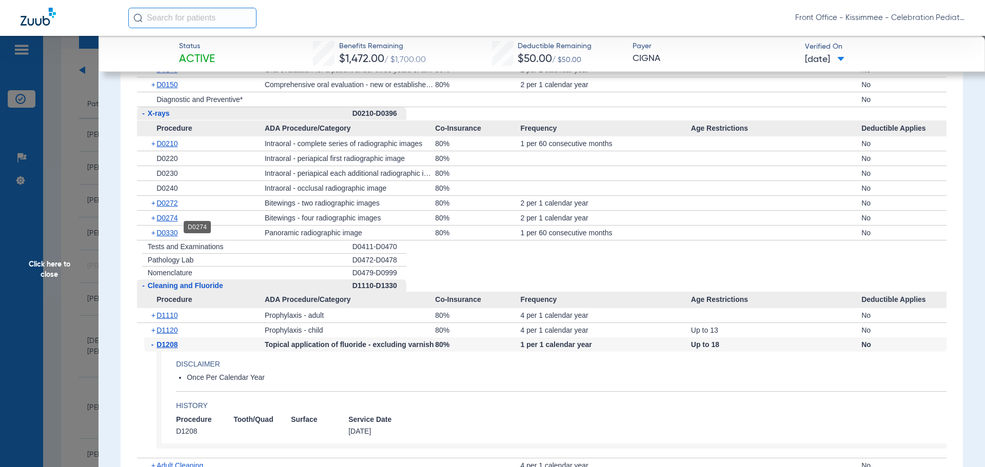
click at [171, 222] on span "D0274" at bounding box center [167, 218] width 21 height 8
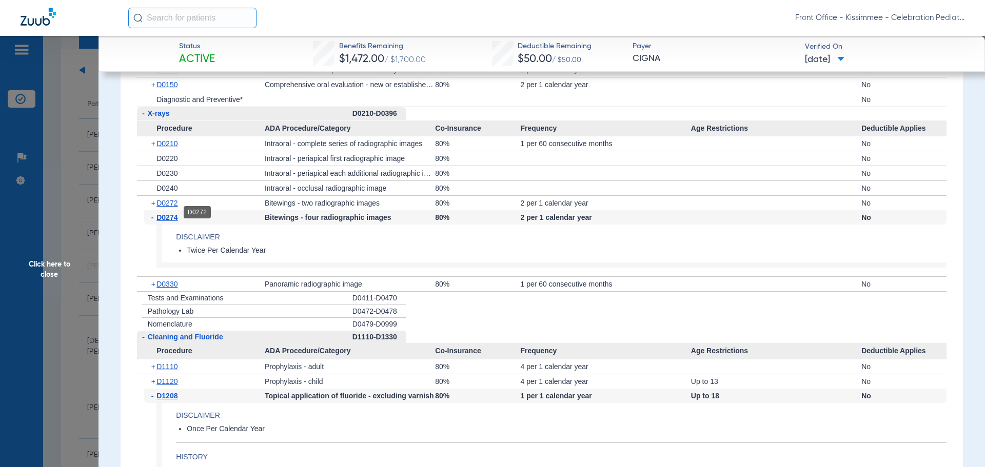
click at [167, 207] on span "D0272" at bounding box center [167, 203] width 21 height 8
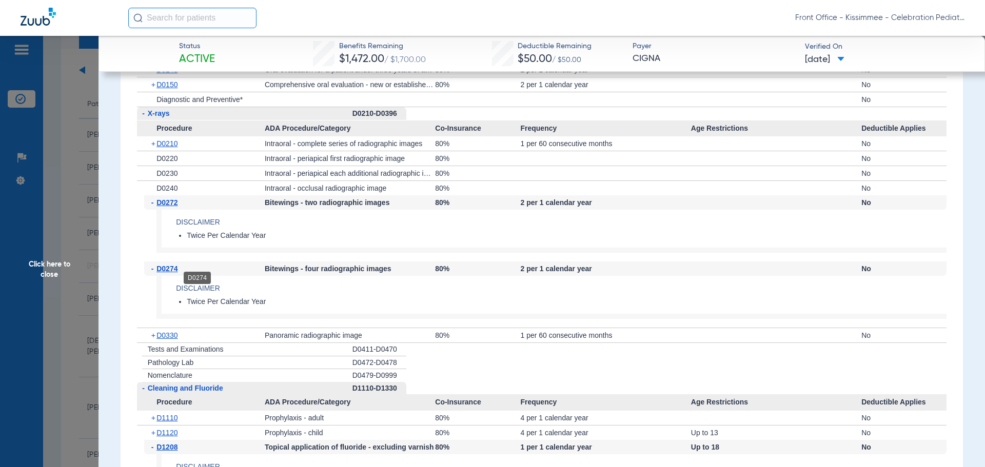
click at [168, 273] on span "D0274" at bounding box center [167, 269] width 21 height 8
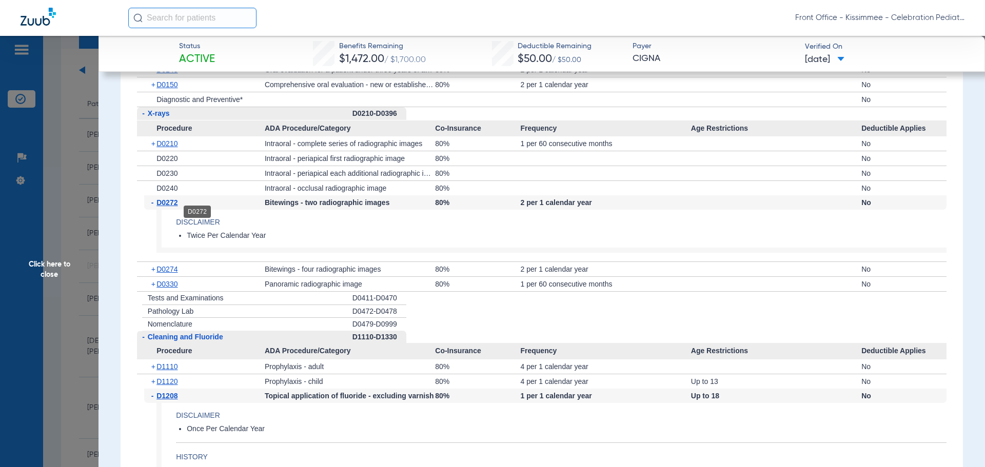
click at [163, 207] on span "D0272" at bounding box center [167, 203] width 21 height 8
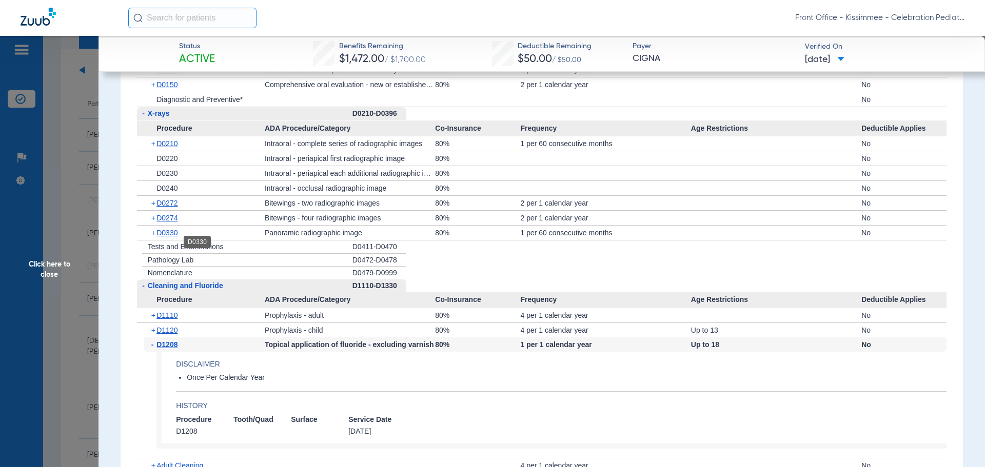
click at [170, 237] on span "D0330" at bounding box center [167, 233] width 21 height 8
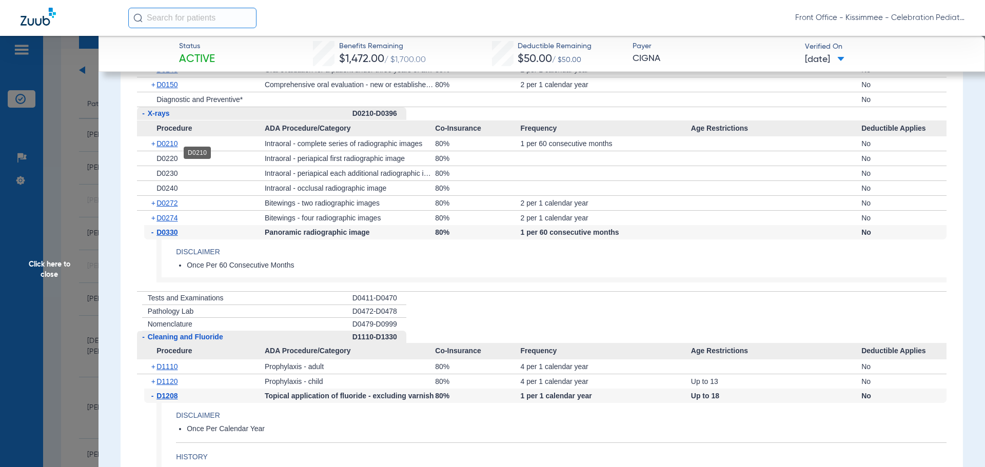
click at [167, 148] on span "D0210" at bounding box center [167, 144] width 21 height 8
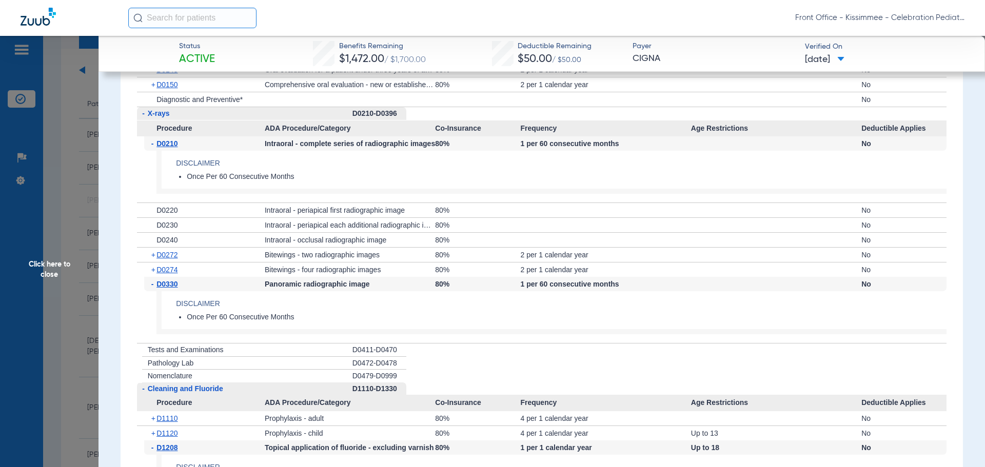
click at [34, 248] on span "Click here to close" at bounding box center [49, 269] width 99 height 467
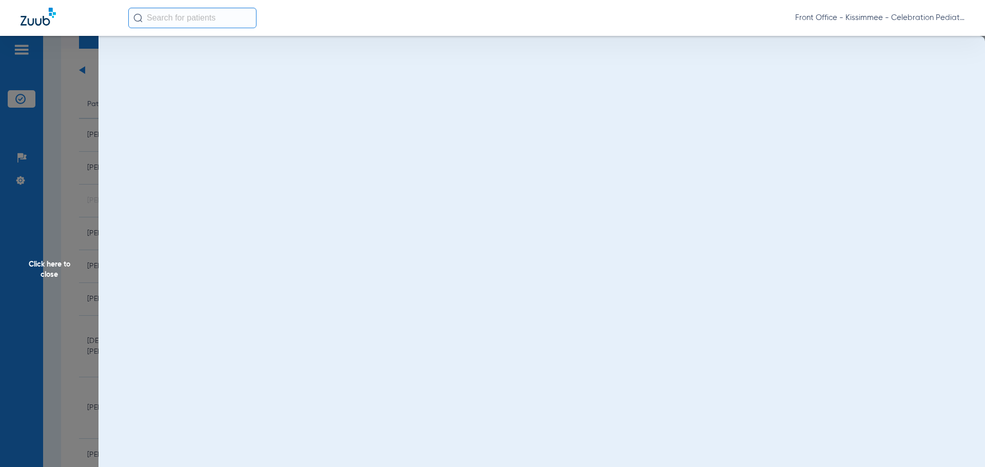
scroll to position [0, 0]
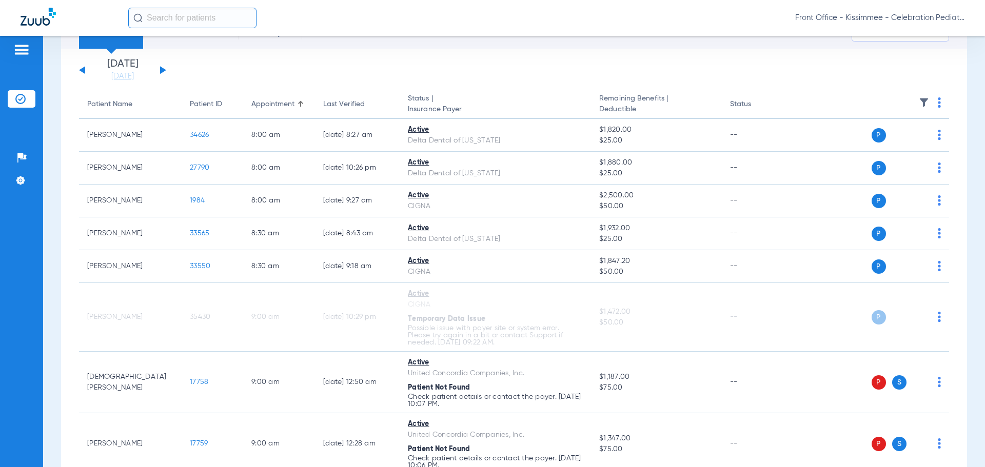
click at [160, 67] on button at bounding box center [163, 70] width 6 height 8
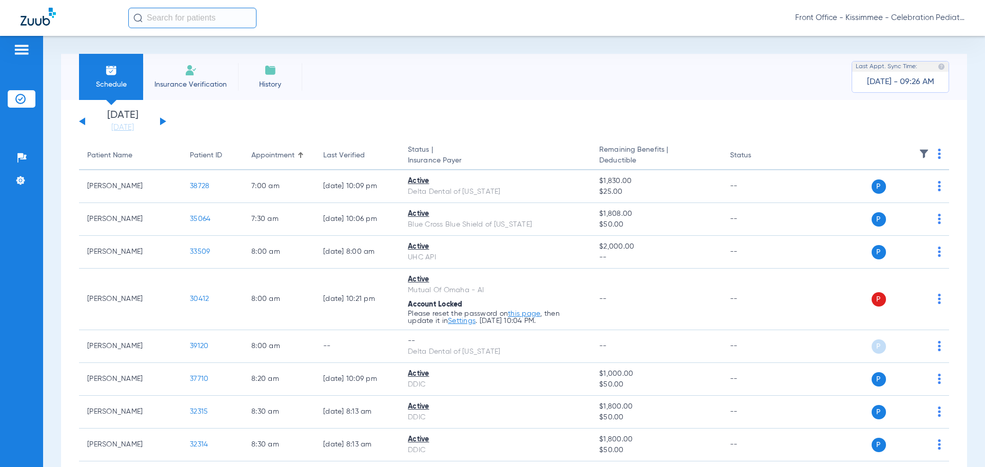
click at [7, 309] on div "Patients Insurance Verification Setup Help Center Settings" at bounding box center [21, 269] width 43 height 467
click at [47, 418] on div "Schedule Insurance Verification History Last Appt. Sync Time: [DATE] - 09:29 AM…" at bounding box center [514, 252] width 942 height 432
click at [83, 123] on button at bounding box center [82, 122] width 6 height 8
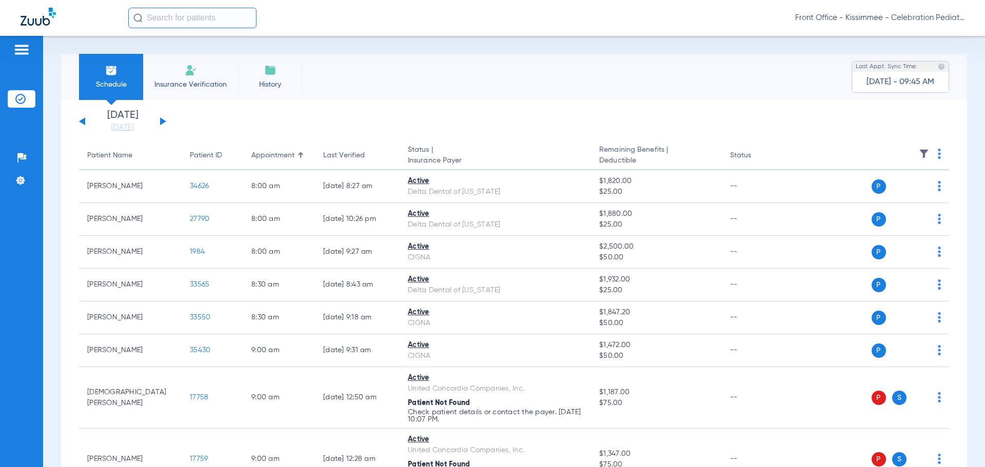
click at [161, 121] on button at bounding box center [163, 122] width 6 height 8
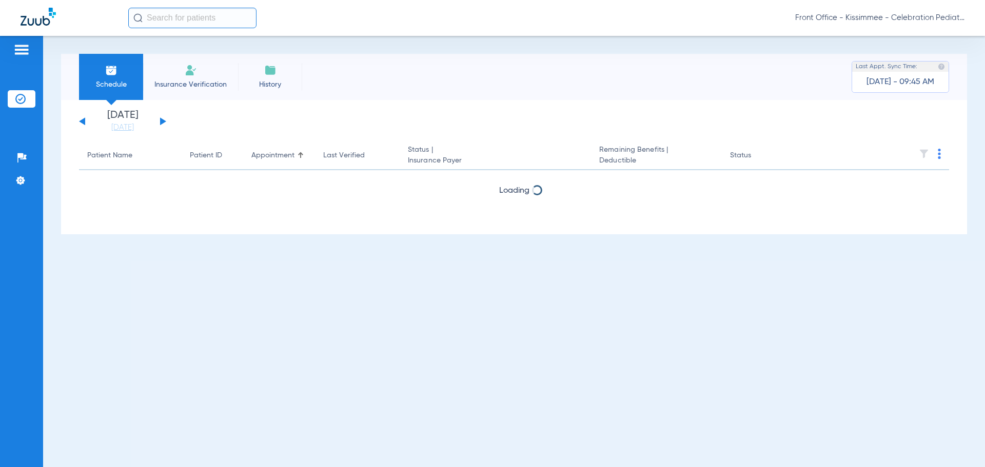
click at [161, 121] on button at bounding box center [163, 122] width 6 height 8
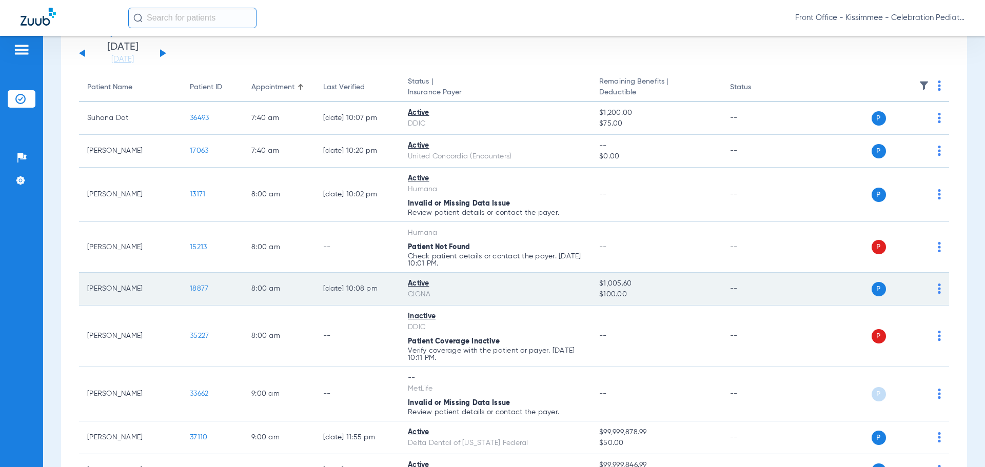
scroll to position [51, 0]
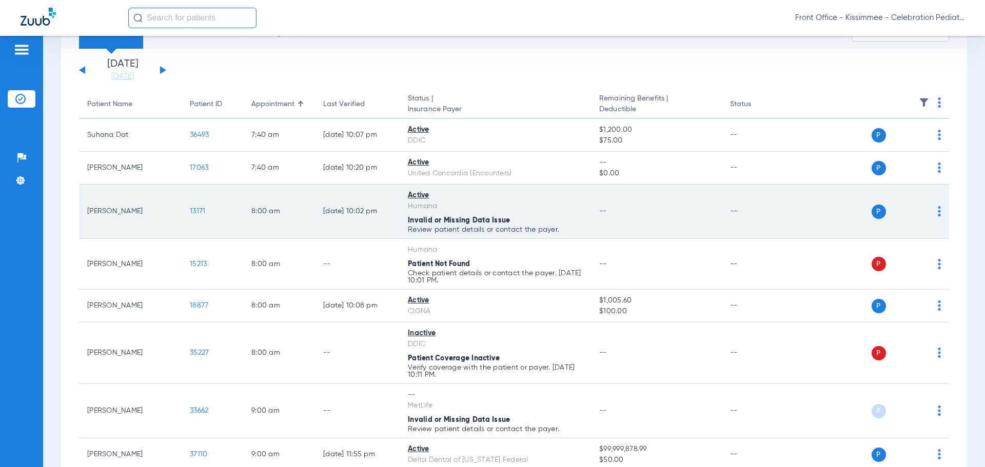
click at [199, 206] on td "13171" at bounding box center [213, 212] width 62 height 54
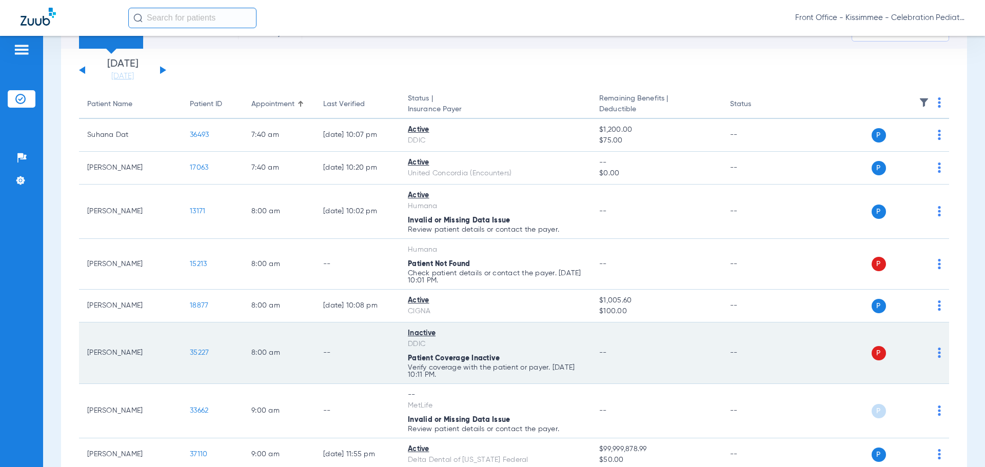
click at [192, 351] on span "35227" at bounding box center [199, 352] width 19 height 7
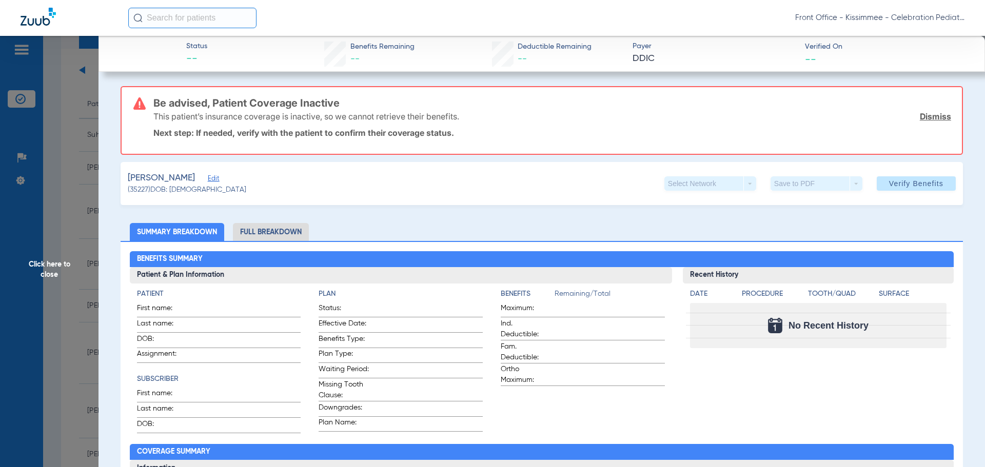
click at [287, 229] on li "Full Breakdown" at bounding box center [271, 232] width 76 height 18
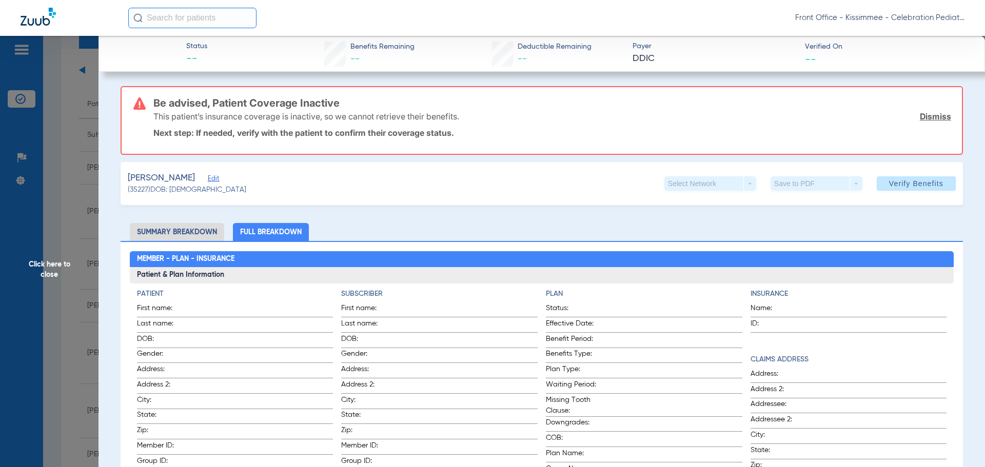
click at [76, 281] on span "Click here to close" at bounding box center [49, 269] width 99 height 467
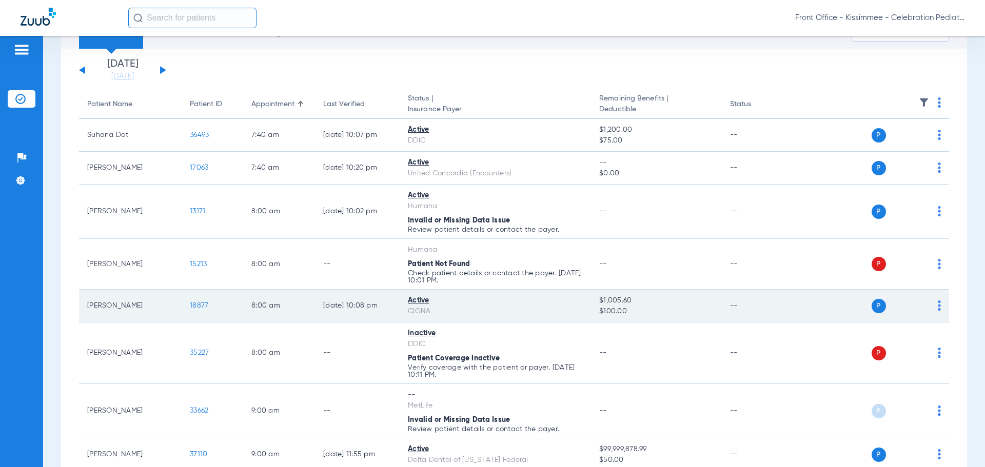
click at [187, 308] on td "18877" at bounding box center [213, 306] width 62 height 33
click at [197, 305] on span "18877" at bounding box center [199, 305] width 18 height 7
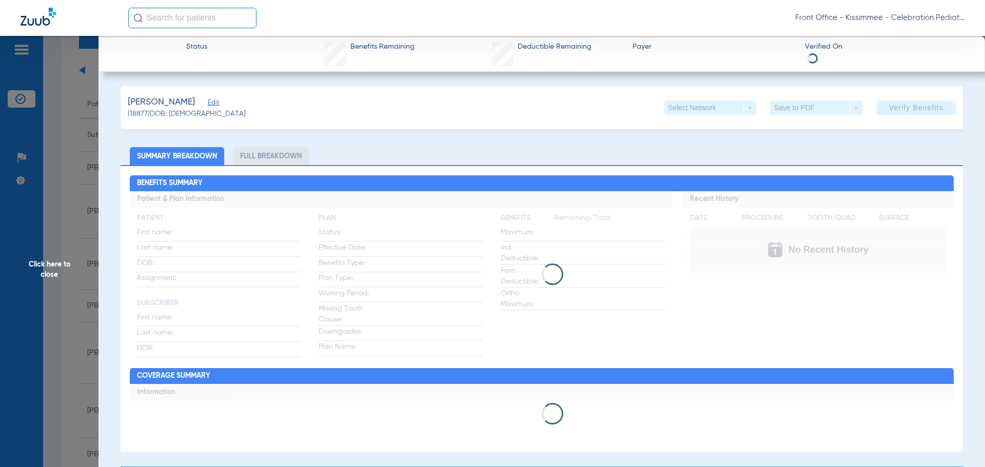
click at [286, 154] on li "Full Breakdown" at bounding box center [271, 156] width 76 height 18
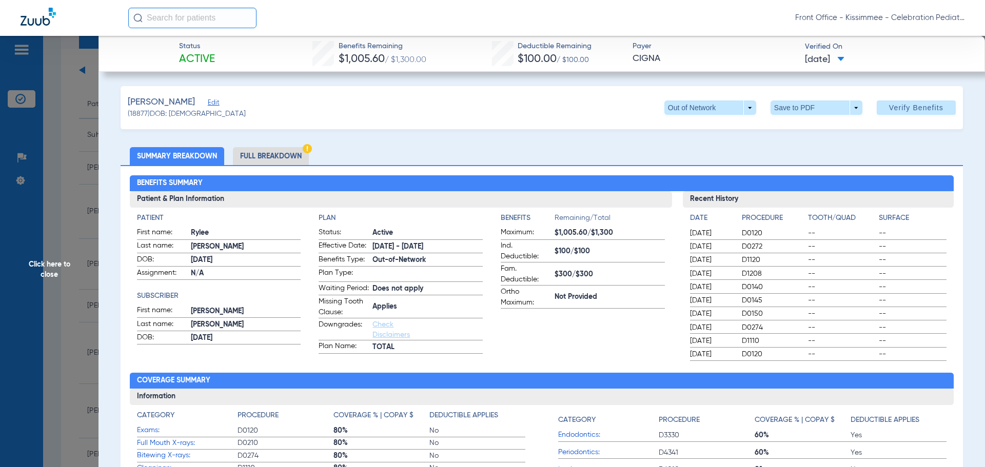
click at [286, 158] on li "Full Breakdown" at bounding box center [271, 156] width 76 height 18
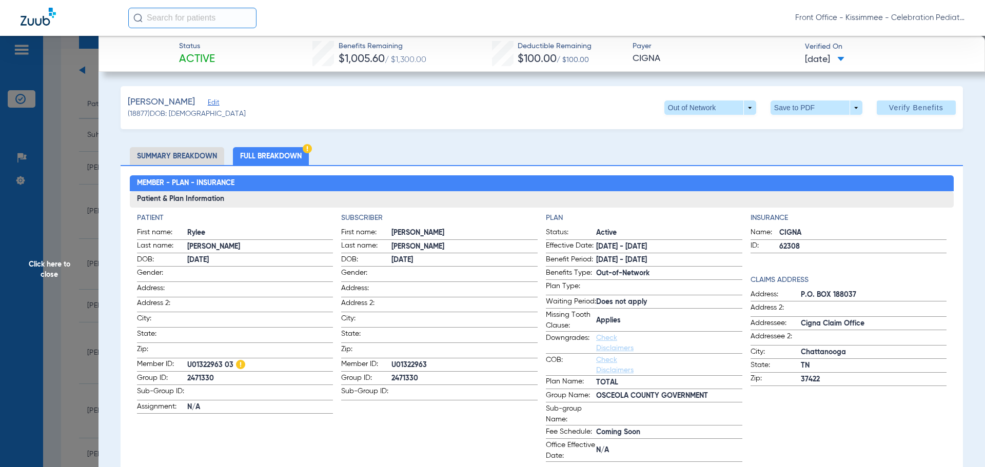
click at [162, 450] on app-patient-information "Patient First name: [PERSON_NAME] Last name: [PERSON_NAME] DOB: [DEMOGRAPHIC_DA…" at bounding box center [235, 337] width 197 height 249
click at [269, 154] on li "Full Breakdown" at bounding box center [271, 156] width 76 height 18
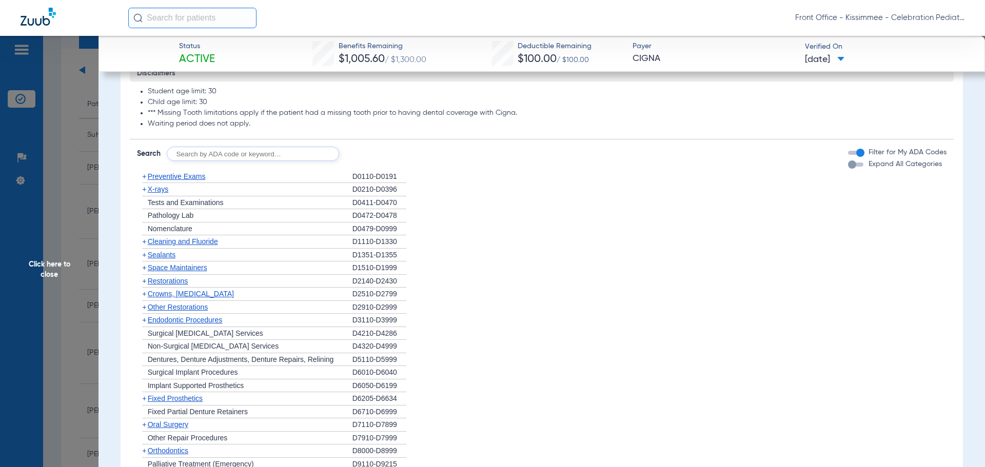
scroll to position [821, 0]
click at [848, 170] on div "button" at bounding box center [852, 166] width 8 height 8
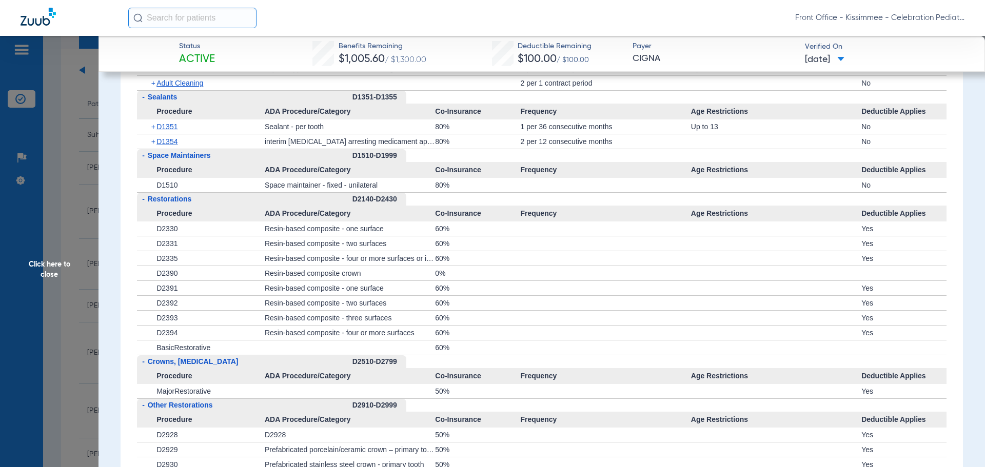
scroll to position [1180, 0]
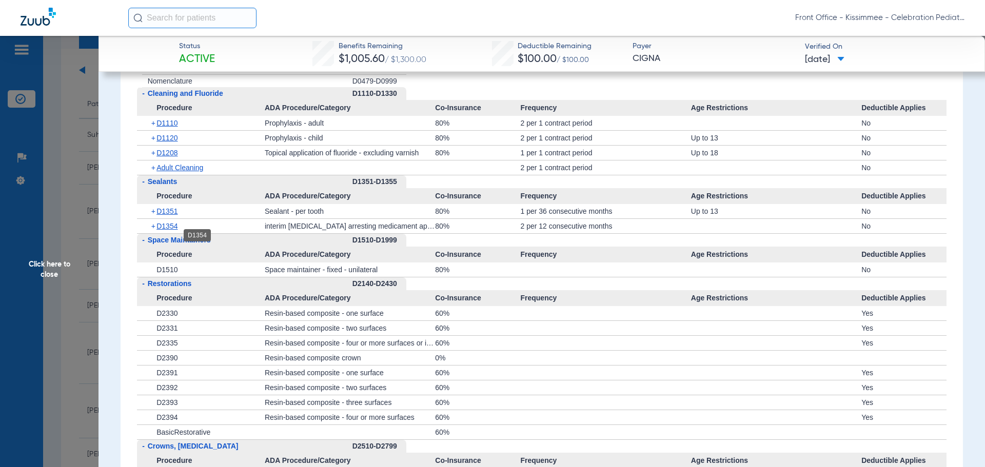
click at [172, 230] on span "D1354" at bounding box center [167, 226] width 21 height 8
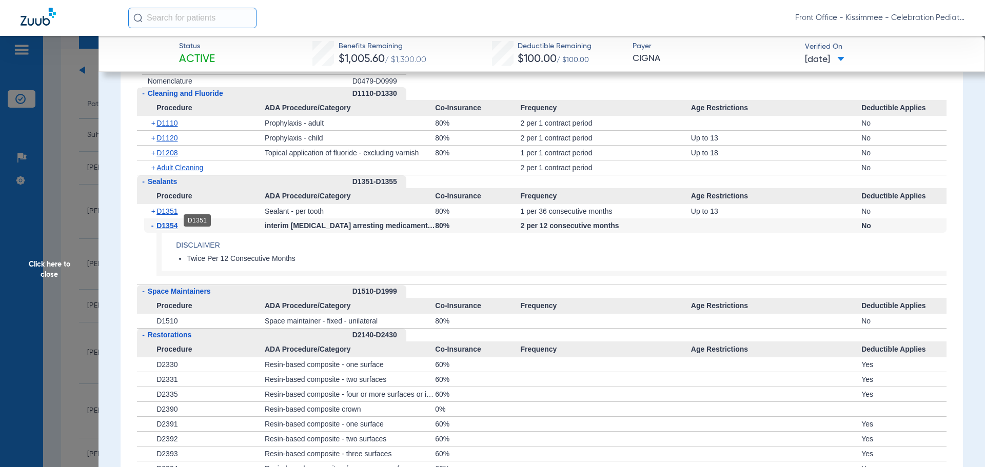
click at [168, 216] on span "D1351" at bounding box center [167, 211] width 21 height 8
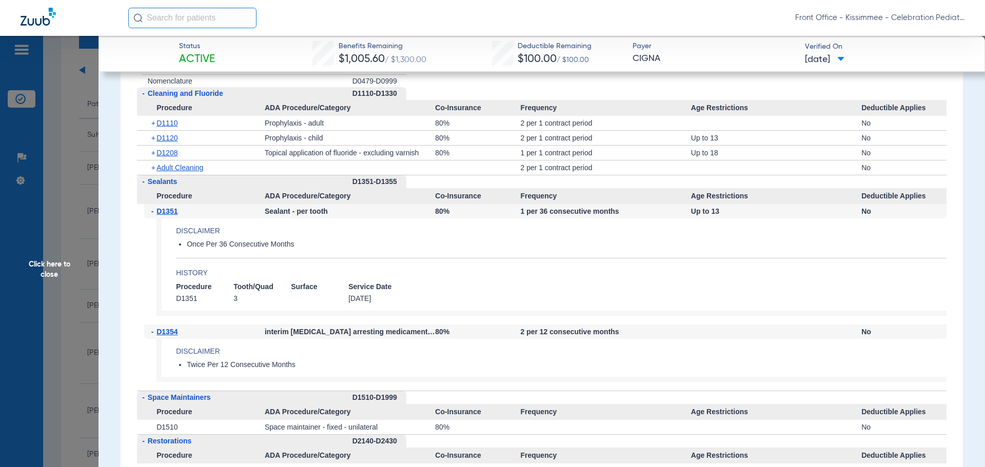
scroll to position [1129, 0]
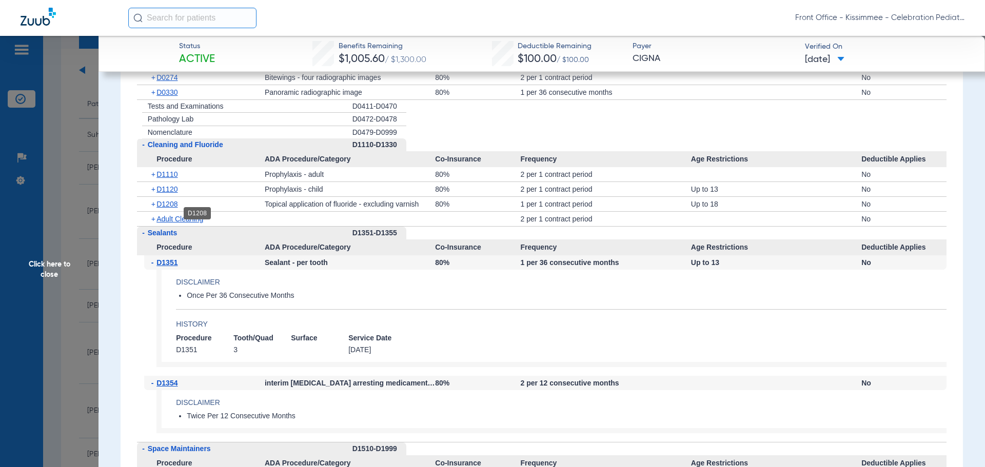
click at [173, 208] on span "D1208" at bounding box center [167, 204] width 21 height 8
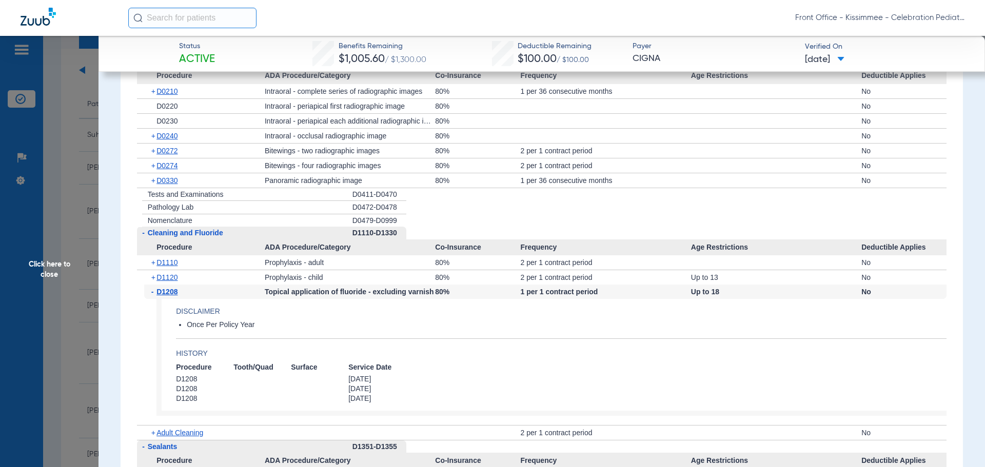
scroll to position [1026, 0]
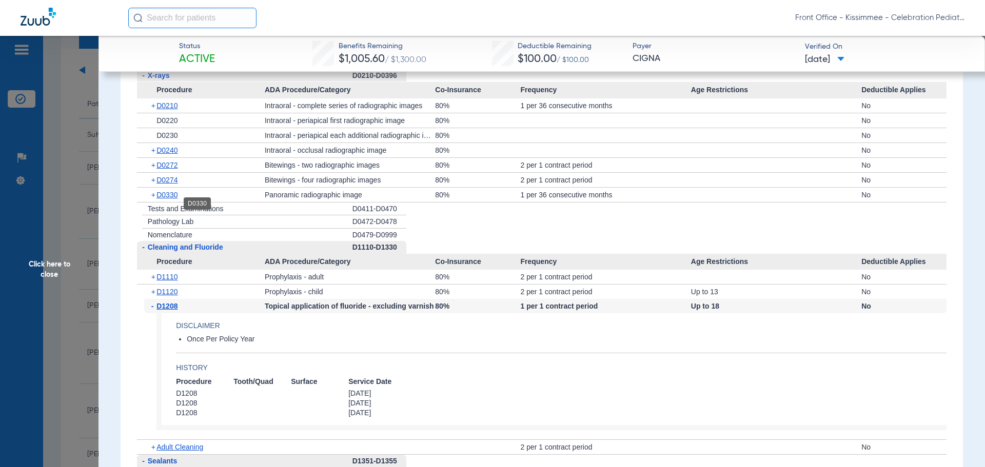
click at [165, 199] on span "D0330" at bounding box center [167, 195] width 21 height 8
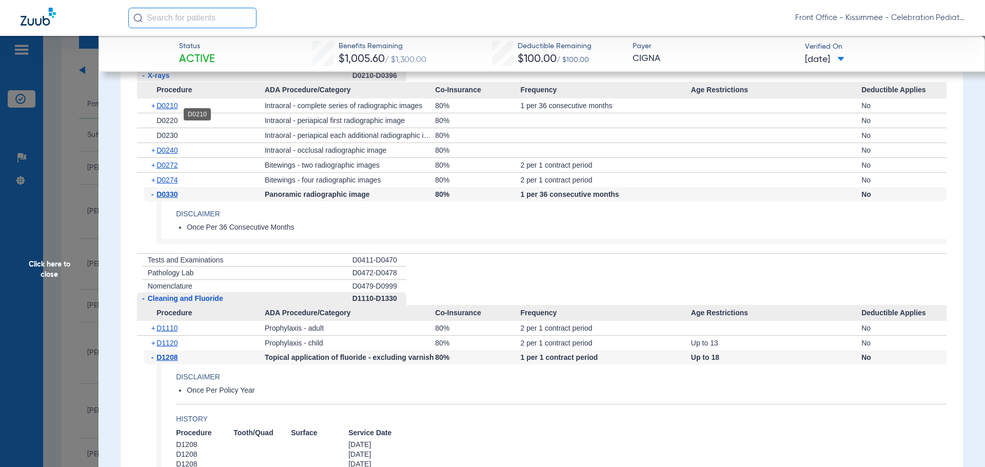
click at [166, 110] on span "D0210" at bounding box center [167, 106] width 21 height 8
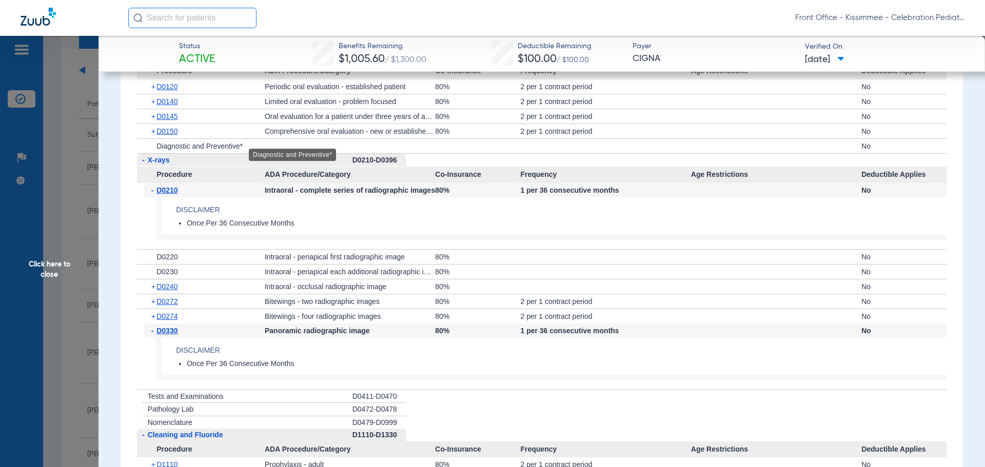
scroll to position [924, 0]
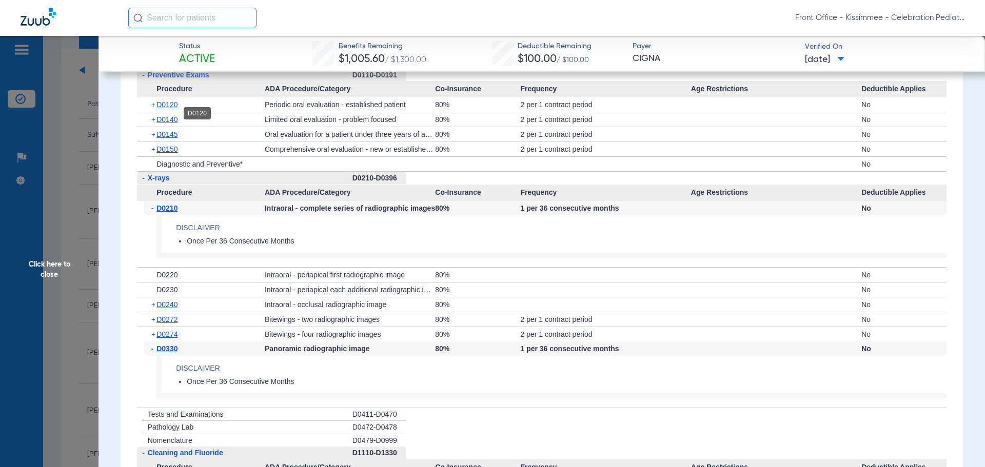
click at [168, 109] on span "D0120" at bounding box center [167, 105] width 21 height 8
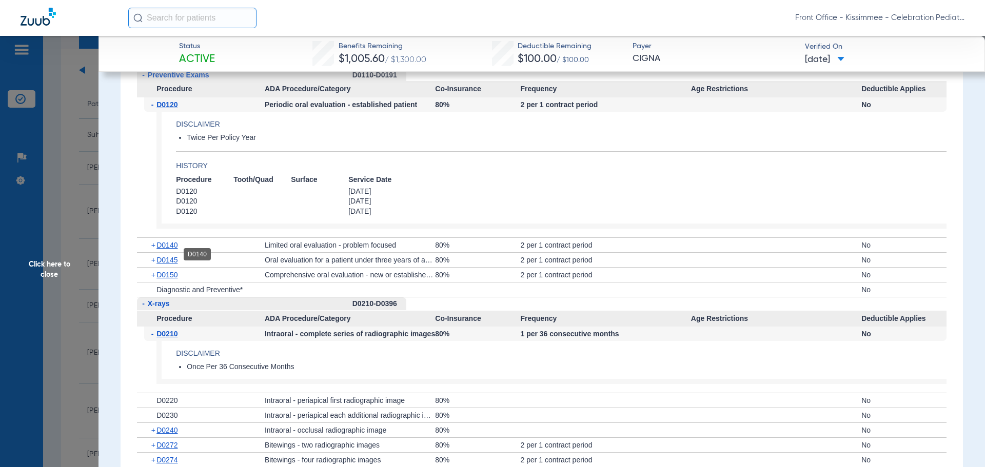
click at [167, 249] on span "D0140" at bounding box center [167, 245] width 21 height 8
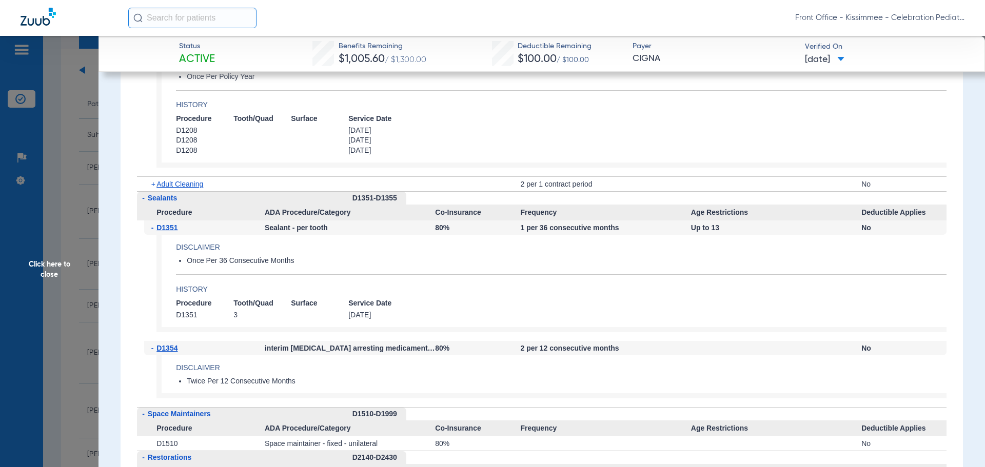
scroll to position [1642, 0]
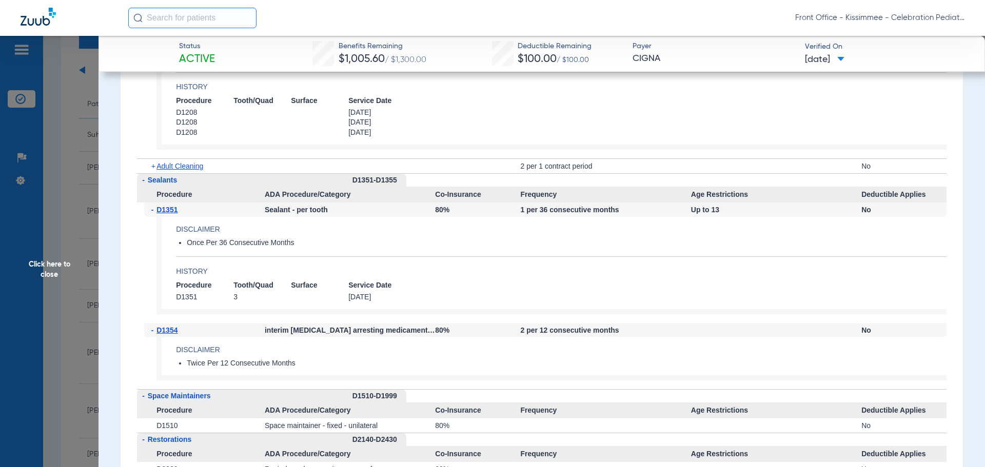
click at [61, 262] on span "Click here to close" at bounding box center [49, 269] width 99 height 467
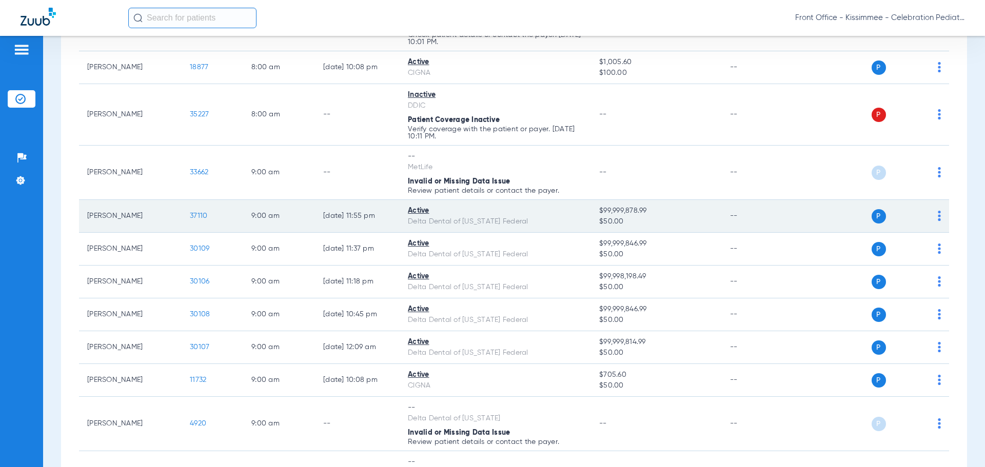
scroll to position [308, 0]
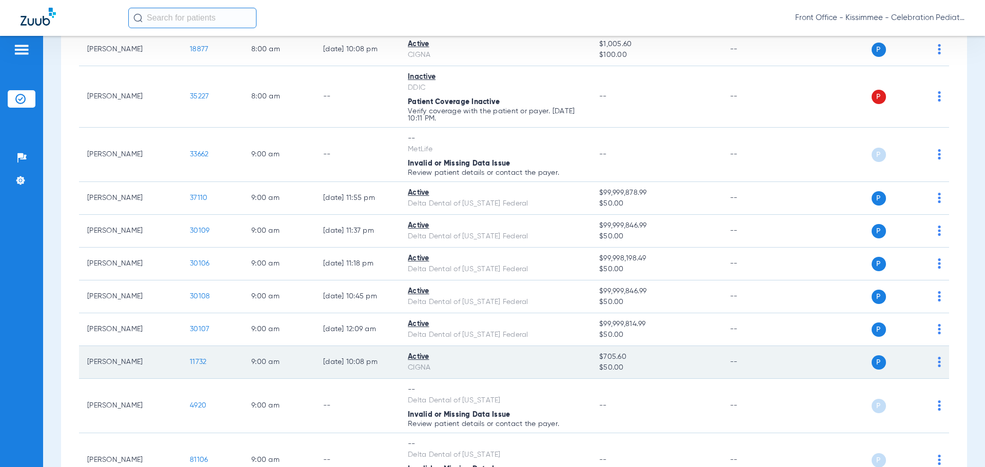
click at [192, 365] on span "11732" at bounding box center [198, 362] width 16 height 7
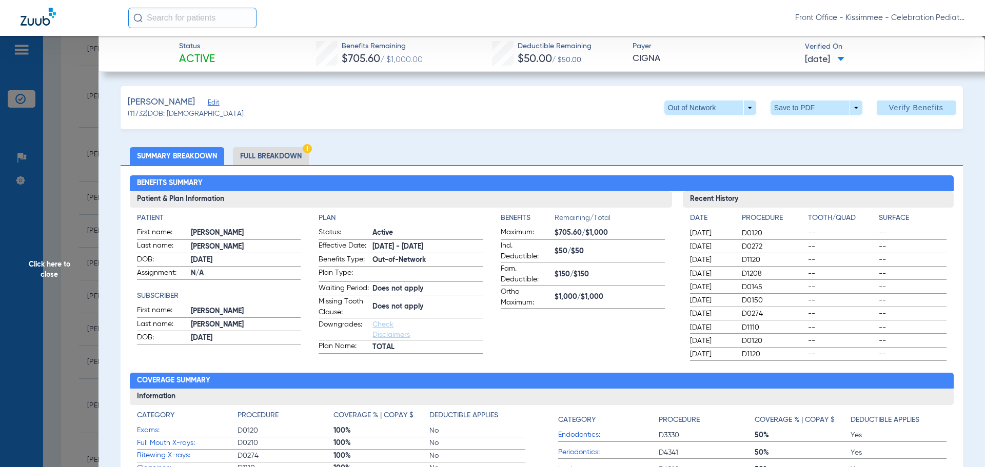
click at [272, 155] on li "Full Breakdown" at bounding box center [271, 156] width 76 height 18
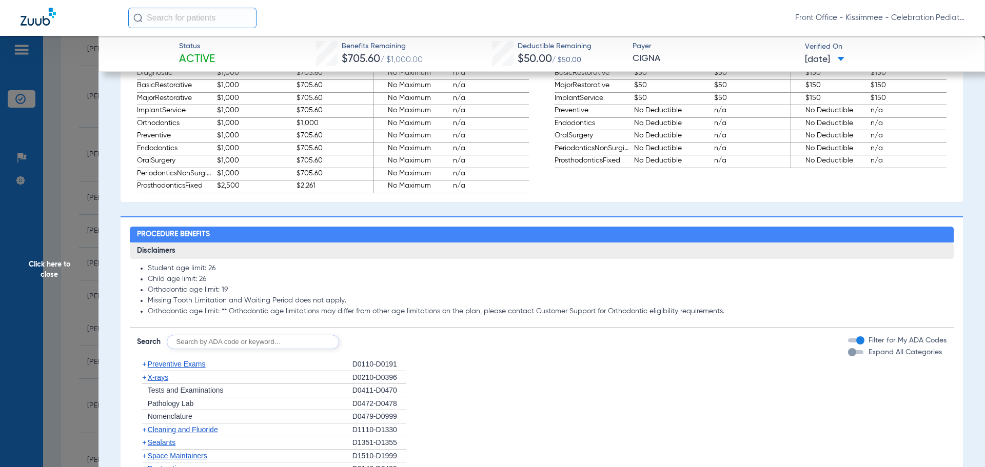
scroll to position [667, 0]
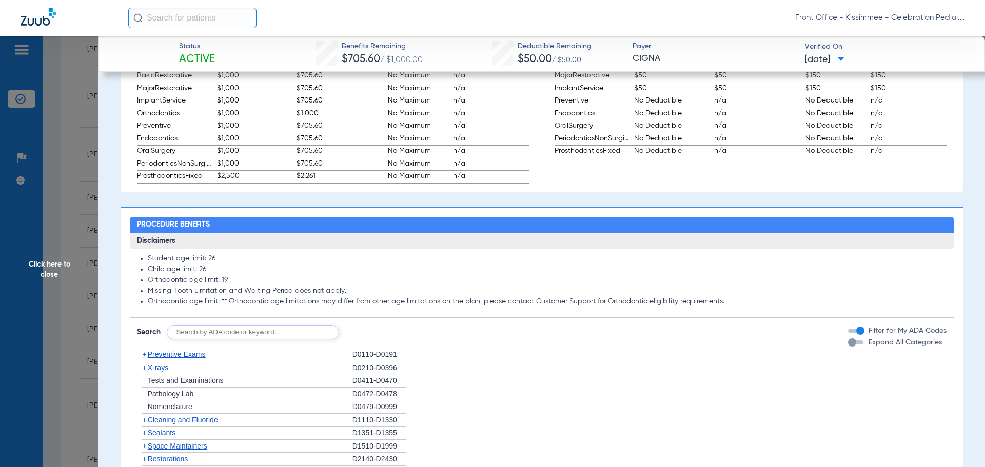
click at [848, 347] on div "button" at bounding box center [852, 343] width 8 height 8
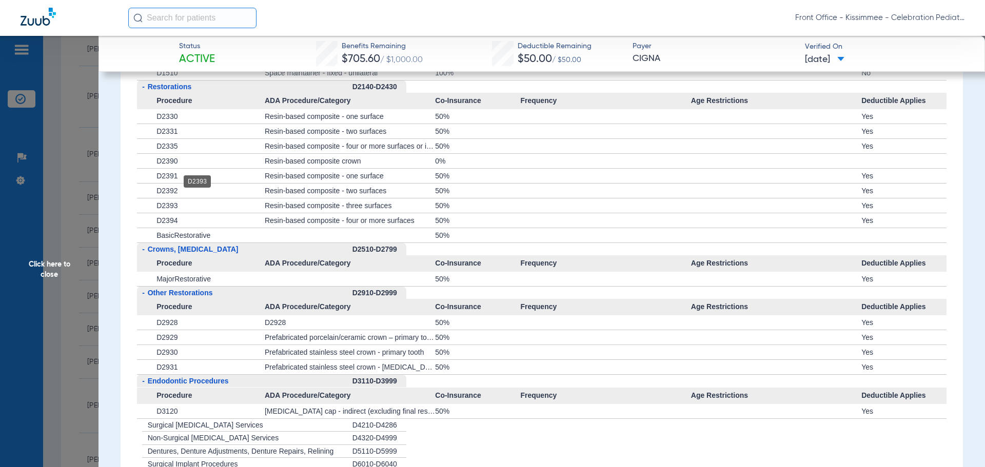
scroll to position [1283, 0]
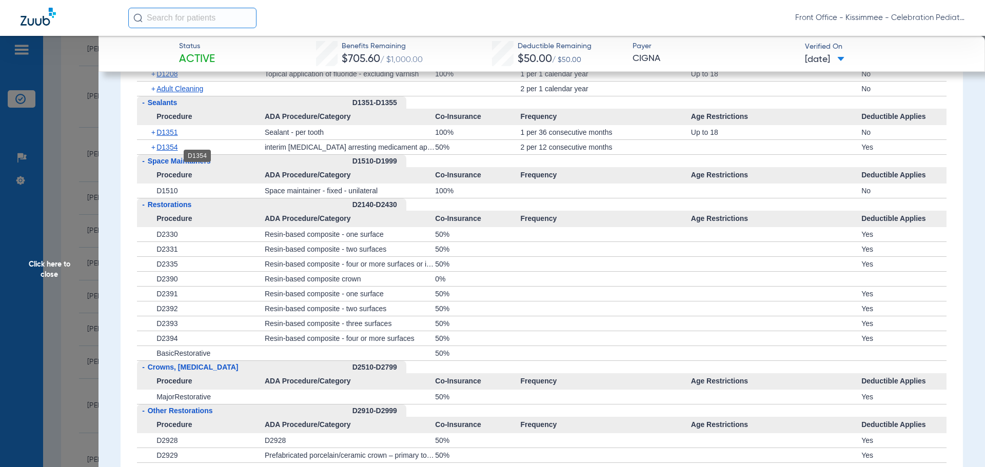
click at [171, 151] on span "D1354" at bounding box center [167, 147] width 21 height 8
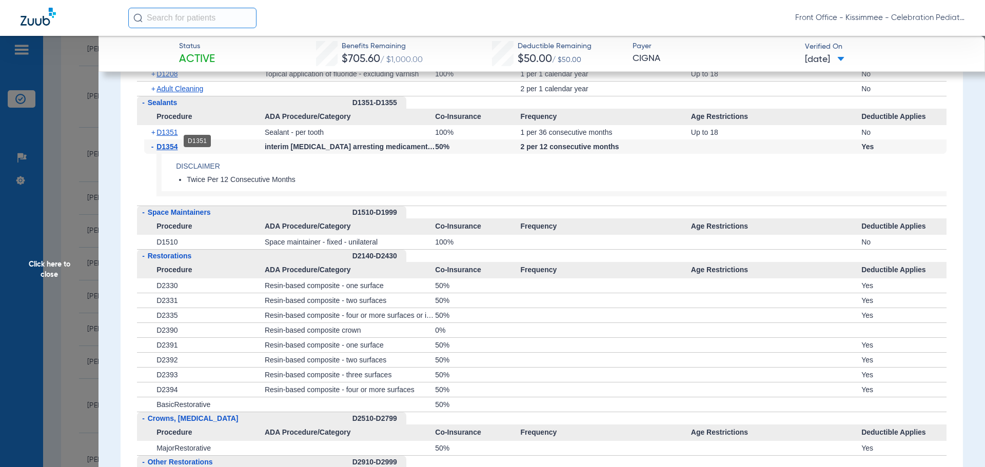
click at [171, 137] on span "D1351" at bounding box center [167, 132] width 21 height 8
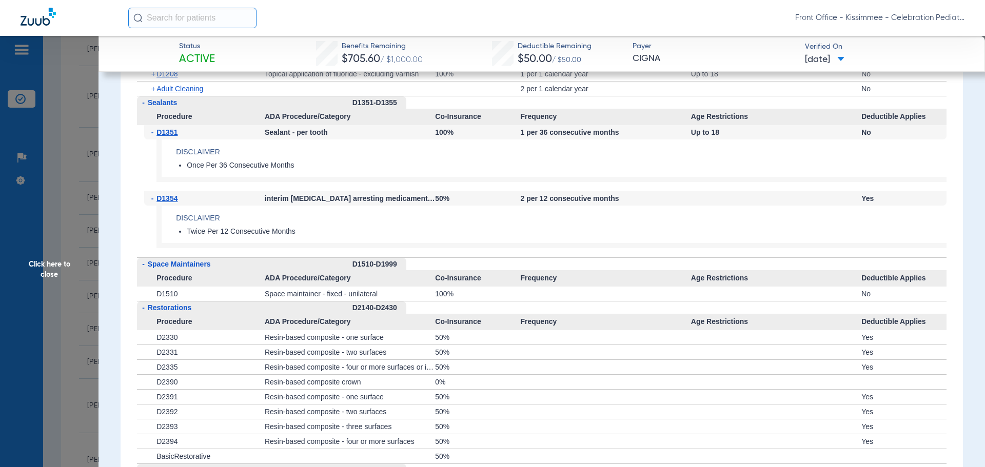
scroll to position [1232, 0]
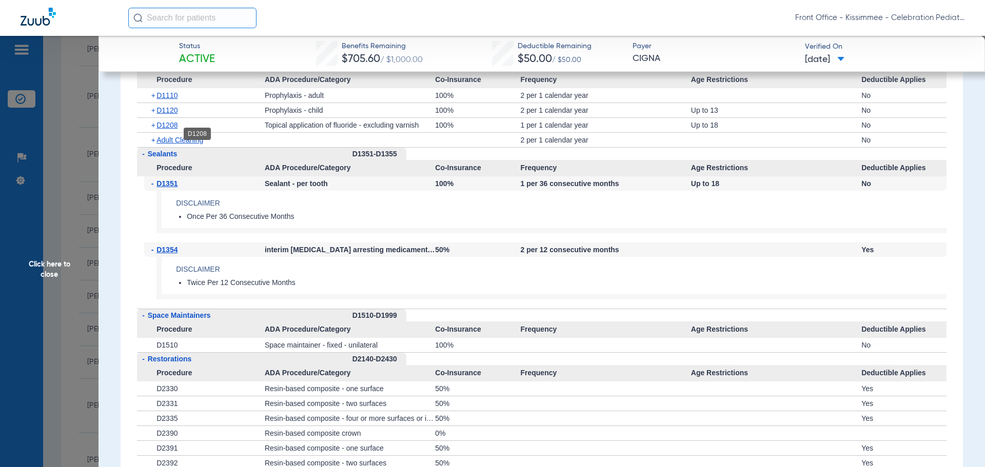
click at [170, 129] on span "D1208" at bounding box center [167, 125] width 21 height 8
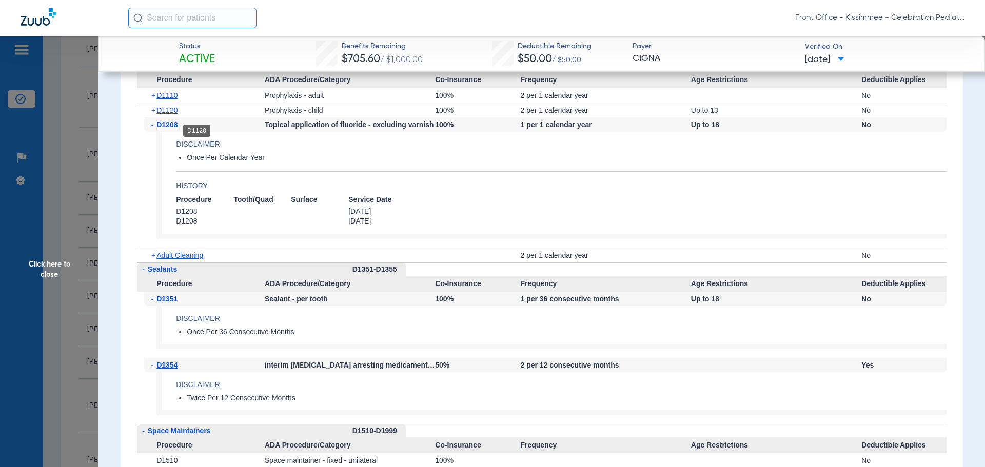
scroll to position [1129, 0]
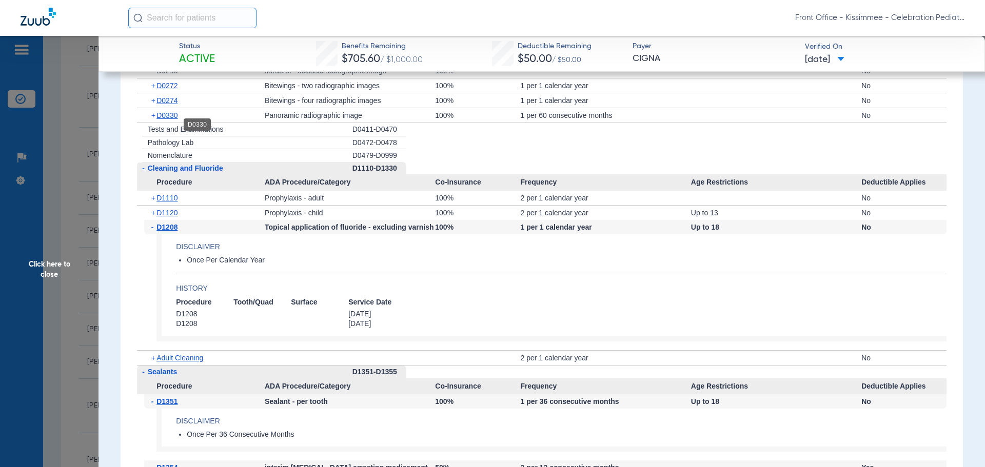
click at [166, 120] on span "D0330" at bounding box center [167, 115] width 21 height 8
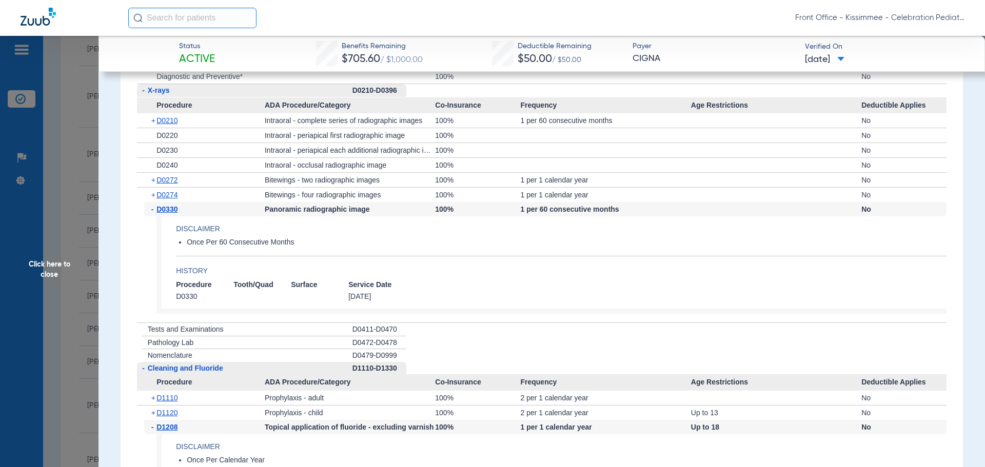
scroll to position [1026, 0]
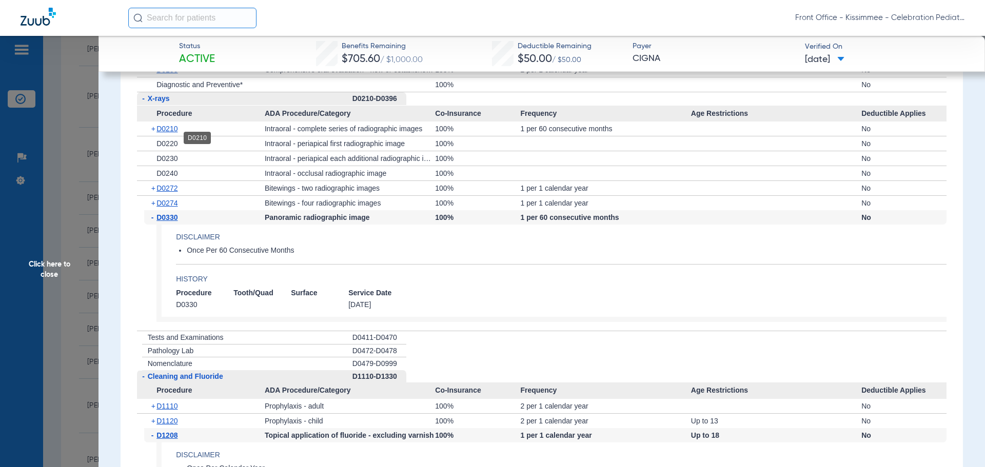
click at [161, 133] on span "D0210" at bounding box center [167, 129] width 21 height 8
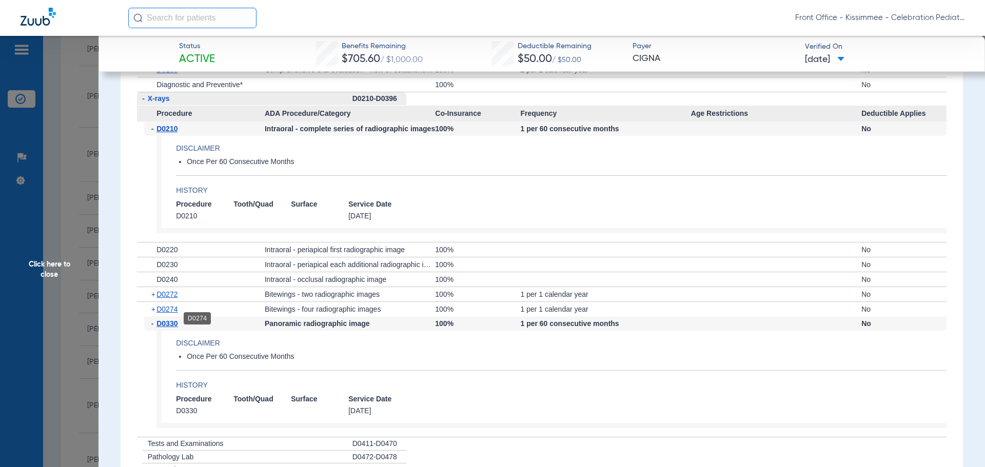
click at [163, 314] on span "D0274" at bounding box center [167, 309] width 21 height 8
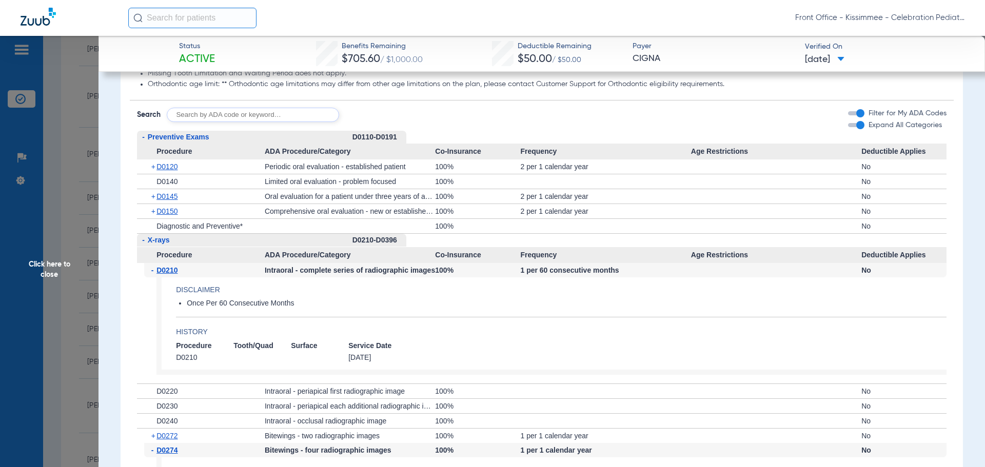
scroll to position [872, 0]
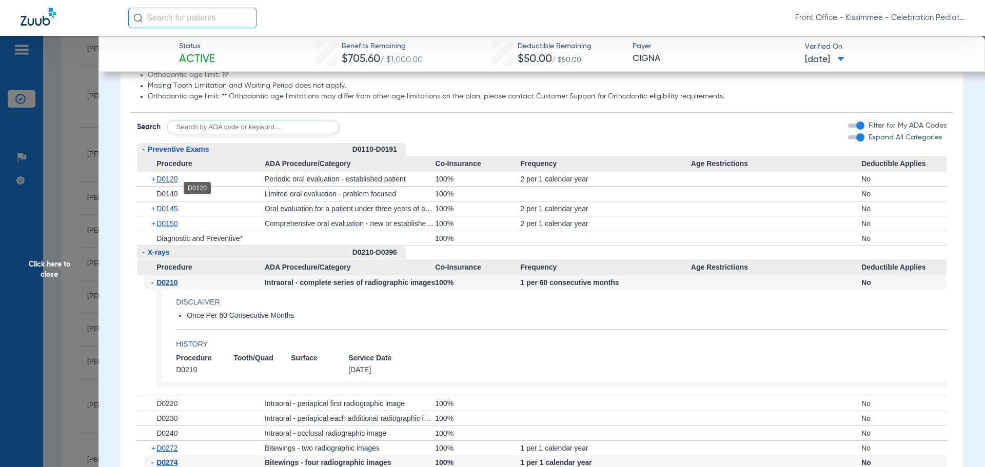
click at [174, 183] on span "D0120" at bounding box center [167, 179] width 21 height 8
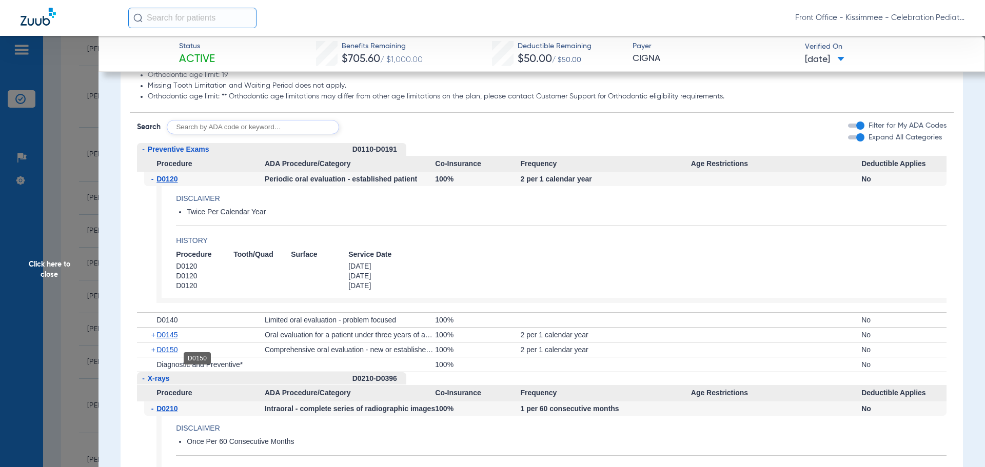
click at [168, 354] on span "D0150" at bounding box center [167, 350] width 21 height 8
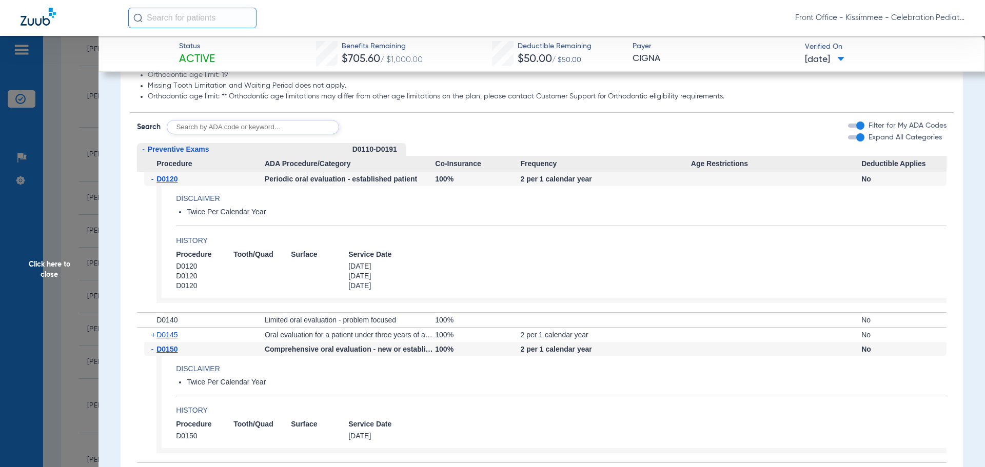
click at [524, 416] on h4 "History" at bounding box center [561, 410] width 771 height 11
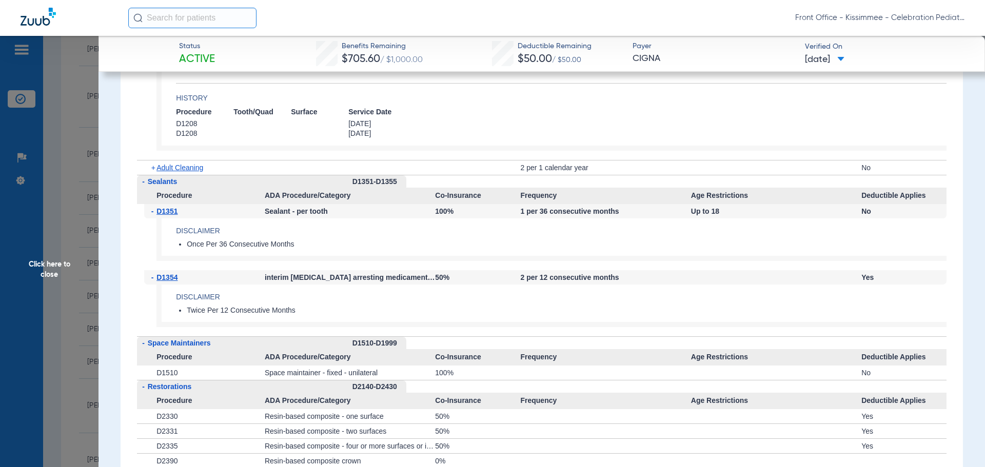
scroll to position [1899, 0]
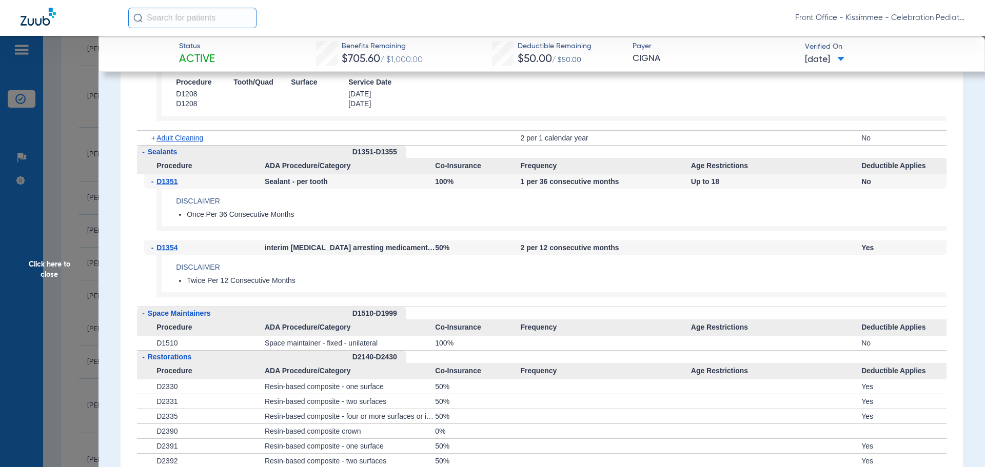
click at [34, 343] on span "Click here to close" at bounding box center [49, 269] width 99 height 467
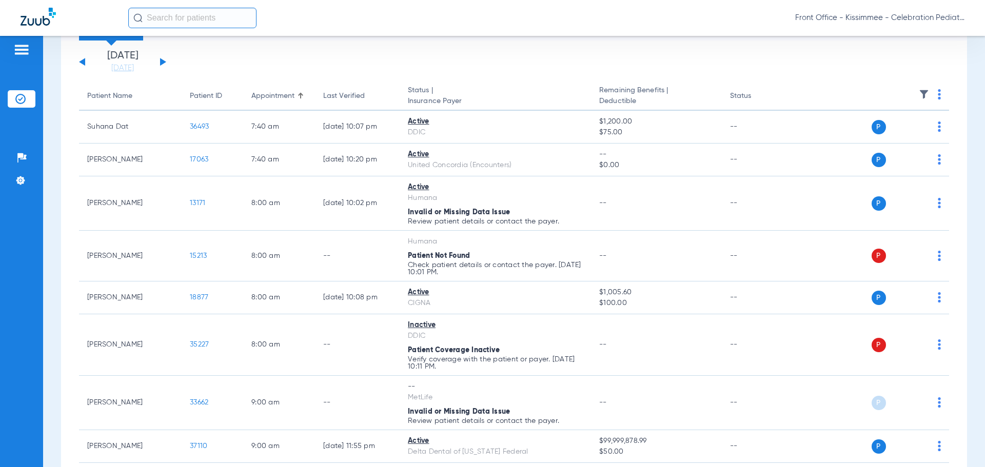
scroll to position [0, 0]
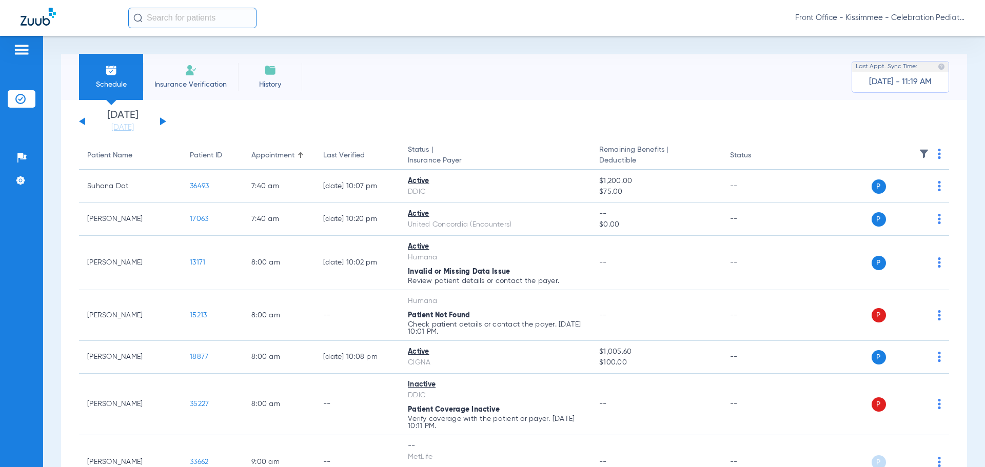
click at [84, 127] on div "[DATE] [DATE] [DATE] [DATE] [DATE] [DATE] [DATE] [DATE] [DATE] [DATE] [DATE] [D…" at bounding box center [122, 121] width 87 height 23
click at [83, 123] on button at bounding box center [82, 122] width 6 height 8
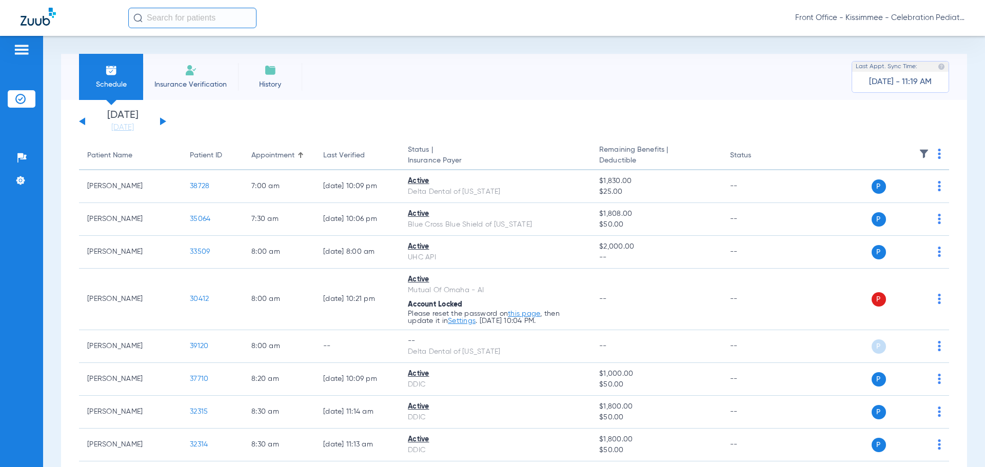
drag, startPoint x: 79, startPoint y: 123, endPoint x: 85, endPoint y: 125, distance: 6.5
click at [84, 125] on div "[DATE] [DATE] [DATE] [DATE] [DATE] [DATE] [DATE] [DATE] [DATE] [DATE] [DATE] [D…" at bounding box center [122, 121] width 87 height 23
click at [83, 123] on div "[DATE] [DATE] [DATE] [DATE] [DATE] [DATE] [DATE] [DATE] [DATE] [DATE] [DATE] [D…" at bounding box center [122, 121] width 87 height 23
click at [82, 123] on button at bounding box center [82, 122] width 6 height 8
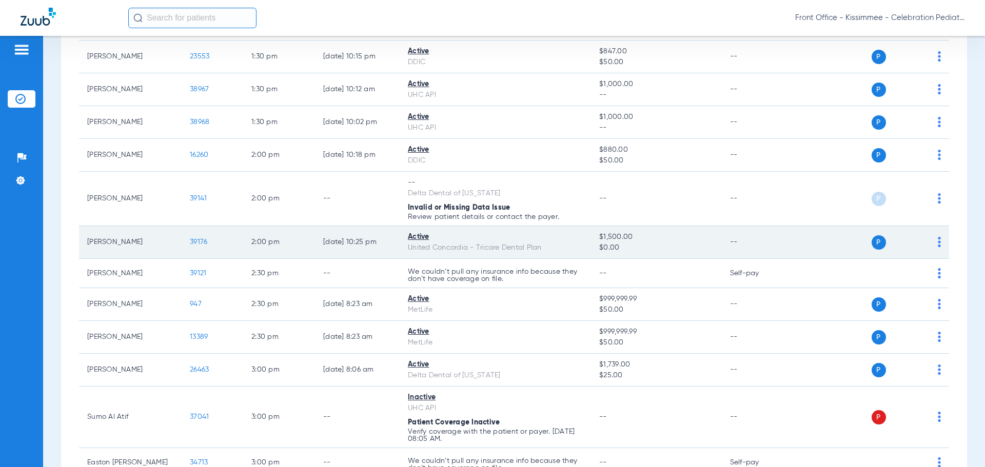
scroll to position [991, 0]
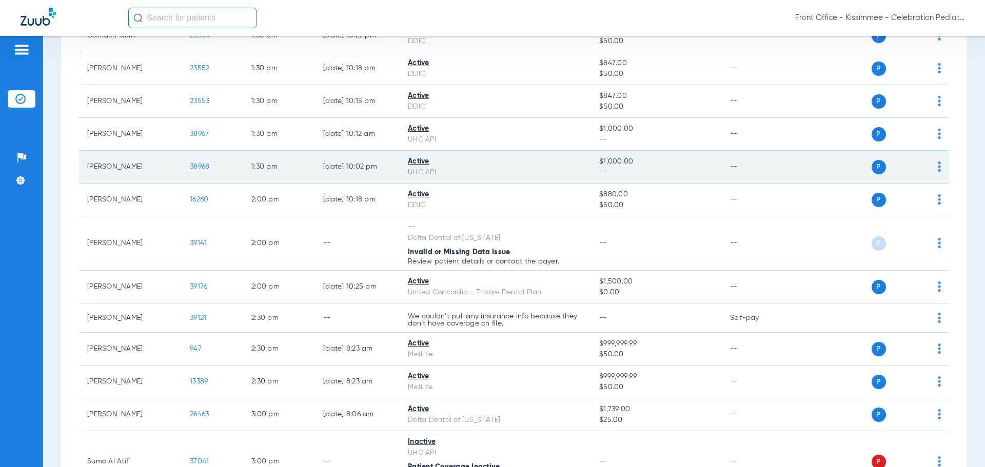
click at [203, 170] on span "38968" at bounding box center [200, 166] width 20 height 7
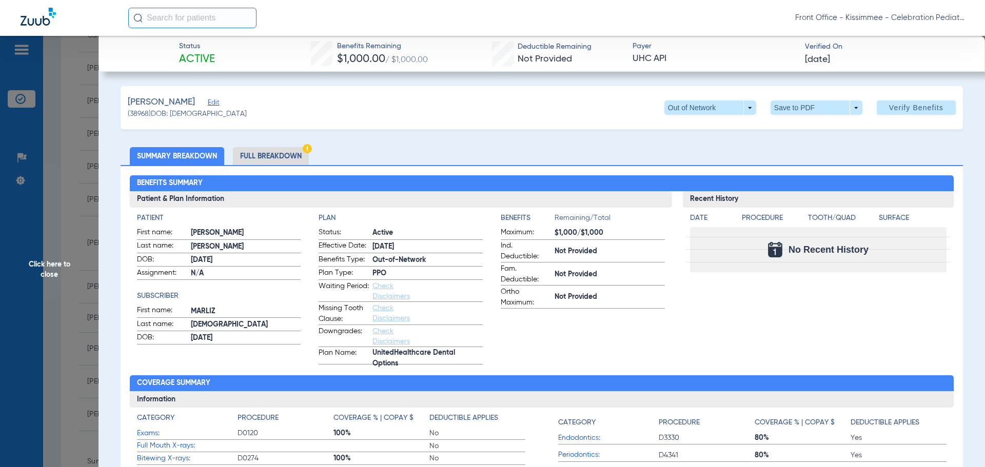
click at [271, 157] on li "Full Breakdown" at bounding box center [271, 156] width 76 height 18
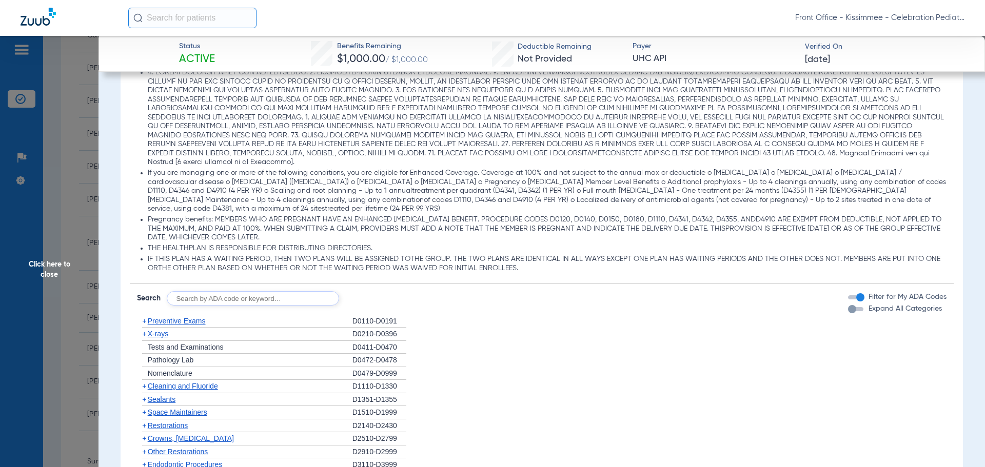
scroll to position [924, 0]
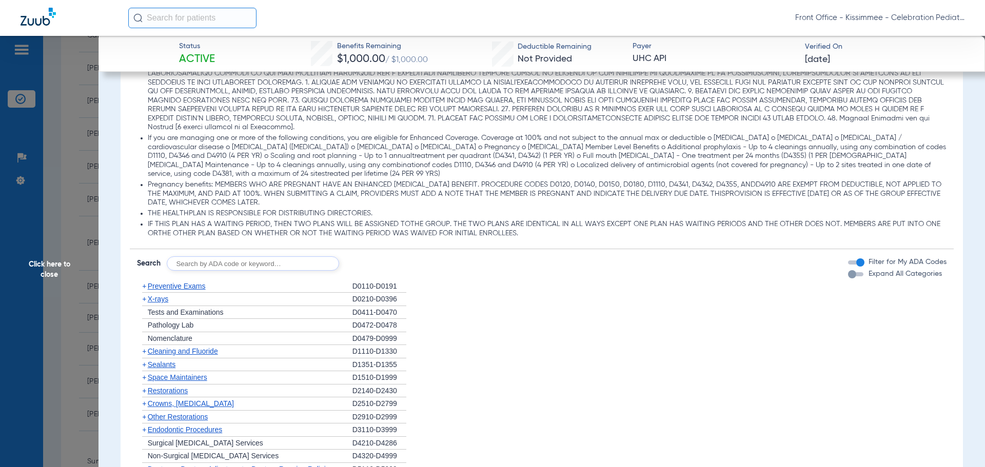
click at [848, 276] on div "button" at bounding box center [852, 274] width 8 height 8
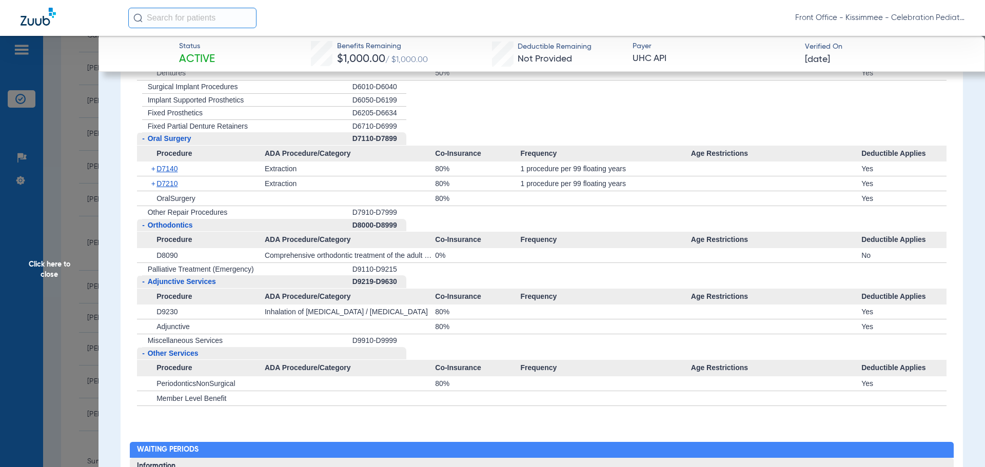
scroll to position [2001, 0]
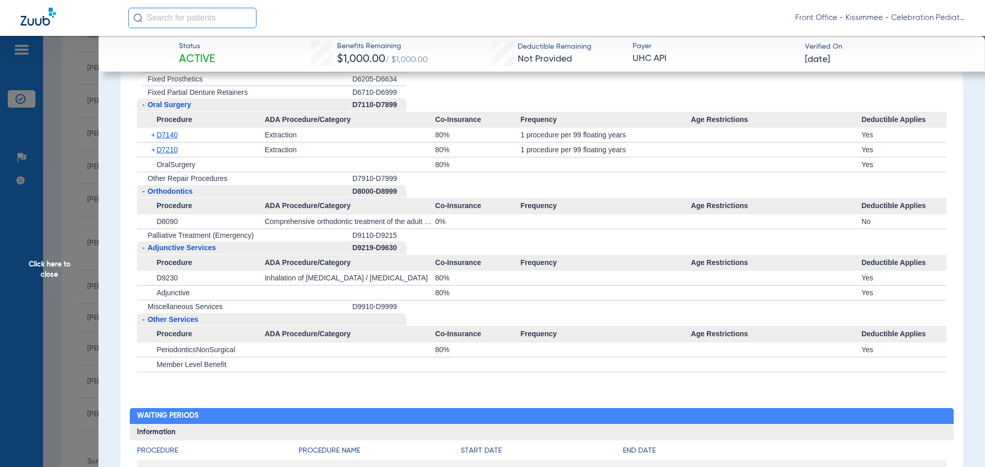
click at [46, 250] on span "Click here to close" at bounding box center [49, 269] width 99 height 467
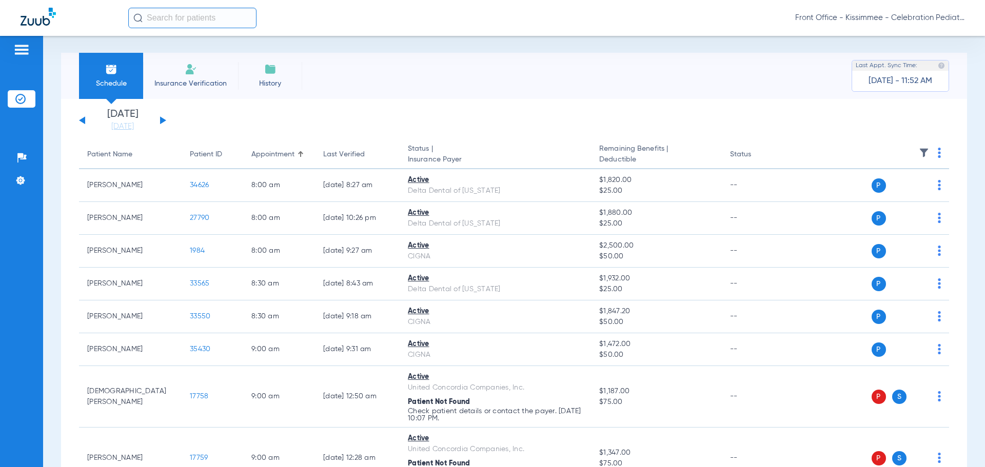
scroll to position [0, 0]
click at [131, 130] on link "[DATE]" at bounding box center [123, 128] width 62 height 10
click at [0, 0] on td "13" at bounding box center [0, 0] width 0 height 0
click at [0, 0] on button "Apply" at bounding box center [0, 0] width 0 height 0
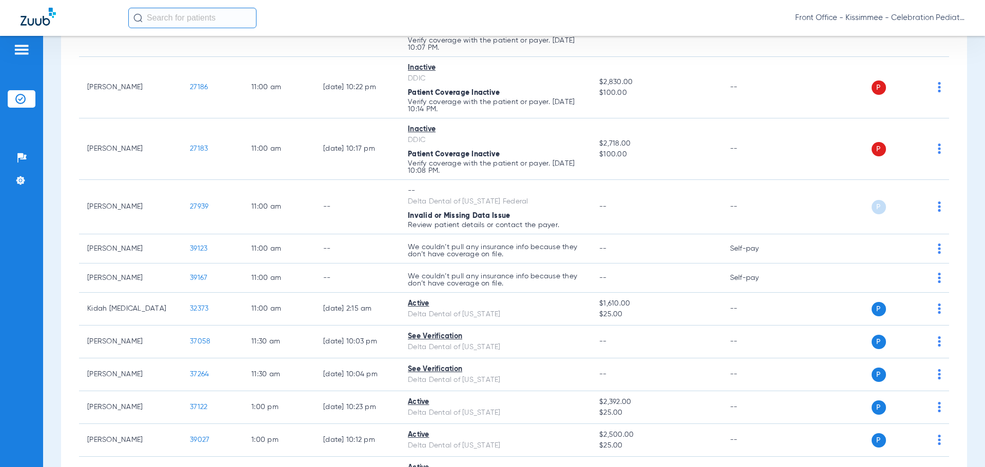
scroll to position [1180, 0]
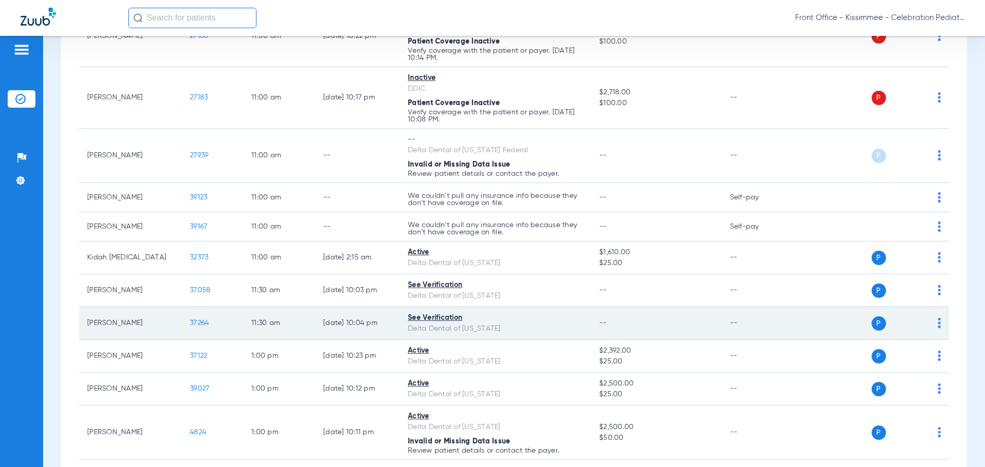
click at [207, 322] on span "37264" at bounding box center [199, 323] width 19 height 7
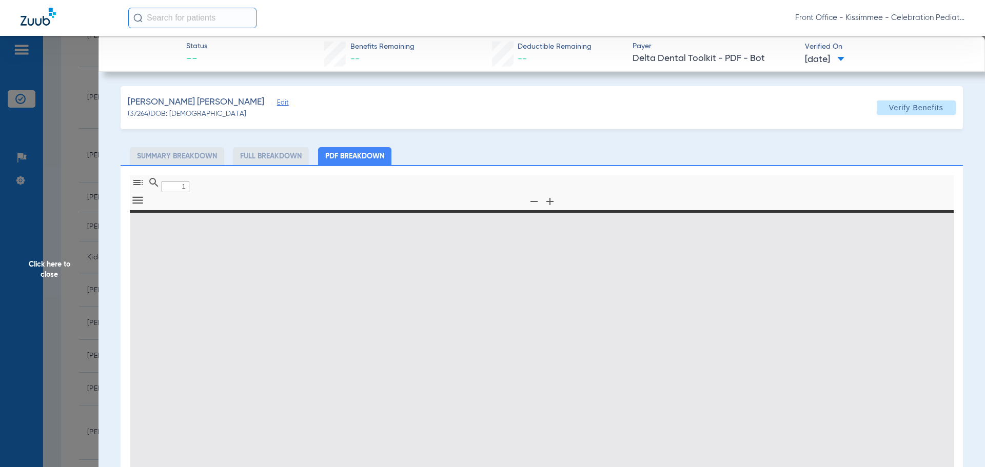
type input "0"
select select "page-width"
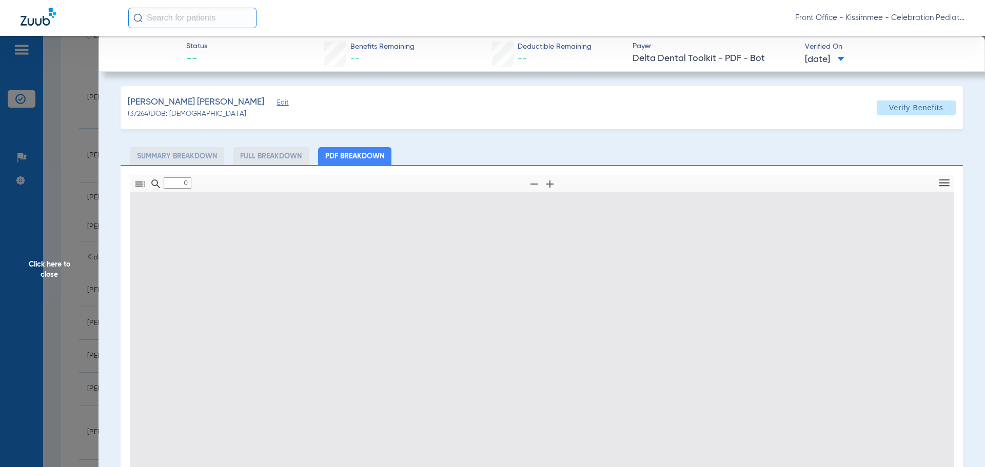
type input "1"
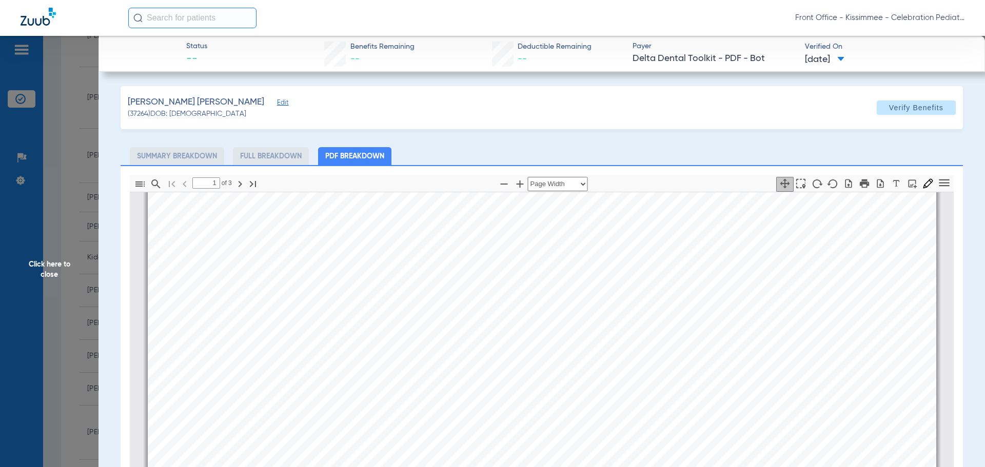
scroll to position [56, 0]
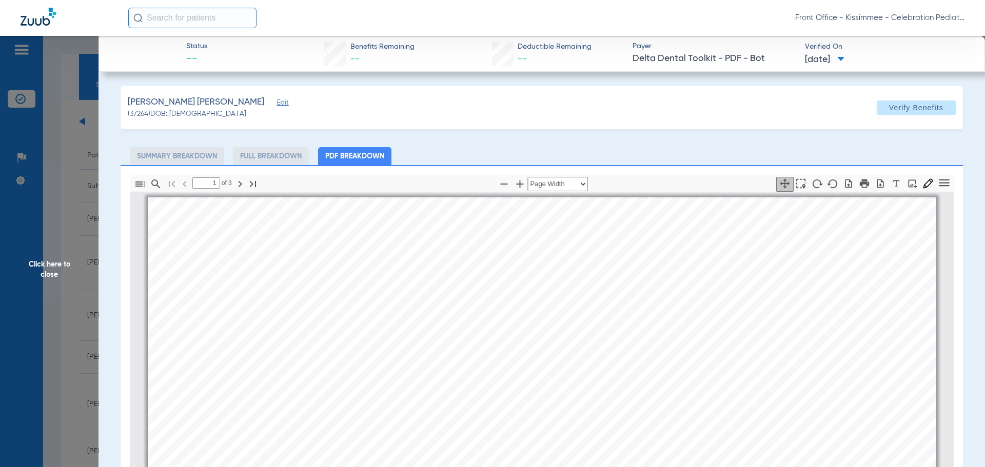
select select "page-width"
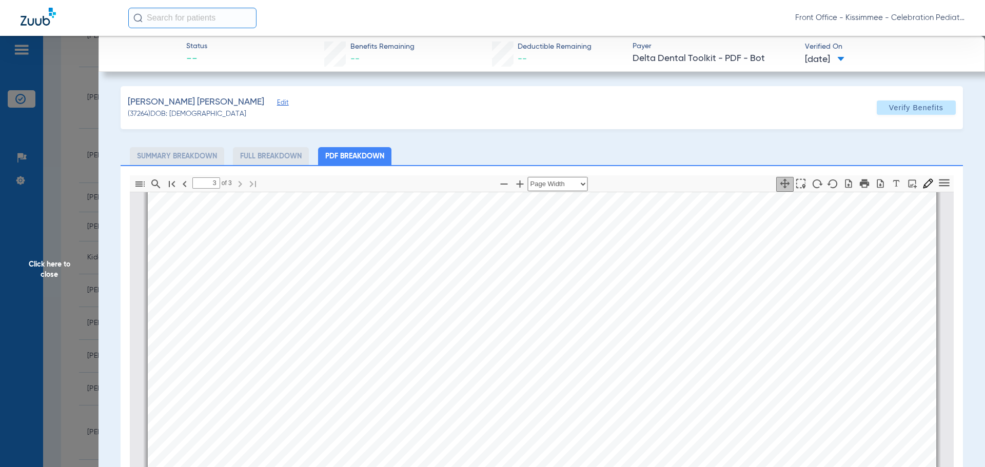
scroll to position [2633, 0]
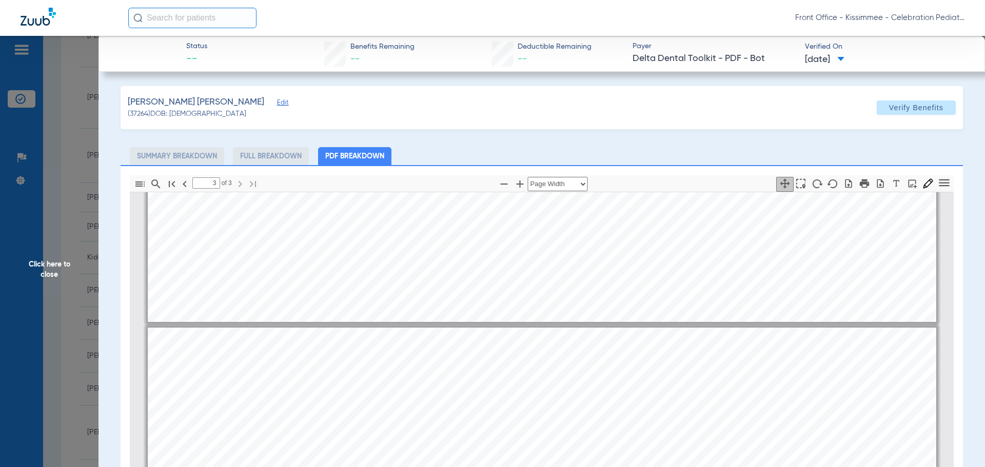
type input "2"
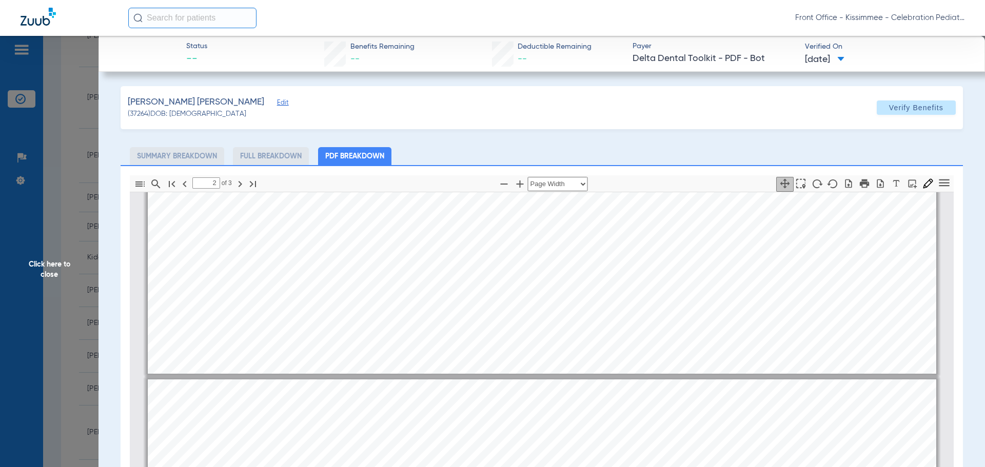
scroll to position [836, 0]
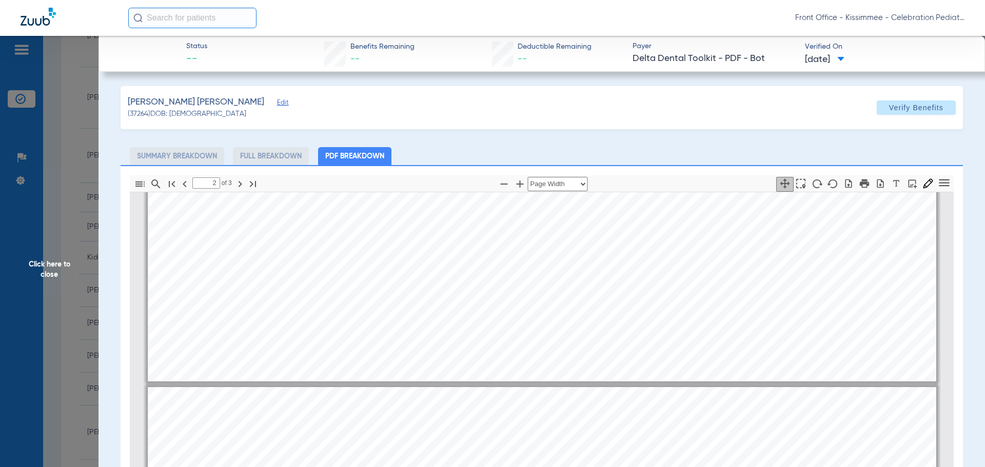
click at [84, 315] on span "Click here to close" at bounding box center [49, 269] width 99 height 467
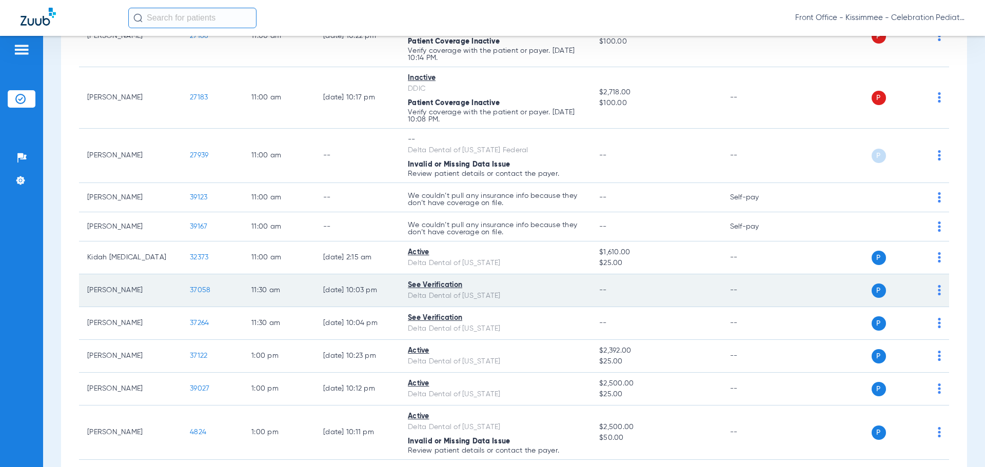
click at [199, 287] on span "37058" at bounding box center [200, 290] width 21 height 7
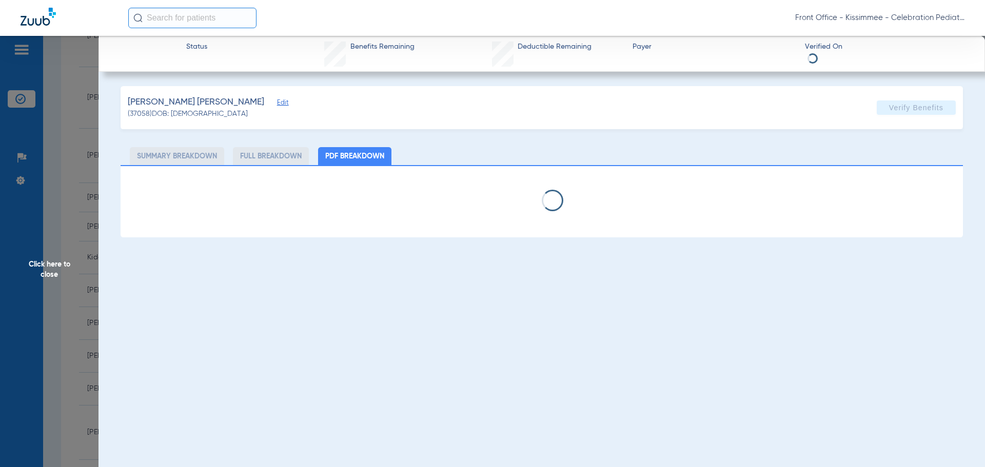
select select "page-width"
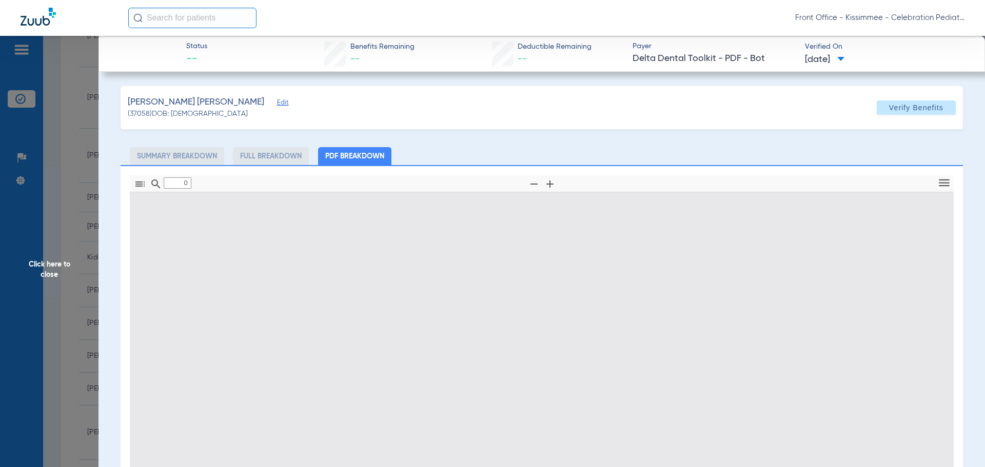
type input "1"
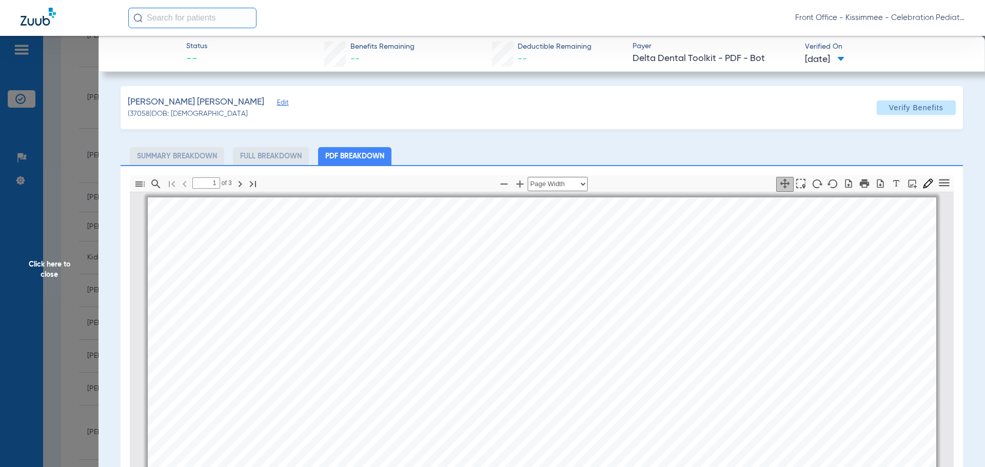
scroll to position [5, 0]
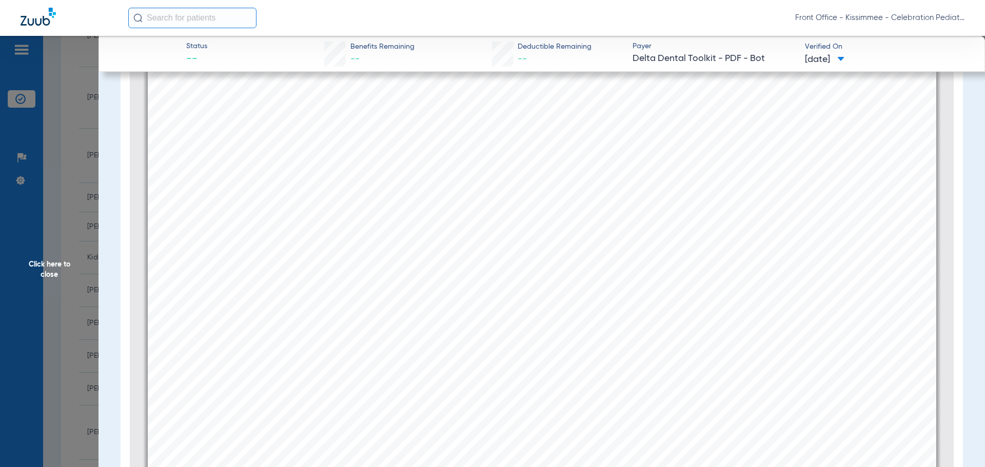
click at [64, 310] on span "Click here to close" at bounding box center [49, 269] width 99 height 467
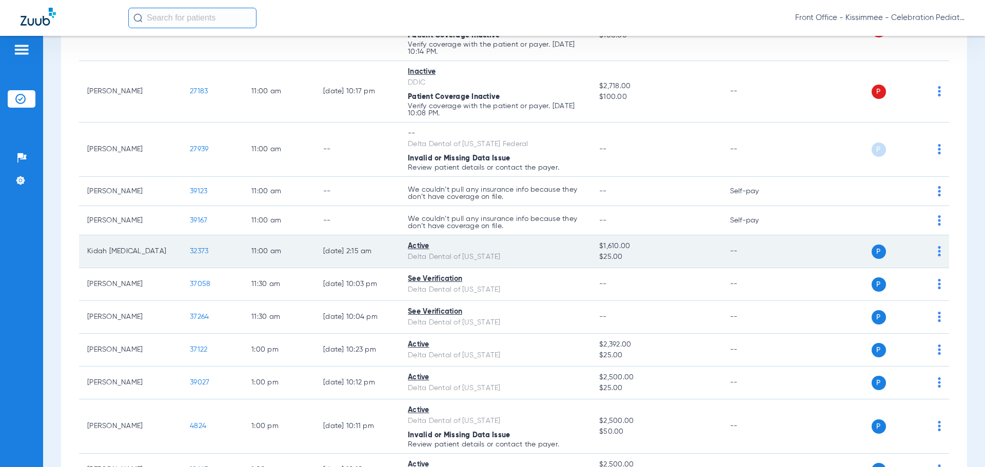
scroll to position [1180, 0]
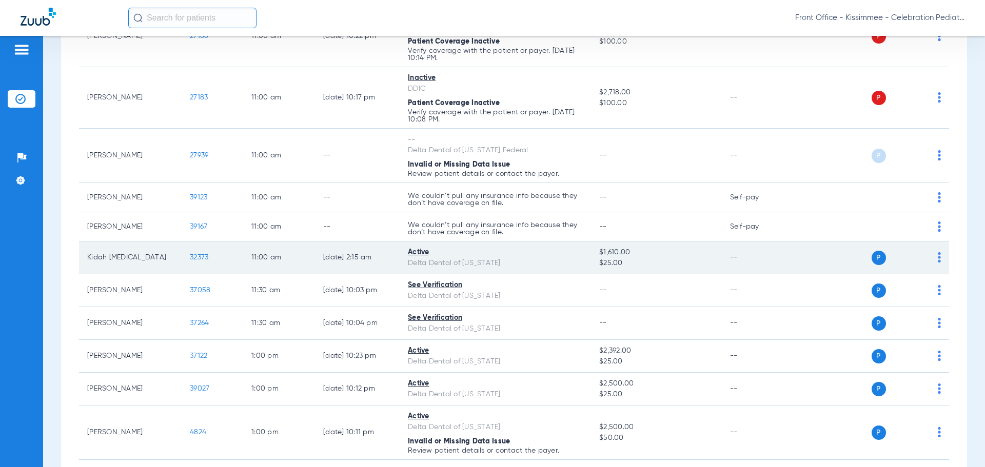
click at [194, 261] on span "32373" at bounding box center [199, 257] width 18 height 7
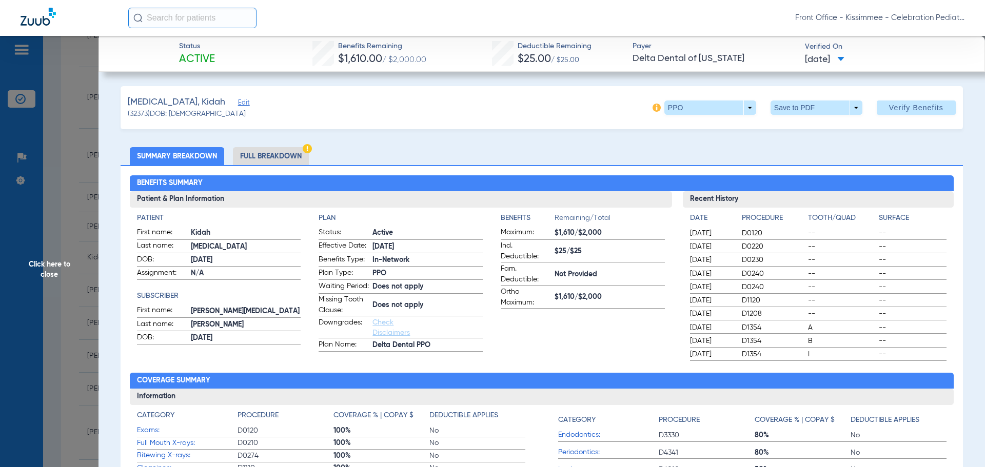
click at [250, 158] on li "Full Breakdown" at bounding box center [271, 156] width 76 height 18
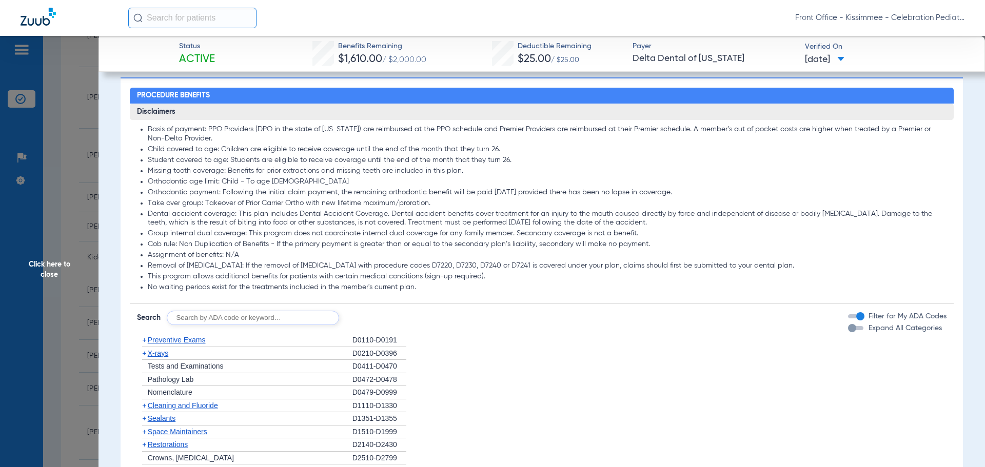
scroll to position [1026, 0]
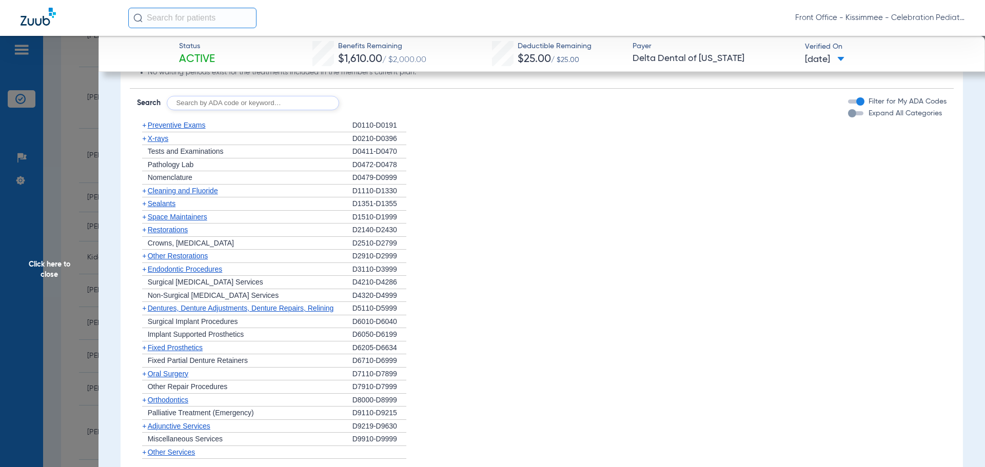
click at [840, 110] on form "Search Filter for My ADA Codes Expand All Categories" at bounding box center [542, 100] width 825 height 22
click at [848, 118] on div "button" at bounding box center [852, 113] width 8 height 8
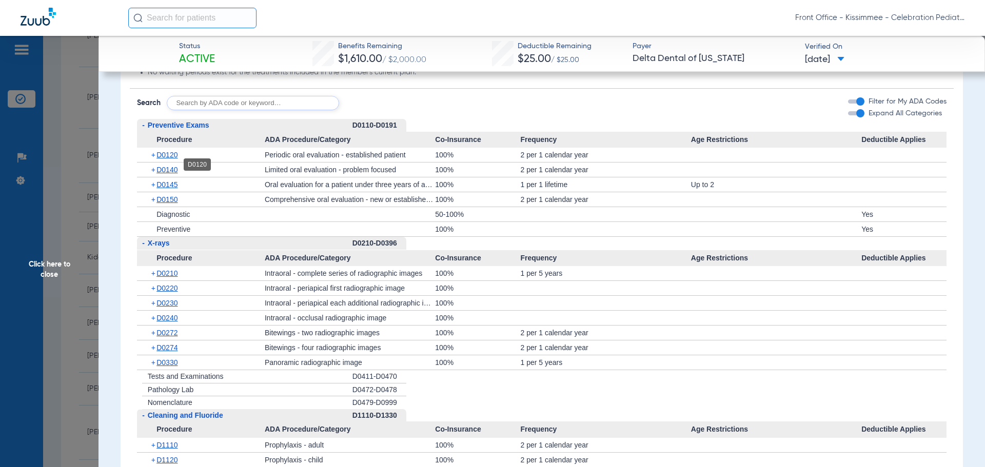
click at [159, 159] on span "D0120" at bounding box center [167, 155] width 21 height 8
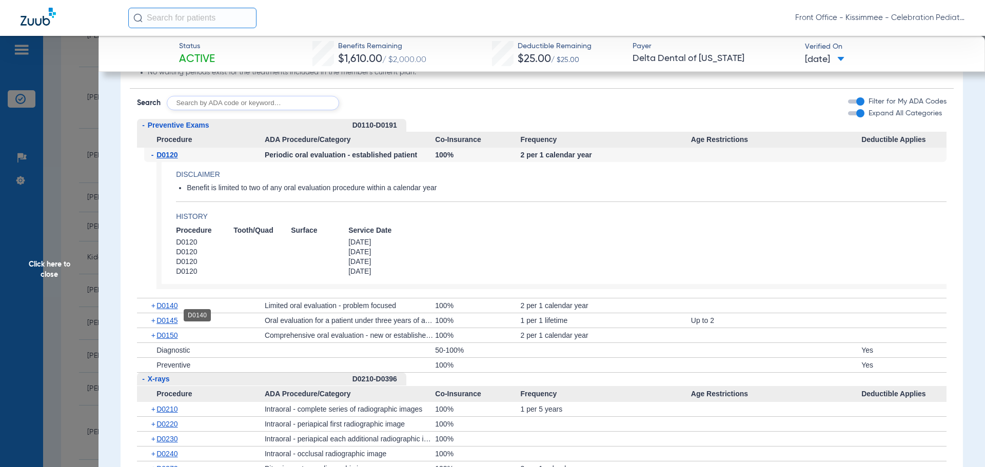
click at [169, 310] on span "D0140" at bounding box center [167, 306] width 21 height 8
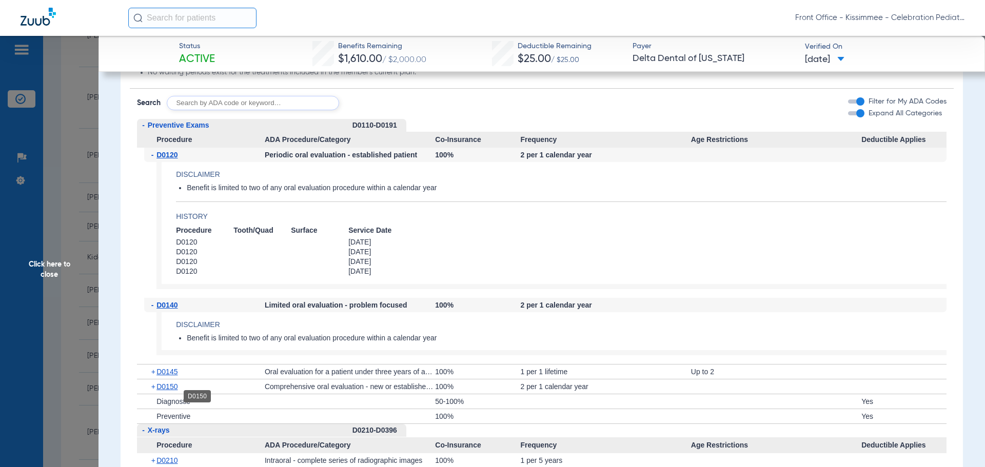
click at [158, 391] on span "D0150" at bounding box center [167, 387] width 21 height 8
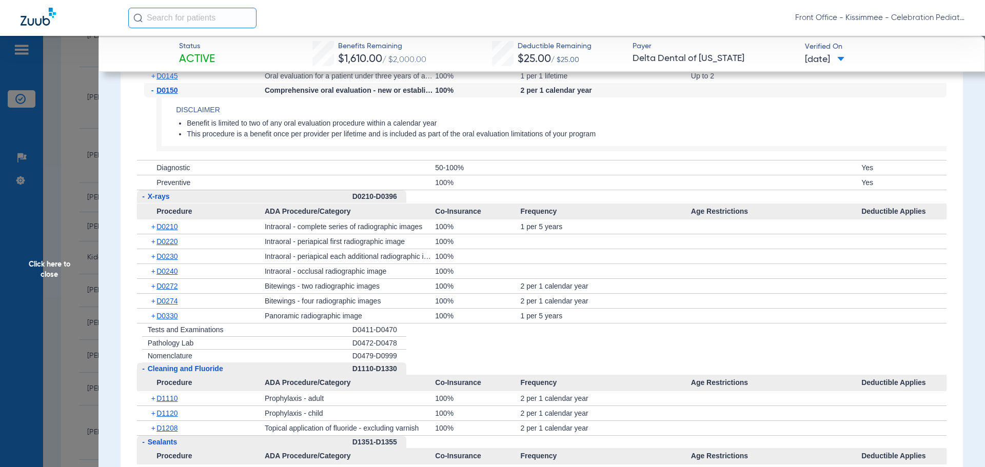
scroll to position [1334, 0]
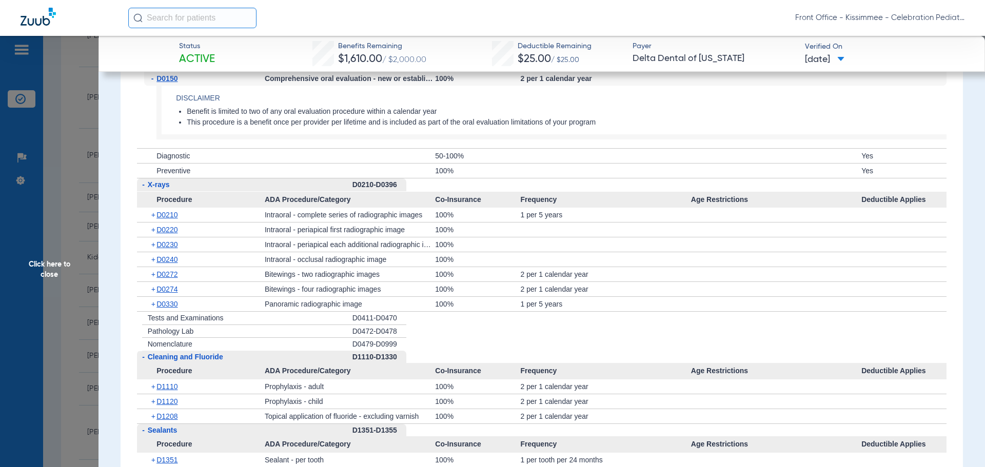
click at [64, 292] on span "Click here to close" at bounding box center [49, 269] width 99 height 467
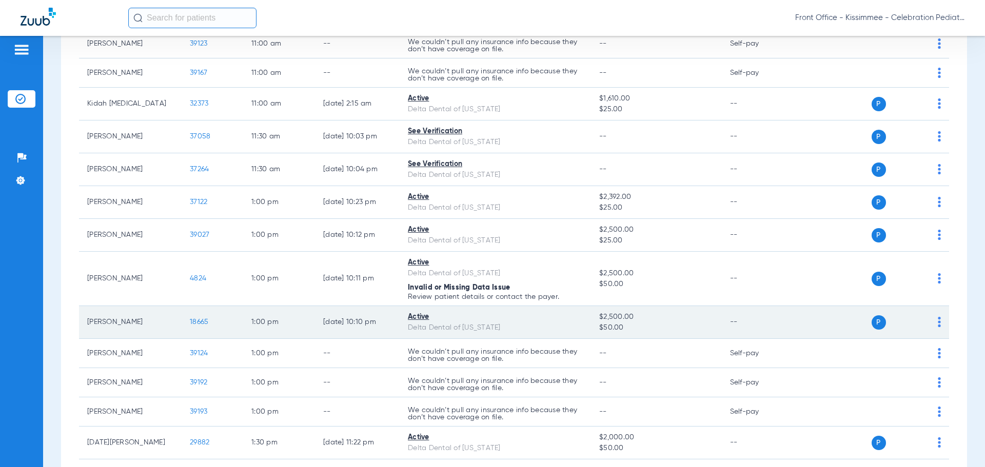
click at [188, 319] on td "18665" at bounding box center [213, 322] width 62 height 33
click at [192, 323] on span "18665" at bounding box center [199, 322] width 18 height 7
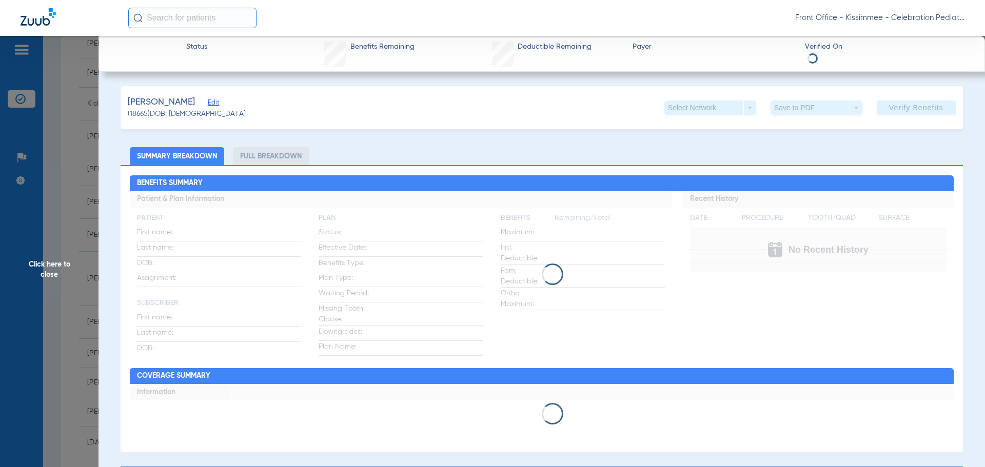
click at [271, 160] on li "Full Breakdown" at bounding box center [271, 156] width 76 height 18
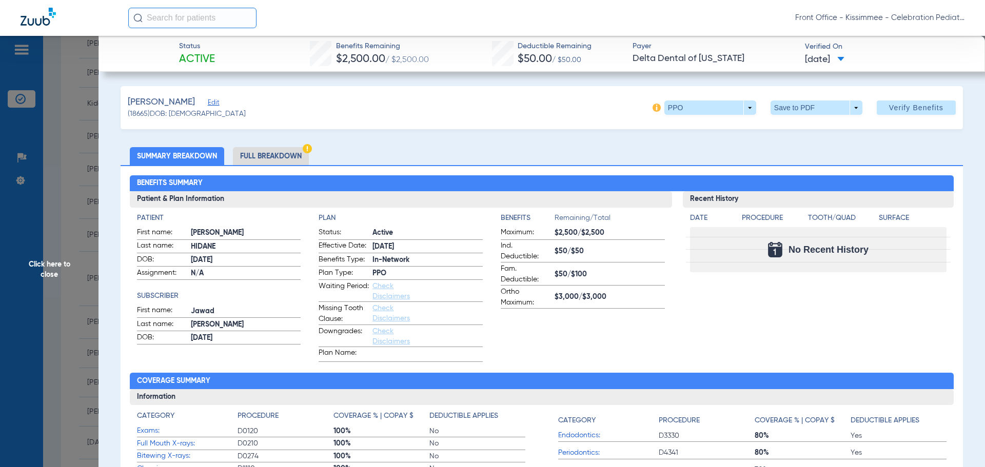
click at [299, 156] on li "Full Breakdown" at bounding box center [271, 156] width 76 height 18
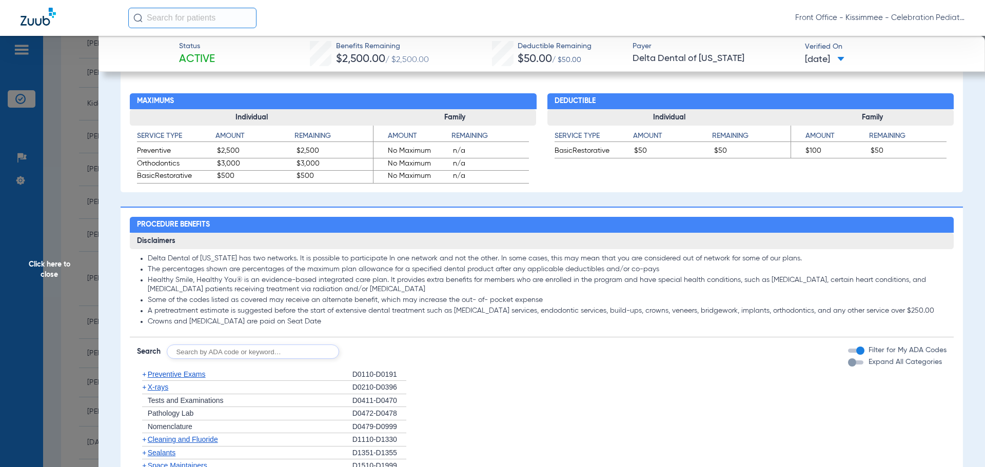
scroll to position [616, 0]
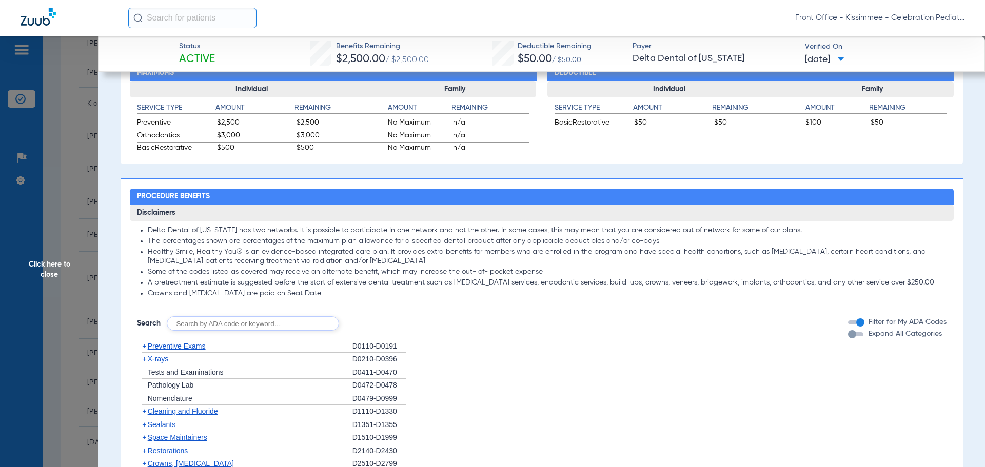
click at [848, 334] on div "button" at bounding box center [852, 334] width 8 height 8
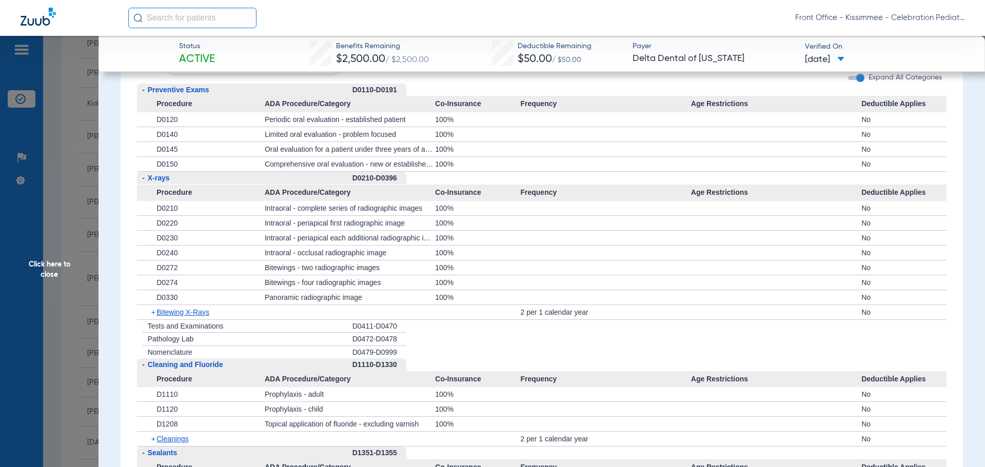
scroll to position [924, 0]
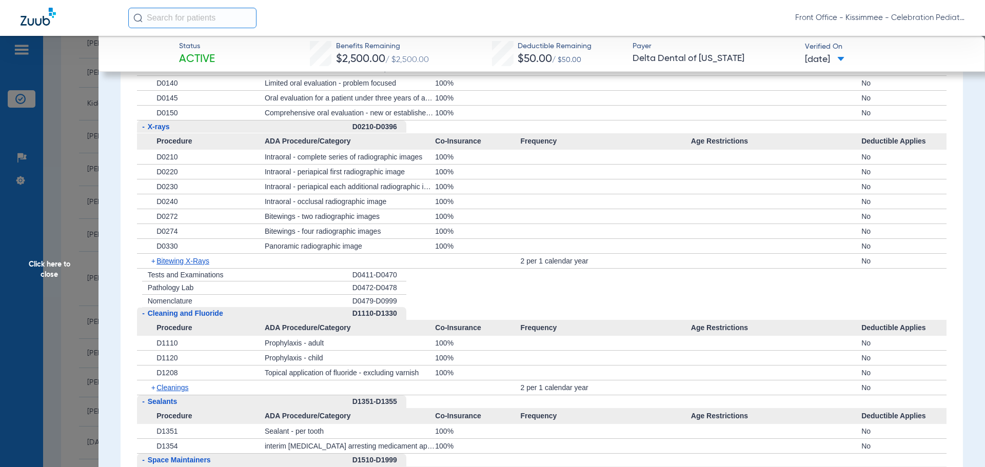
click at [51, 278] on span "Click here to close" at bounding box center [49, 269] width 99 height 467
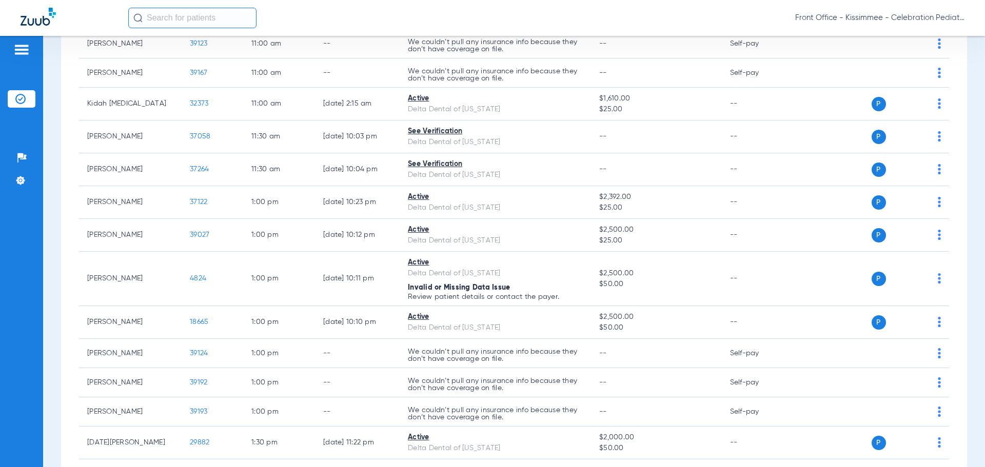
scroll to position [0, 0]
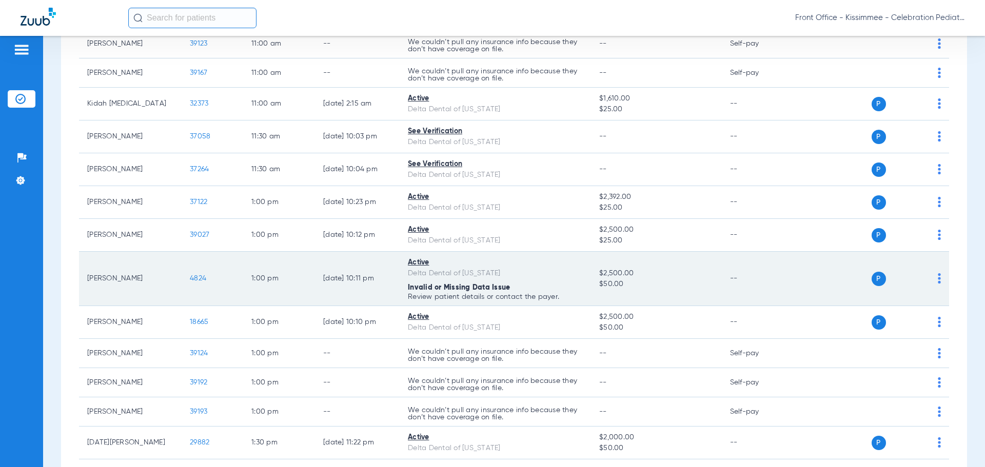
click at [201, 278] on span "4824" at bounding box center [198, 278] width 16 height 7
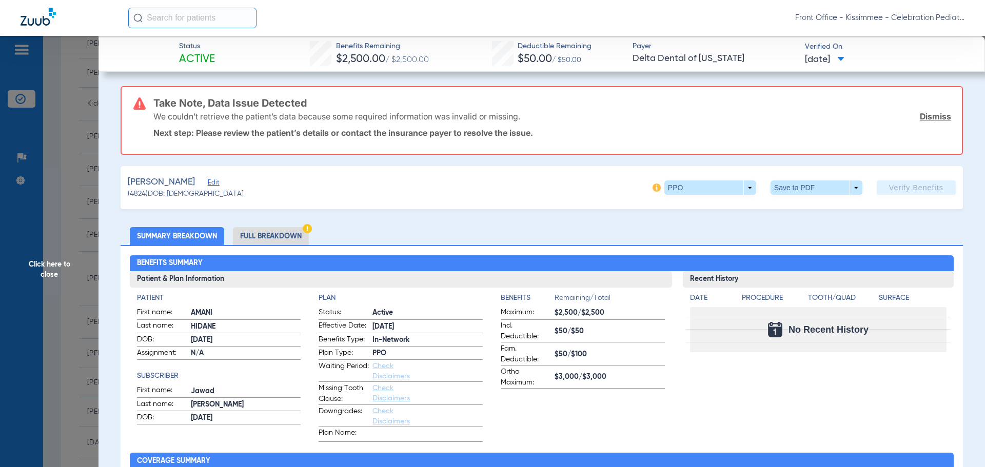
click at [266, 242] on li "Full Breakdown" at bounding box center [271, 236] width 76 height 18
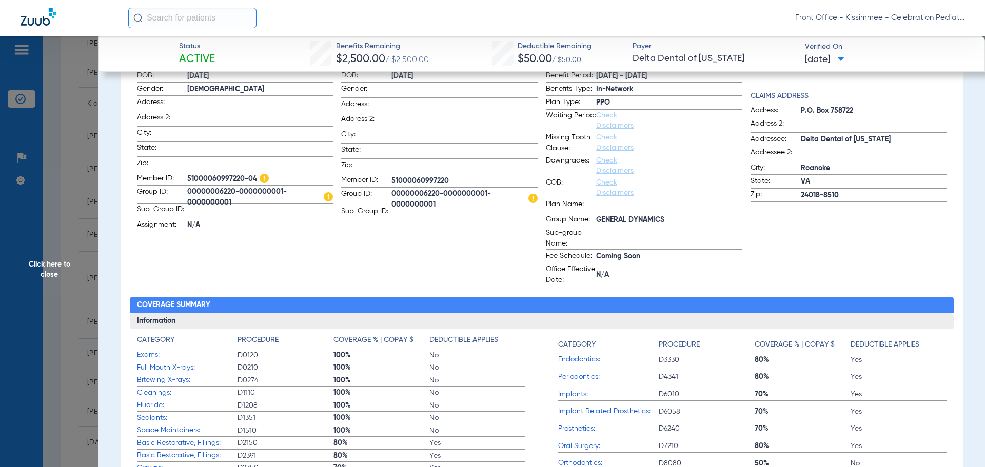
scroll to position [308, 0]
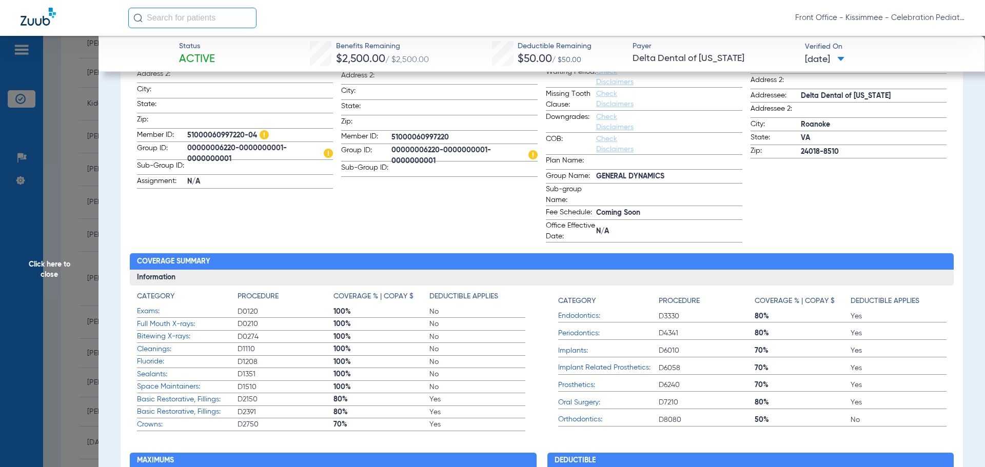
click at [21, 276] on span "Click here to close" at bounding box center [49, 269] width 99 height 467
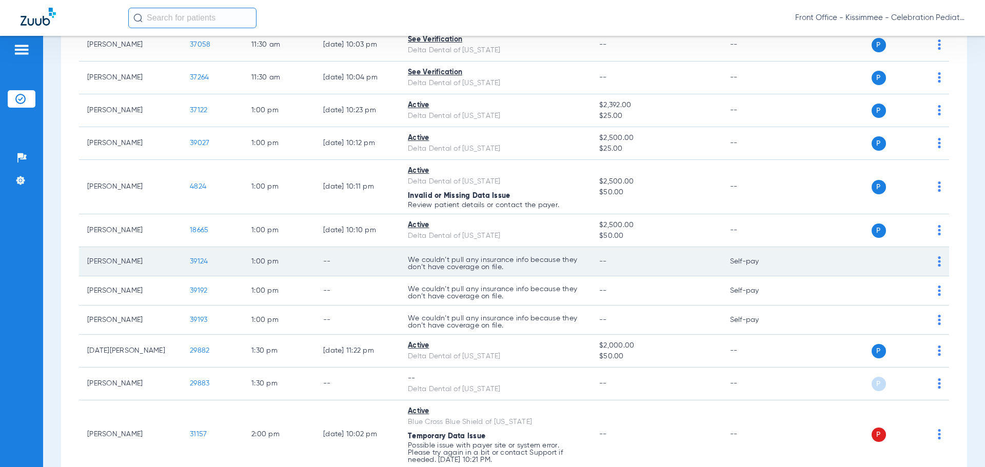
scroll to position [1437, 0]
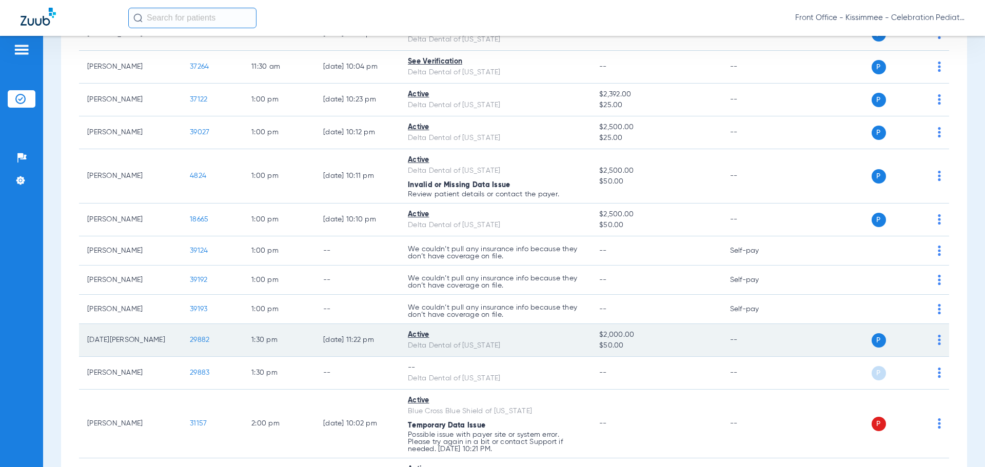
click at [195, 341] on span "29882" at bounding box center [200, 340] width 20 height 7
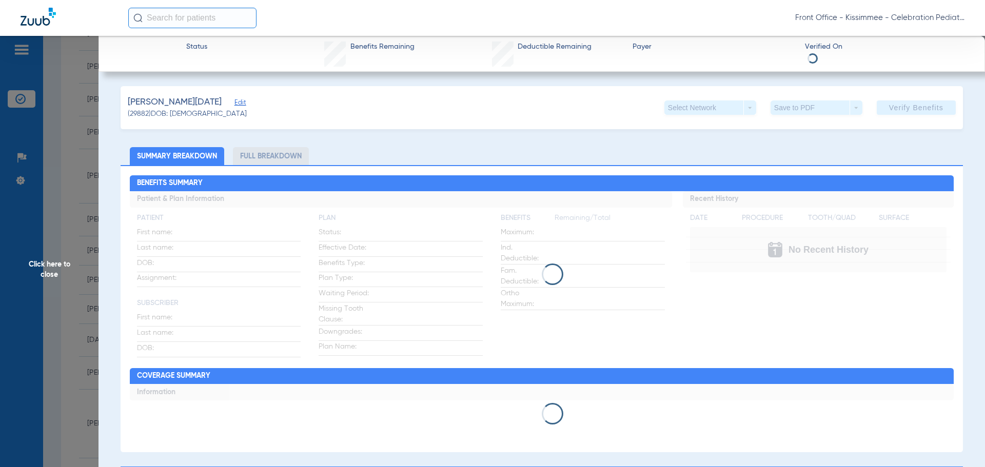
click at [80, 321] on span "Click here to close" at bounding box center [49, 269] width 99 height 467
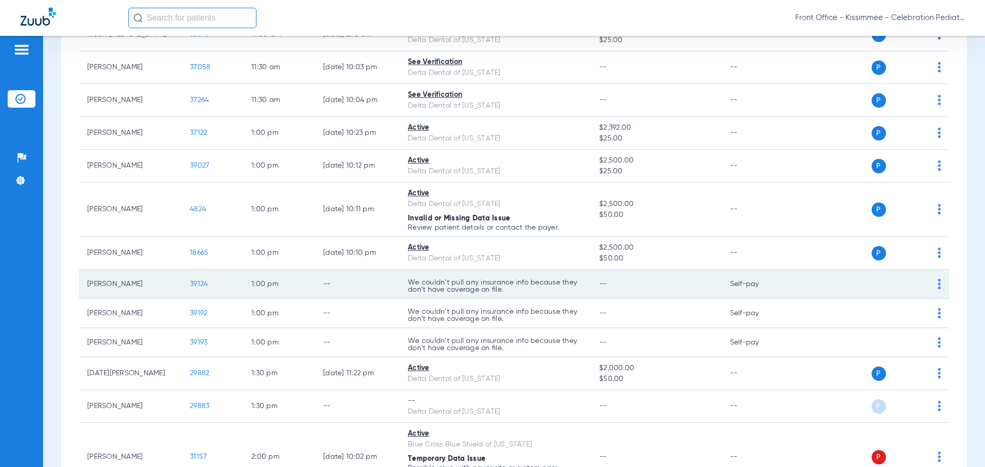
scroll to position [1386, 0]
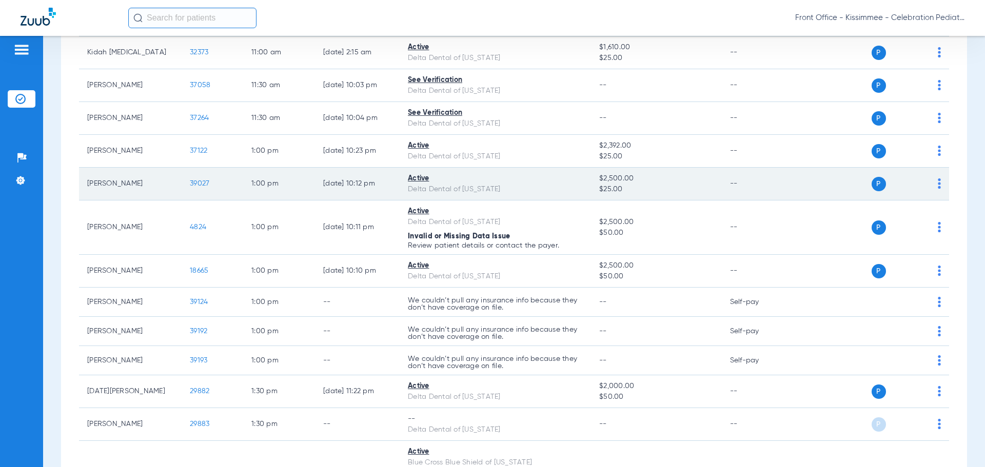
click at [196, 190] on td "39027" at bounding box center [213, 184] width 62 height 33
click at [207, 183] on span "39027" at bounding box center [200, 183] width 20 height 7
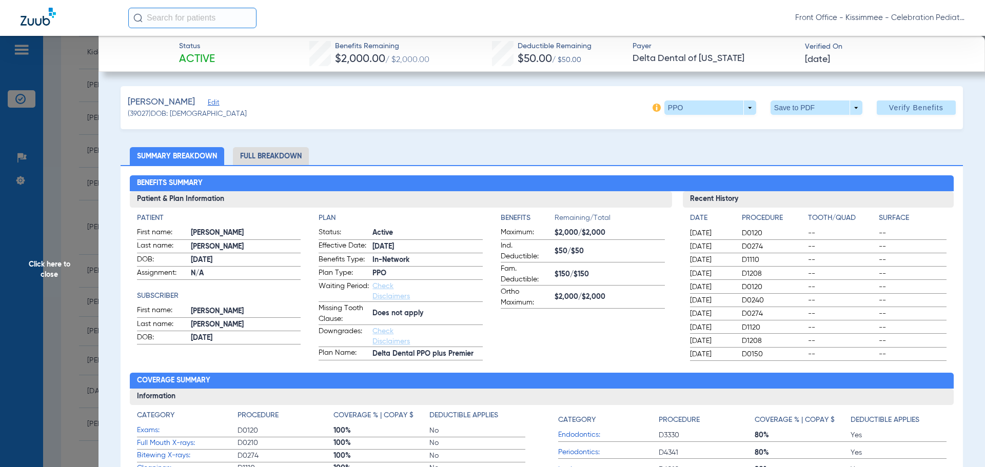
click at [295, 162] on li "Full Breakdown" at bounding box center [271, 156] width 76 height 18
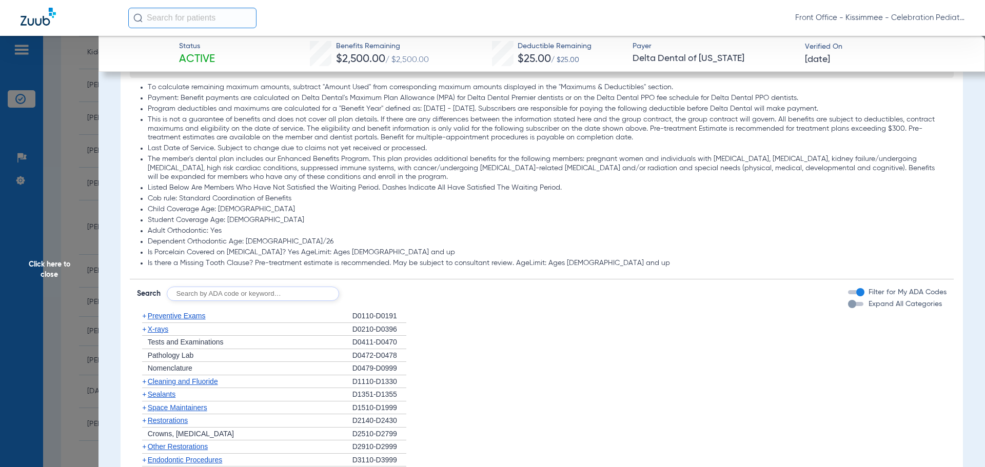
scroll to position [770, 0]
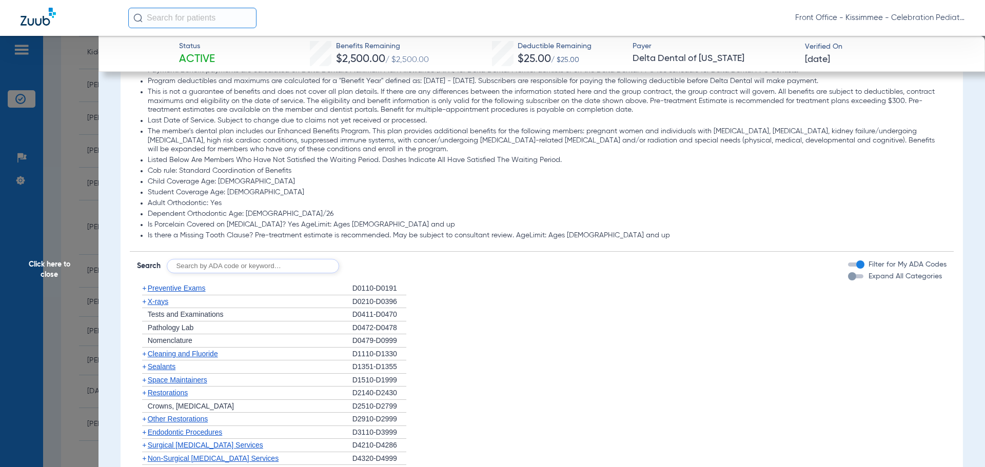
click at [848, 274] on div "button" at bounding box center [852, 276] width 8 height 8
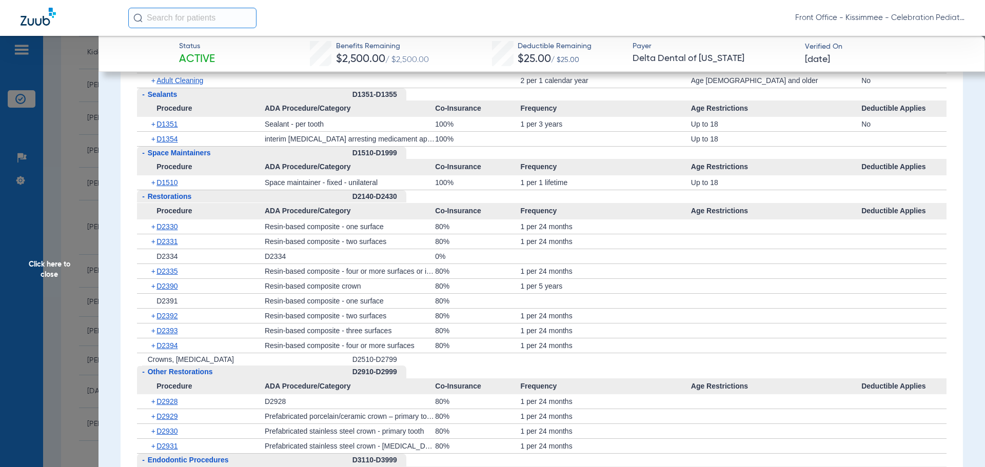
scroll to position [1283, 0]
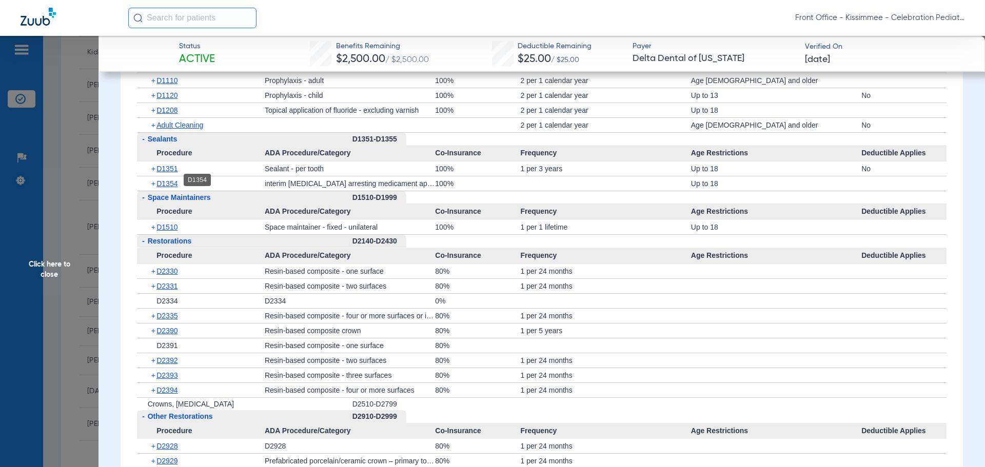
click at [171, 185] on div "+ D1354" at bounding box center [204, 184] width 121 height 14
click at [171, 180] on span "D1354" at bounding box center [167, 184] width 21 height 8
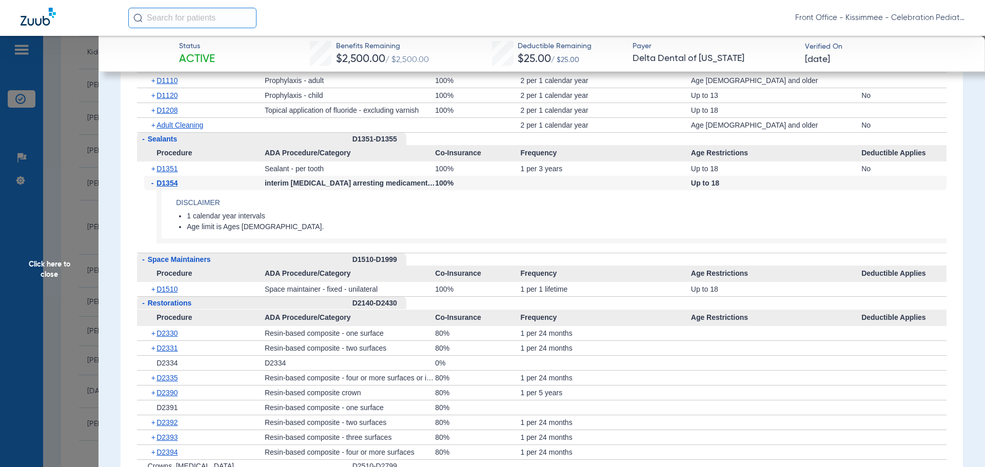
click at [171, 169] on div "+ D1351" at bounding box center [204, 169] width 121 height 14
click at [172, 165] on span "D1351" at bounding box center [167, 169] width 21 height 8
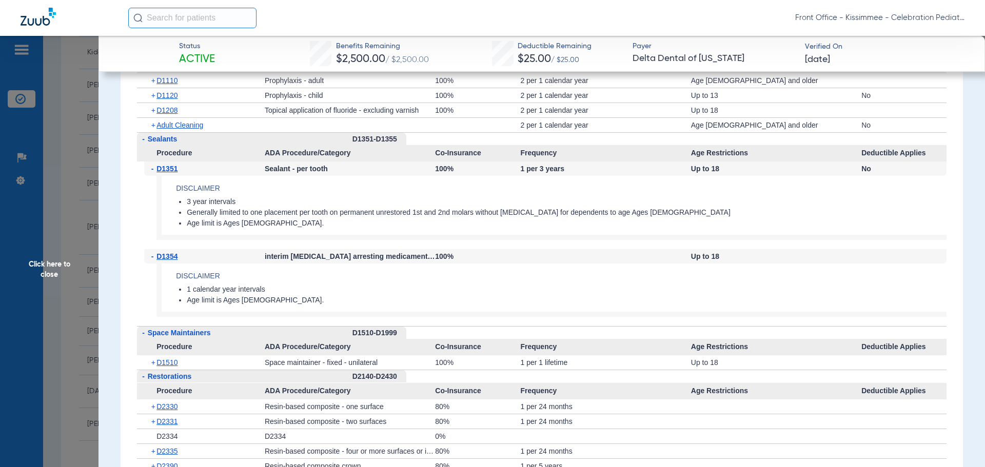
click at [180, 104] on div "+ D1208" at bounding box center [204, 110] width 121 height 14
click at [172, 106] on span "D1208" at bounding box center [167, 110] width 21 height 8
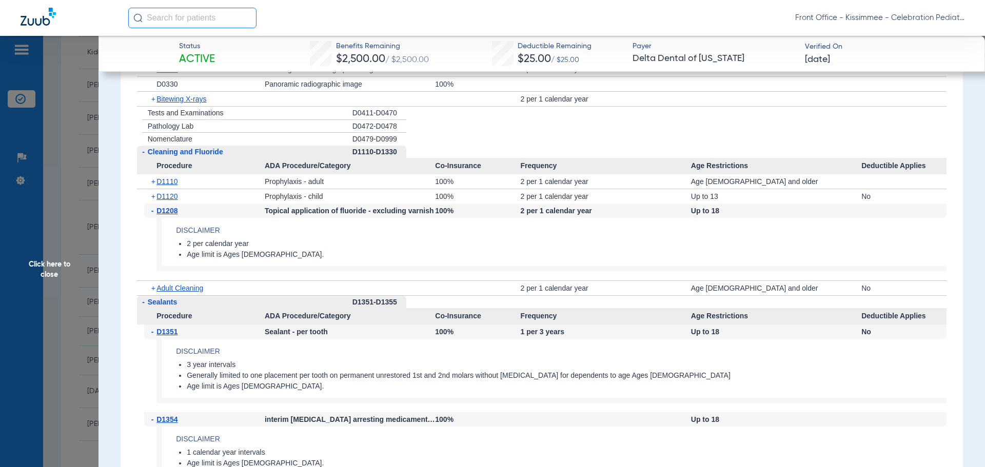
scroll to position [1078, 0]
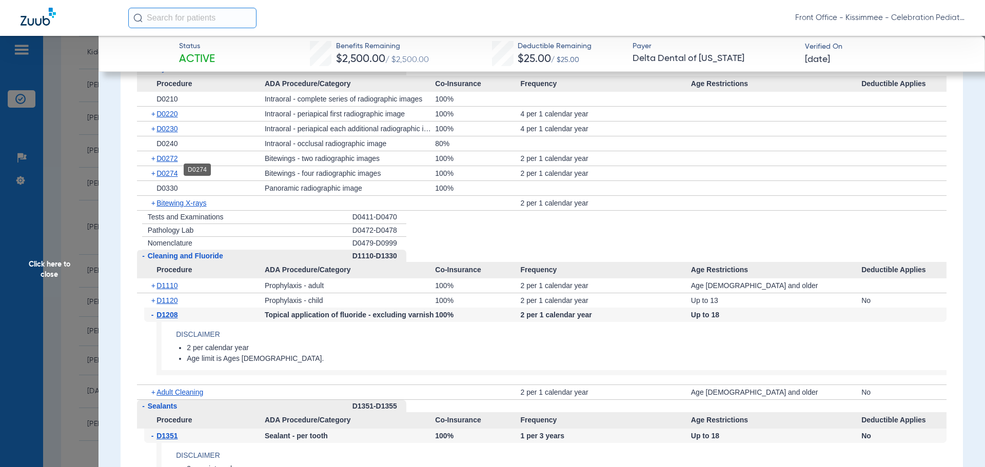
click at [172, 169] on span "D0274" at bounding box center [167, 173] width 21 height 8
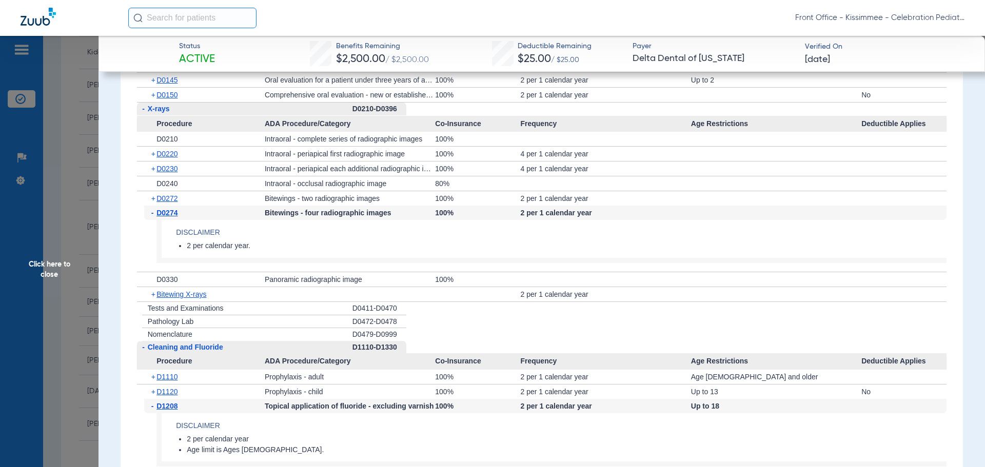
scroll to position [1026, 0]
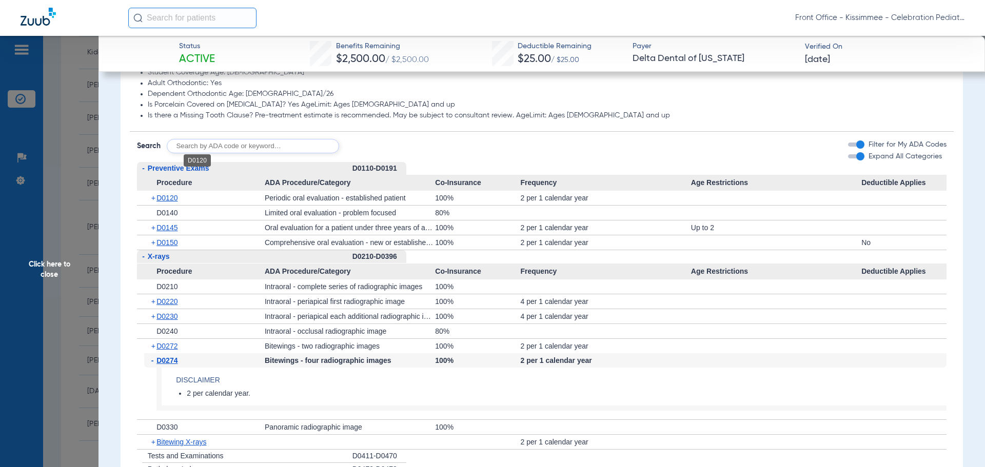
click at [165, 162] on li "- Preventive Exams D0110-D0191 Procedure ADA Procedure/Category Co-Insurance Fr…" at bounding box center [542, 206] width 810 height 88
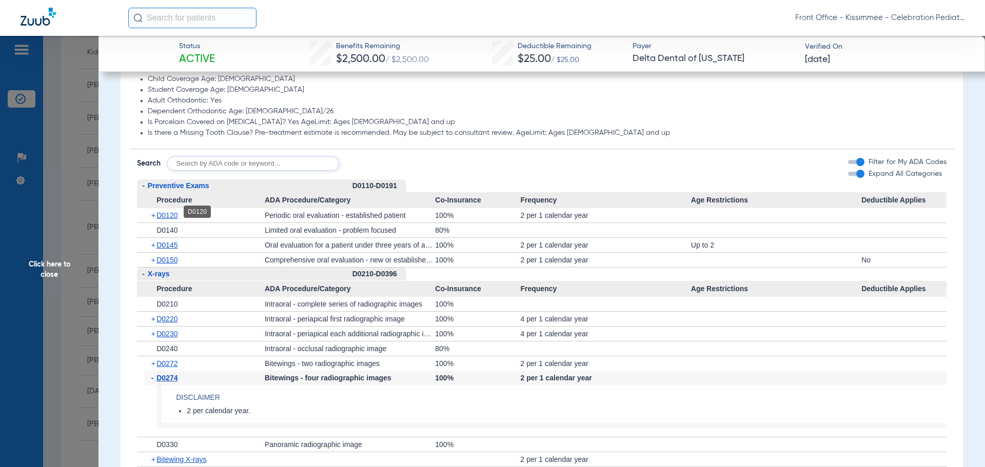
click at [162, 212] on span "D0120" at bounding box center [167, 215] width 21 height 8
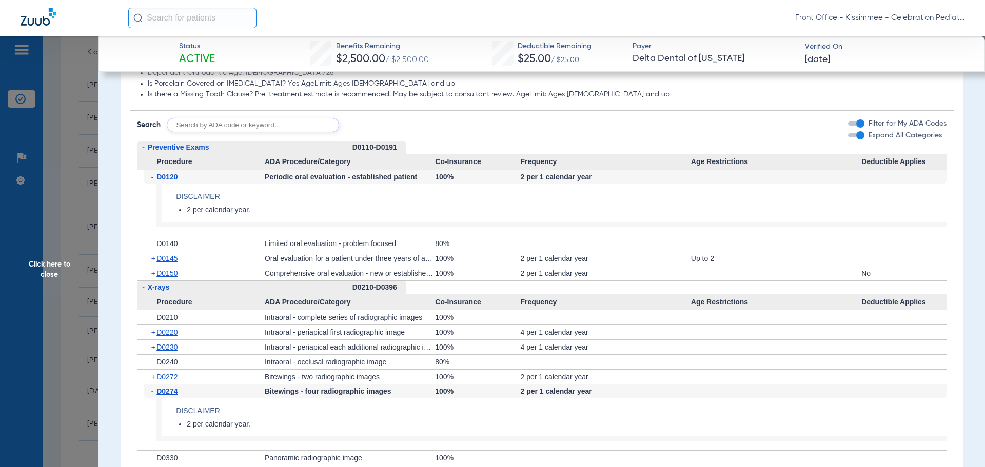
scroll to position [975, 0]
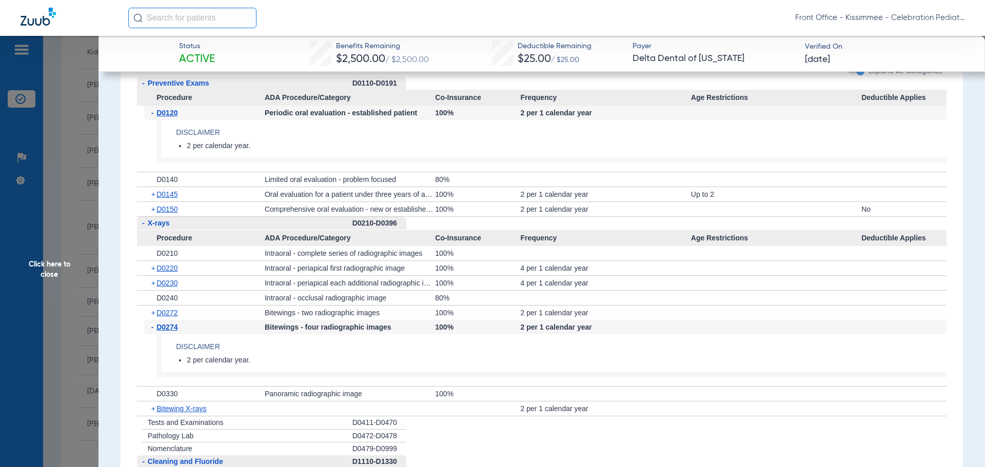
click at [166, 202] on div "+ D0150" at bounding box center [204, 209] width 121 height 14
click at [164, 208] on span "D0150" at bounding box center [167, 209] width 21 height 8
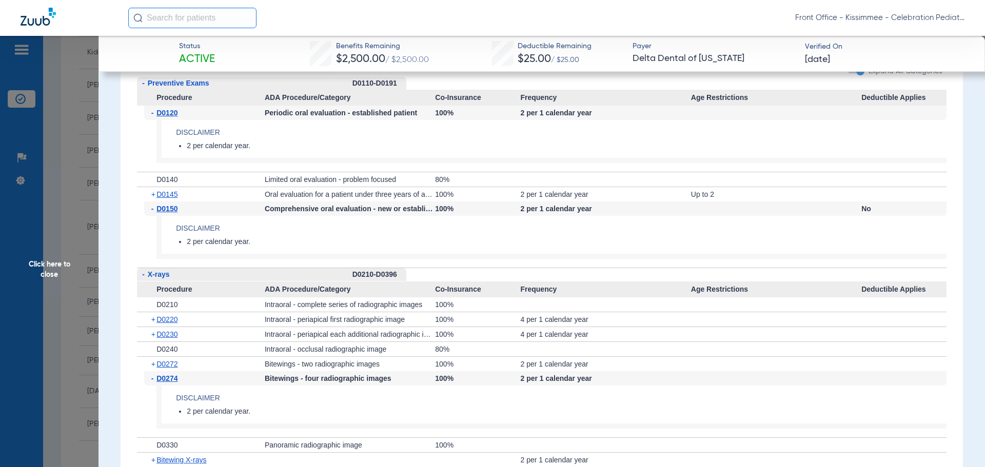
click at [72, 275] on span "Click here to close" at bounding box center [49, 269] width 99 height 467
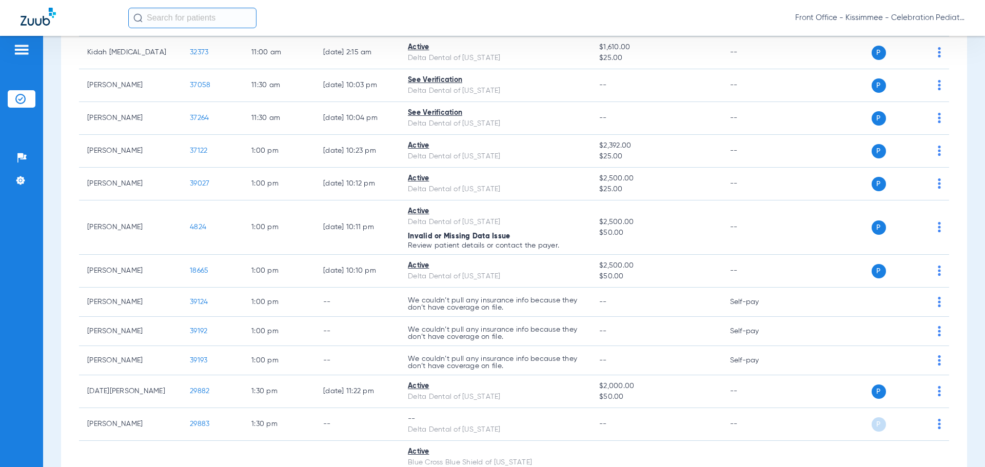
scroll to position [0, 0]
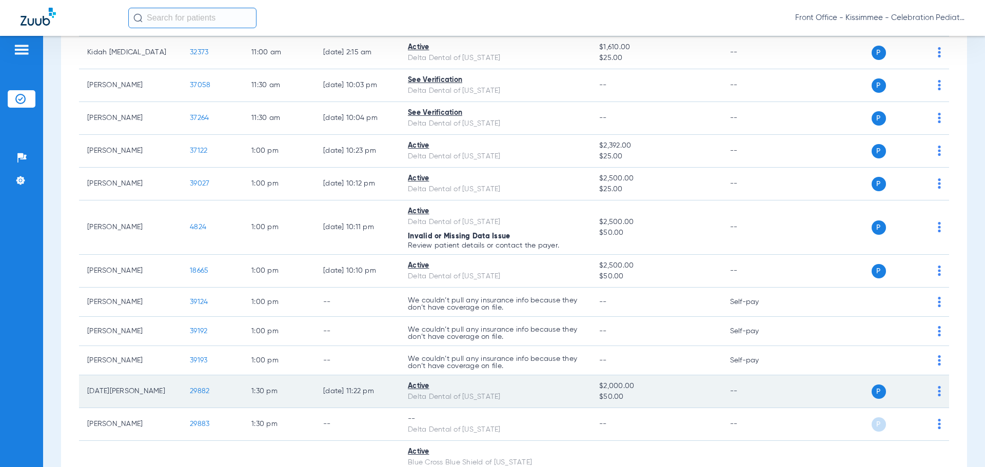
click at [198, 394] on span "29882" at bounding box center [200, 391] width 20 height 7
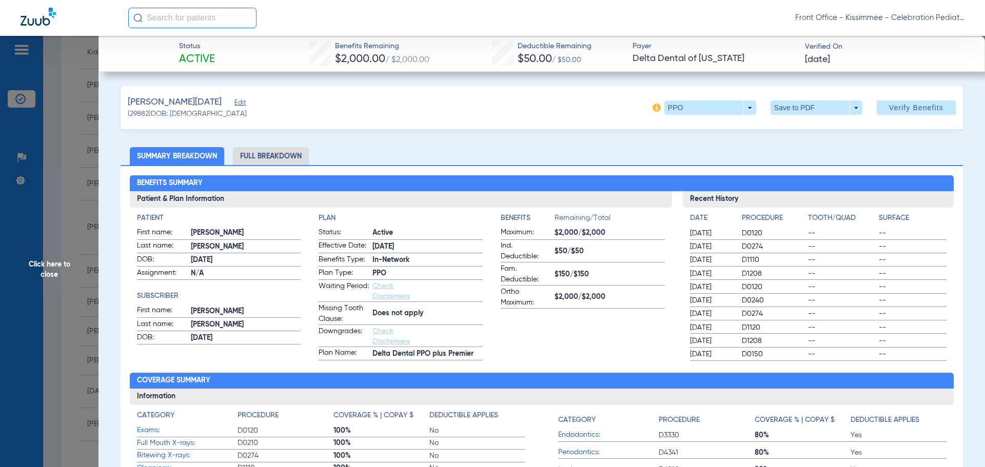
click at [265, 155] on li "Full Breakdown" at bounding box center [271, 156] width 76 height 18
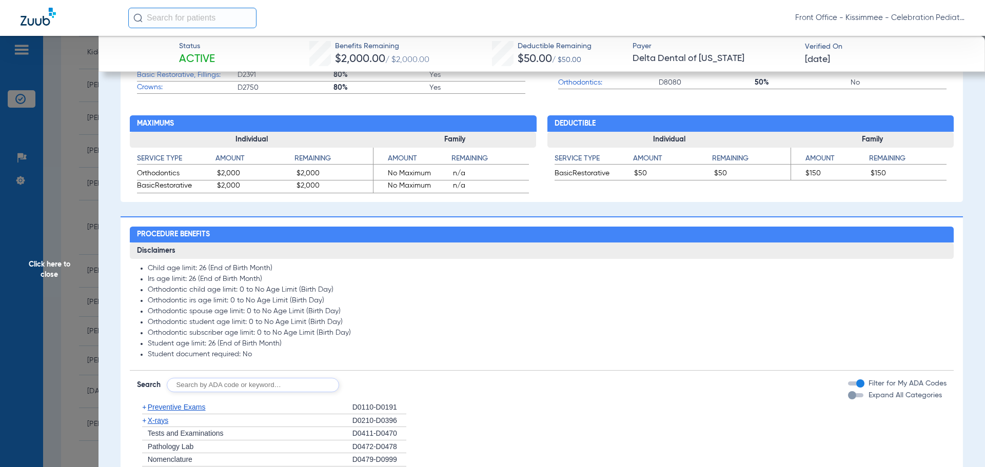
scroll to position [564, 0]
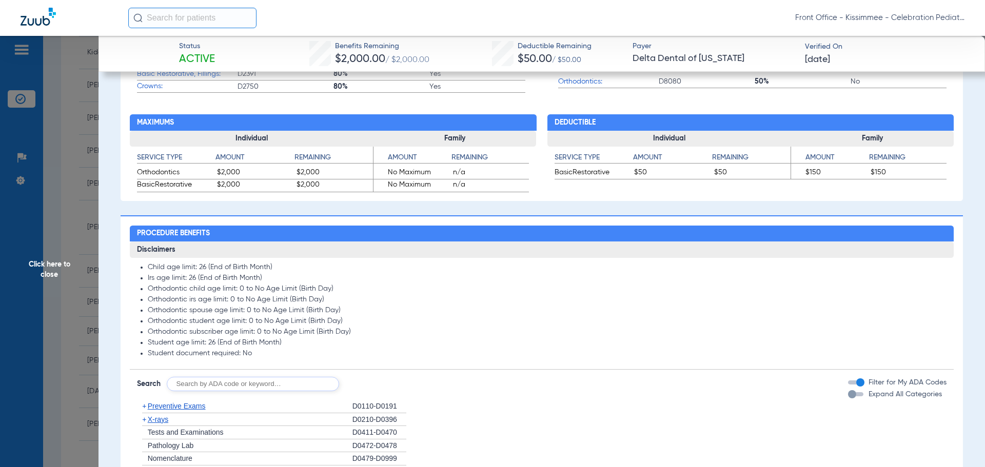
click at [848, 396] on div "button" at bounding box center [852, 395] width 8 height 8
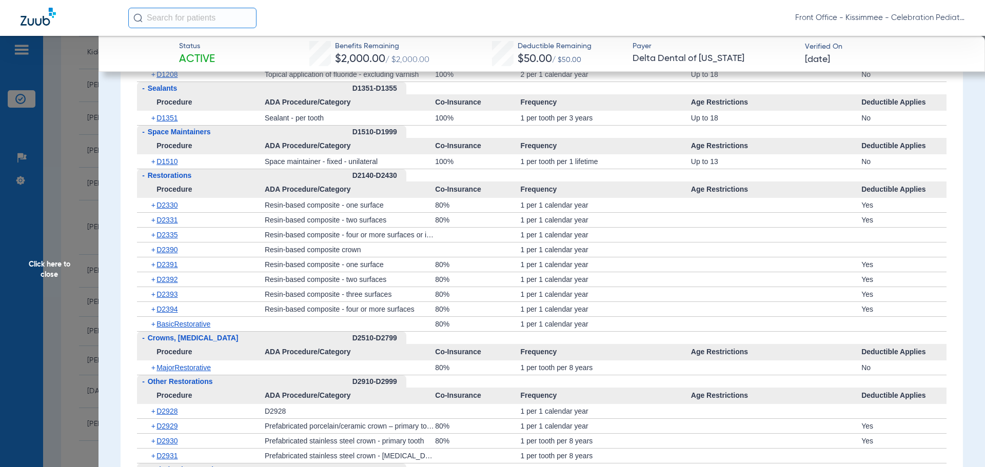
scroll to position [1180, 0]
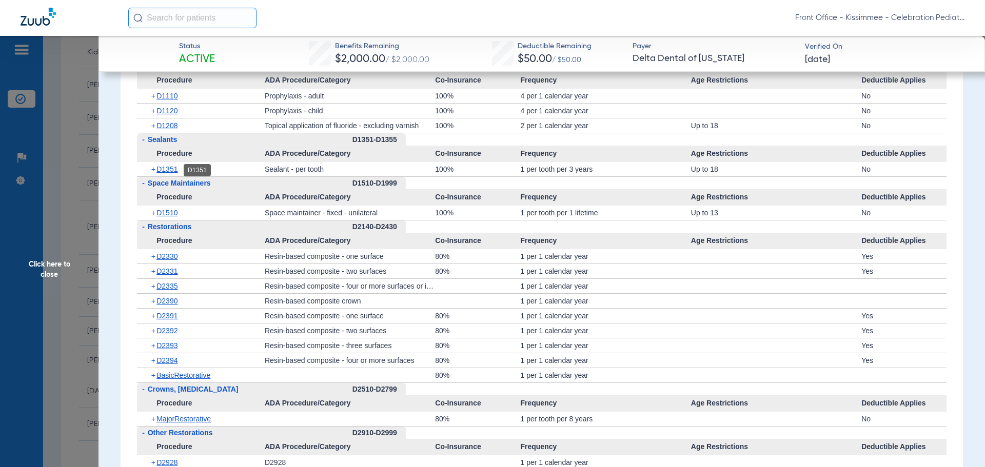
click at [171, 170] on span "D1351" at bounding box center [167, 169] width 21 height 8
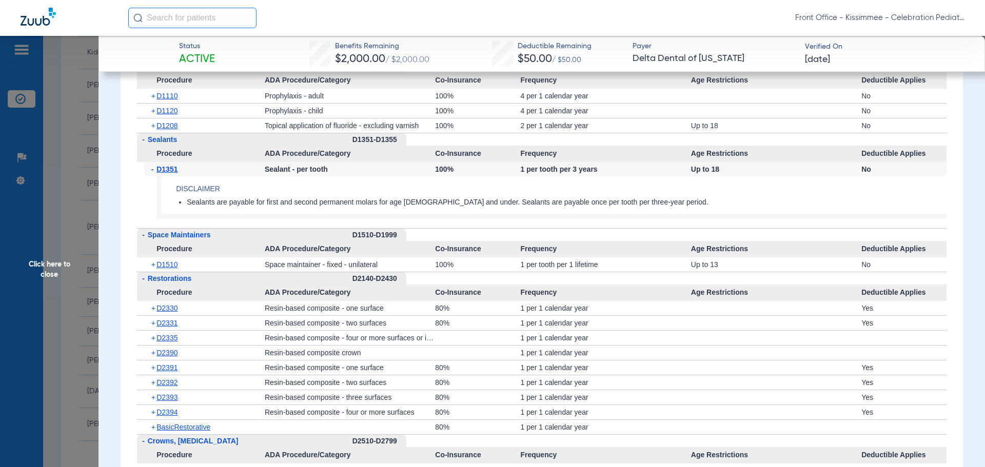
click at [166, 131] on div "+ D1208" at bounding box center [204, 126] width 121 height 14
click at [166, 129] on span "D1208" at bounding box center [167, 126] width 21 height 8
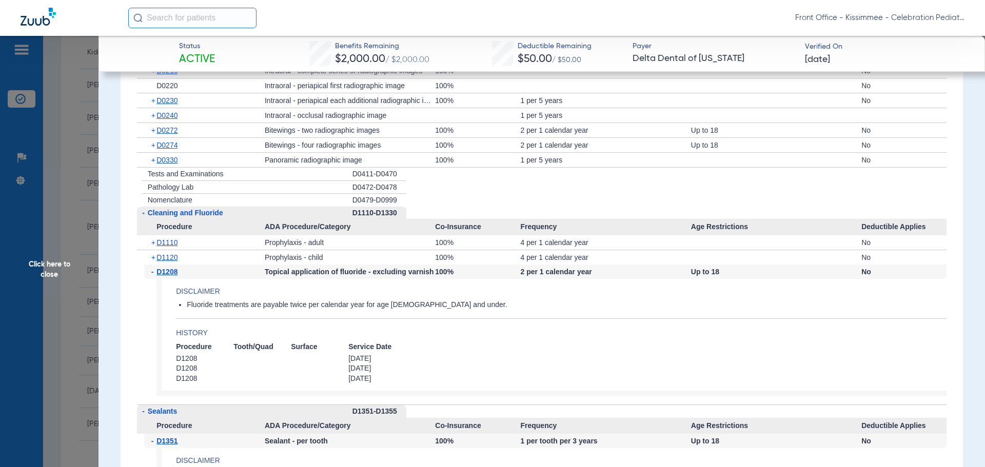
scroll to position [1026, 0]
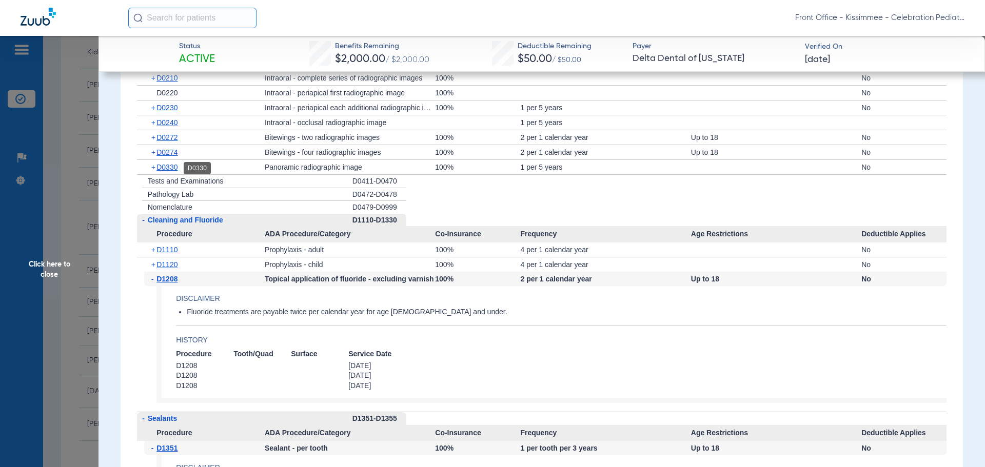
click at [171, 167] on span "D0330" at bounding box center [167, 167] width 21 height 8
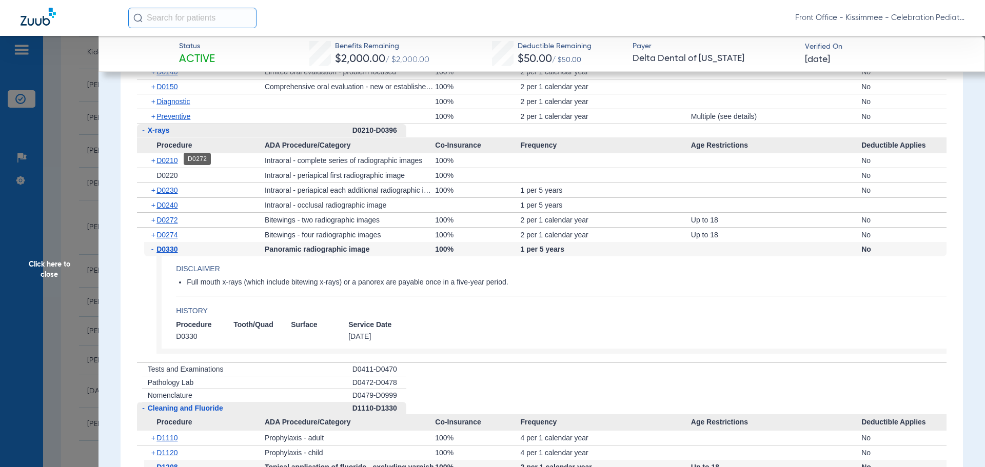
scroll to position [924, 0]
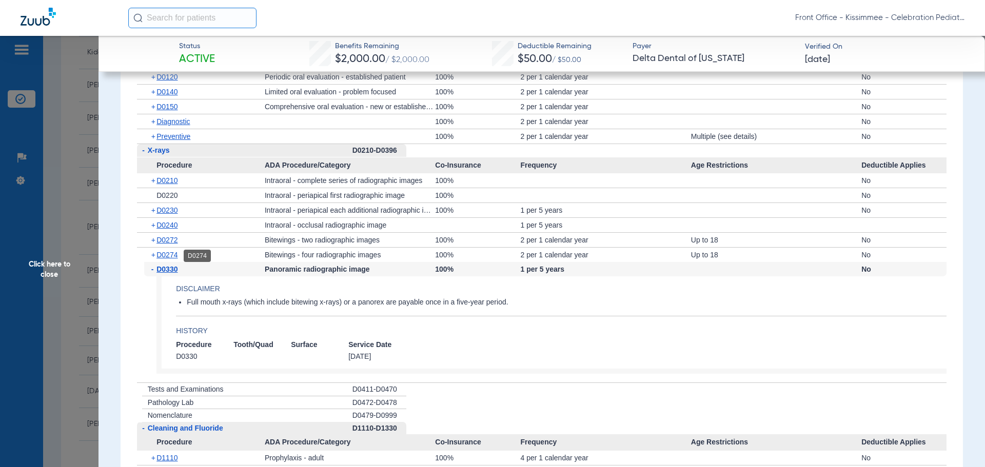
drag, startPoint x: 159, startPoint y: 257, endPoint x: 156, endPoint y: 233, distance: 23.7
click at [160, 257] on span "D0274" at bounding box center [167, 255] width 21 height 8
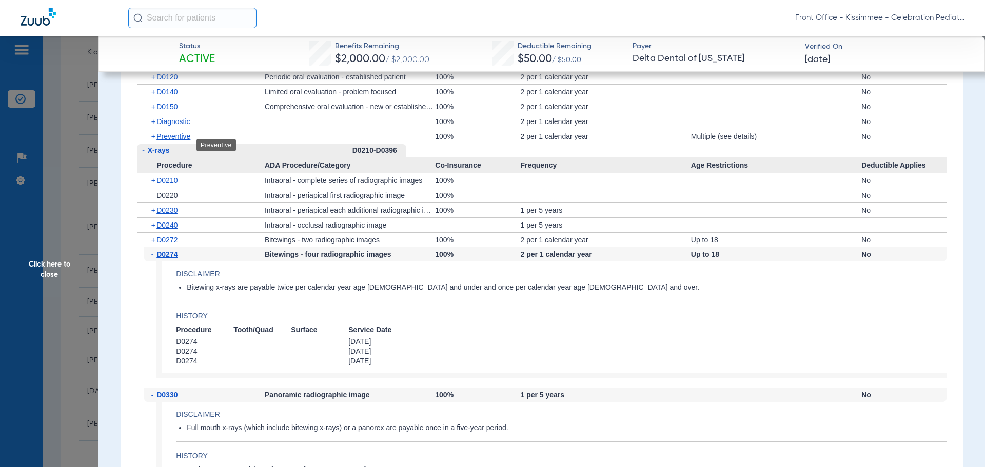
scroll to position [821, 0]
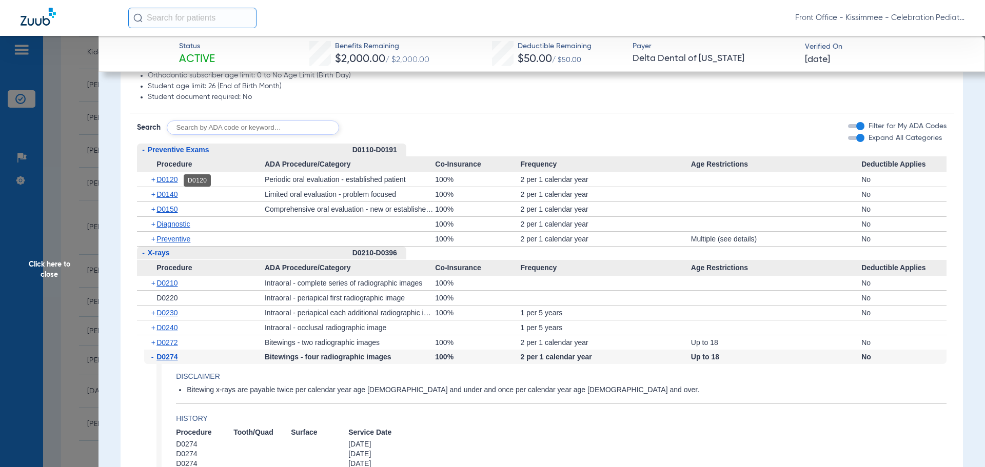
click at [160, 183] on span "D0120" at bounding box center [167, 180] width 21 height 8
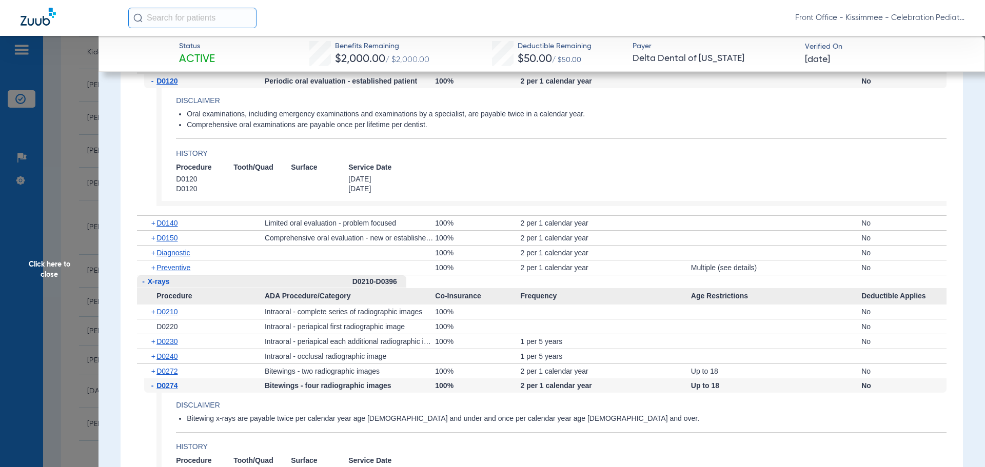
scroll to position [924, 0]
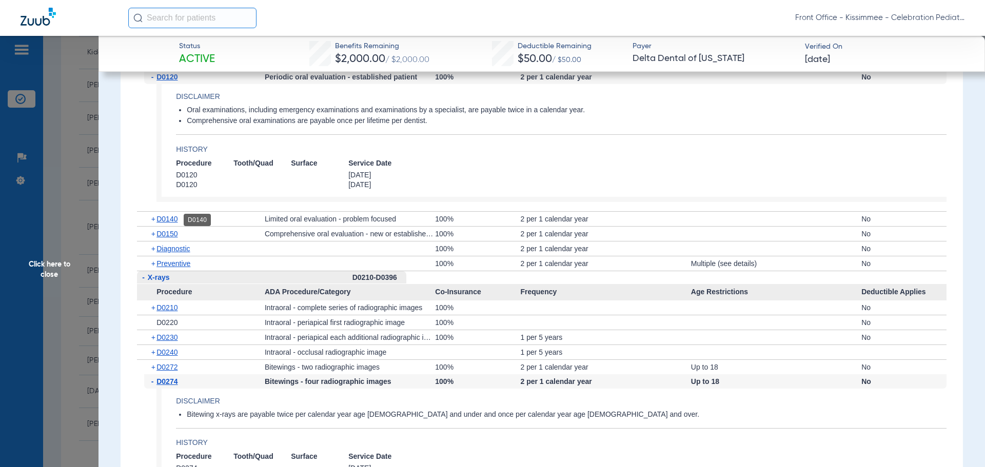
click at [176, 217] on span "D0140" at bounding box center [167, 219] width 21 height 8
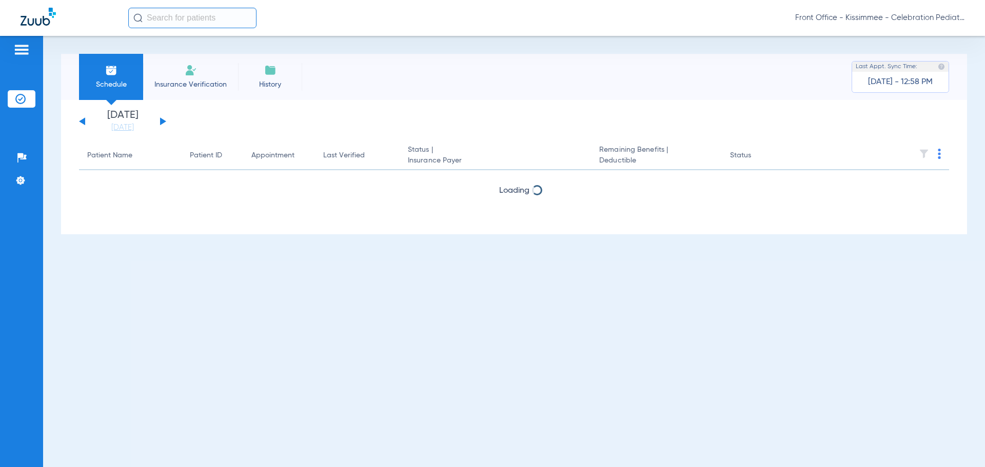
click at [85, 120] on div "[DATE] [DATE] [DATE] [DATE] [DATE] [DATE] [DATE] [DATE] [DATE] [DATE] [DATE] [D…" at bounding box center [122, 121] width 87 height 23
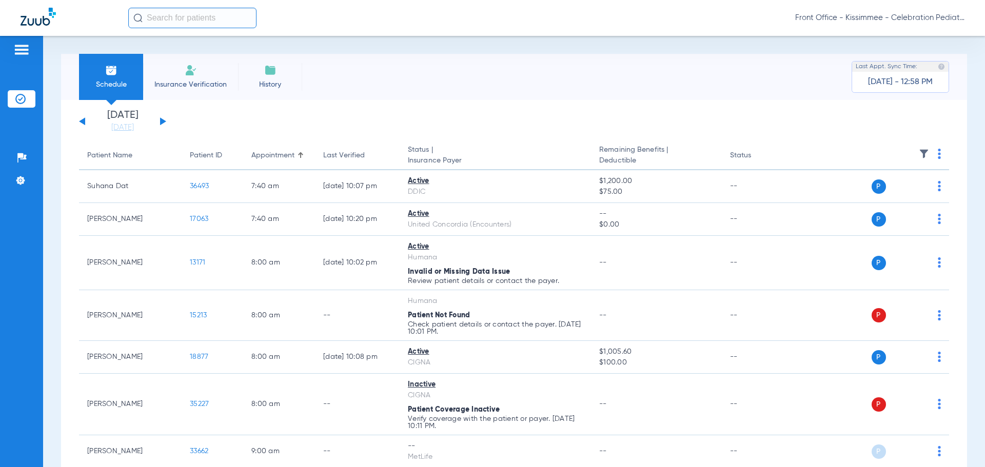
click at [86, 120] on div "[DATE] [DATE] [DATE] [DATE] [DATE] [DATE] [DATE] [DATE] [DATE] [DATE] [DATE] [D…" at bounding box center [122, 121] width 87 height 23
click at [82, 120] on button at bounding box center [82, 122] width 6 height 8
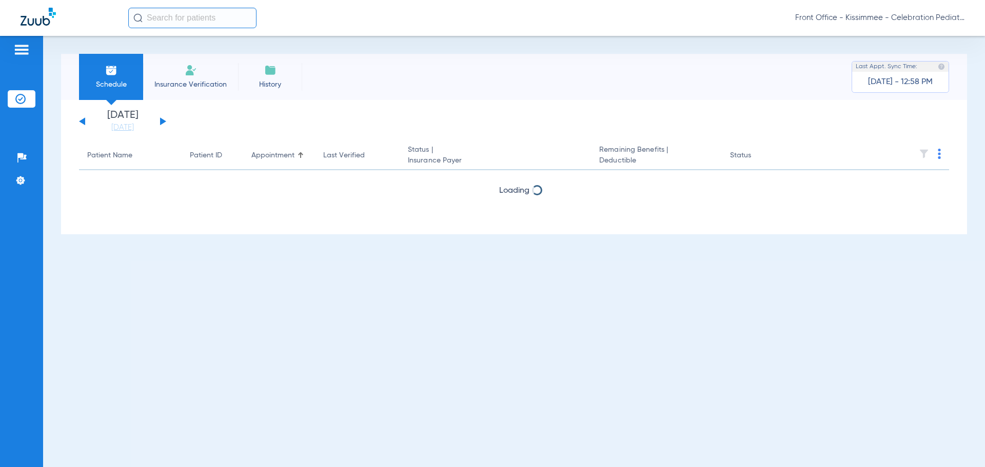
click at [160, 121] on div "[DATE] [DATE] [DATE] [DATE] [DATE] [DATE] [DATE] [DATE] [DATE] [DATE] [DATE] [D…" at bounding box center [122, 121] width 87 height 23
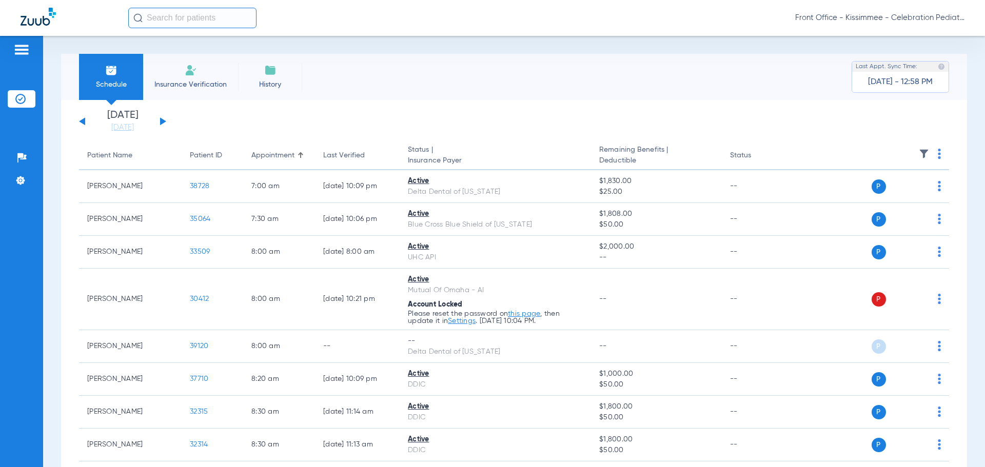
click at [162, 119] on button at bounding box center [163, 122] width 6 height 8
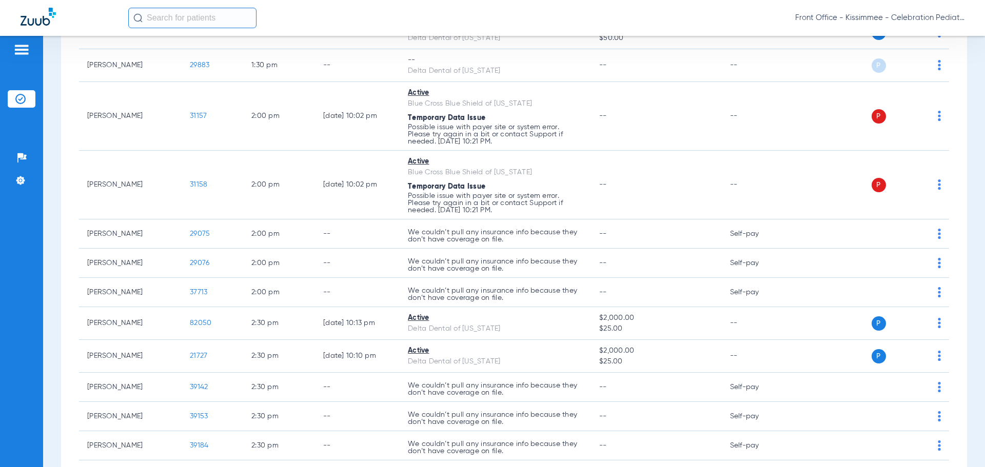
scroll to position [1796, 0]
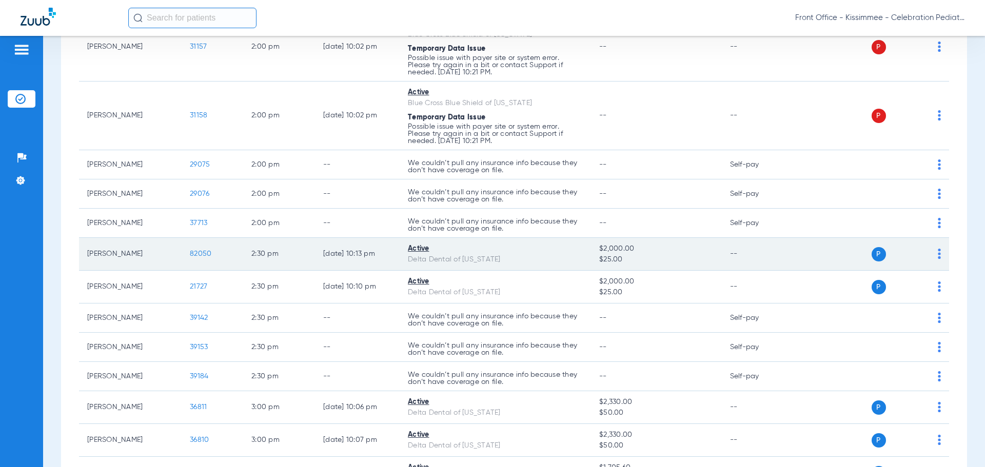
click at [196, 254] on span "82050" at bounding box center [201, 253] width 22 height 7
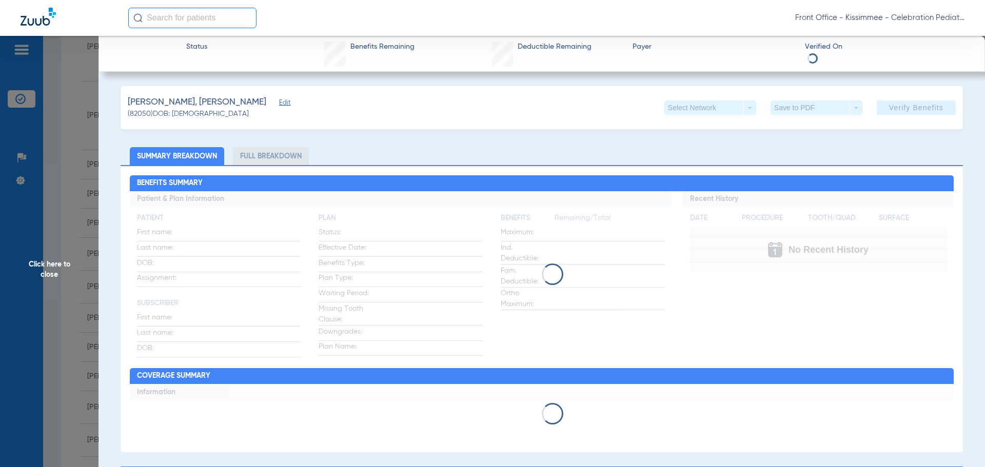
click at [292, 158] on li "Full Breakdown" at bounding box center [271, 156] width 76 height 18
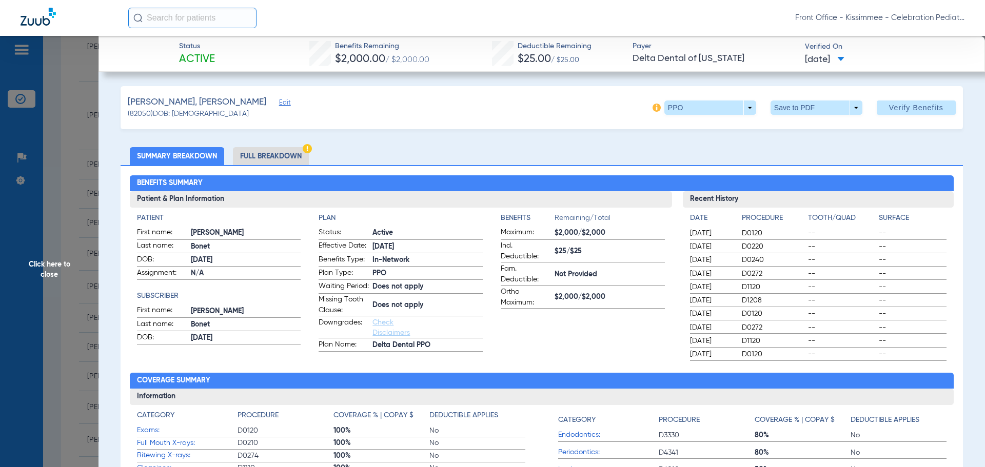
click at [282, 164] on li "Full Breakdown" at bounding box center [271, 156] width 76 height 18
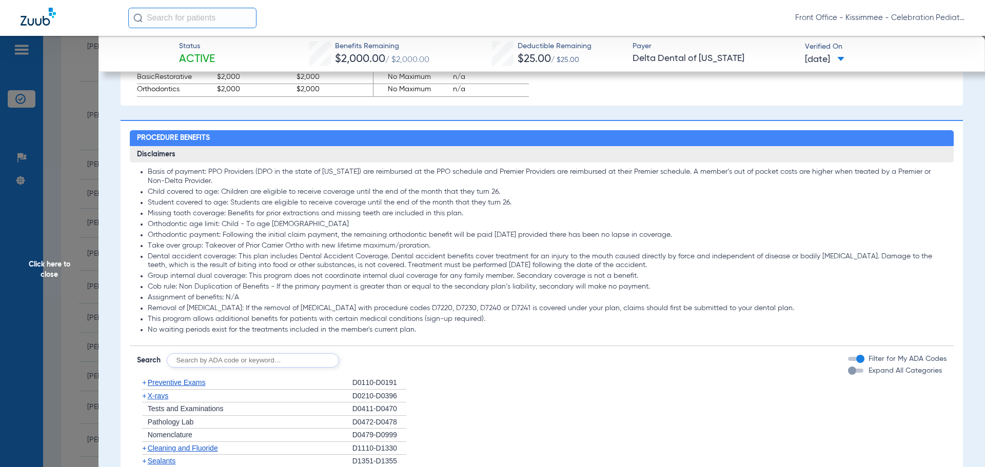
scroll to position [770, 0]
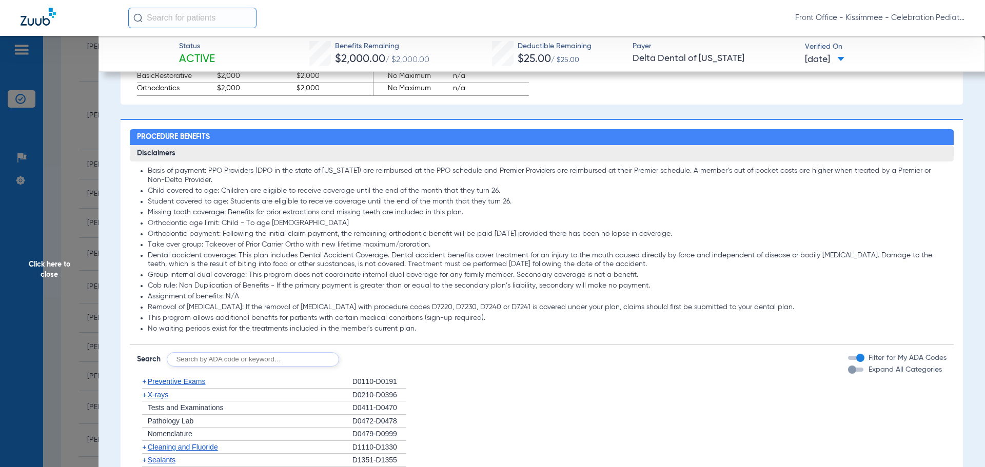
click at [848, 374] on div "button" at bounding box center [852, 370] width 8 height 8
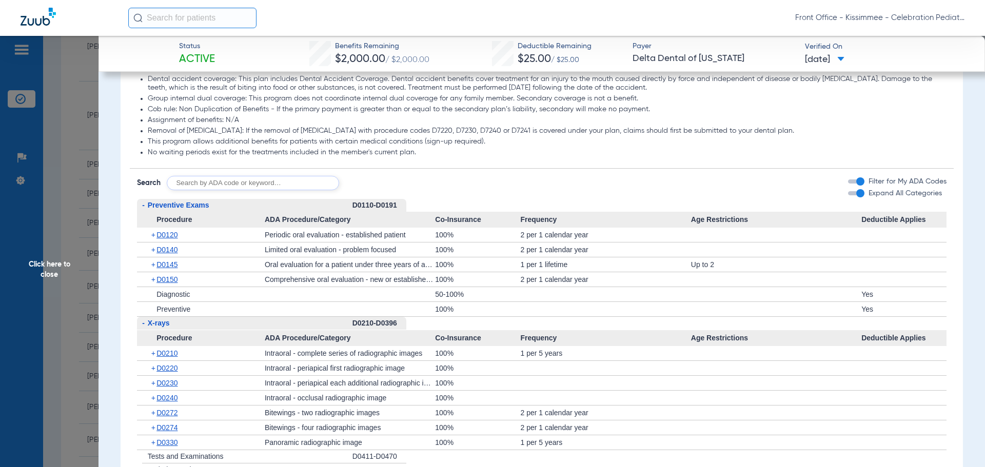
scroll to position [975, 0]
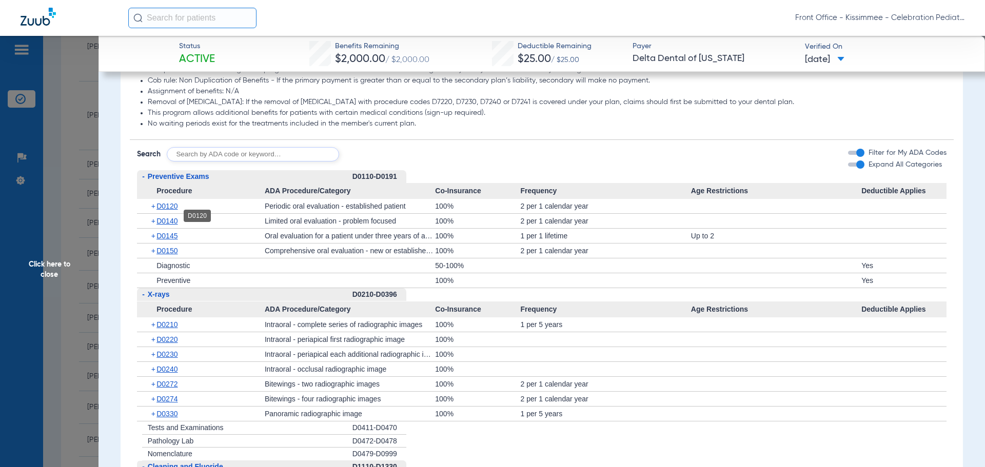
click at [174, 210] on span "D0120" at bounding box center [167, 206] width 21 height 8
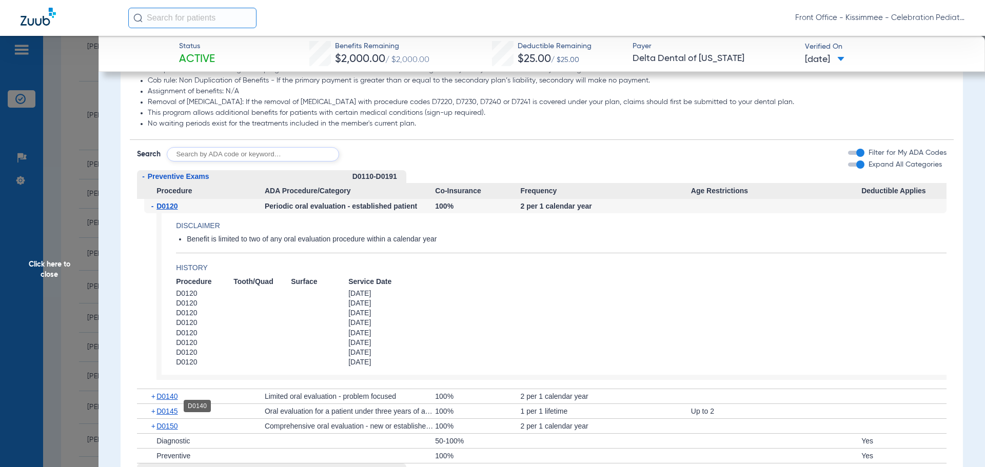
click at [169, 401] on span "D0140" at bounding box center [167, 397] width 21 height 8
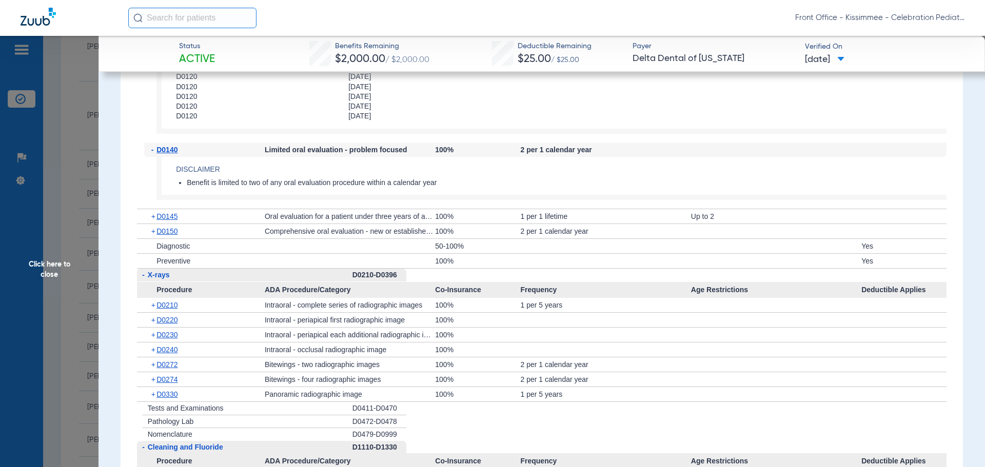
scroll to position [1232, 0]
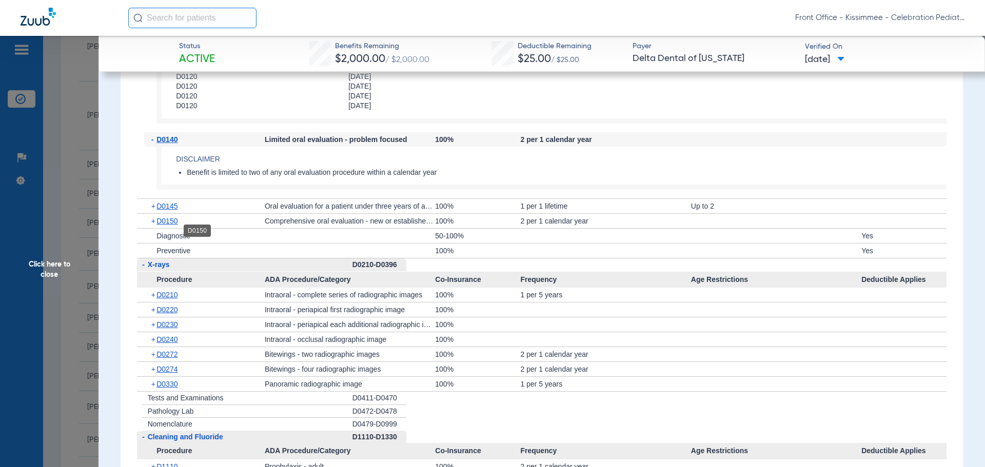
click at [170, 225] on span "D0150" at bounding box center [167, 221] width 21 height 8
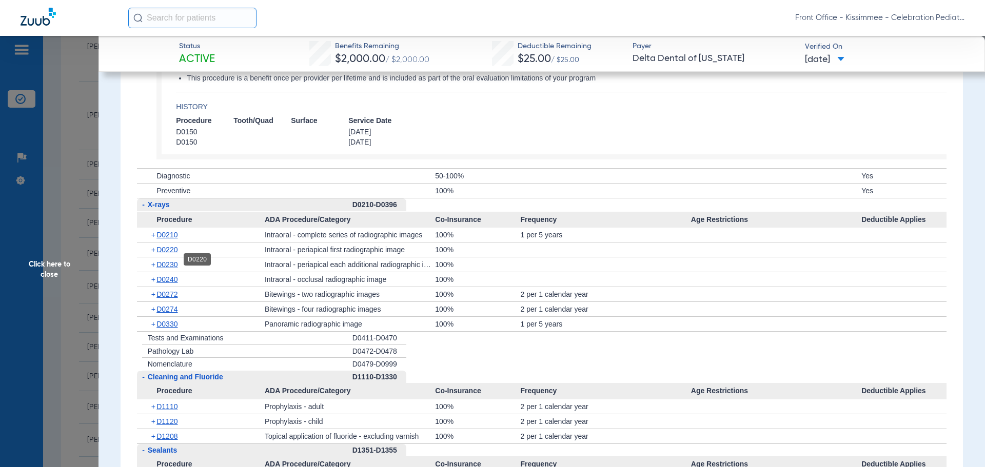
scroll to position [1437, 0]
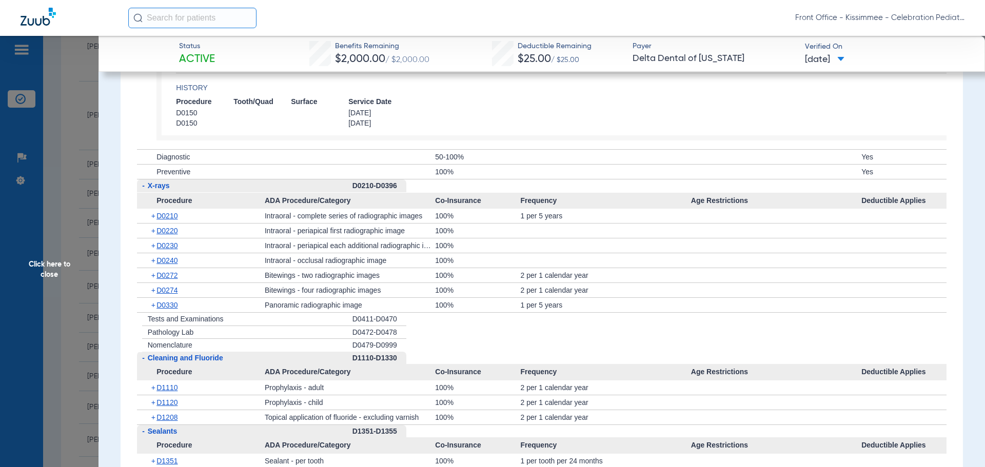
click at [169, 220] on div "+ D0210" at bounding box center [204, 216] width 121 height 14
click at [168, 220] on span "D0210" at bounding box center [167, 216] width 21 height 8
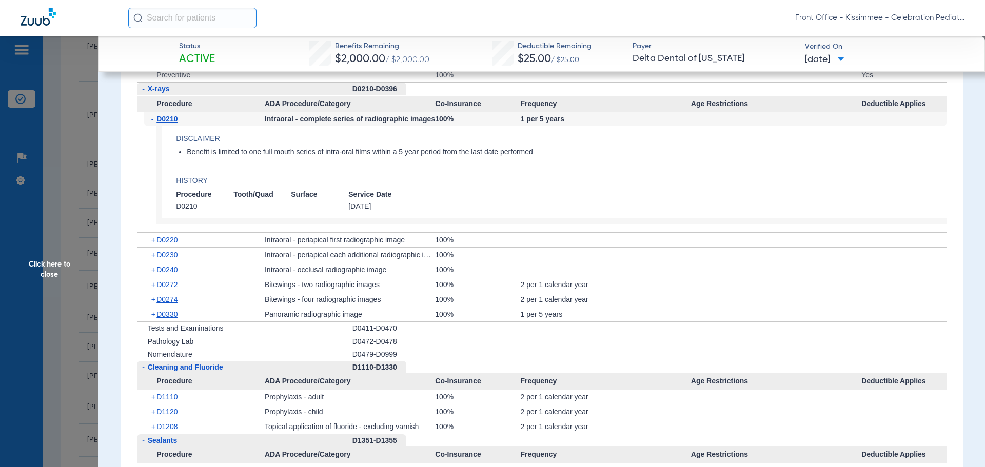
scroll to position [1591, 0]
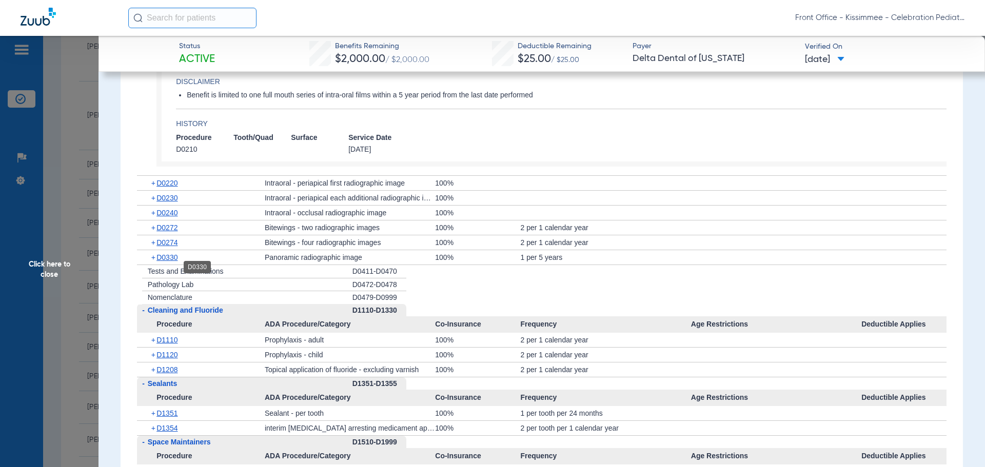
click at [171, 262] on span "D0330" at bounding box center [167, 258] width 21 height 8
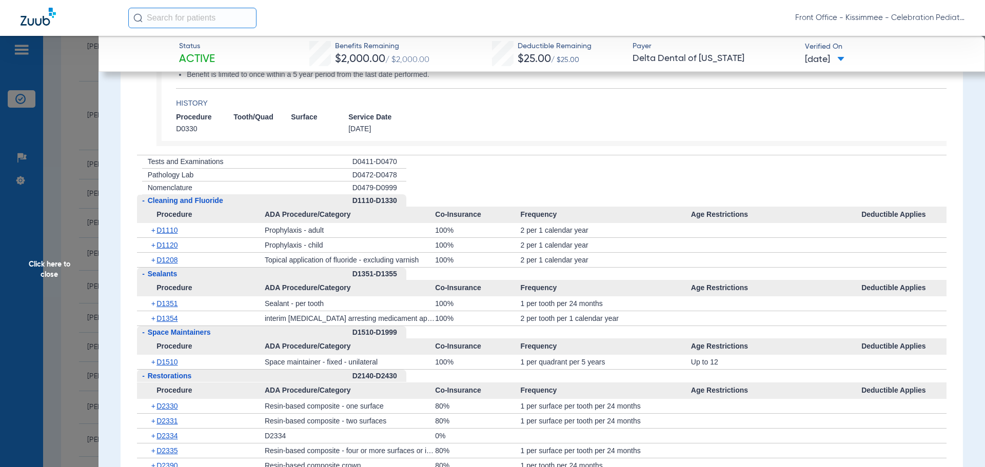
scroll to position [1847, 0]
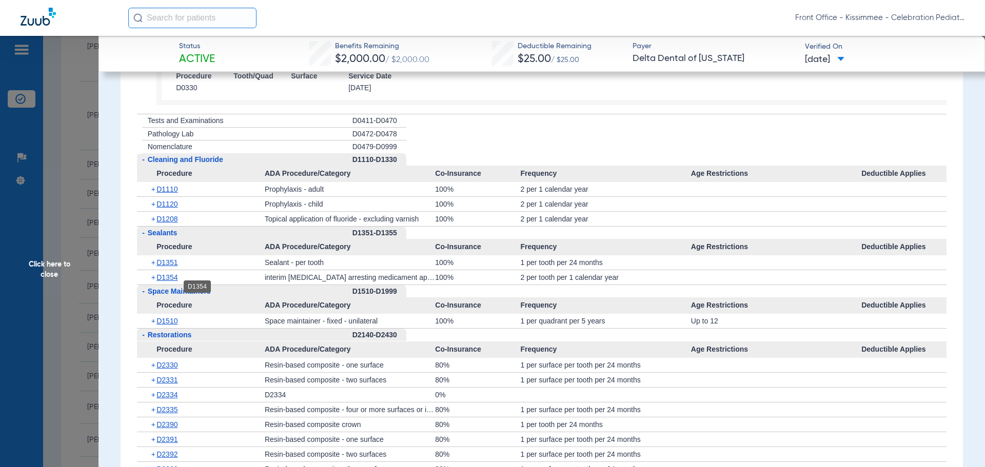
click at [168, 282] on span "D1354" at bounding box center [167, 278] width 21 height 8
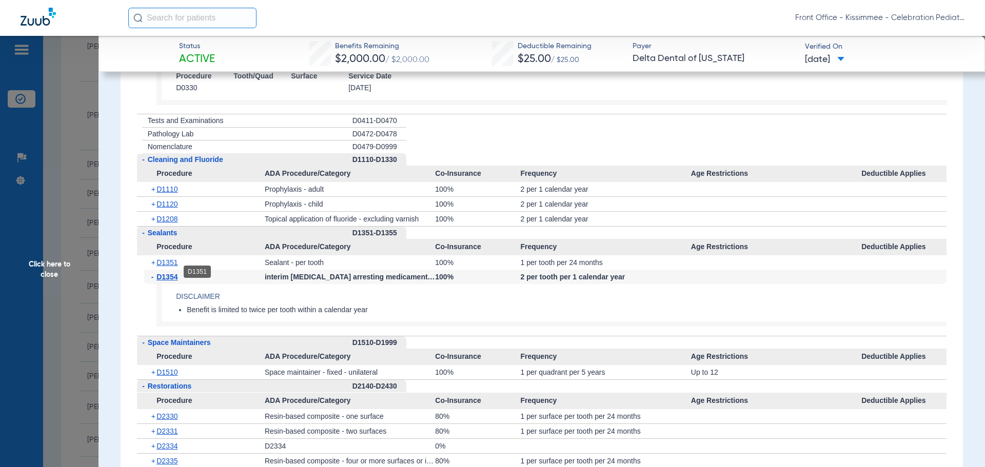
click at [168, 267] on span "D1351" at bounding box center [167, 263] width 21 height 8
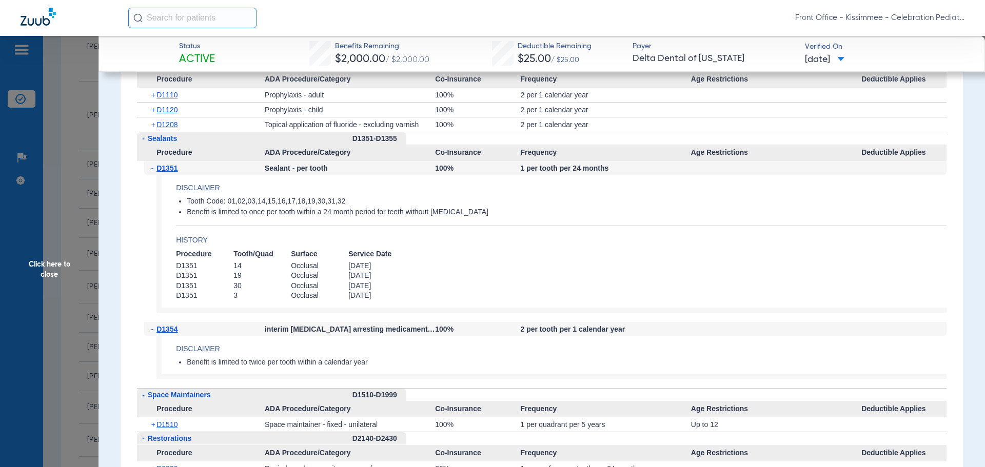
scroll to position [1950, 0]
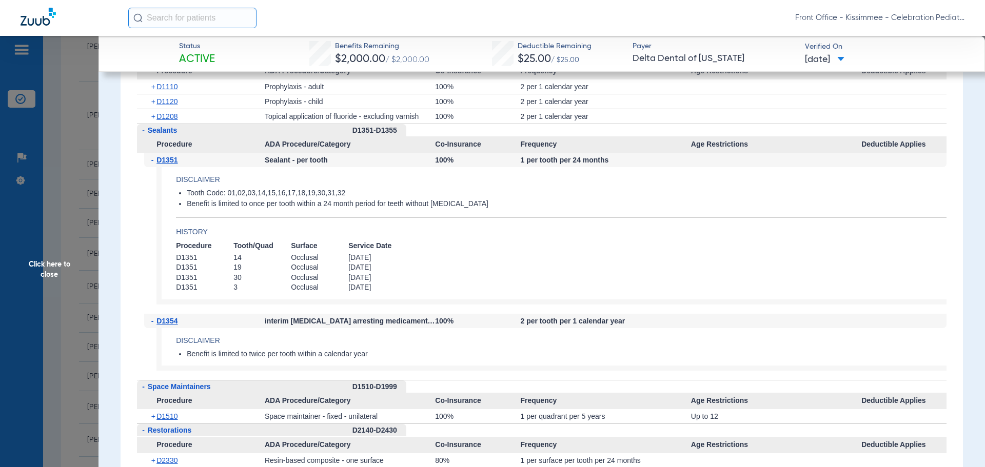
click at [805, 289] on app-history "Procedure Tooth/Quad Surface Service Date D1351 14 Occlusal 11/08/2021 D1351 19…" at bounding box center [561, 266] width 771 height 51
click at [170, 121] on span "D1208" at bounding box center [167, 116] width 21 height 8
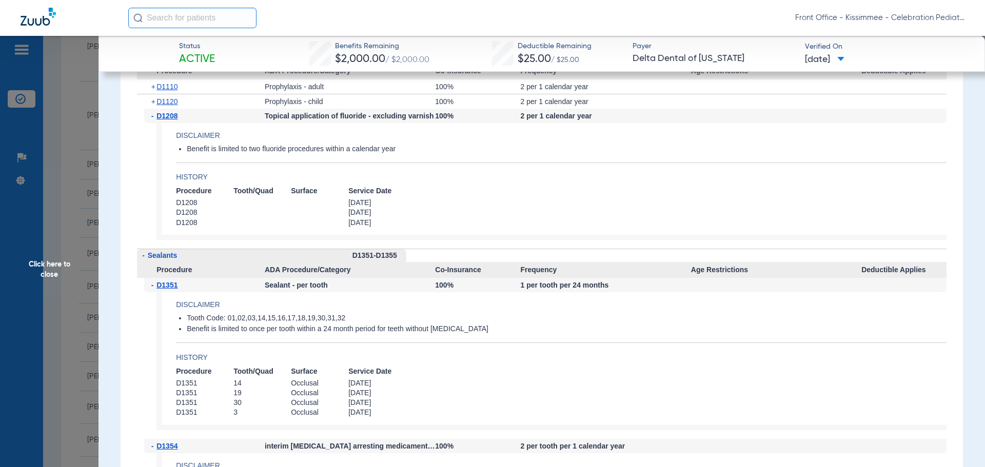
click at [91, 285] on span "Click here to close" at bounding box center [49, 269] width 99 height 467
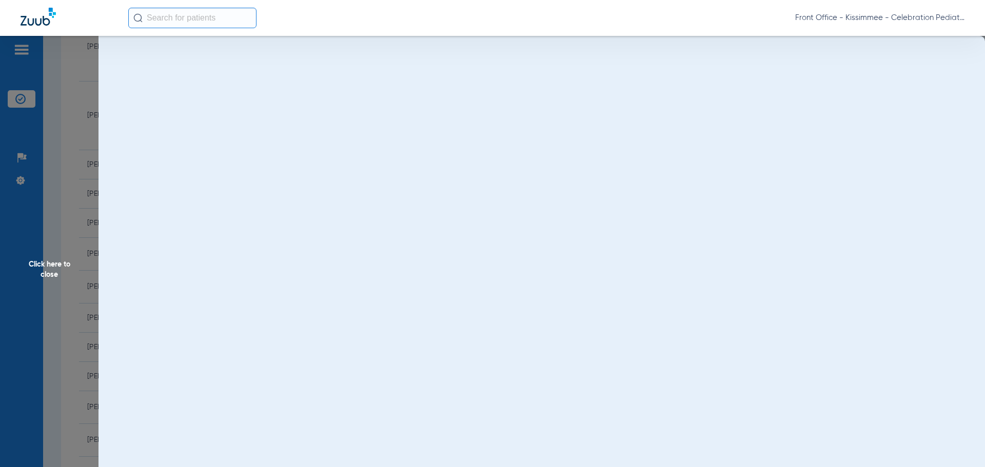
scroll to position [0, 0]
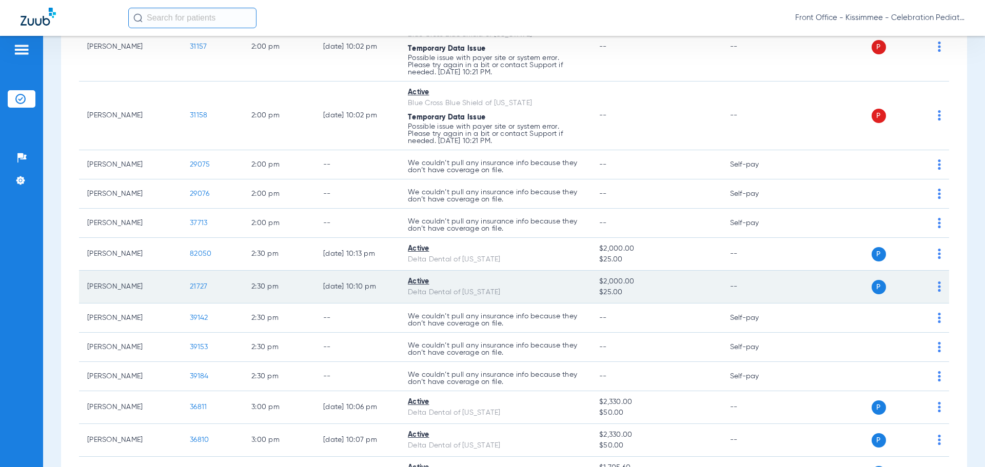
click at [202, 286] on span "21727" at bounding box center [198, 286] width 17 height 7
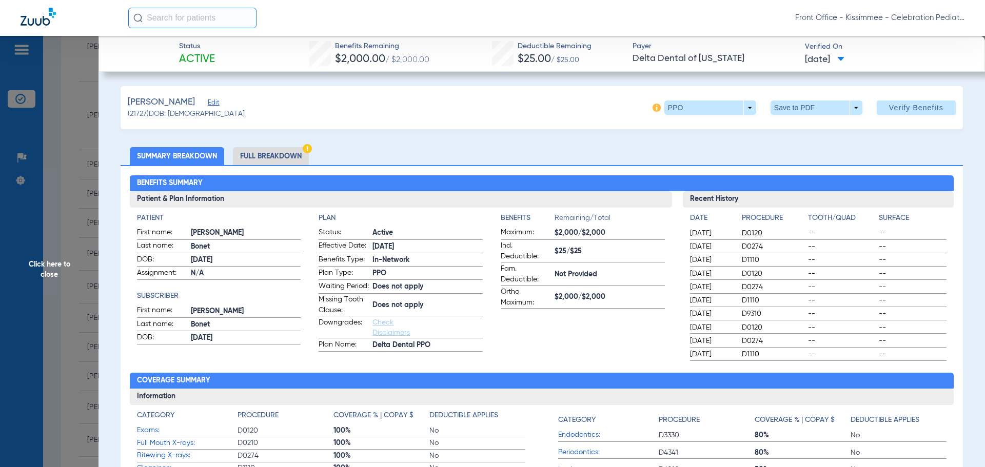
click at [259, 153] on li "Full Breakdown" at bounding box center [271, 156] width 76 height 18
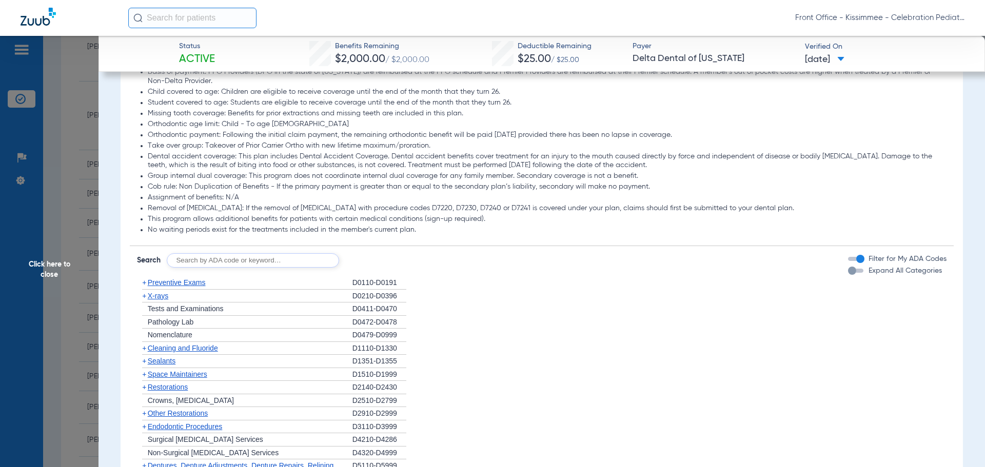
scroll to position [872, 0]
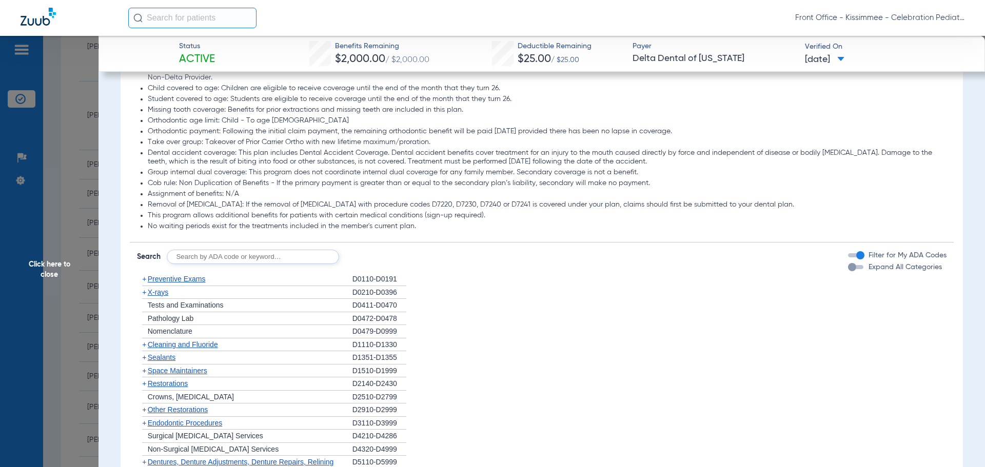
click at [848, 271] on div "button" at bounding box center [852, 267] width 8 height 8
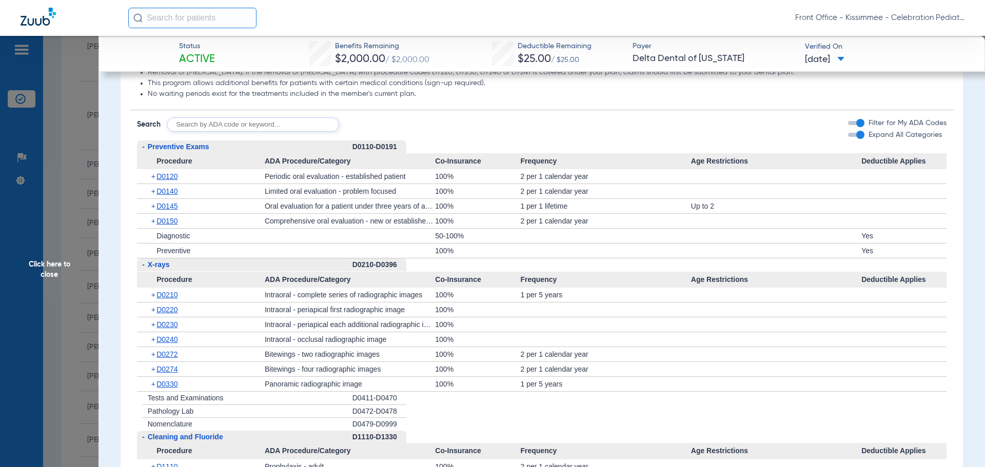
scroll to position [1026, 0]
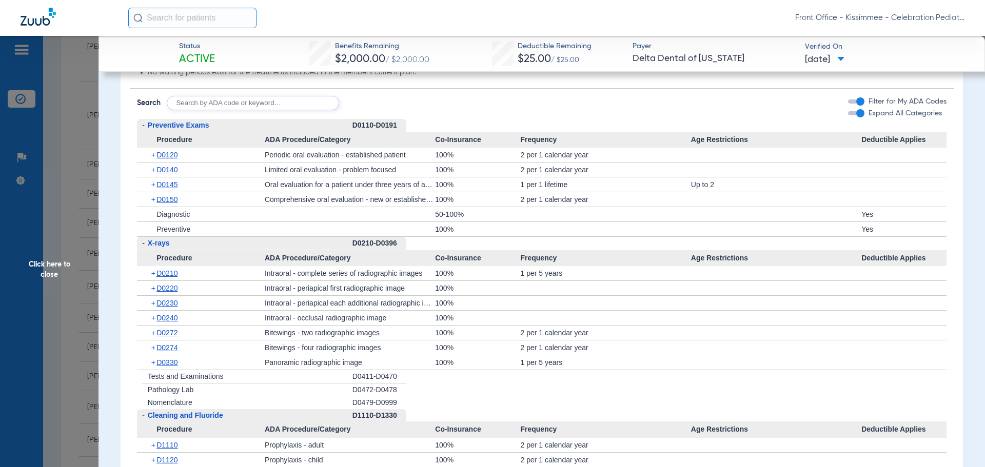
click at [169, 148] on span "Procedure" at bounding box center [201, 140] width 128 height 16
click at [164, 162] on div "+ D0120" at bounding box center [204, 155] width 121 height 14
click at [164, 159] on span "D0120" at bounding box center [167, 155] width 21 height 8
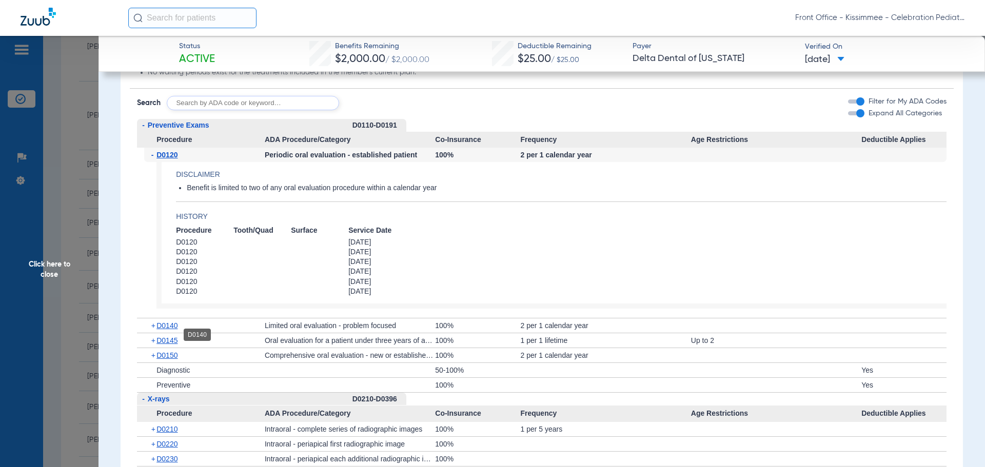
click at [168, 330] on span "D0140" at bounding box center [167, 326] width 21 height 8
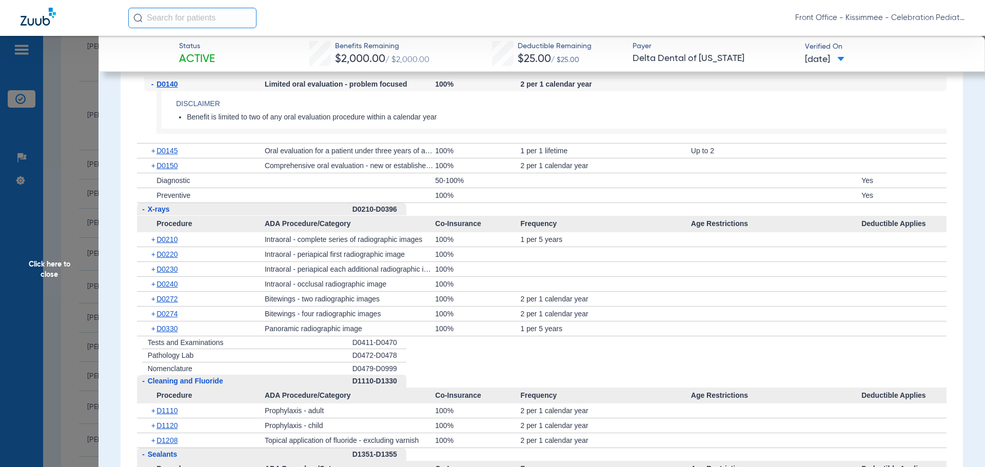
scroll to position [1334, 0]
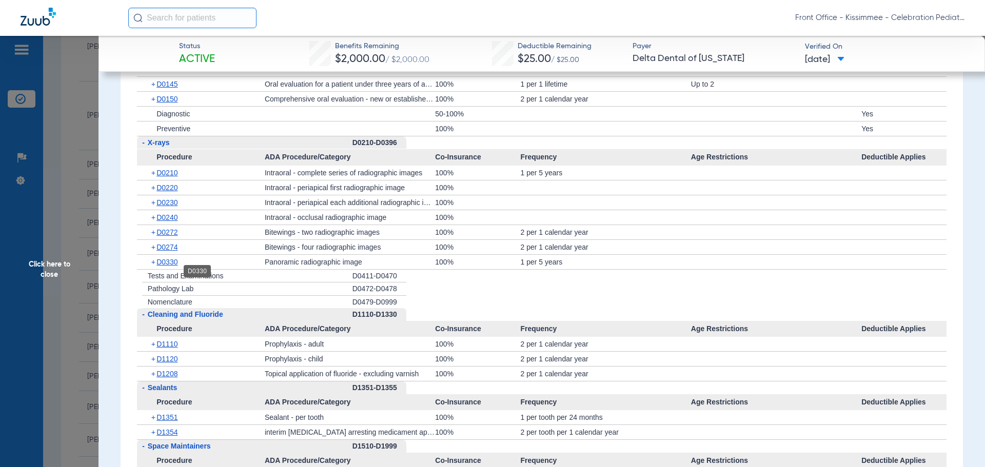
click at [166, 266] on span "D0330" at bounding box center [167, 262] width 21 height 8
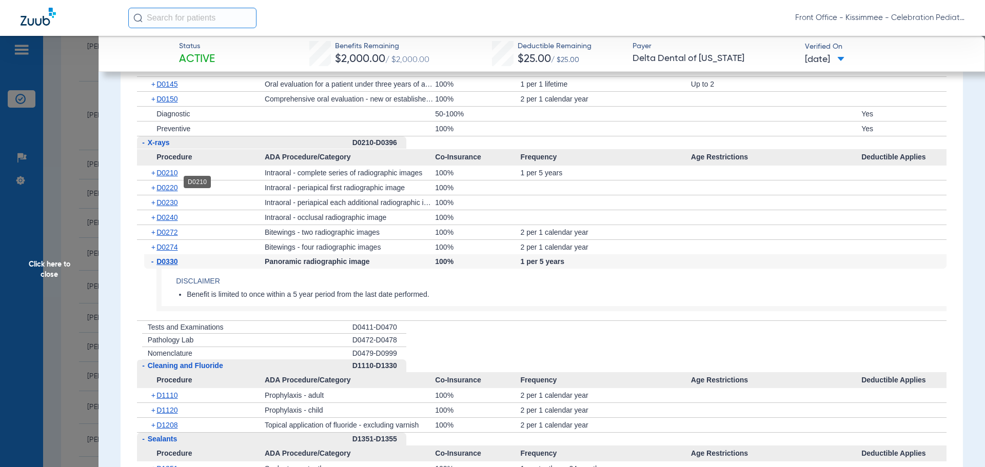
click at [169, 177] on span "D0210" at bounding box center [167, 173] width 21 height 8
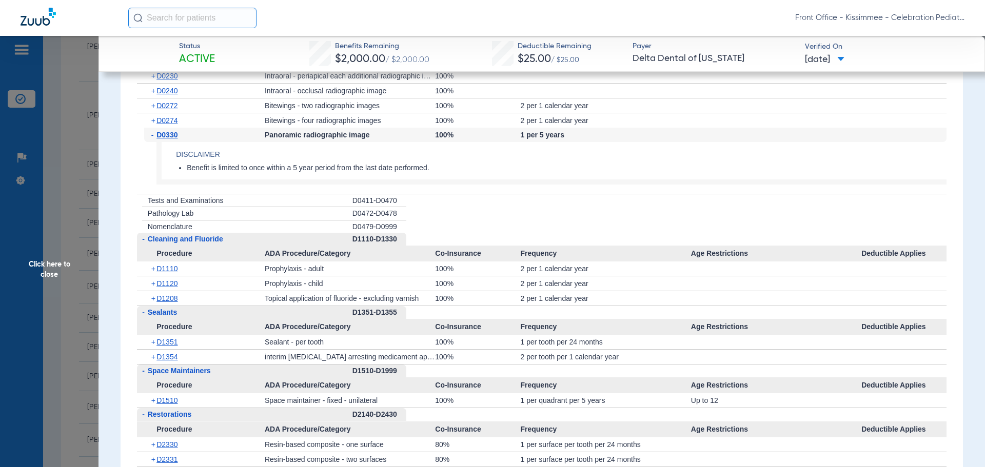
scroll to position [1591, 0]
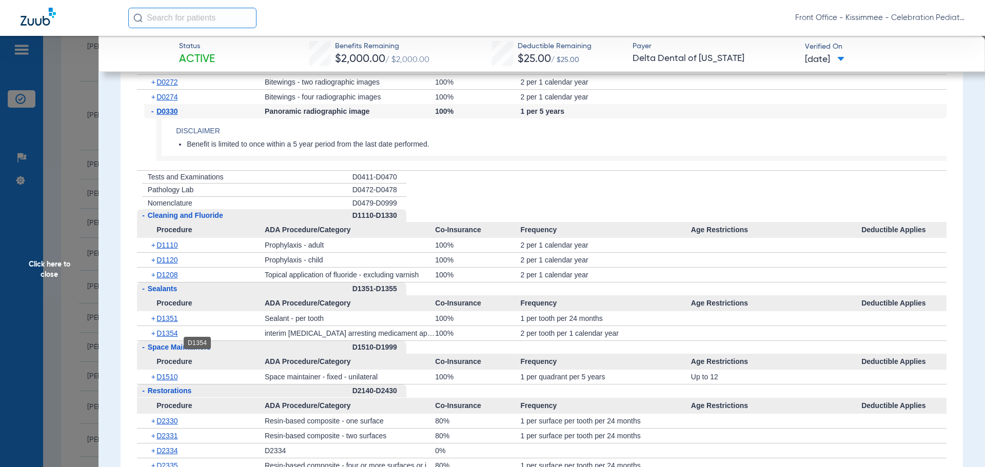
click at [168, 338] on span "D1354" at bounding box center [167, 333] width 21 height 8
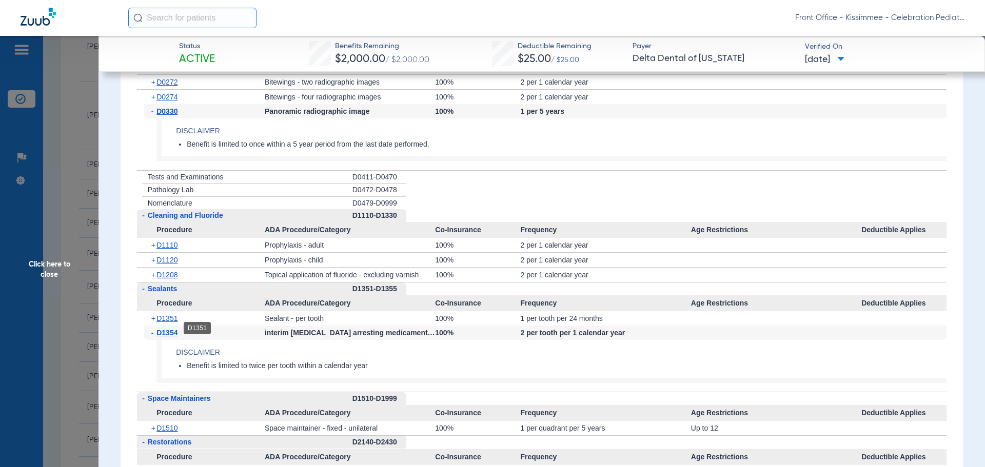
click at [168, 323] on span "D1351" at bounding box center [167, 319] width 21 height 8
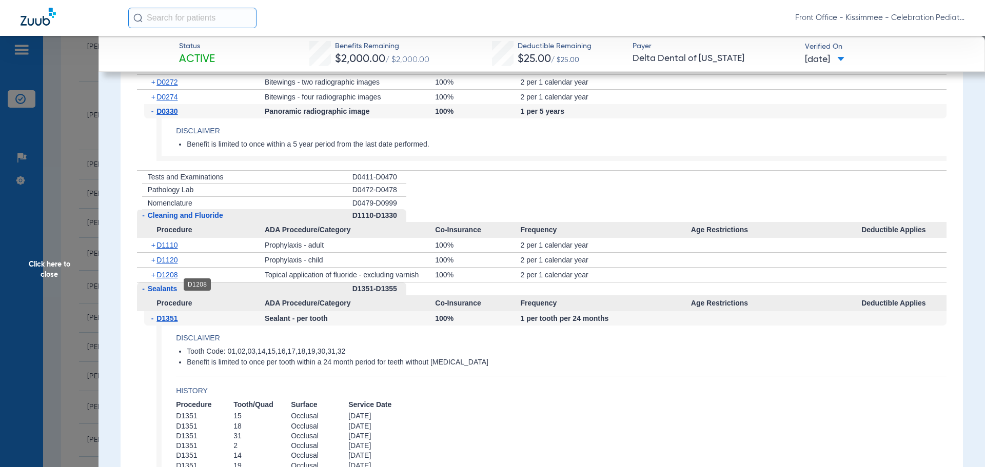
click at [165, 279] on span "D1208" at bounding box center [167, 275] width 21 height 8
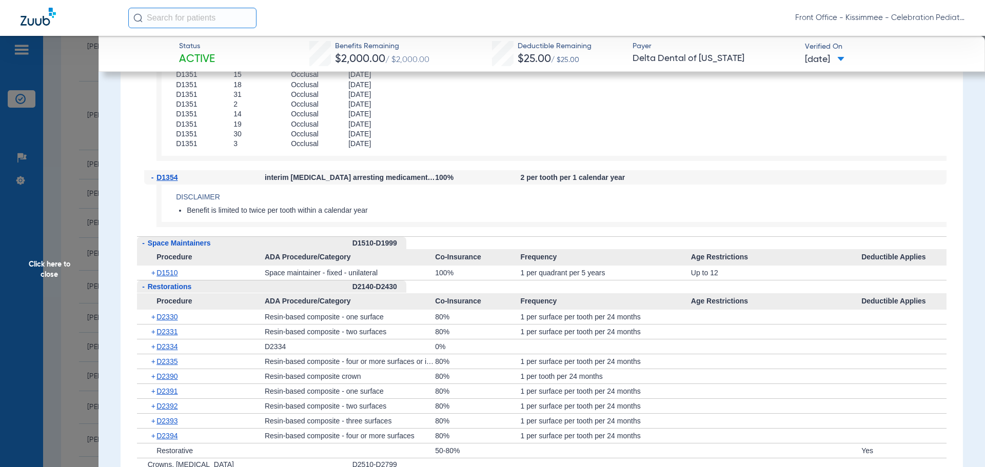
scroll to position [2053, 0]
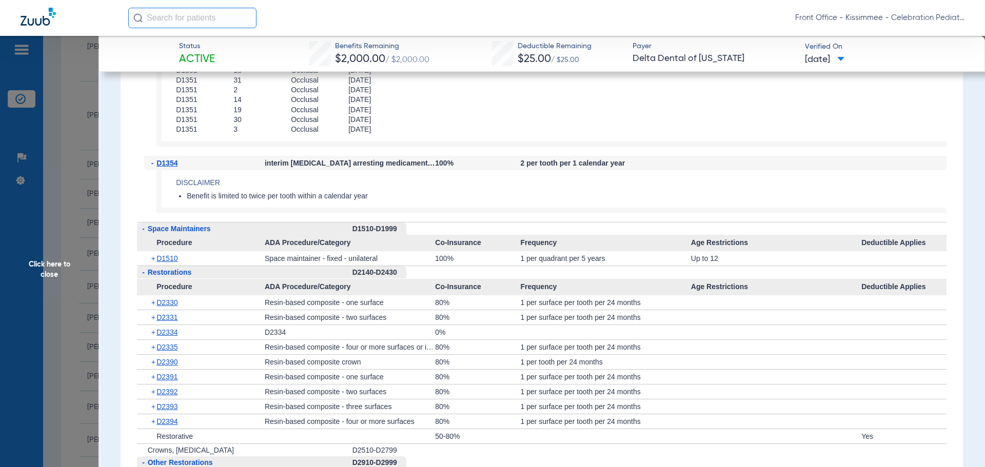
click at [800, 246] on span "Age Restrictions" at bounding box center [776, 243] width 170 height 16
click at [71, 260] on span "Click here to close" at bounding box center [49, 269] width 99 height 467
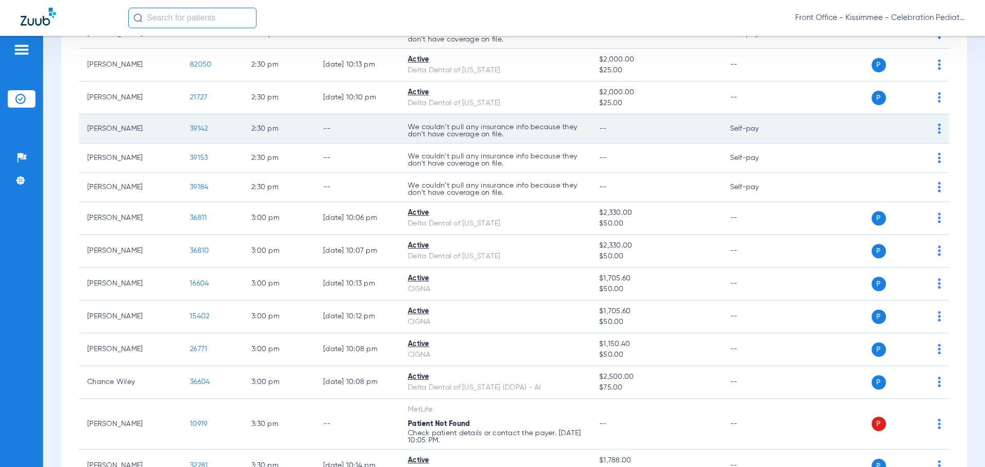
scroll to position [2001, 0]
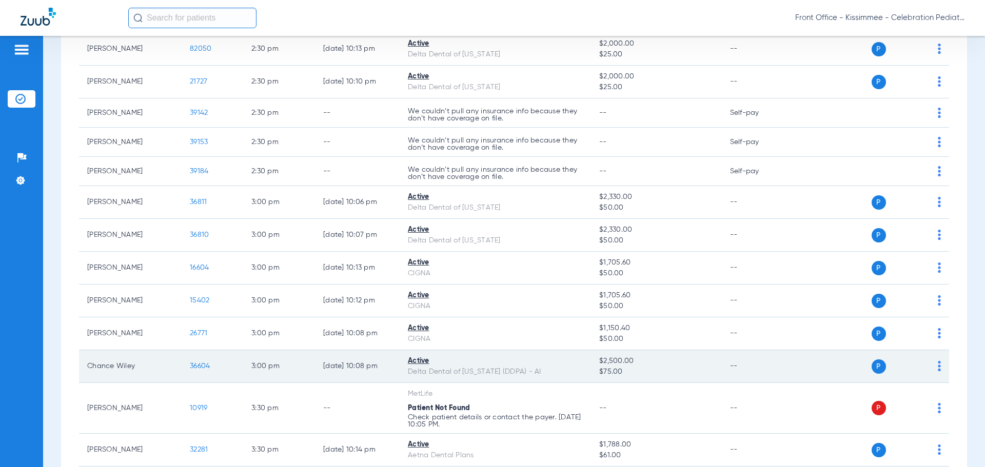
click at [194, 365] on span "36604" at bounding box center [200, 366] width 20 height 7
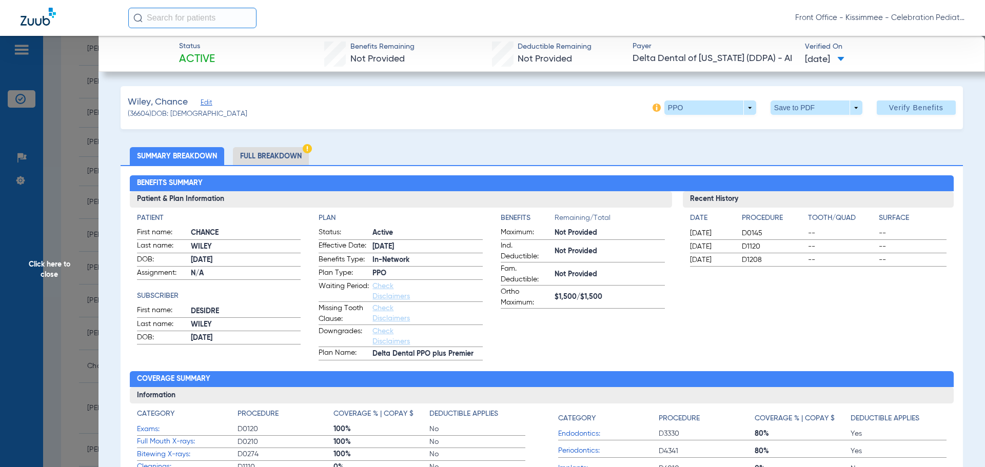
click at [281, 155] on li "Full Breakdown" at bounding box center [271, 156] width 76 height 18
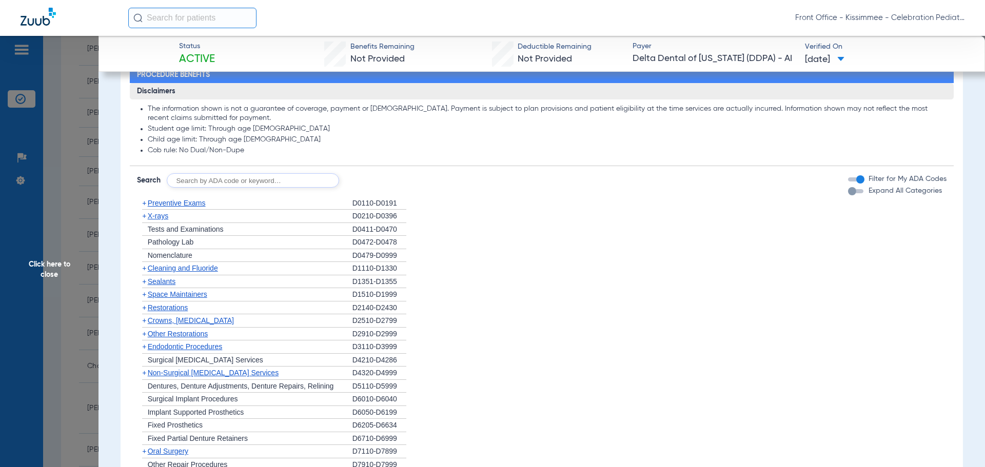
scroll to position [718, 0]
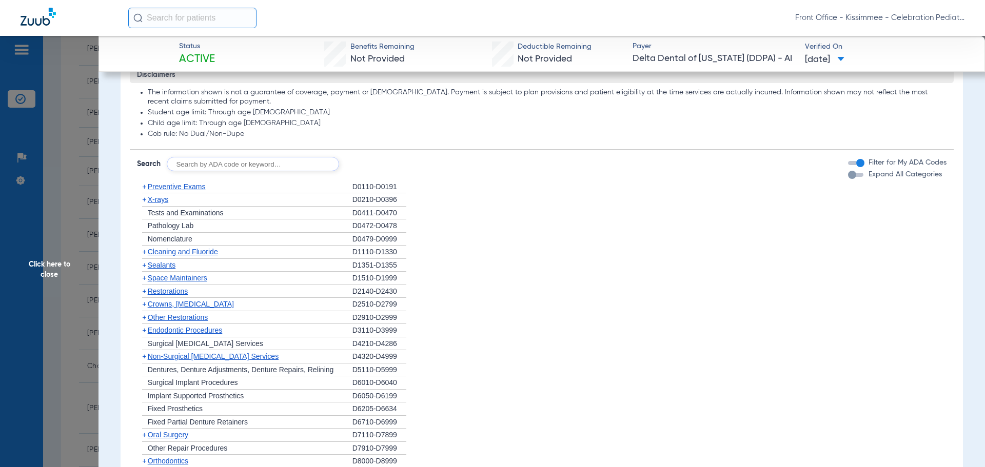
click at [848, 179] on div "button" at bounding box center [852, 175] width 8 height 8
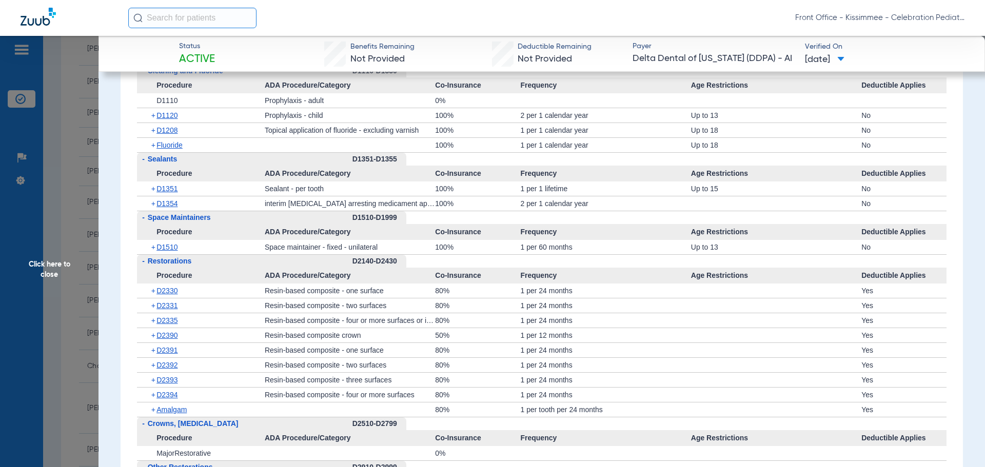
scroll to position [1078, 0]
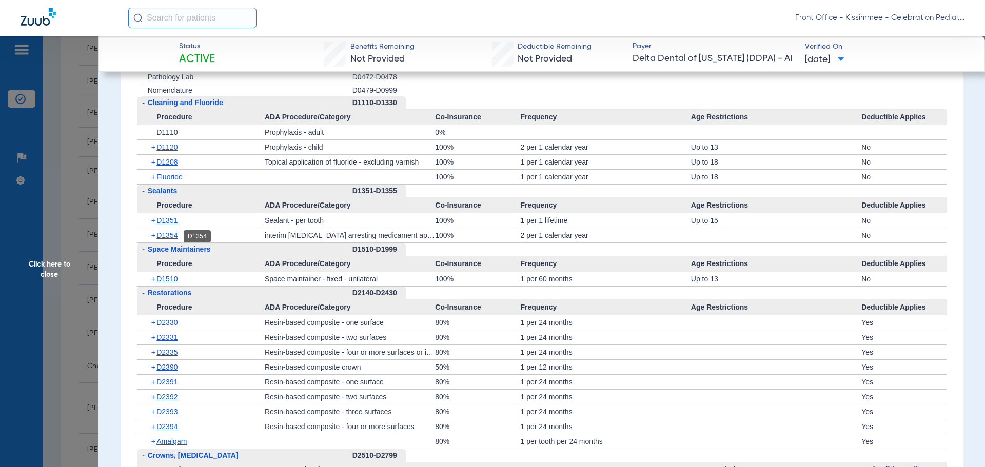
click at [169, 238] on span "D1354" at bounding box center [167, 235] width 21 height 8
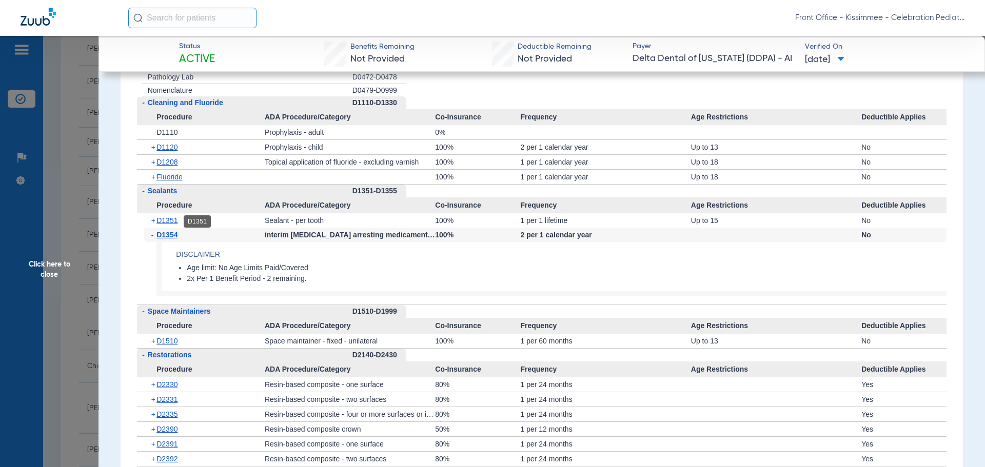
click at [163, 224] on span "D1351" at bounding box center [167, 221] width 21 height 8
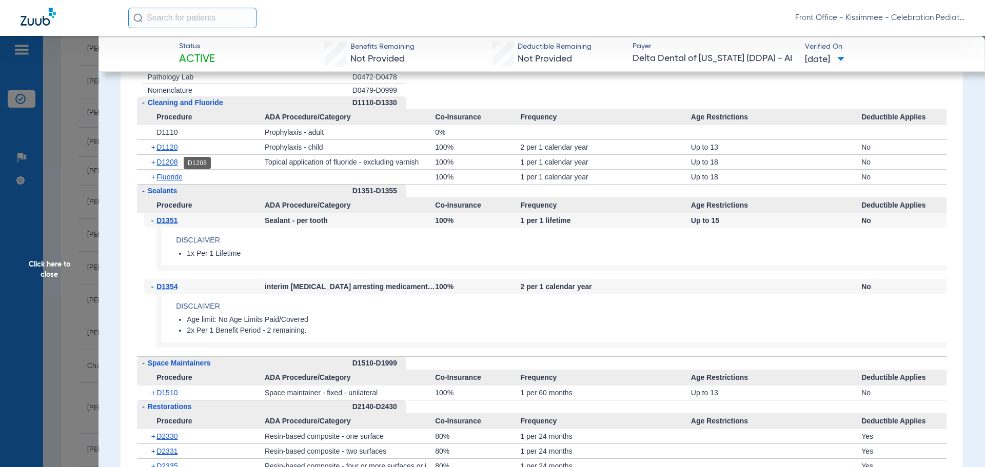
click at [164, 162] on span "D1208" at bounding box center [167, 162] width 21 height 8
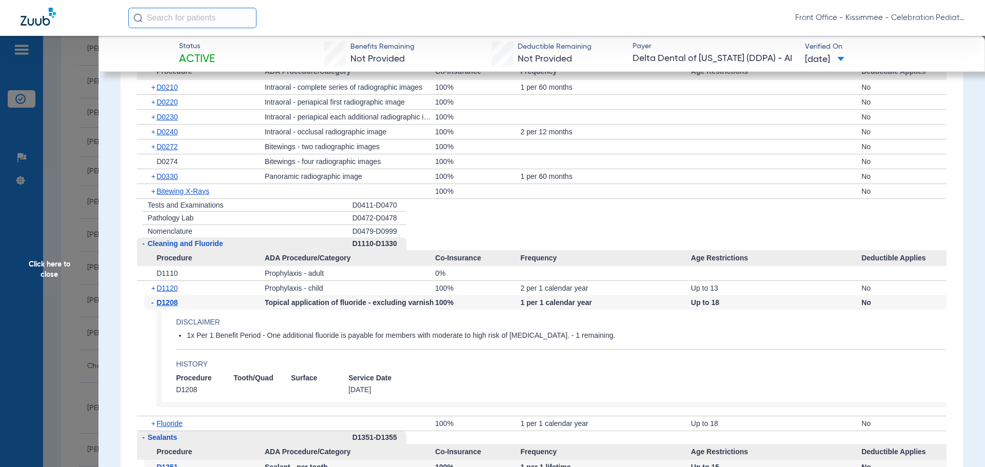
scroll to position [924, 0]
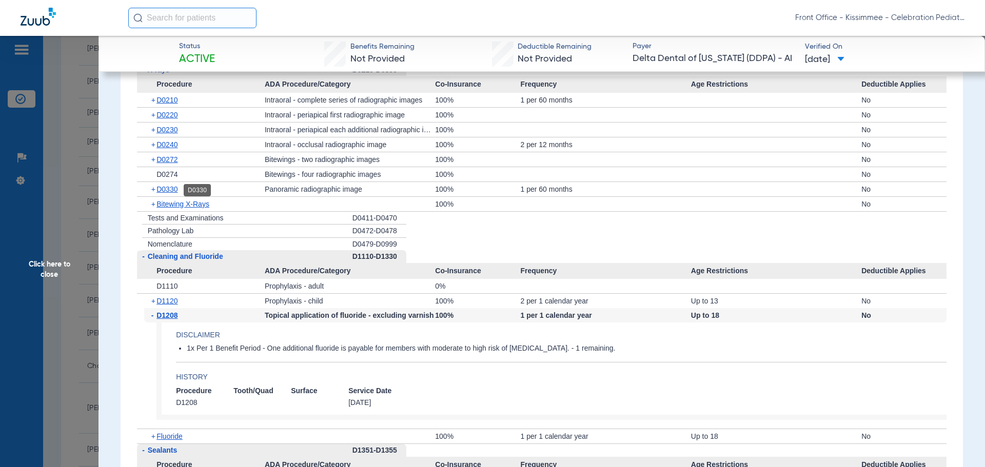
click at [169, 187] on span "D0330" at bounding box center [167, 189] width 21 height 8
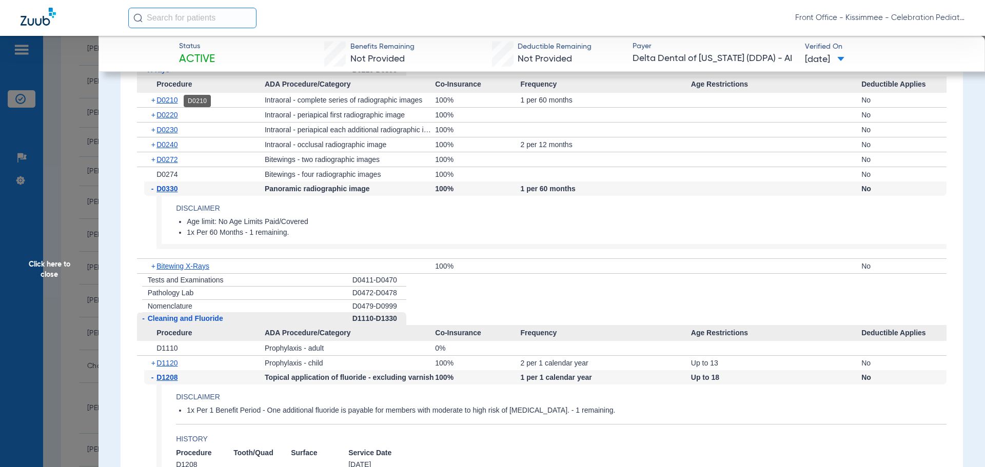
click at [157, 99] on span "D0210" at bounding box center [167, 100] width 21 height 8
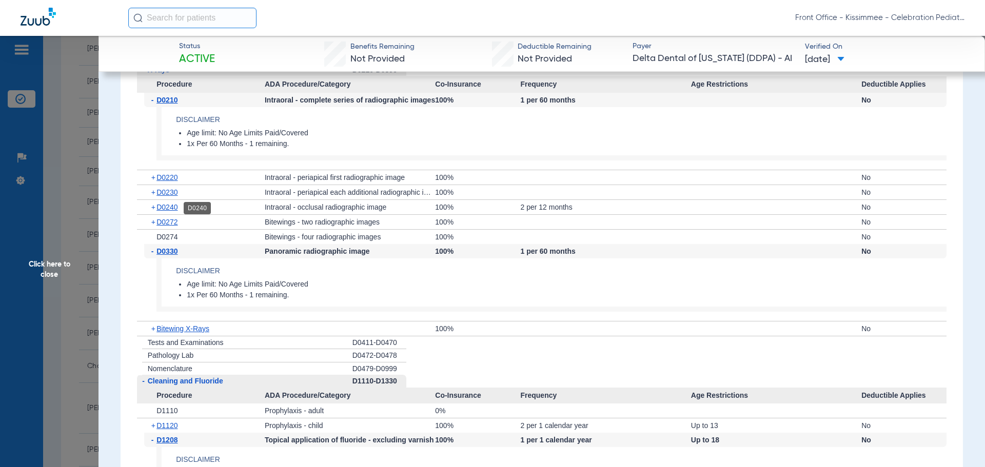
click at [167, 208] on span "D0240" at bounding box center [167, 207] width 21 height 8
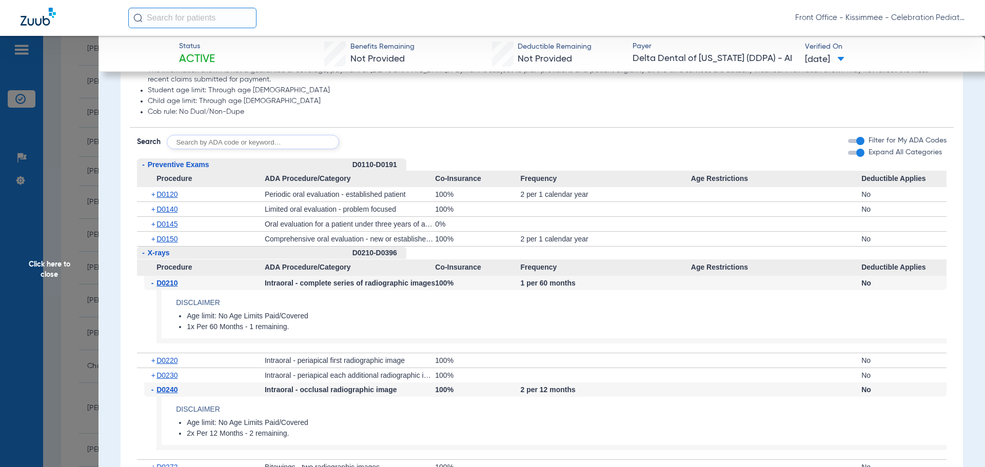
scroll to position [718, 0]
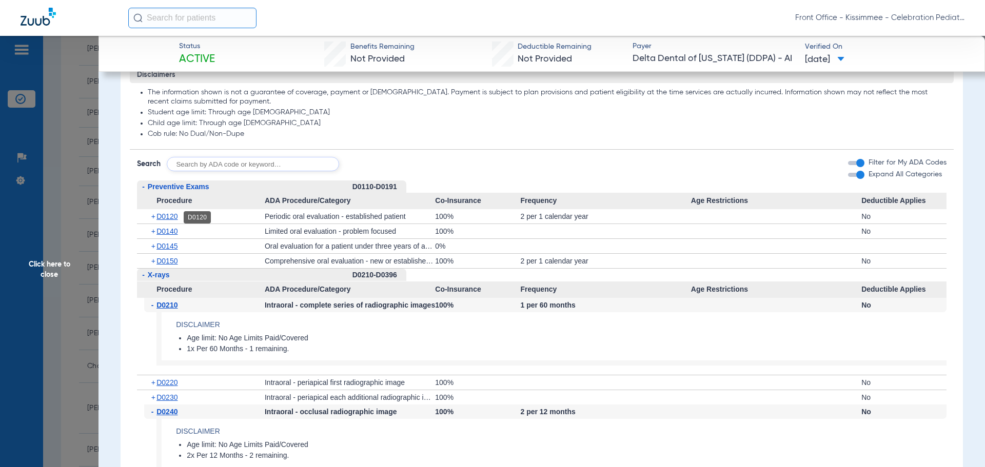
click at [171, 220] on span "D0120" at bounding box center [167, 216] width 21 height 8
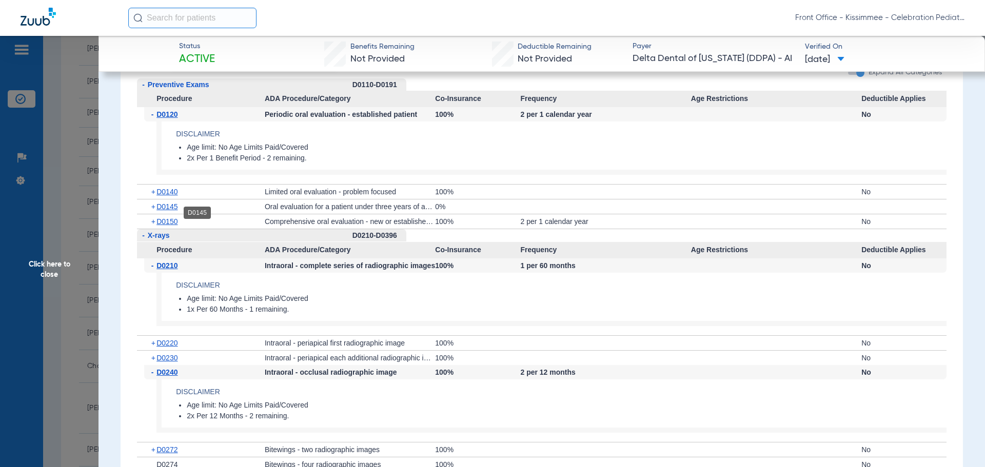
scroll to position [821, 0]
click at [166, 187] on div "+ D0140" at bounding box center [204, 191] width 121 height 14
click at [163, 192] on span "D0140" at bounding box center [167, 191] width 21 height 8
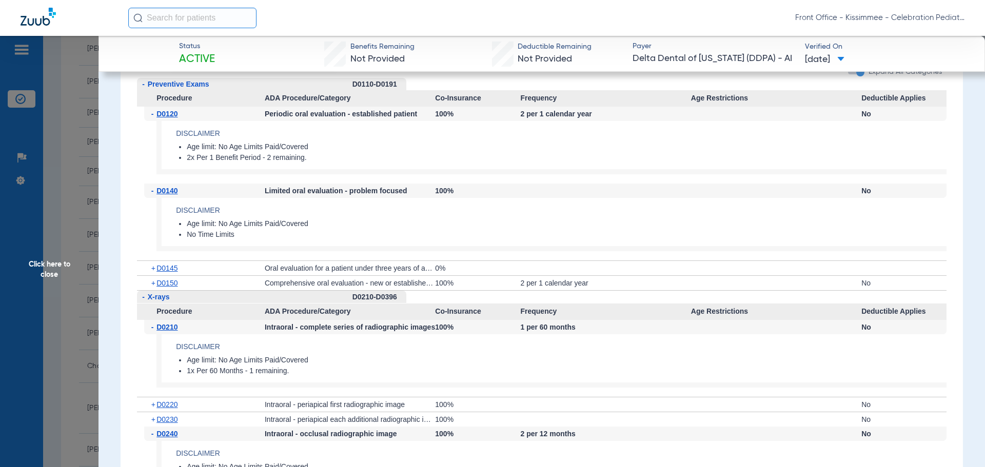
scroll to position [872, 0]
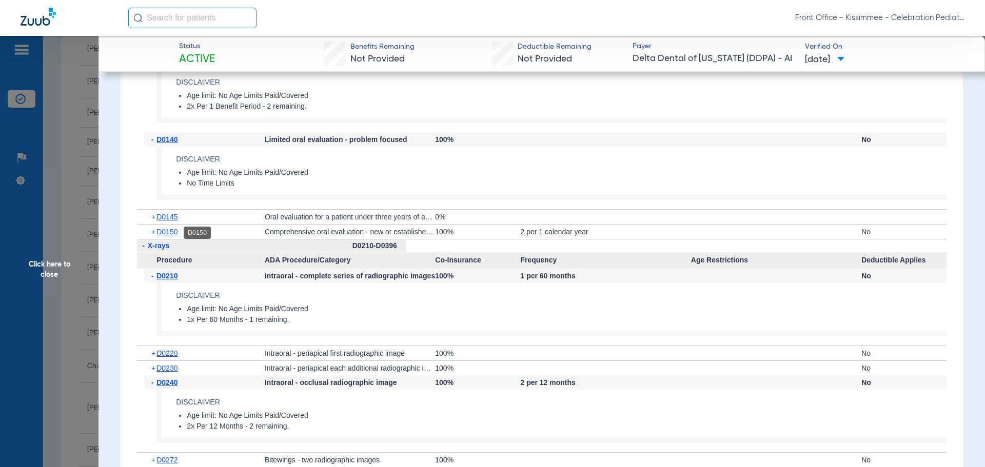
click at [160, 231] on span "D0150" at bounding box center [167, 232] width 21 height 8
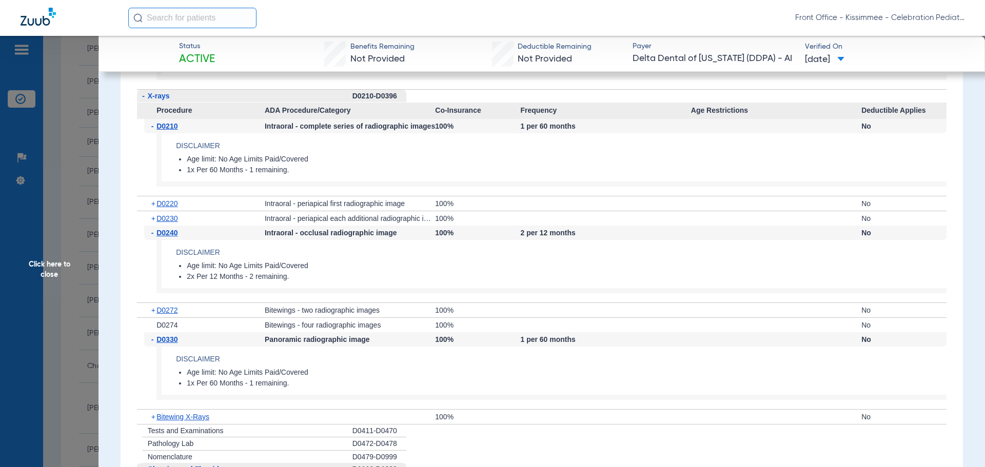
scroll to position [1129, 0]
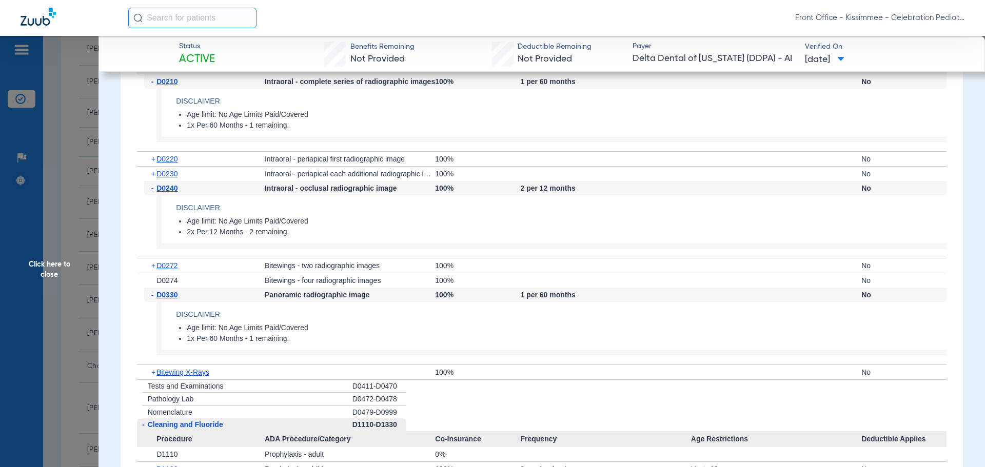
click at [72, 268] on span "Click here to close" at bounding box center [49, 269] width 99 height 467
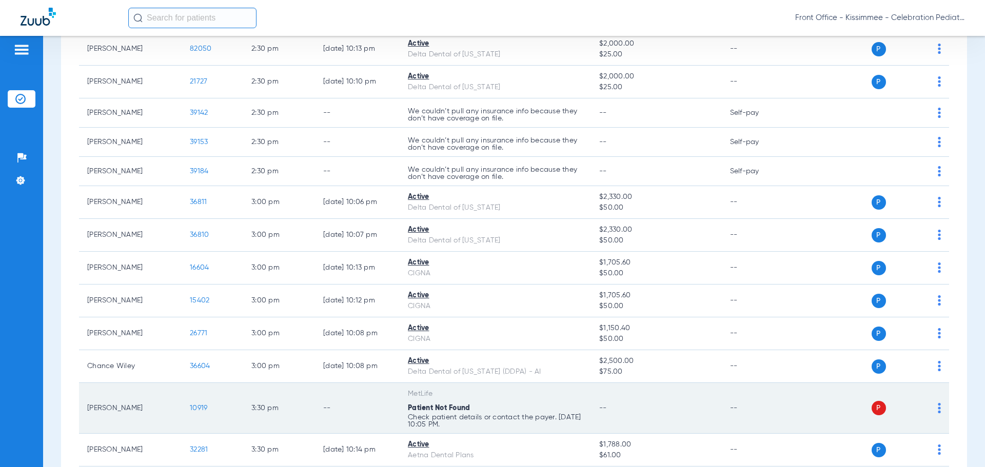
click at [203, 411] on span "10919" at bounding box center [198, 408] width 17 height 7
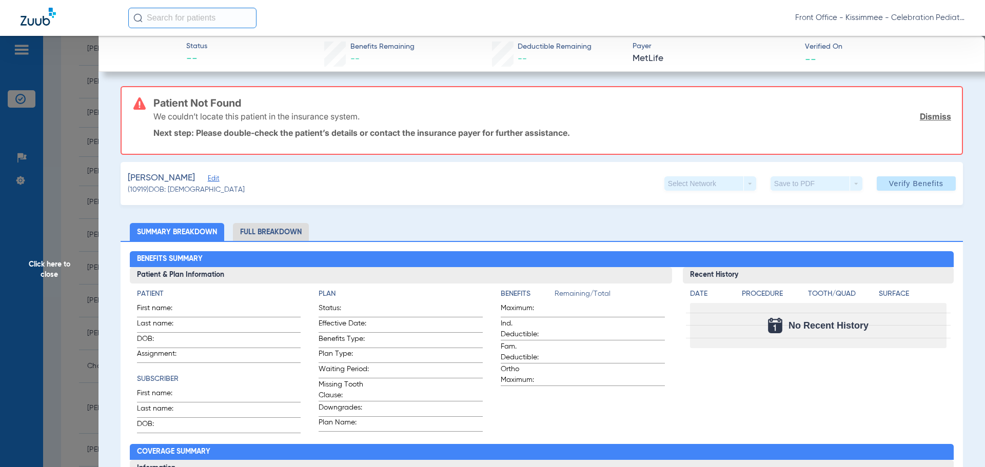
click at [65, 281] on span "Click here to close" at bounding box center [49, 269] width 99 height 467
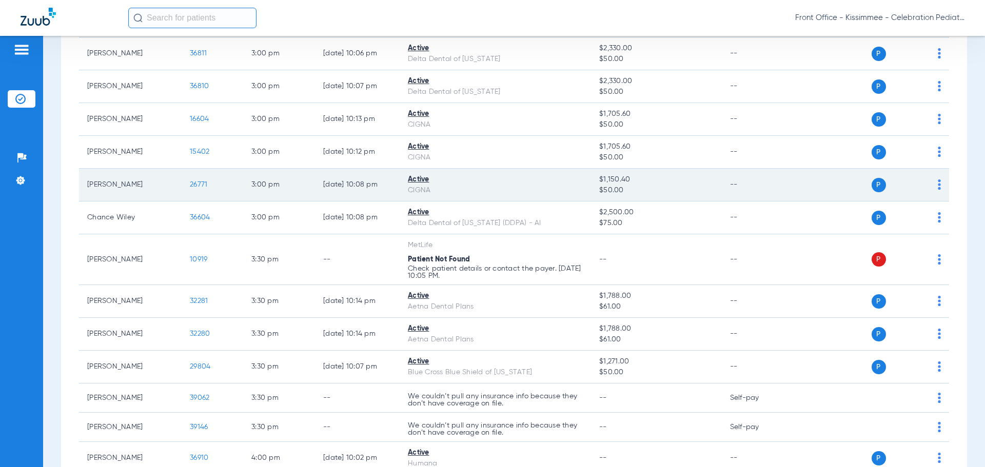
scroll to position [2155, 0]
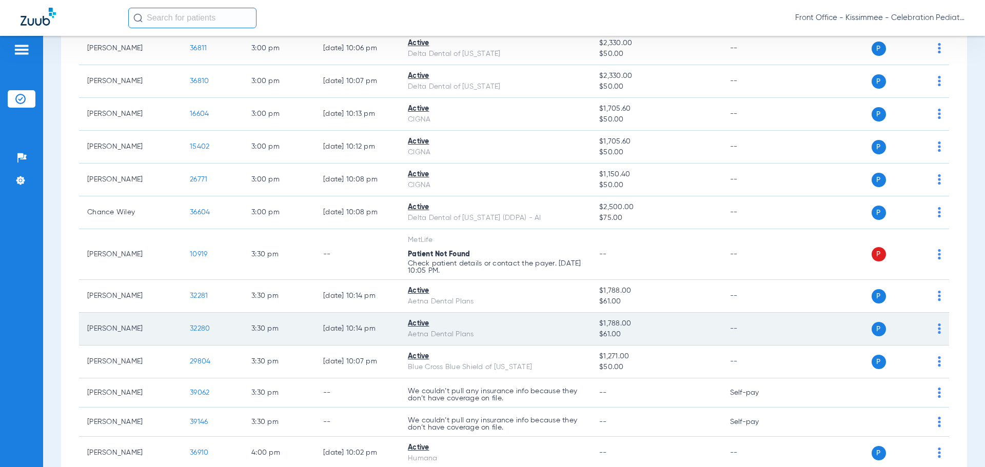
click at [202, 328] on span "32280" at bounding box center [200, 328] width 20 height 7
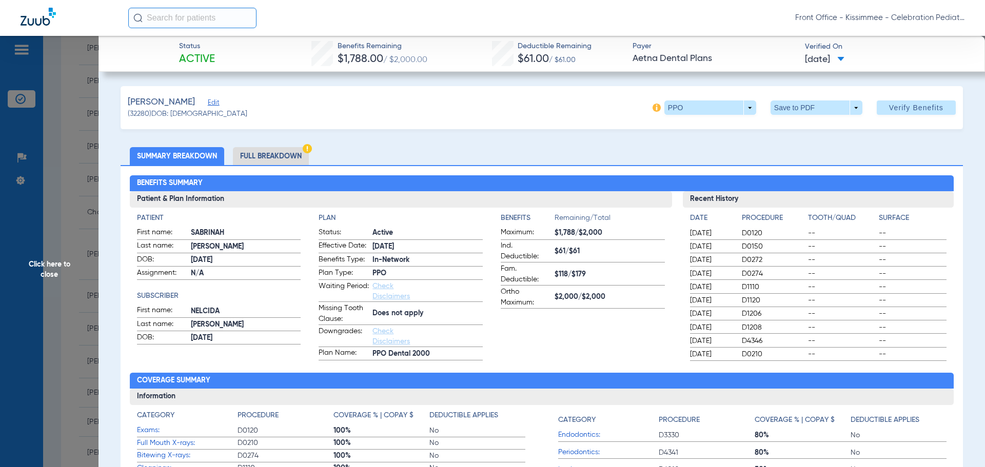
click at [252, 152] on li "Full Breakdown" at bounding box center [271, 156] width 76 height 18
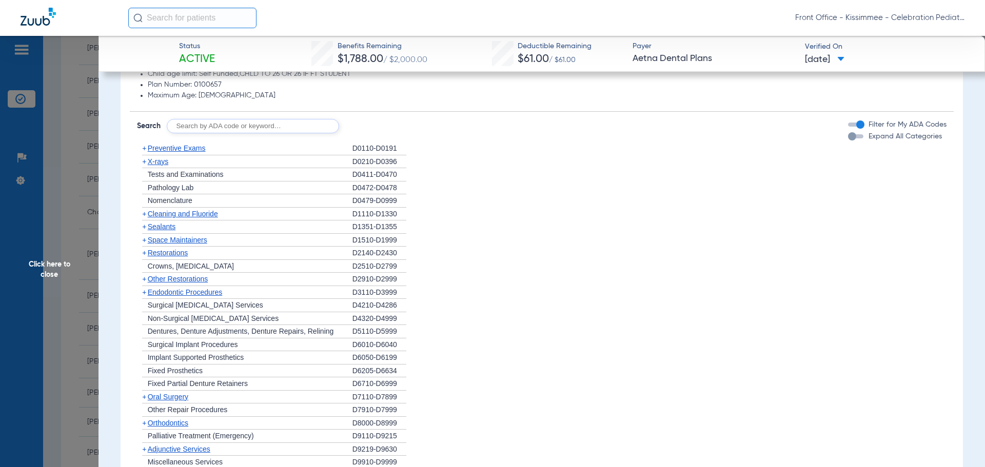
scroll to position [770, 0]
click at [848, 134] on div "button" at bounding box center [852, 135] width 8 height 8
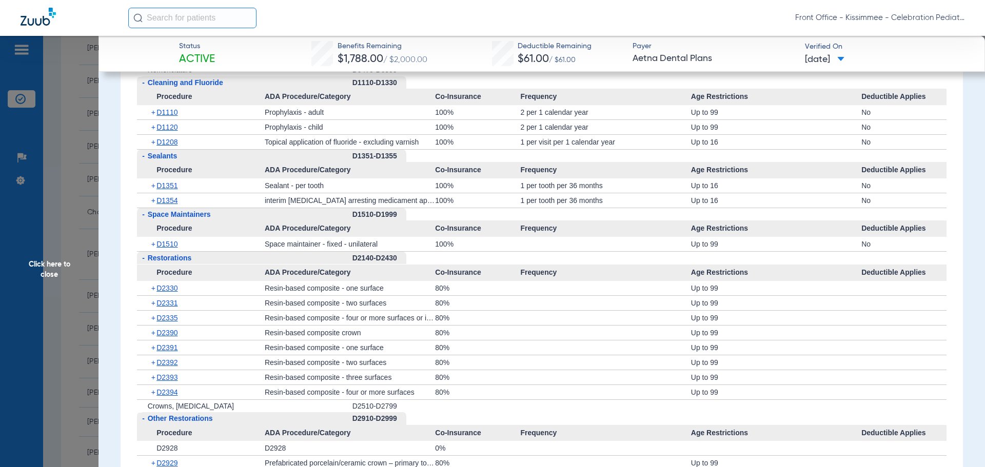
scroll to position [1078, 0]
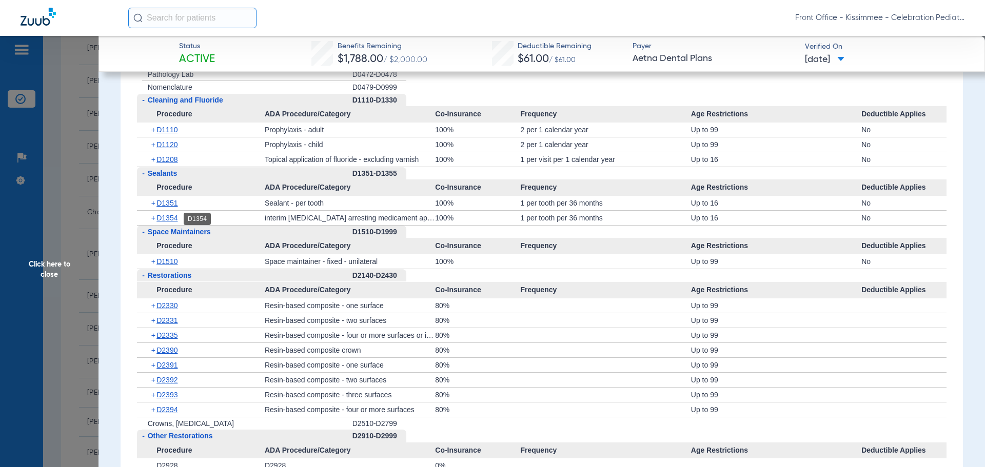
click at [163, 217] on span "D1354" at bounding box center [167, 218] width 21 height 8
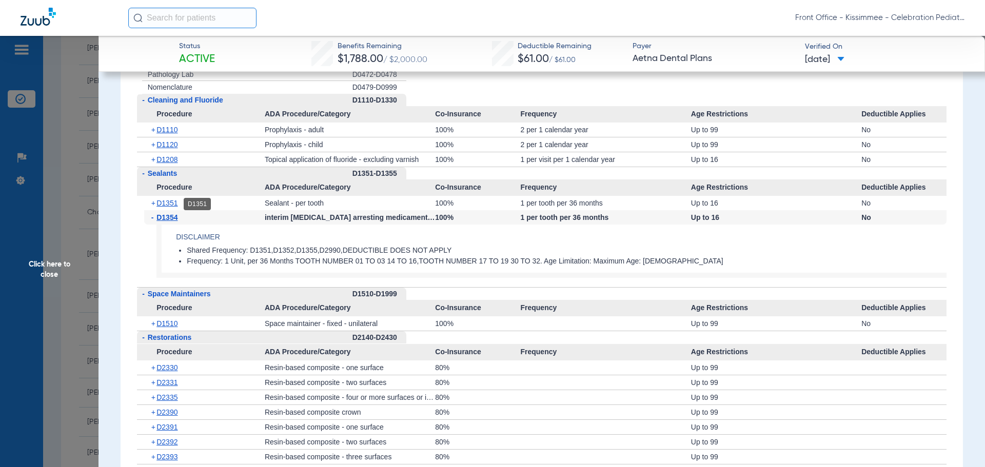
click at [163, 205] on span "D1351" at bounding box center [167, 203] width 21 height 8
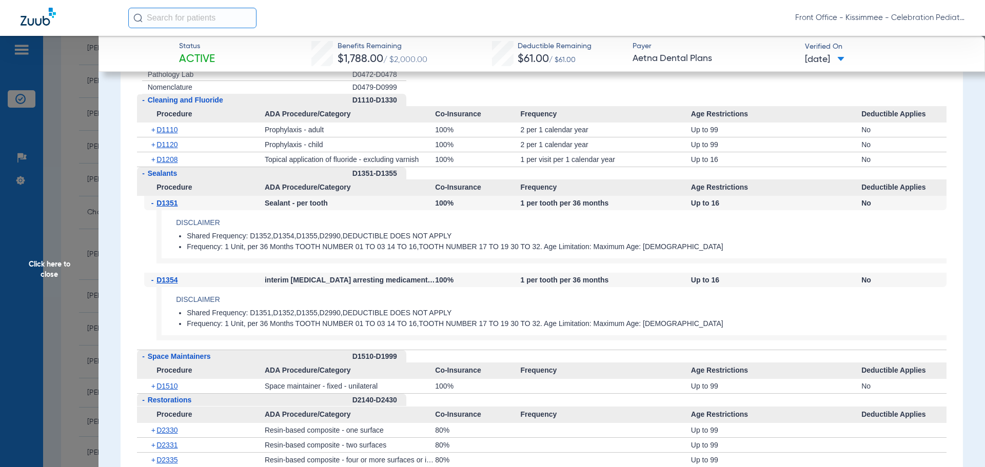
click at [168, 168] on div "- Sealants" at bounding box center [245, 173] width 216 height 13
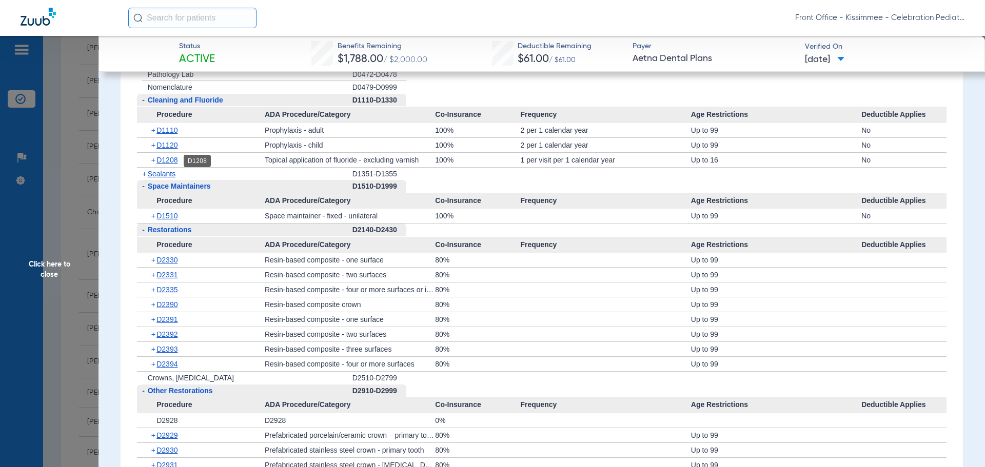
click at [168, 162] on span "D1208" at bounding box center [167, 160] width 21 height 8
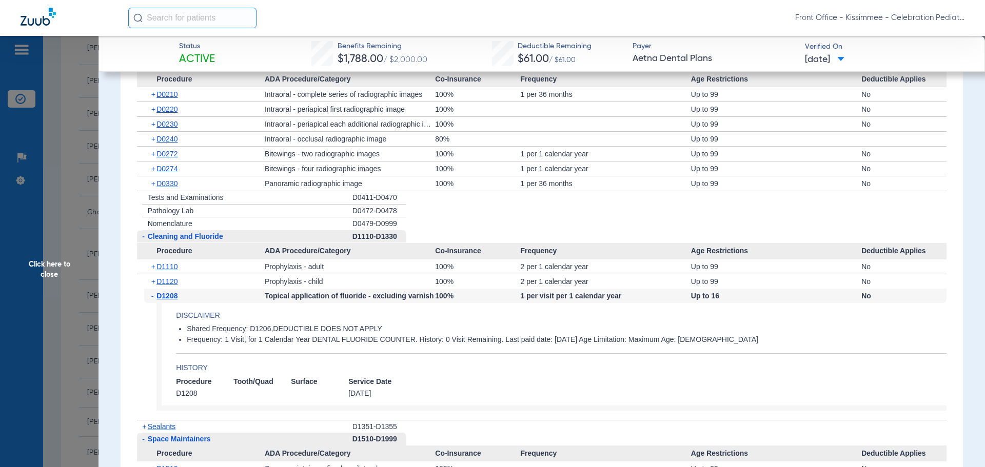
scroll to position [924, 0]
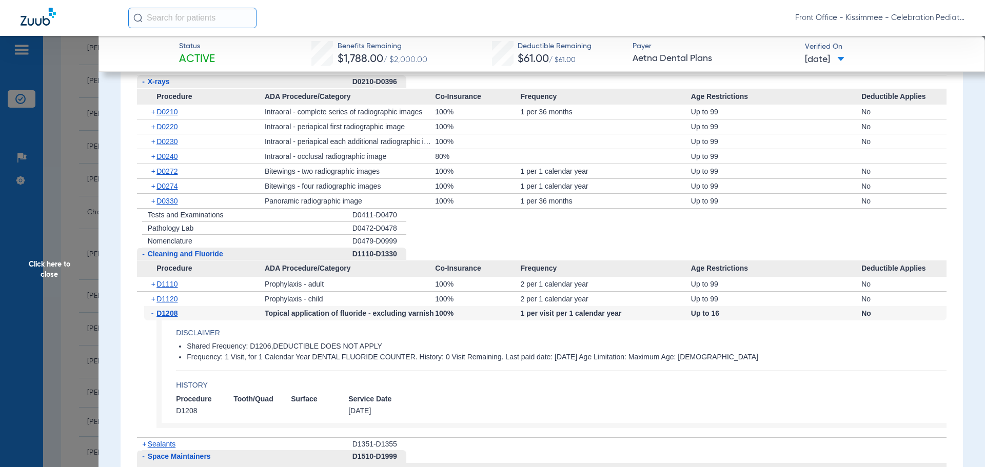
click at [157, 182] on div "+ D0274" at bounding box center [204, 186] width 121 height 14
click at [159, 189] on span "D0274" at bounding box center [167, 186] width 21 height 8
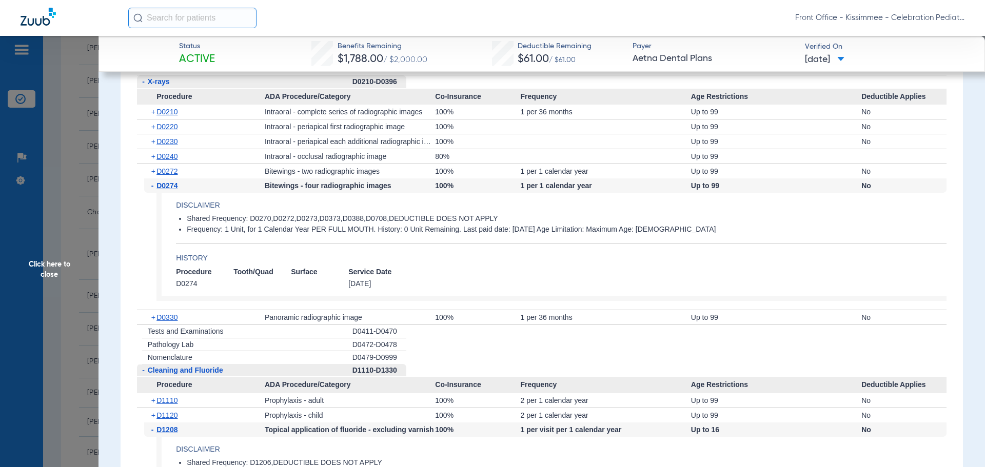
click at [168, 317] on span "D0330" at bounding box center [167, 318] width 21 height 8
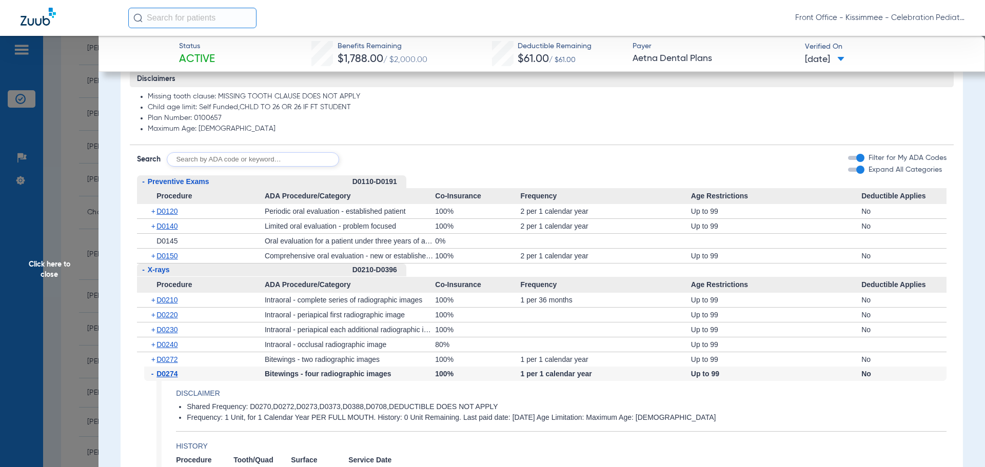
scroll to position [718, 0]
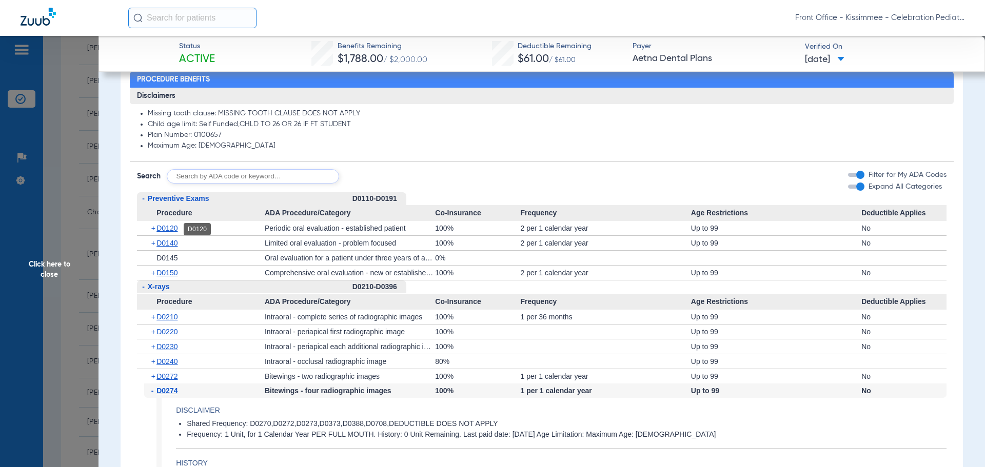
click at [175, 229] on span "D0120" at bounding box center [167, 228] width 21 height 8
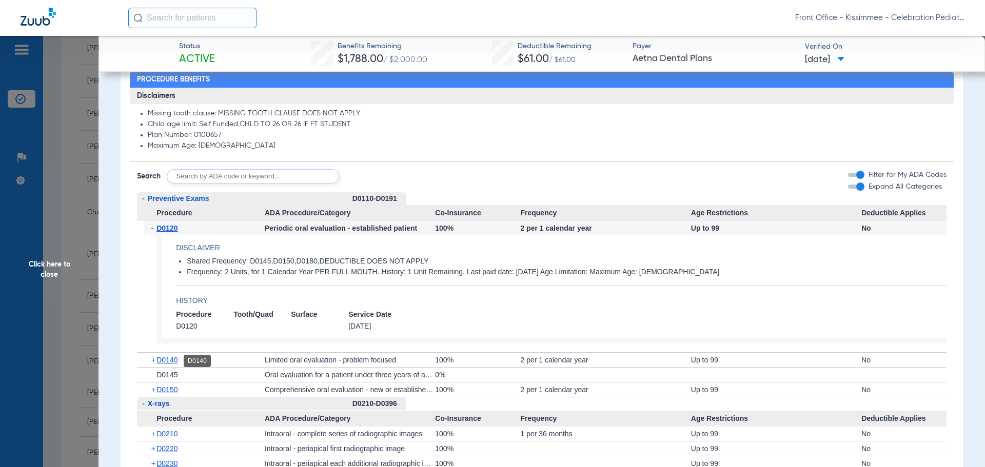
click at [173, 360] on span "D0140" at bounding box center [167, 360] width 21 height 8
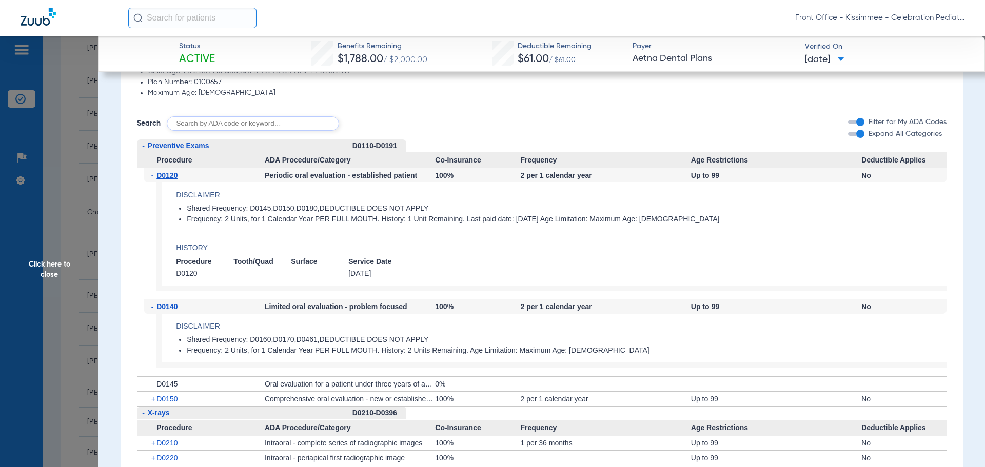
scroll to position [872, 0]
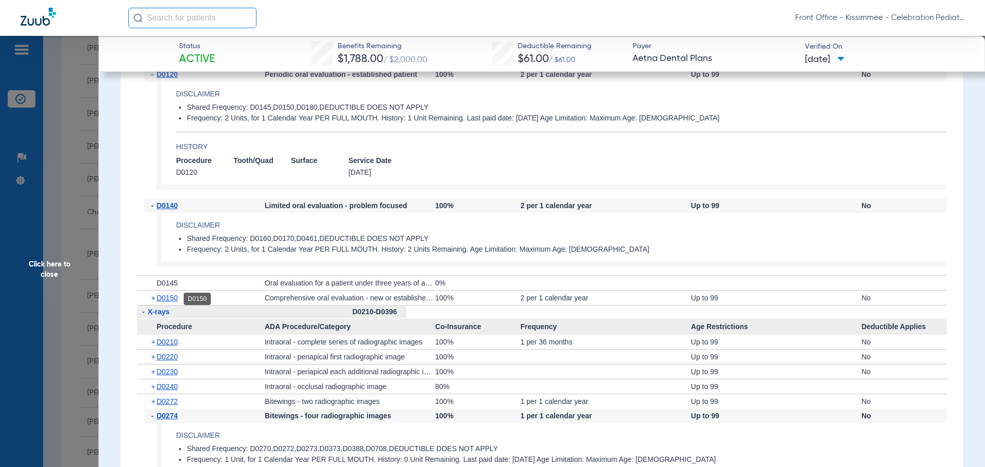
click at [167, 298] on span "D0150" at bounding box center [167, 298] width 21 height 8
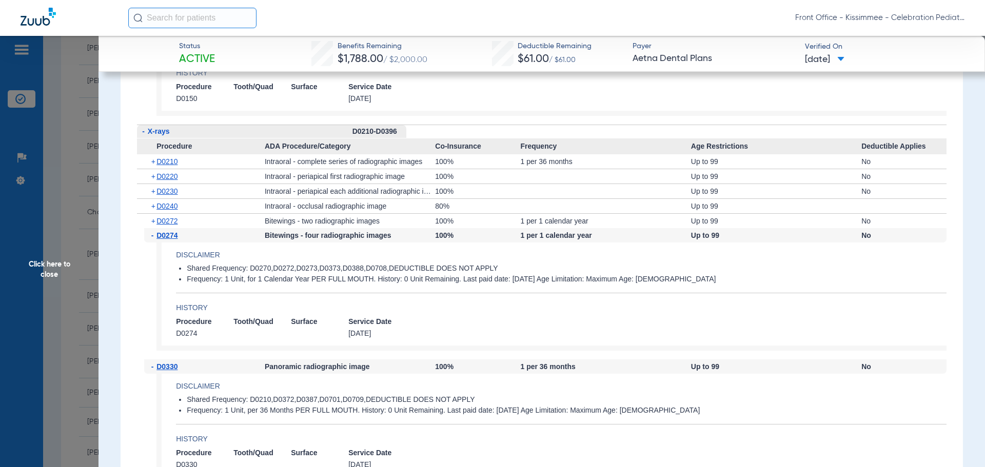
scroll to position [1180, 0]
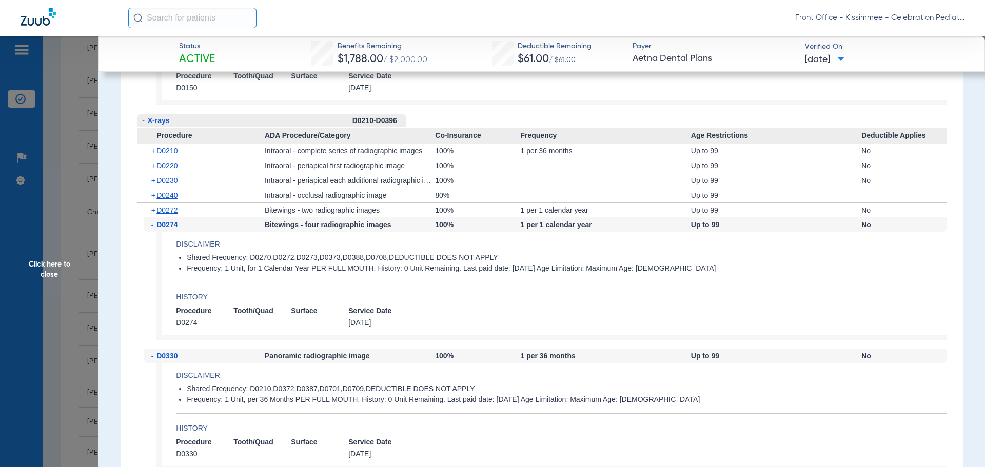
click at [66, 272] on span "Click here to close" at bounding box center [49, 269] width 99 height 467
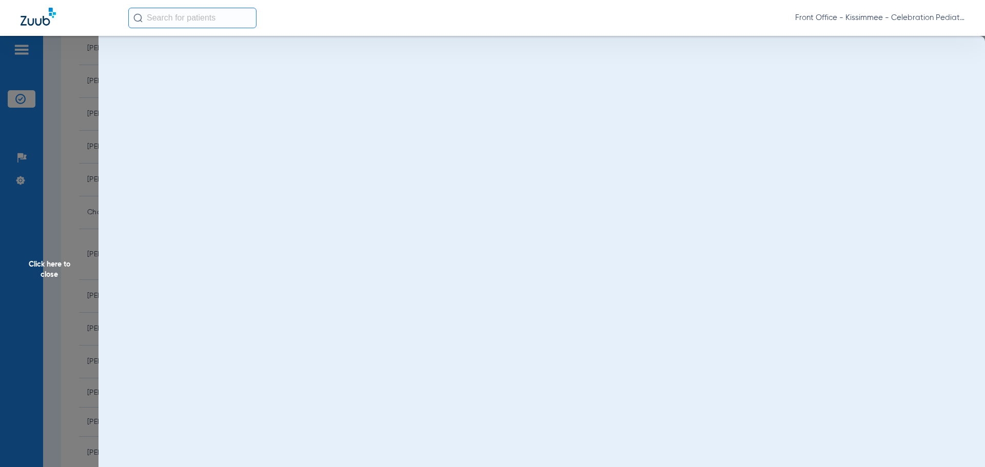
scroll to position [0, 0]
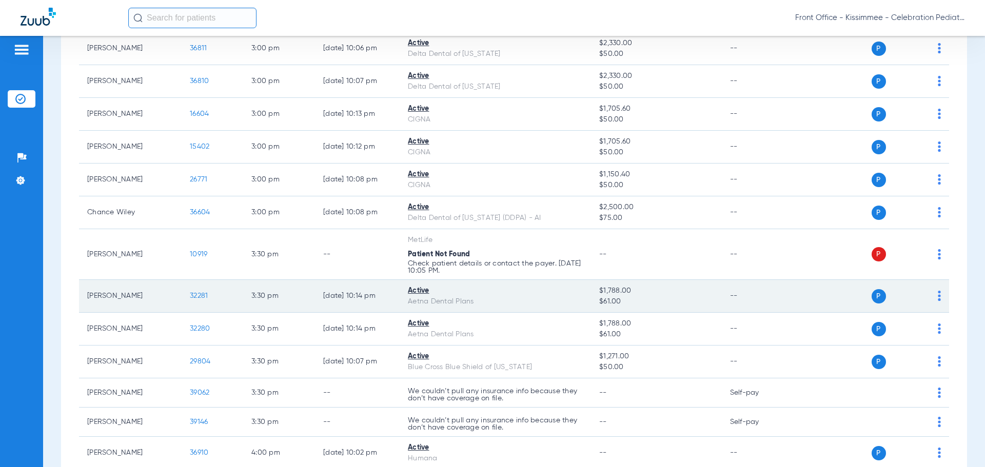
click at [199, 295] on span "32281" at bounding box center [199, 296] width 18 height 7
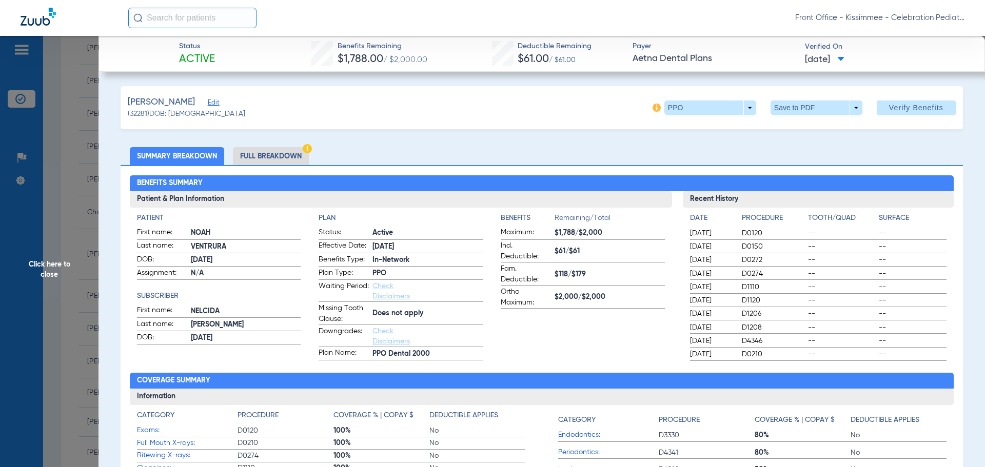
click at [286, 156] on li "Full Breakdown" at bounding box center [271, 156] width 76 height 18
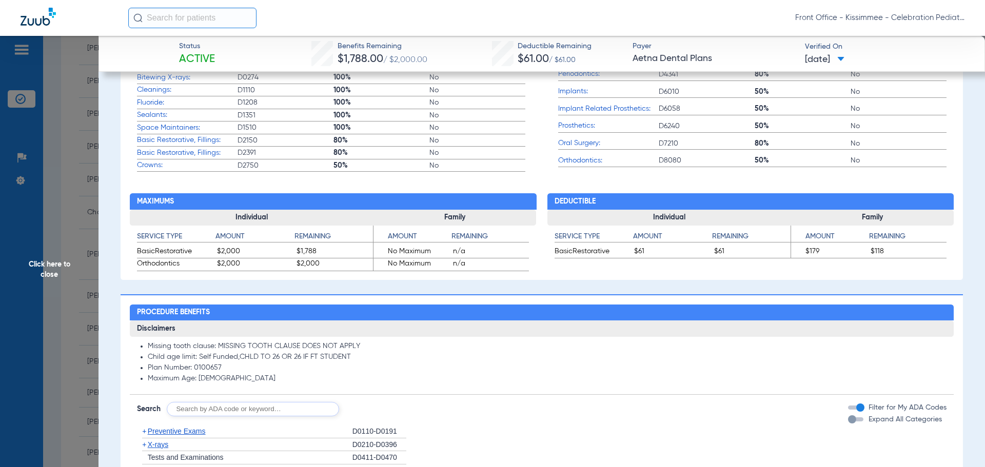
scroll to position [513, 0]
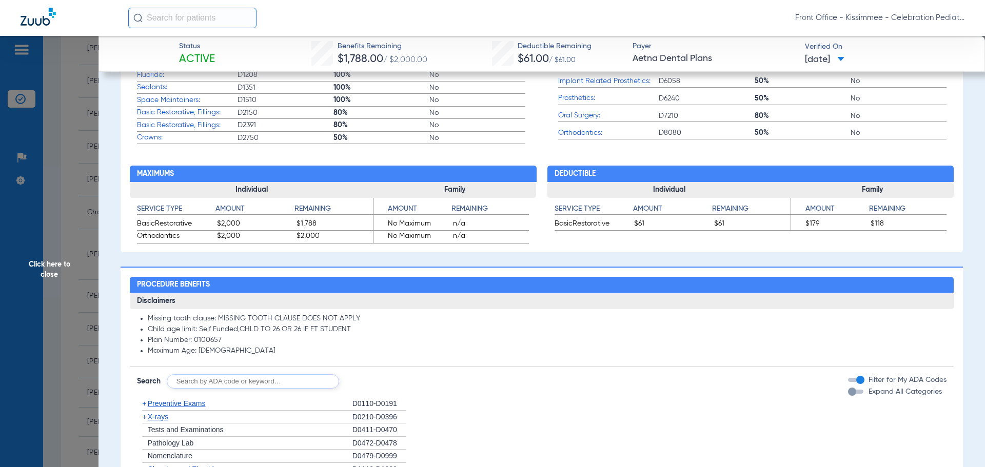
click at [848, 389] on div "Expand All Categories" at bounding box center [895, 392] width 94 height 11
click at [848, 389] on div "button" at bounding box center [852, 392] width 8 height 8
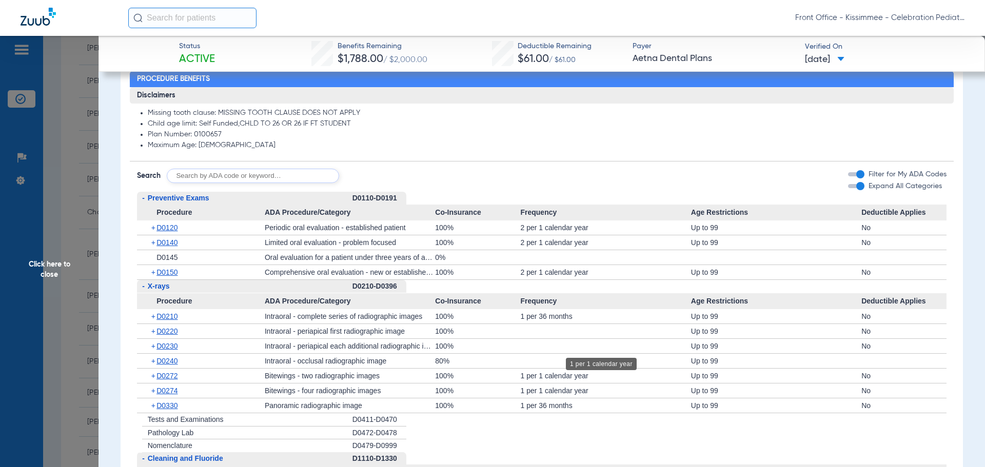
scroll to position [770, 0]
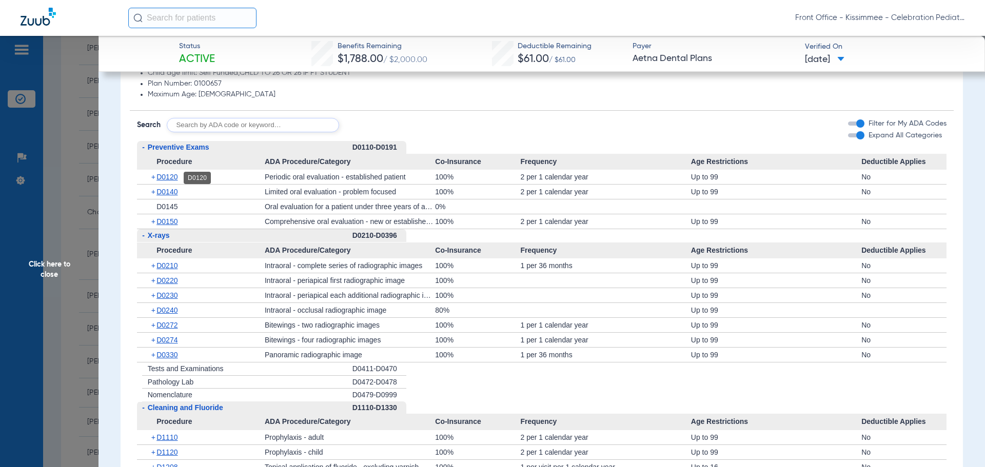
click at [170, 178] on span "D0120" at bounding box center [167, 177] width 21 height 8
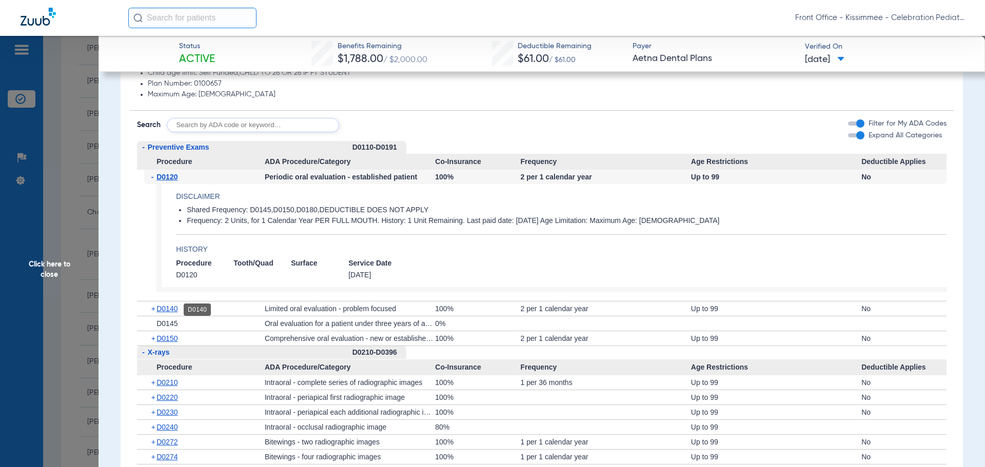
click at [167, 307] on span "D0140" at bounding box center [167, 309] width 21 height 8
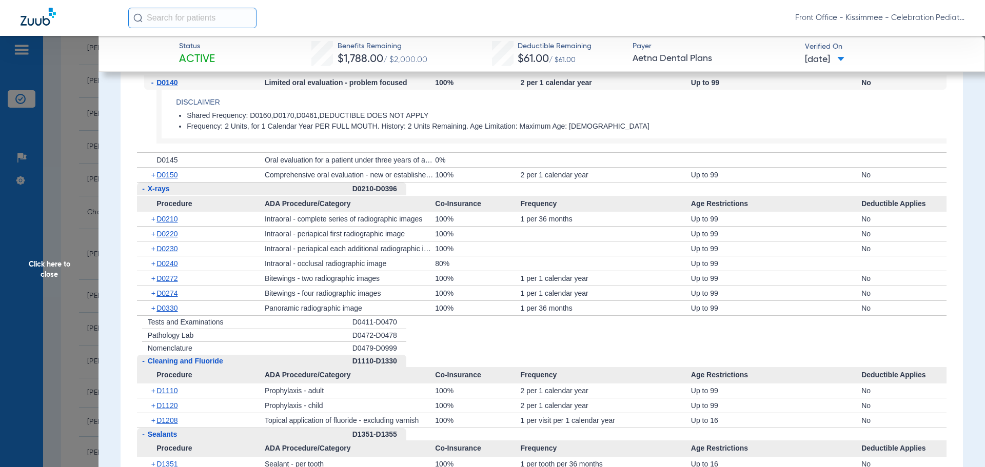
scroll to position [1026, 0]
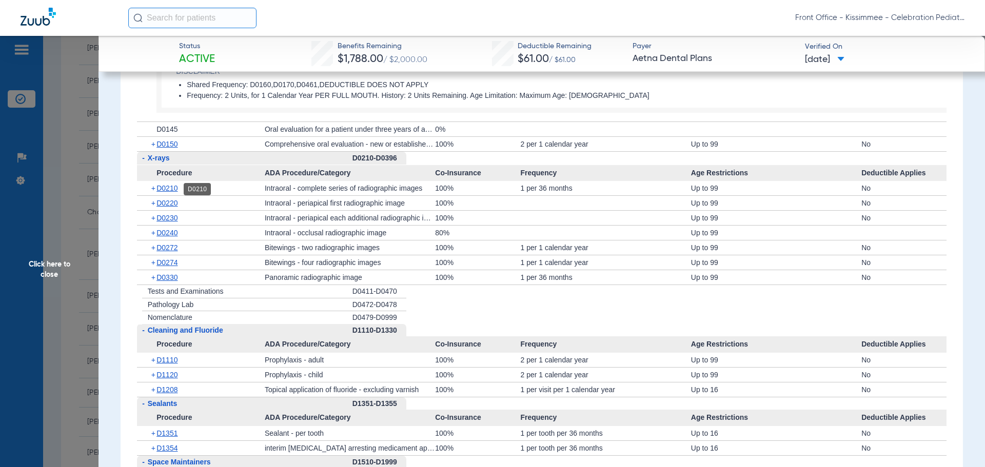
click at [176, 189] on span "D0210" at bounding box center [167, 188] width 21 height 8
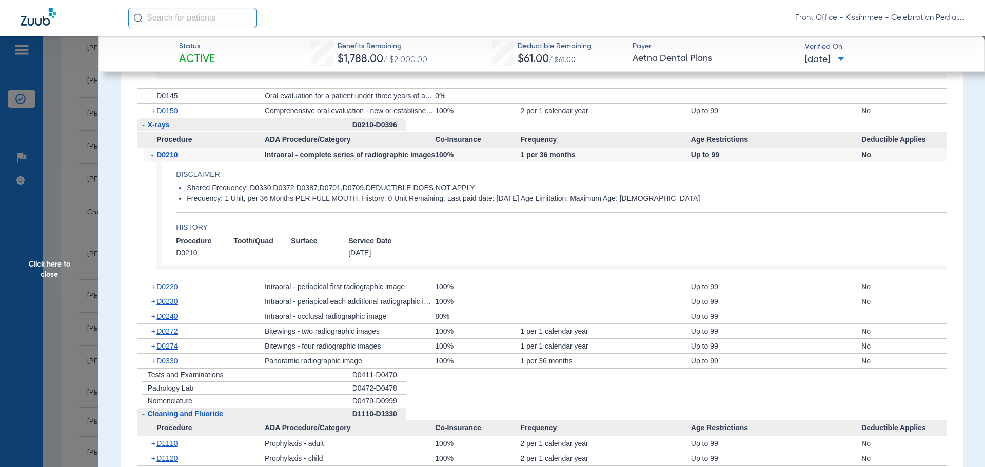
scroll to position [1129, 0]
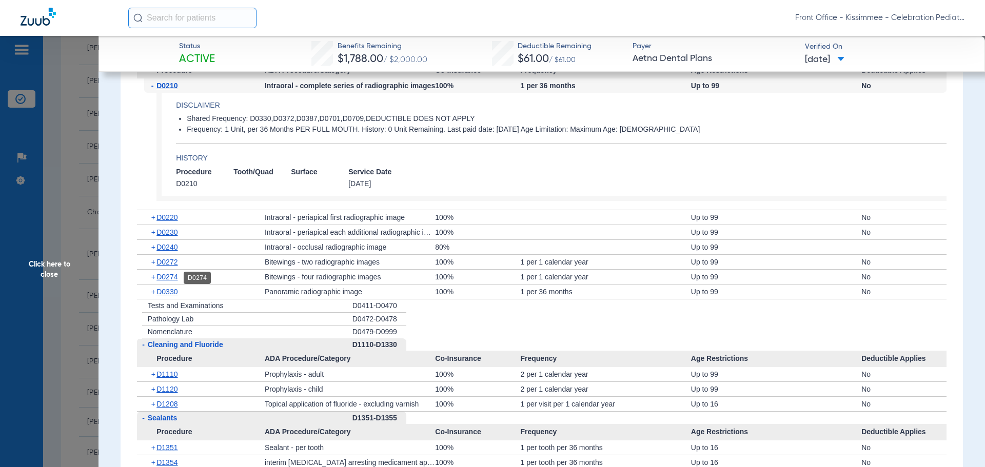
click at [161, 278] on span "D0274" at bounding box center [167, 277] width 21 height 8
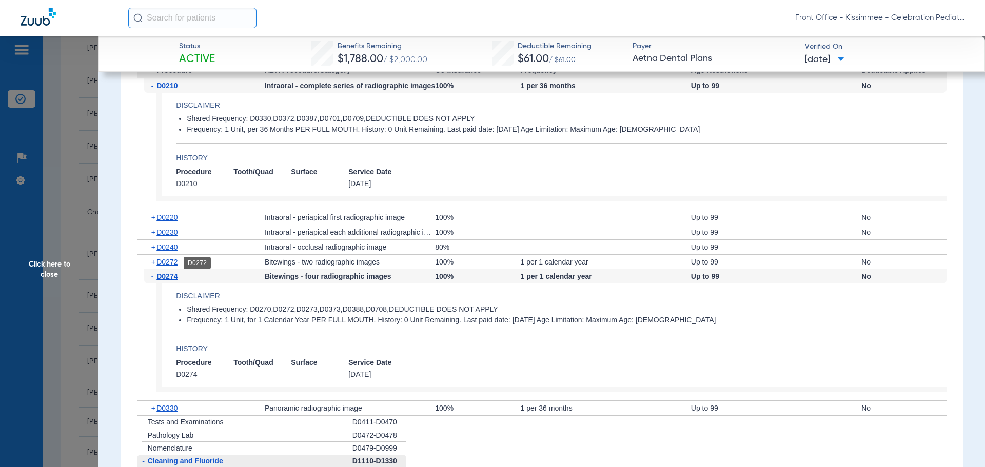
click at [163, 264] on span "D0272" at bounding box center [167, 262] width 21 height 8
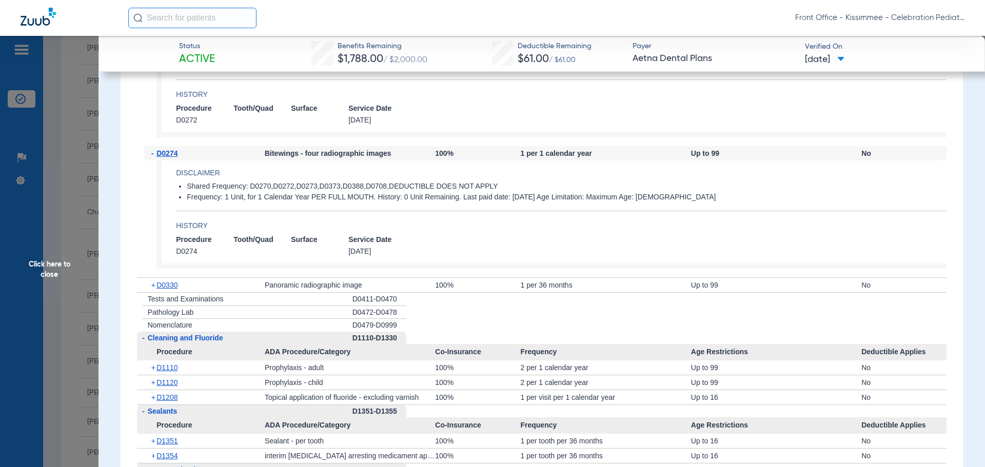
scroll to position [1437, 0]
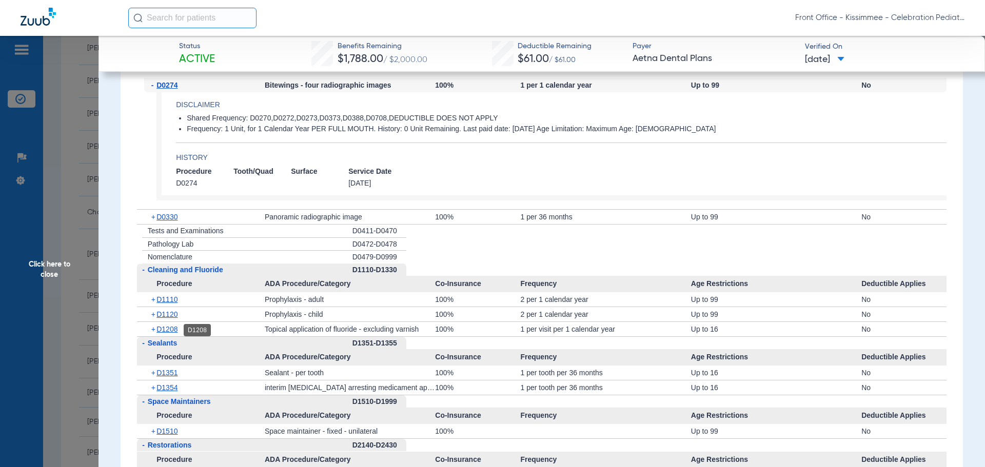
click at [164, 330] on span "D1208" at bounding box center [167, 329] width 21 height 8
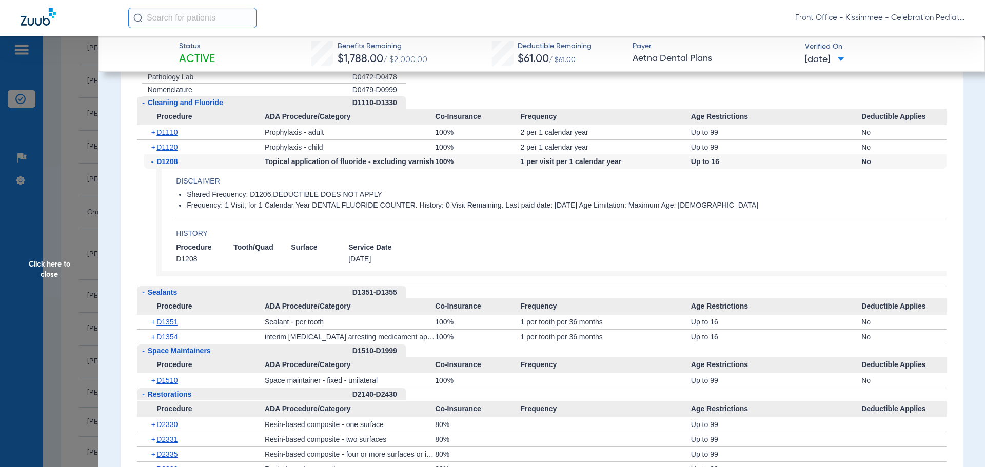
scroll to position [1642, 0]
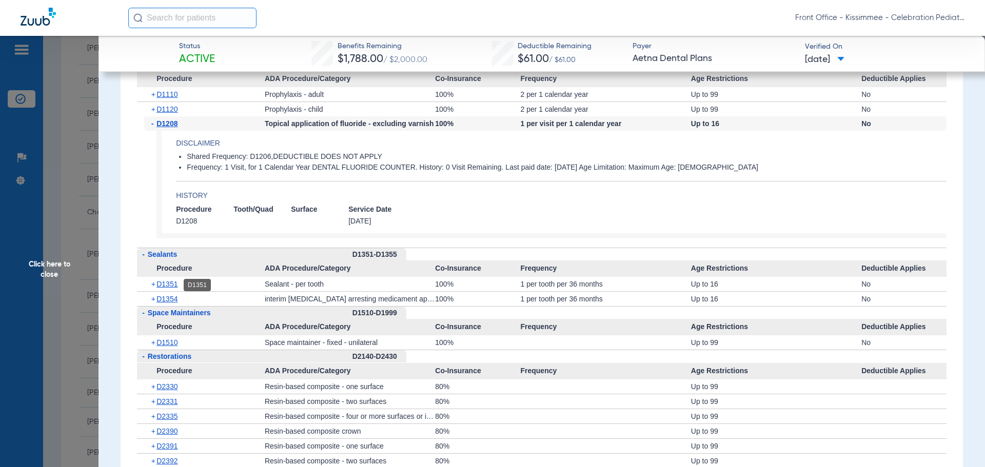
click at [164, 285] on span "D1351" at bounding box center [167, 284] width 21 height 8
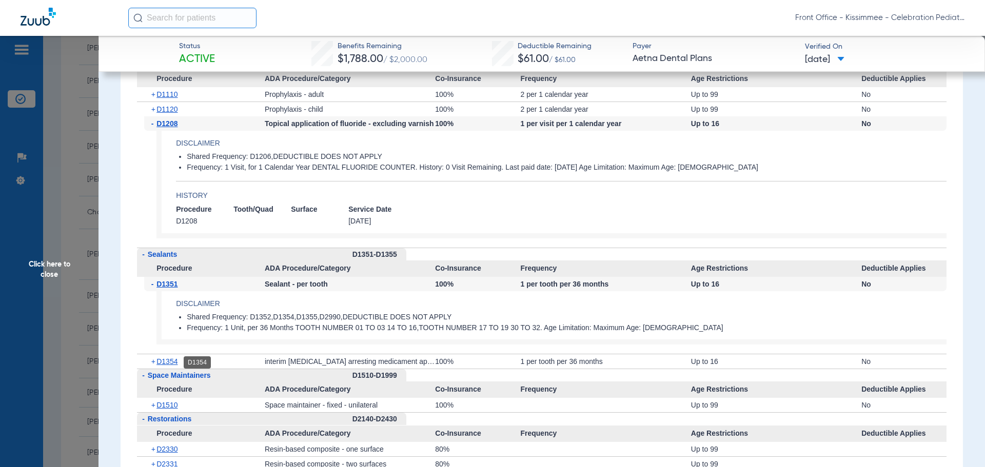
click at [172, 360] on span "D1354" at bounding box center [167, 362] width 21 height 8
